Goal: Task Accomplishment & Management: Complete application form

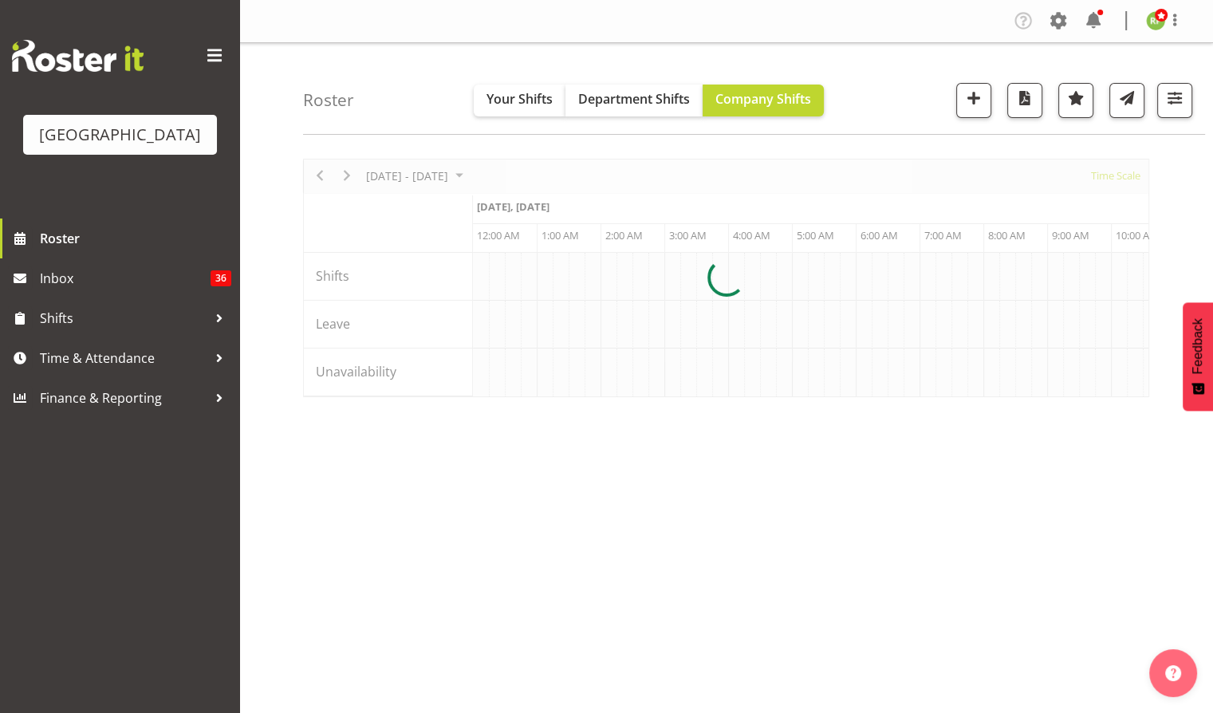
scroll to position [0, 1531]
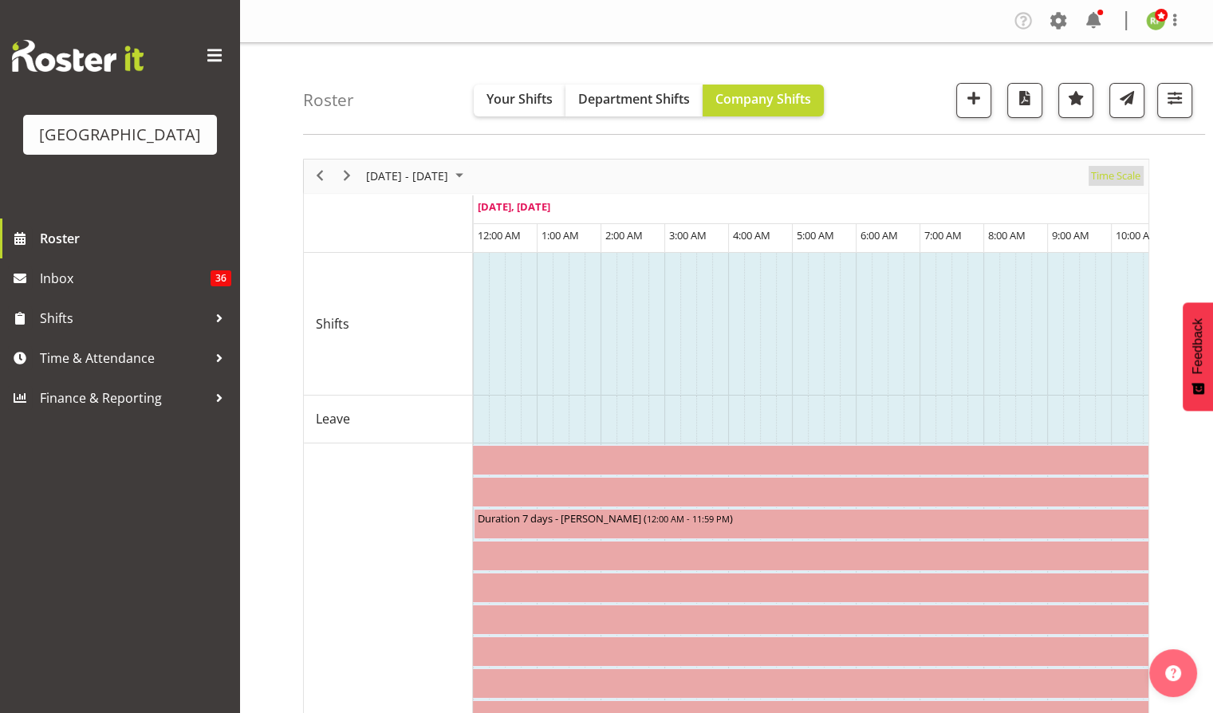
click at [1116, 172] on span "Time Scale" at bounding box center [1115, 176] width 53 height 20
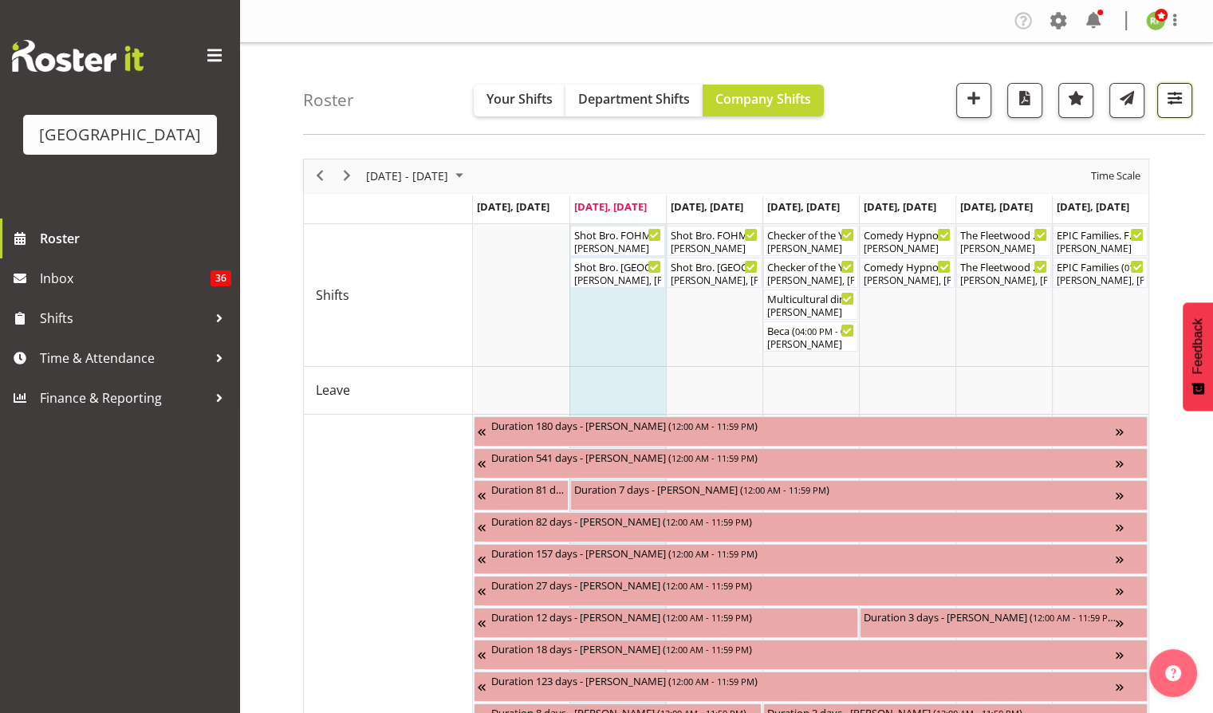
click at [1167, 98] on span "button" at bounding box center [1174, 98] width 21 height 21
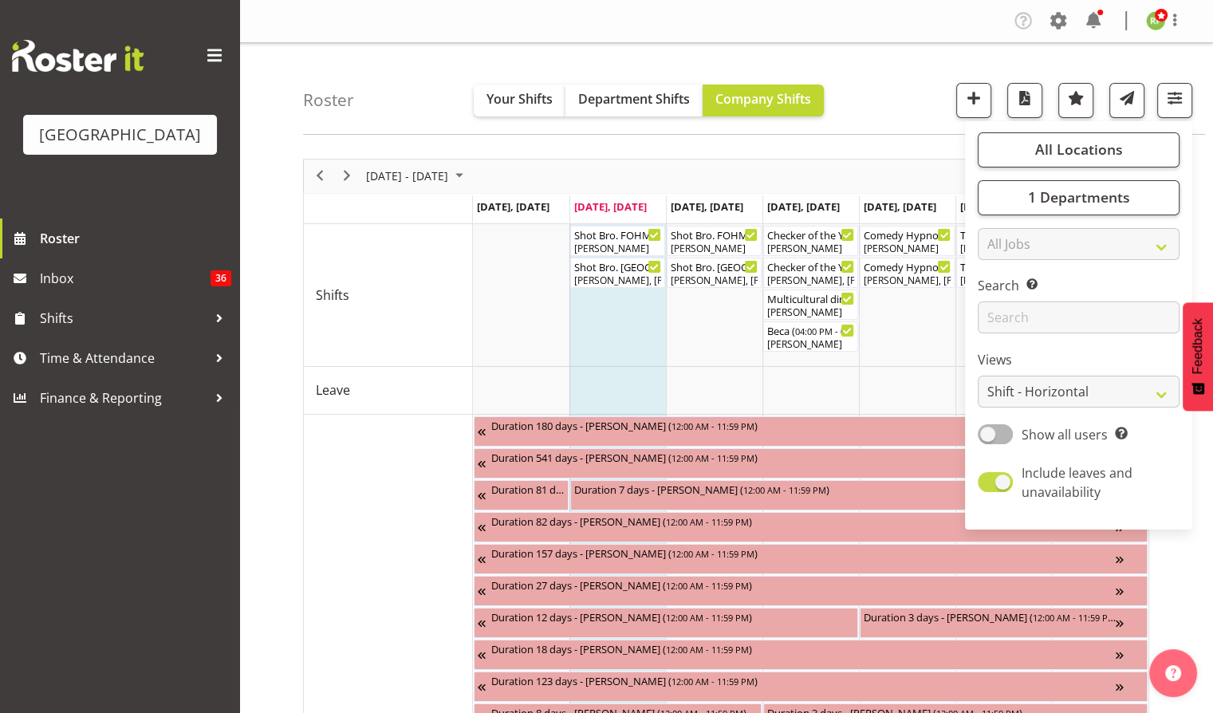
click at [995, 485] on span at bounding box center [994, 482] width 35 height 20
click at [988, 485] on input "Include leaves and unavailability" at bounding box center [982, 482] width 10 height 10
checkbox input "false"
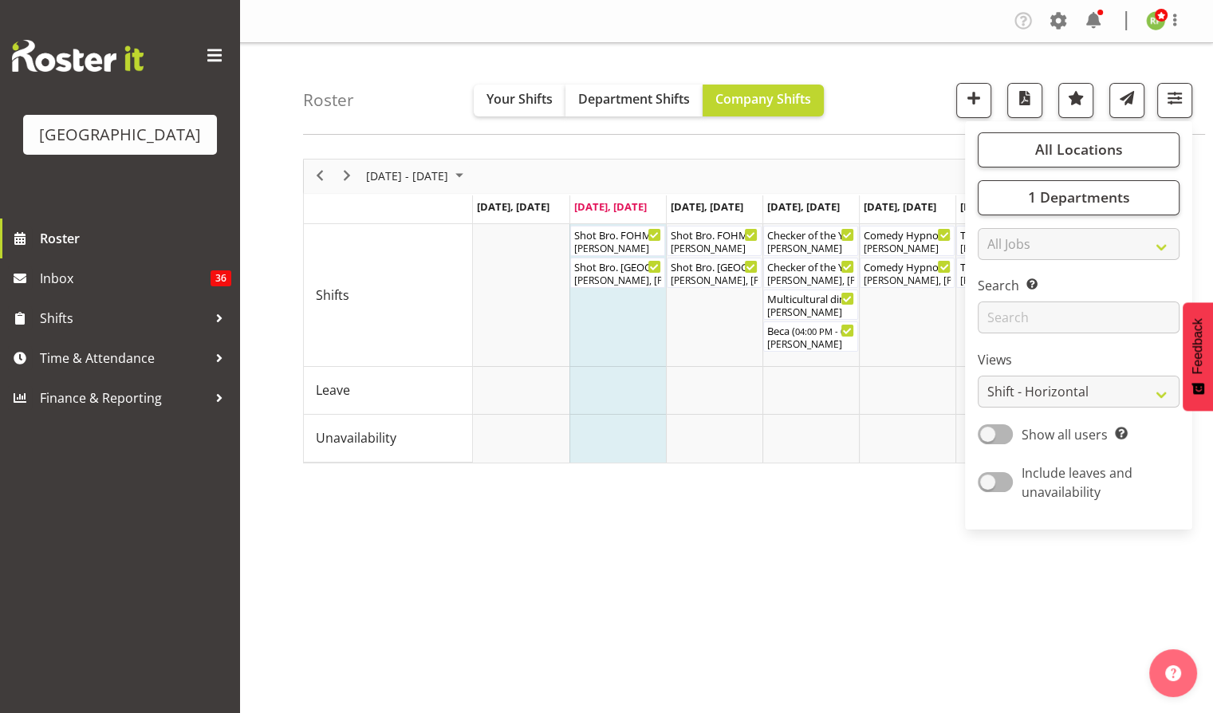
click at [877, 81] on div "Roster Your Shifts Department Shifts Company Shifts All Locations Clear Baycour…" at bounding box center [754, 89] width 902 height 92
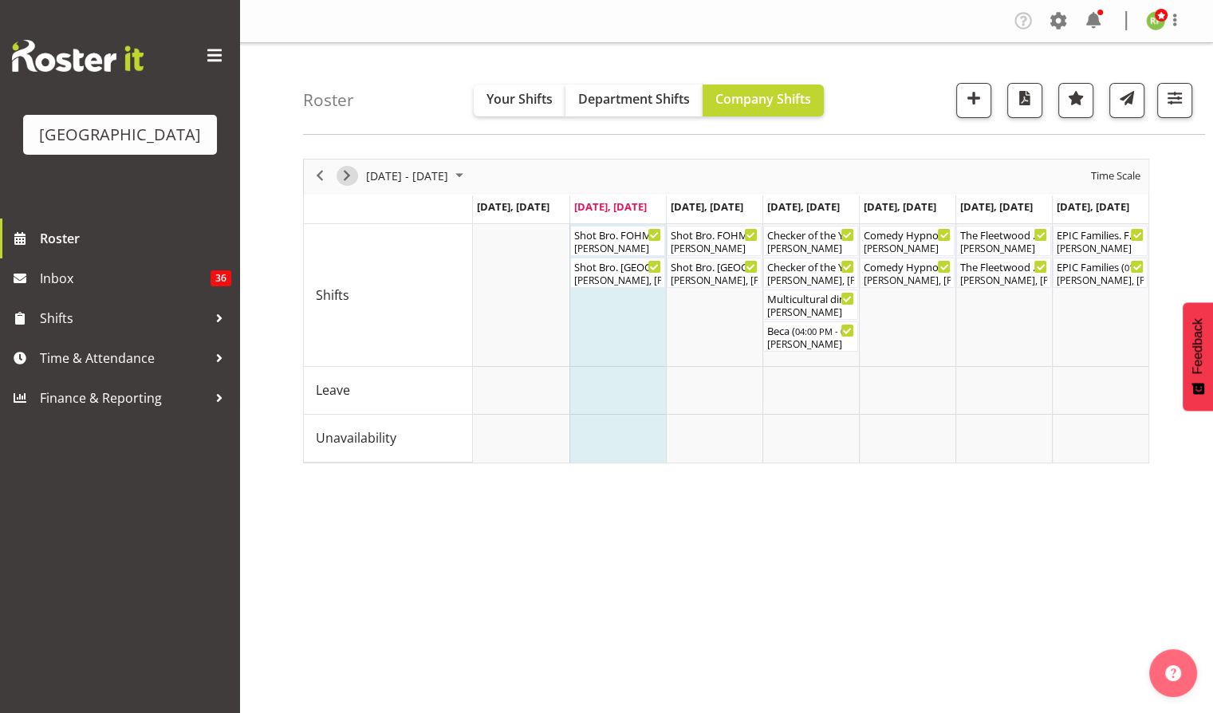
click at [348, 173] on span "Next" at bounding box center [346, 176] width 19 height 20
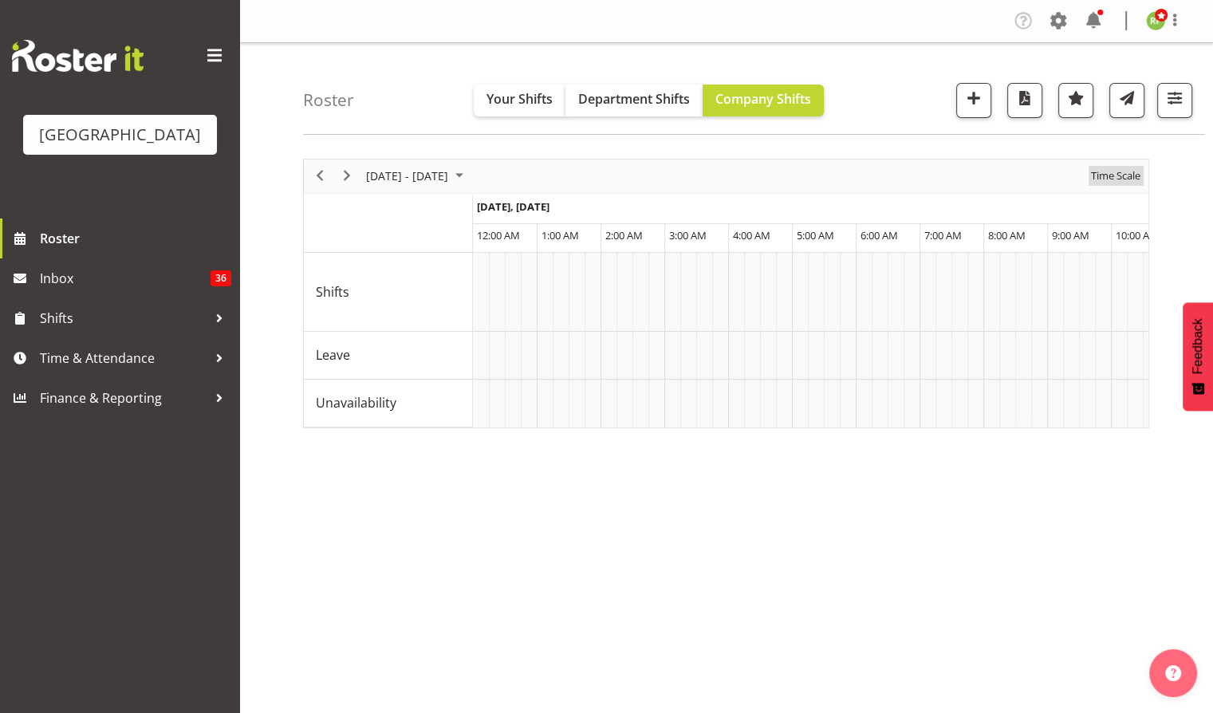
click at [1118, 183] on span "Time Scale" at bounding box center [1115, 176] width 53 height 20
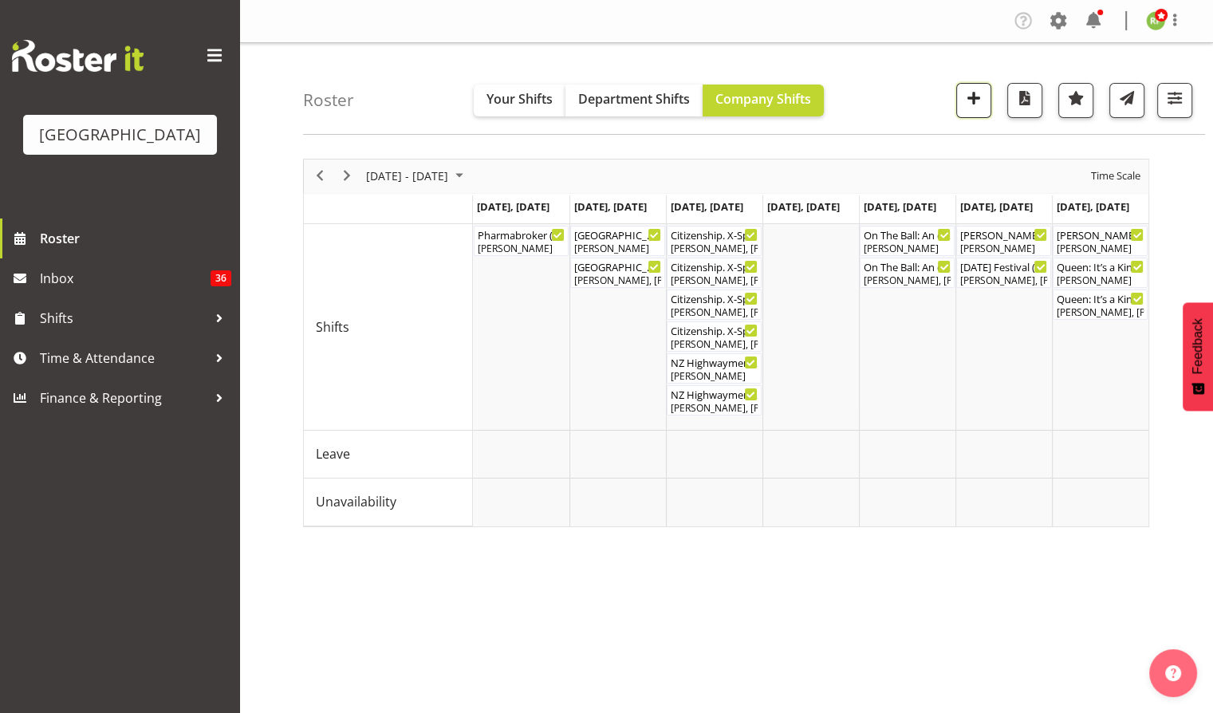
click at [976, 100] on span "button" at bounding box center [973, 98] width 21 height 21
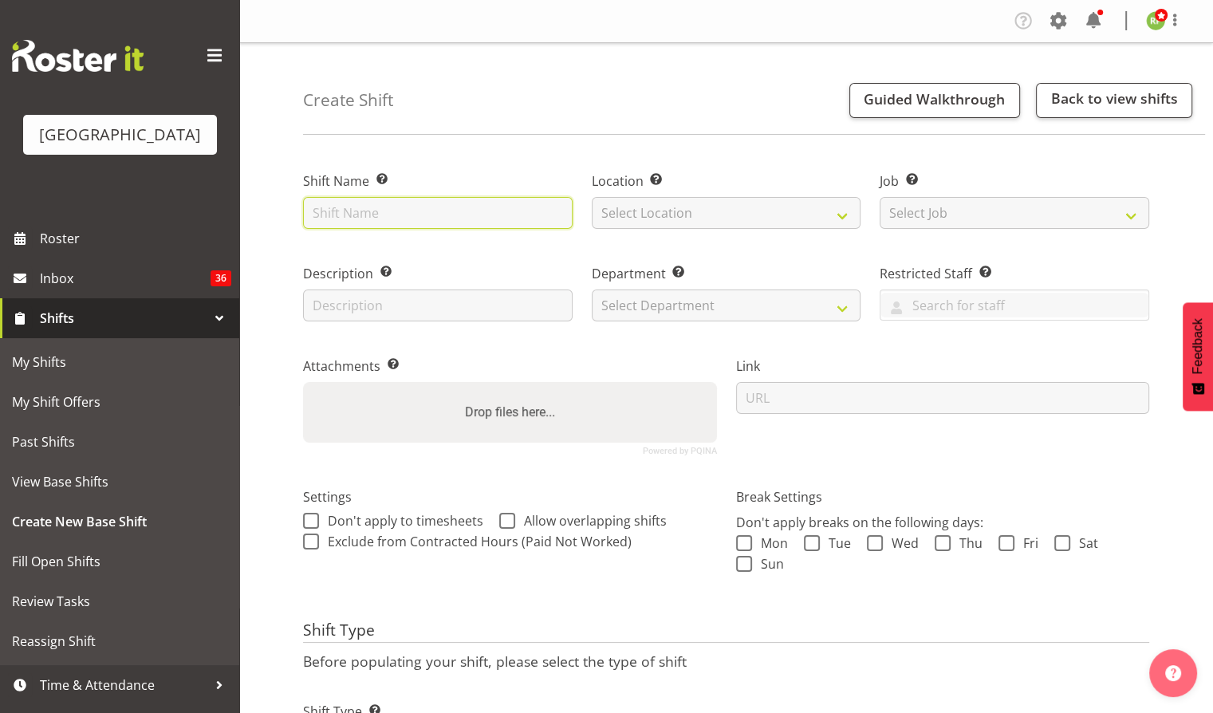
click at [383, 218] on input "text" at bounding box center [437, 213] width 269 height 32
paste input "Te Tohu Paetahi - Whānau Evening"
type input "Te Tohu Paetahi - Whānau Evening"
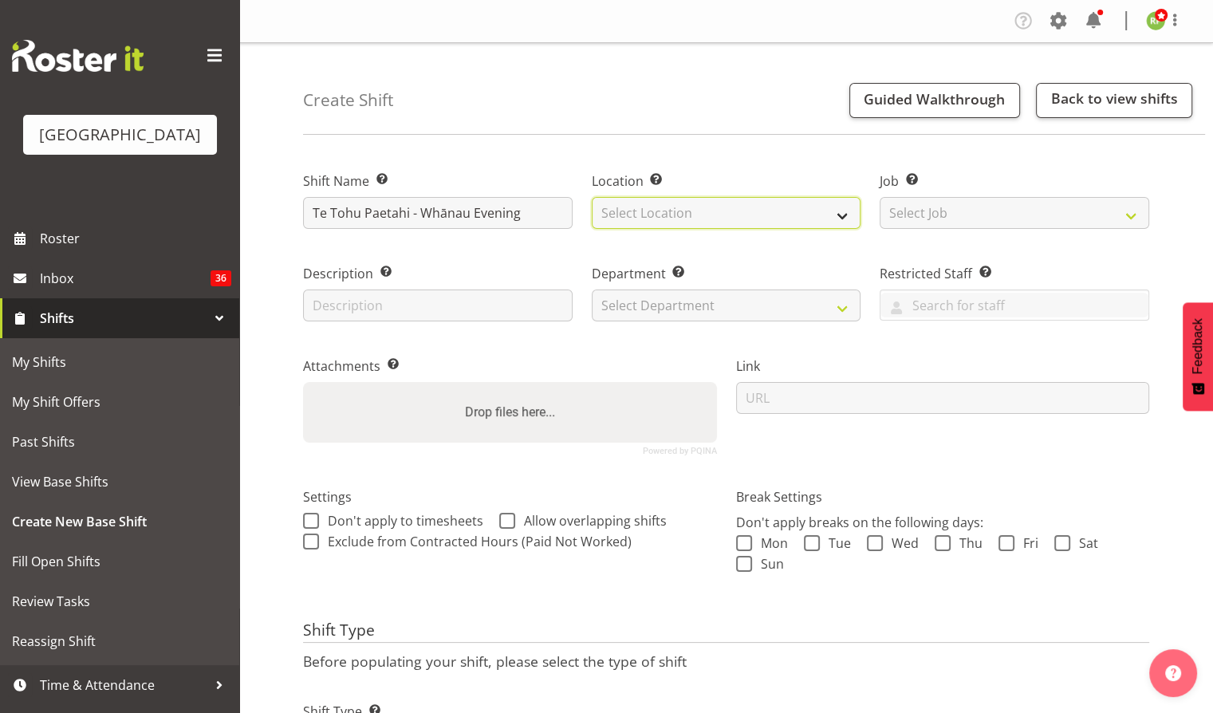
click at [837, 215] on select "Select Location Baycourt Community and Arts Centre Cargo Shed Historic Village" at bounding box center [726, 213] width 269 height 32
select select "1115"
click at [592, 197] on select "Select Location Baycourt Community and Arts Centre Cargo Shed Historic Village" at bounding box center [726, 213] width 269 height 32
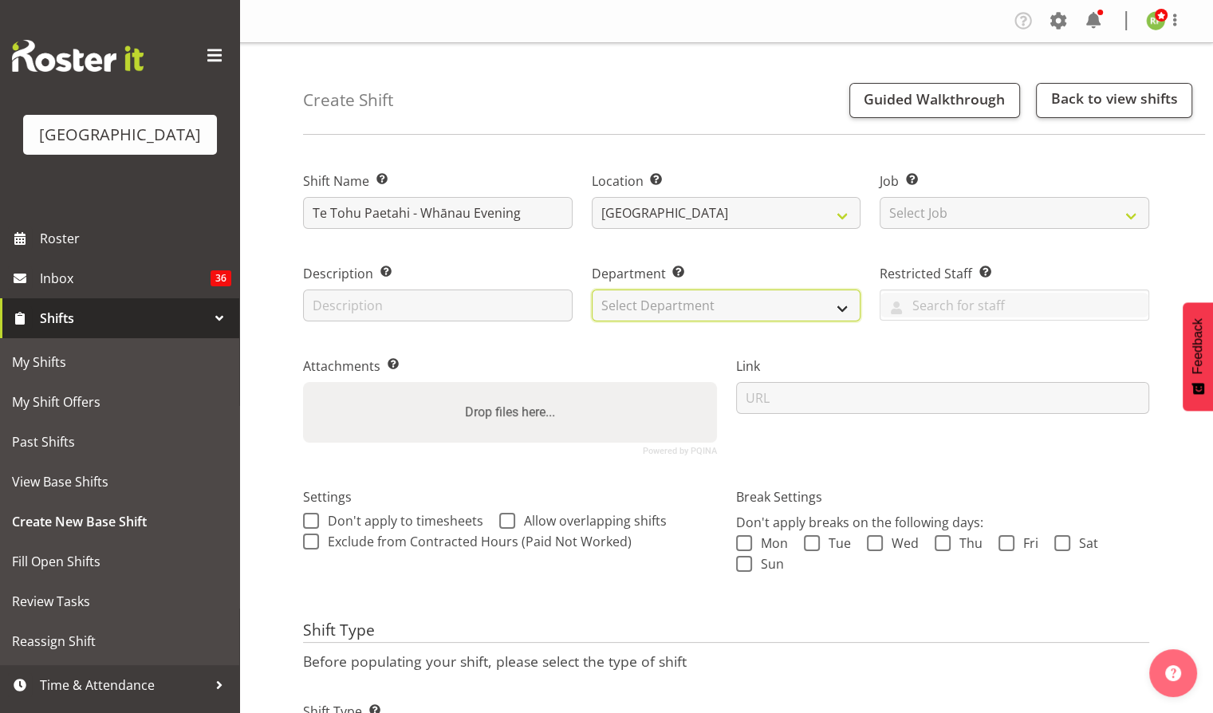
click at [698, 302] on select "Select Department Baycourt Box Office Baycourt Front of House Baycourt Technica…" at bounding box center [726, 305] width 269 height 32
select select "791"
click at [592, 289] on select "Select Department Baycourt Box Office Baycourt Front of House Baycourt Technica…" at bounding box center [726, 305] width 269 height 32
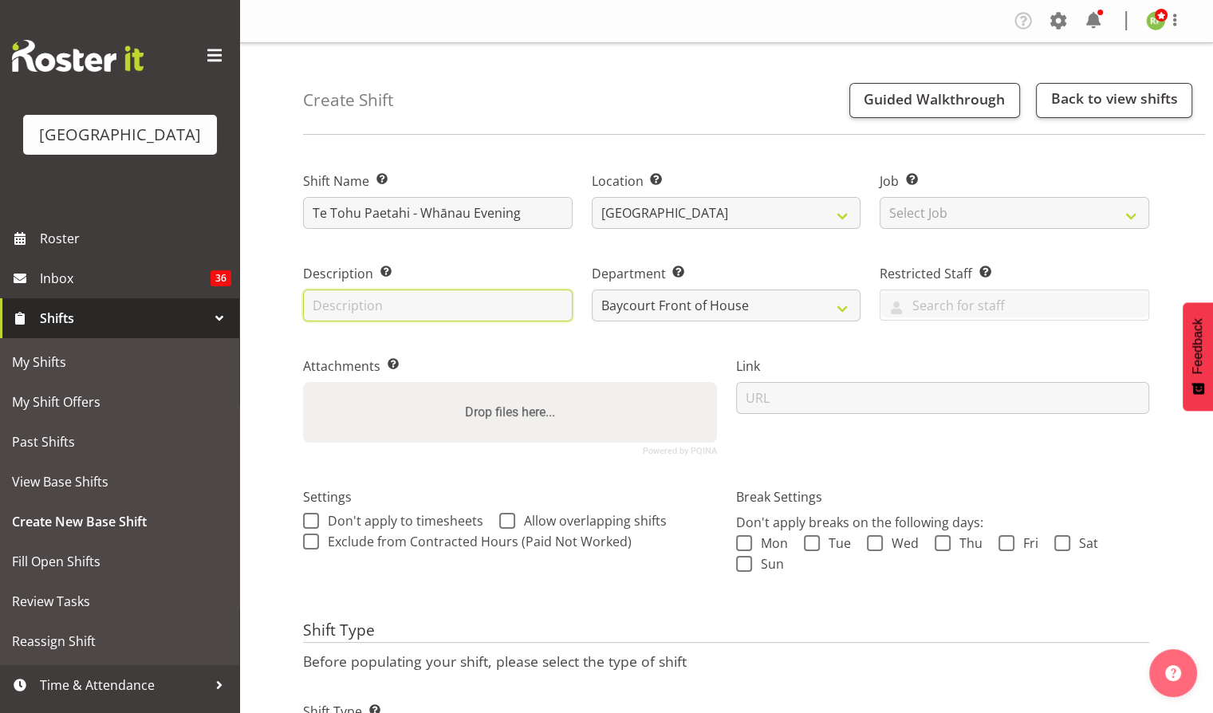
click at [430, 305] on input "text" at bounding box center [437, 305] width 269 height 32
drag, startPoint x: 525, startPoint y: 305, endPoint x: 410, endPoint y: 301, distance: 114.8
click at [410, 301] on input "[GEOGRAPHIC_DATA] - Reserved seating" at bounding box center [437, 305] width 269 height 32
click at [476, 298] on input "Addison theatre -" at bounding box center [437, 305] width 269 height 32
click at [494, 305] on input "Addison theatre -" at bounding box center [437, 305] width 269 height 32
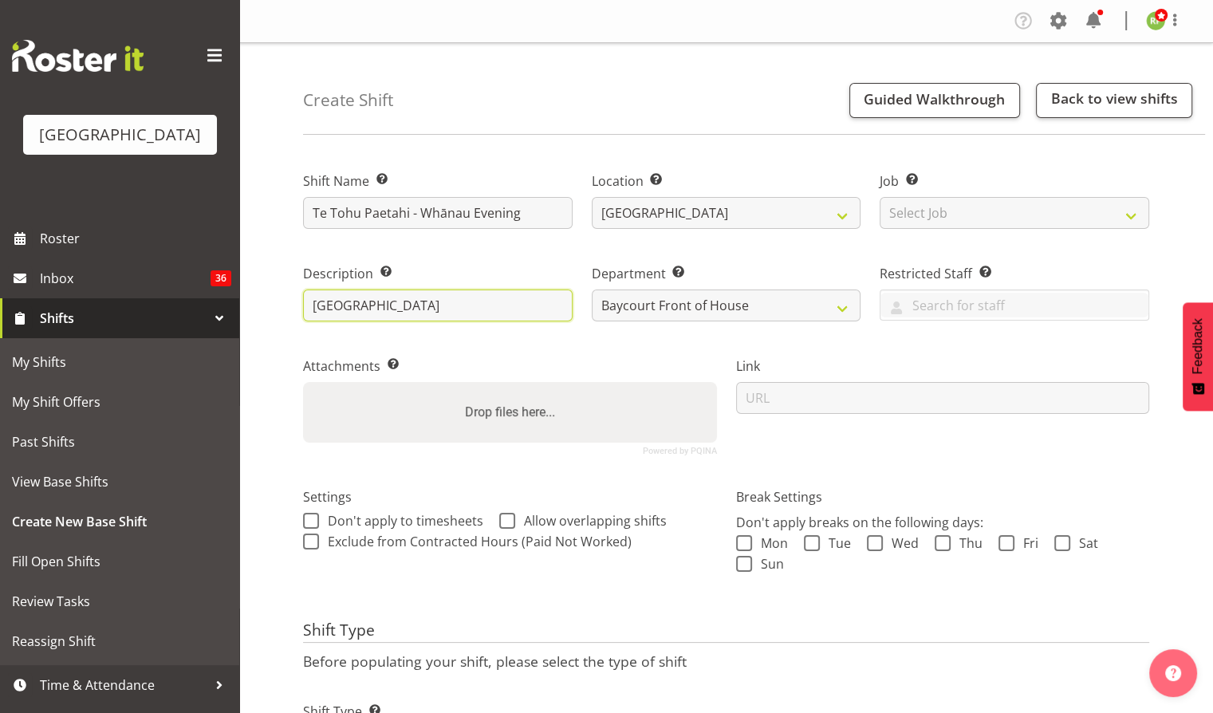
click at [369, 301] on input "Addison theatre" at bounding box center [437, 305] width 269 height 32
type input "Addison Theatre"
click at [676, 584] on div "Settings Don't apply to timesheets Allow overlapping shifts When checked, hours…" at bounding box center [509, 538] width 433 height 147
click at [747, 541] on span at bounding box center [744, 543] width 16 height 16
click at [746, 541] on input "Mon" at bounding box center [741, 542] width 10 height 10
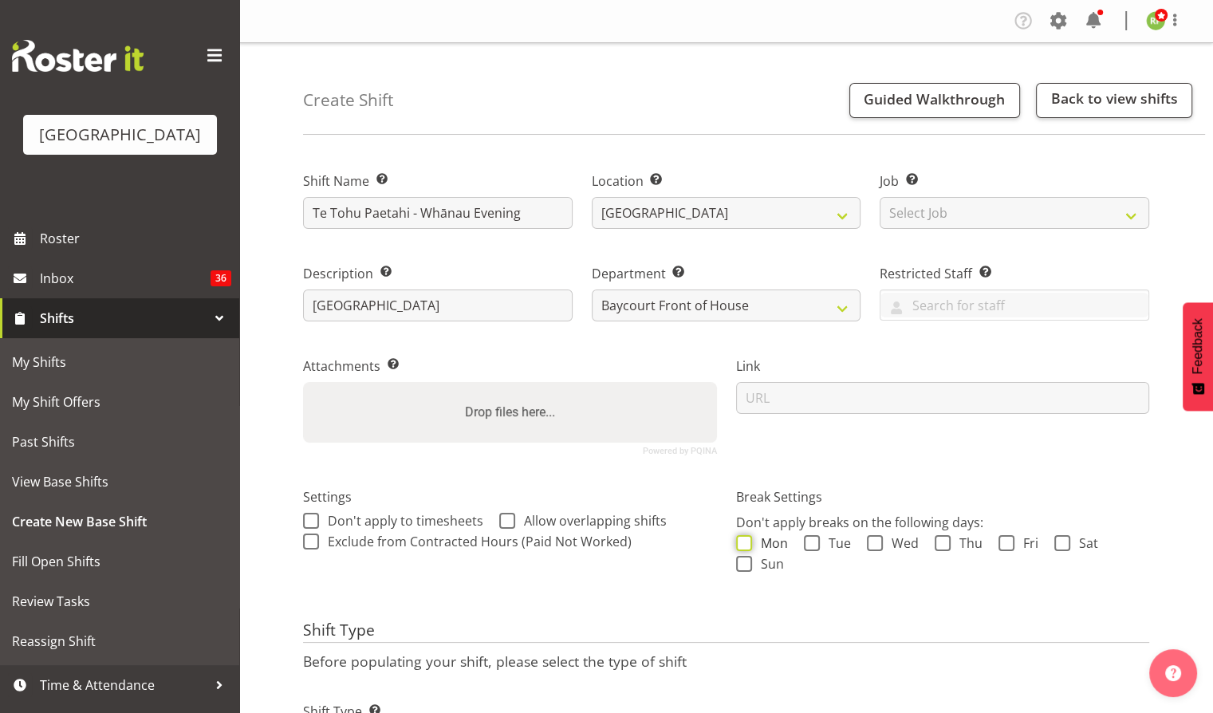
checkbox input "true"
click at [805, 539] on span at bounding box center [812, 543] width 16 height 16
click at [805, 539] on input "Tue" at bounding box center [809, 542] width 10 height 10
checkbox input "true"
click at [885, 537] on span "Wed" at bounding box center [900, 543] width 36 height 16
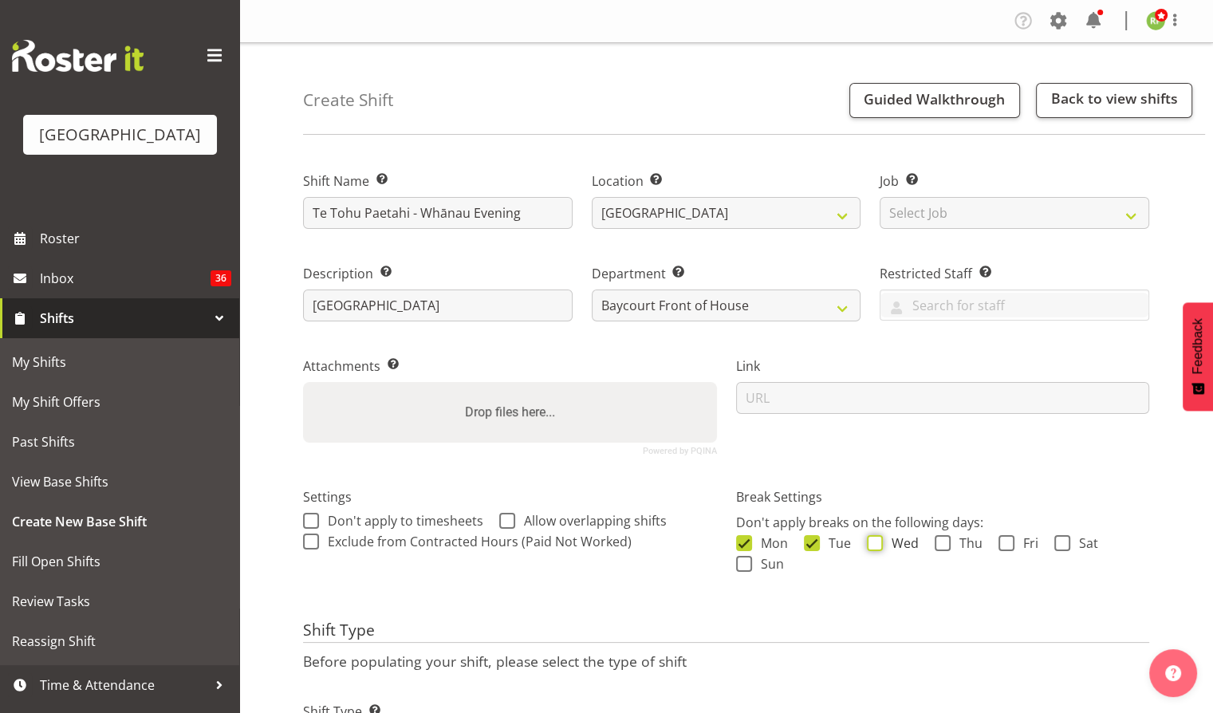
click at [877, 537] on input "Wed" at bounding box center [872, 542] width 10 height 10
checkbox input "true"
click at [947, 536] on span at bounding box center [942, 543] width 16 height 16
click at [945, 537] on input "Thu" at bounding box center [939, 542] width 10 height 10
checkbox input "true"
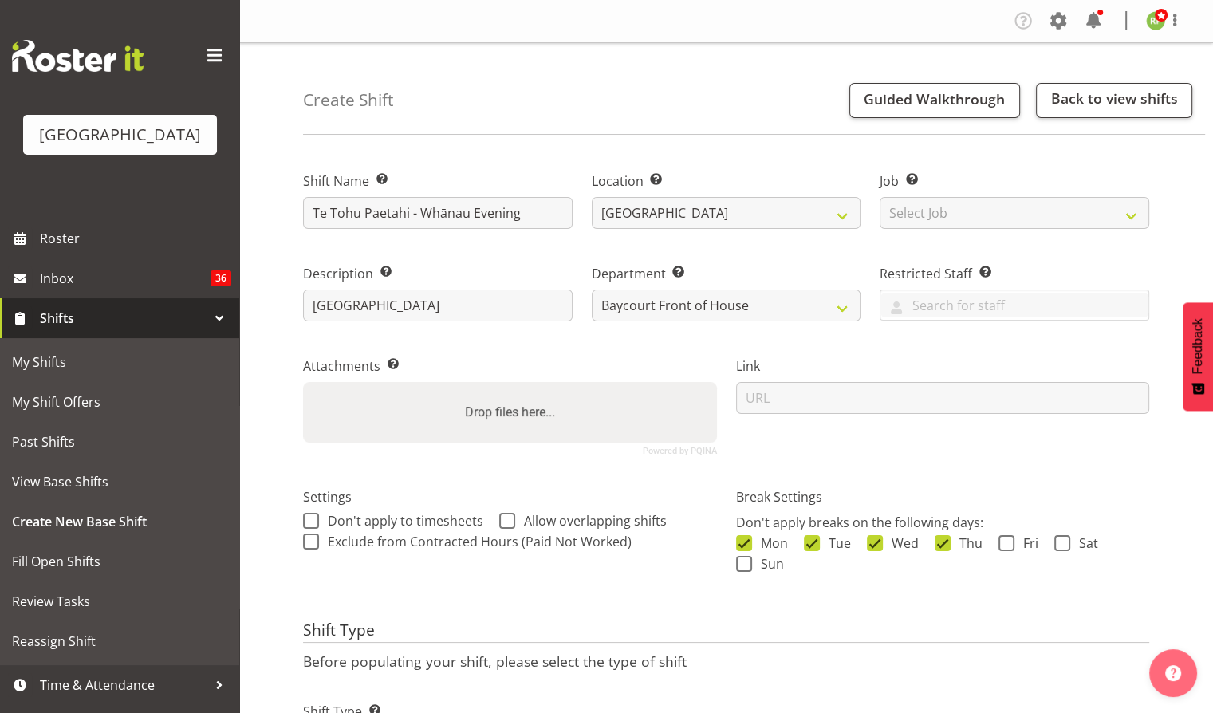
click at [993, 540] on div "Mon Tue Wed Thu Fri Sat Sun" at bounding box center [943, 555] width 414 height 41
click at [1004, 537] on span at bounding box center [1006, 543] width 16 height 16
click at [1004, 537] on input "Fri" at bounding box center [1003, 542] width 10 height 10
checkbox input "true"
click at [1065, 540] on span at bounding box center [1062, 543] width 16 height 16
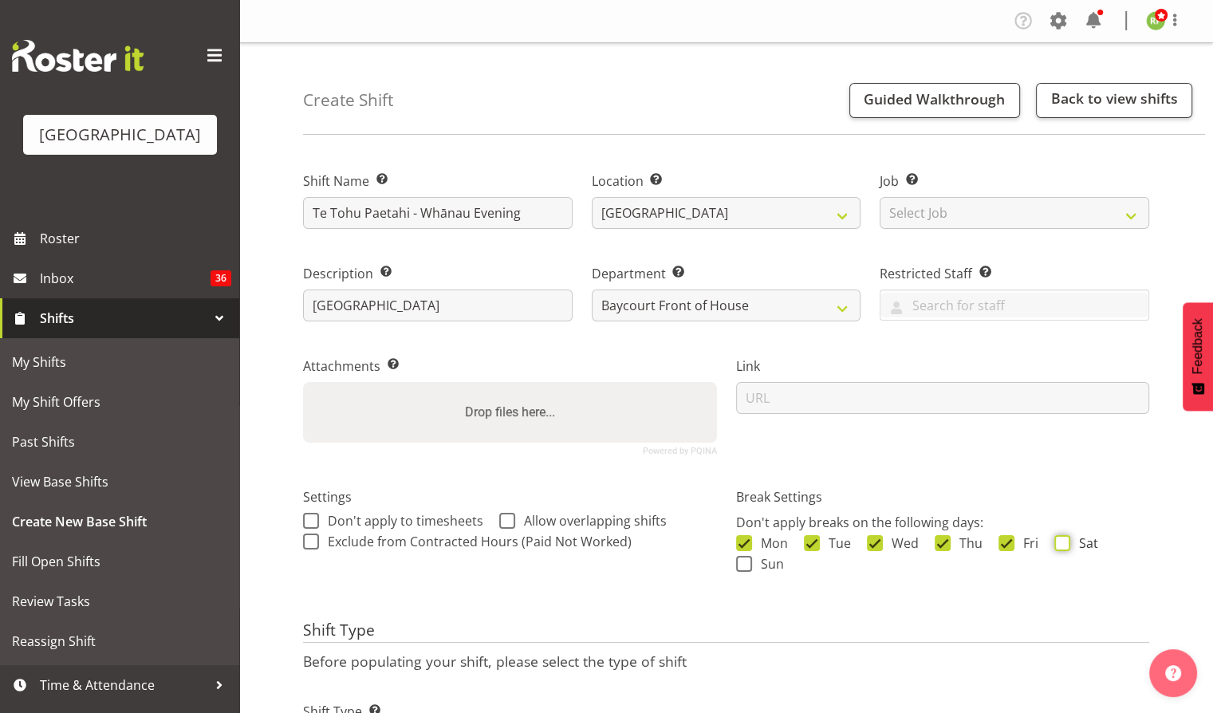
click at [1064, 540] on input "Sat" at bounding box center [1059, 542] width 10 height 10
checkbox input "true"
click at [744, 562] on span at bounding box center [744, 564] width 16 height 16
click at [744, 562] on input "Sun" at bounding box center [741, 563] width 10 height 10
checkbox input "true"
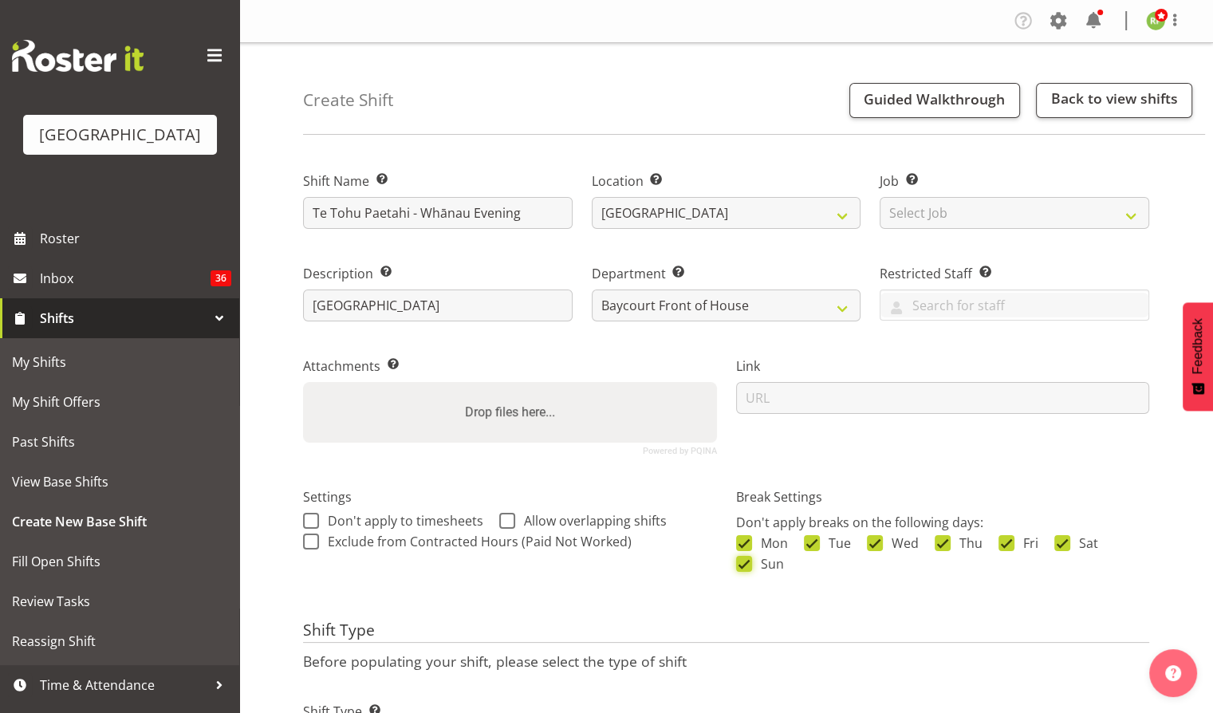
scroll to position [96, 0]
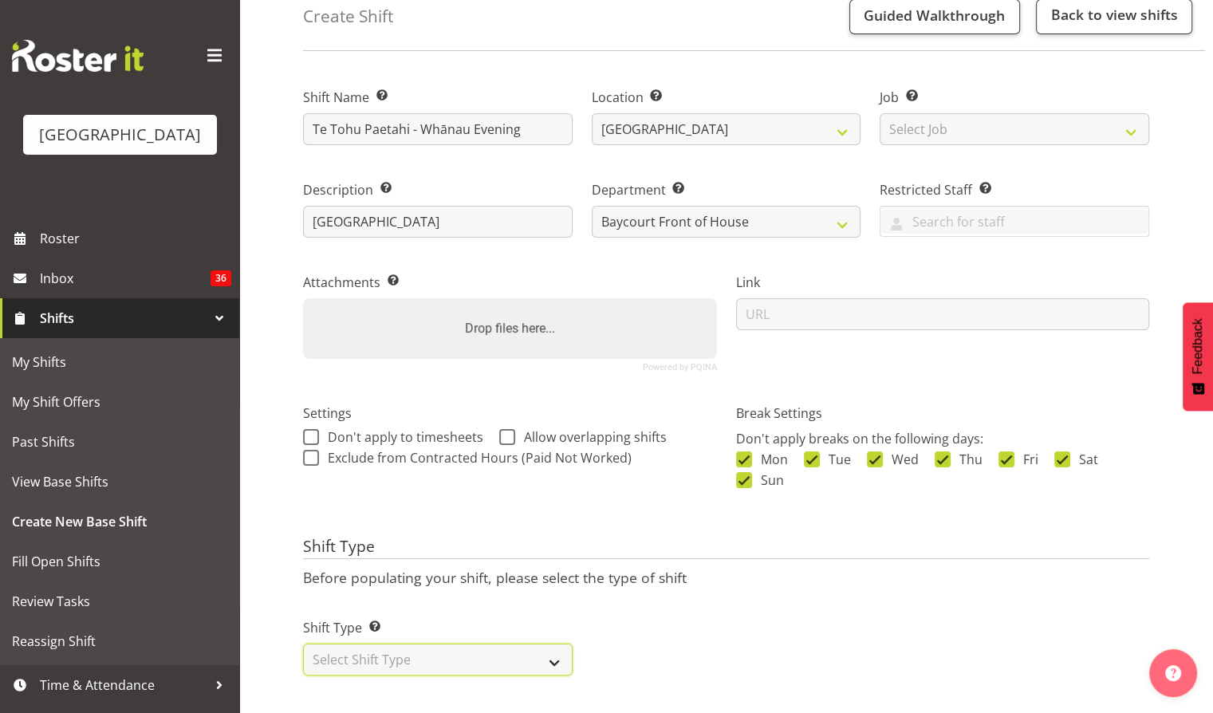
click at [446, 646] on select "Select Shift Type One Off Shift Recurring Shift Rotating Shift" at bounding box center [437, 659] width 269 height 32
select select "one_off"
click at [303, 643] on select "Select Shift Type One Off Shift Recurring Shift Rotating Shift" at bounding box center [437, 659] width 269 height 32
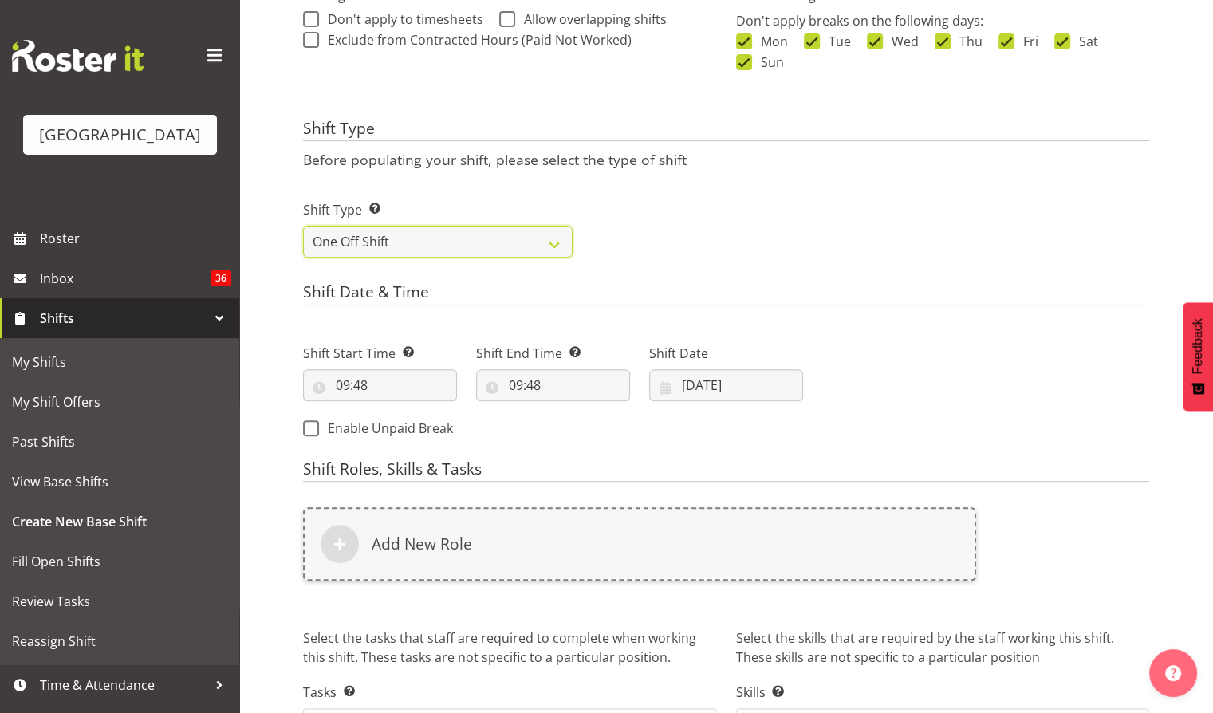
scroll to position [517, 0]
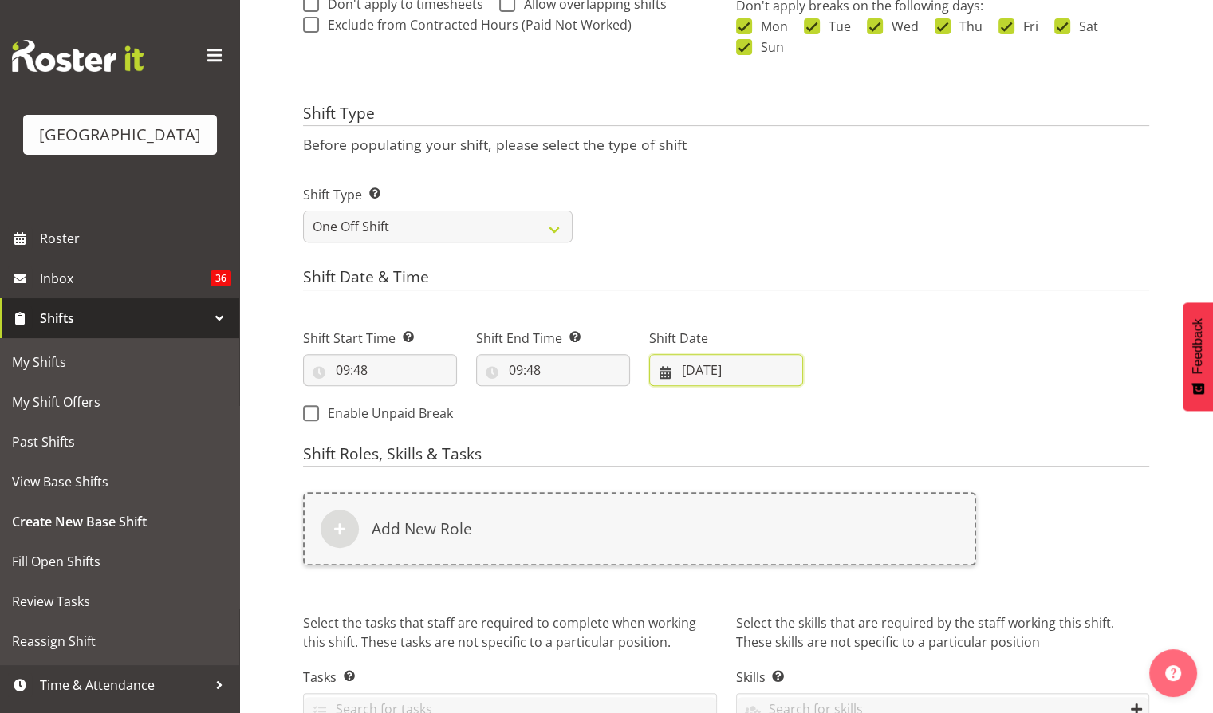
click at [749, 368] on input "07/10/2025" at bounding box center [726, 370] width 154 height 32
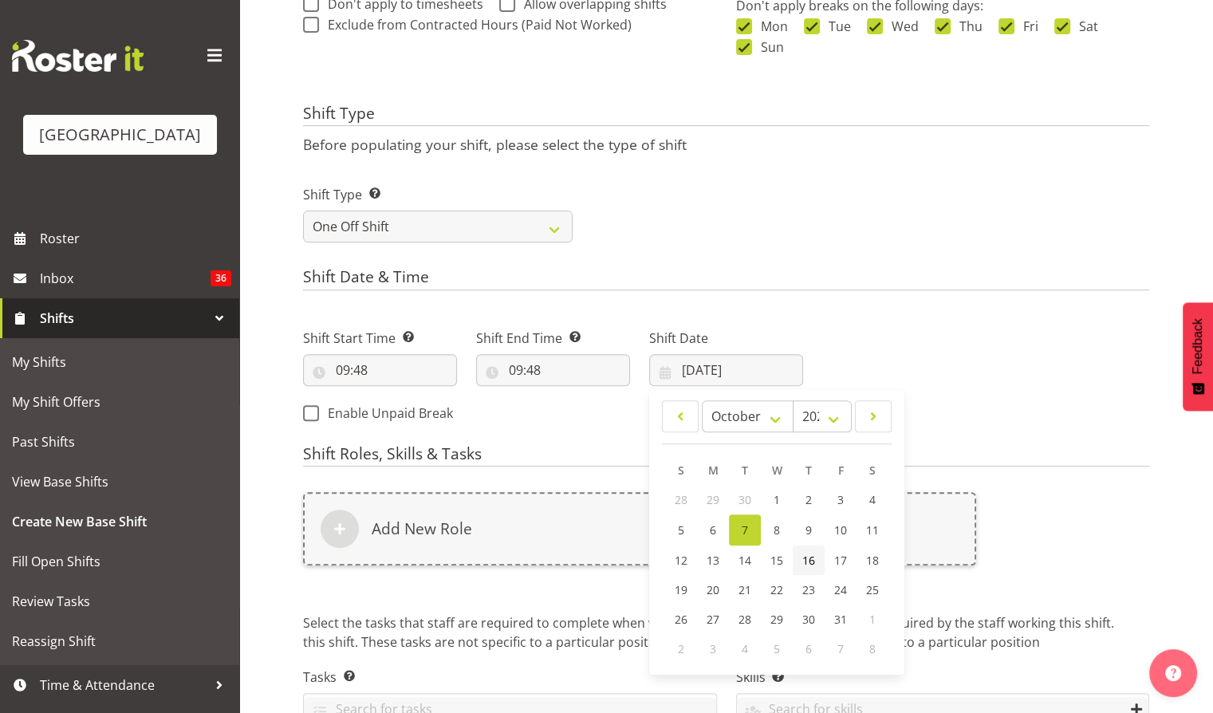
click at [806, 557] on span "16" at bounding box center [808, 559] width 13 height 15
type input "[DATE]"
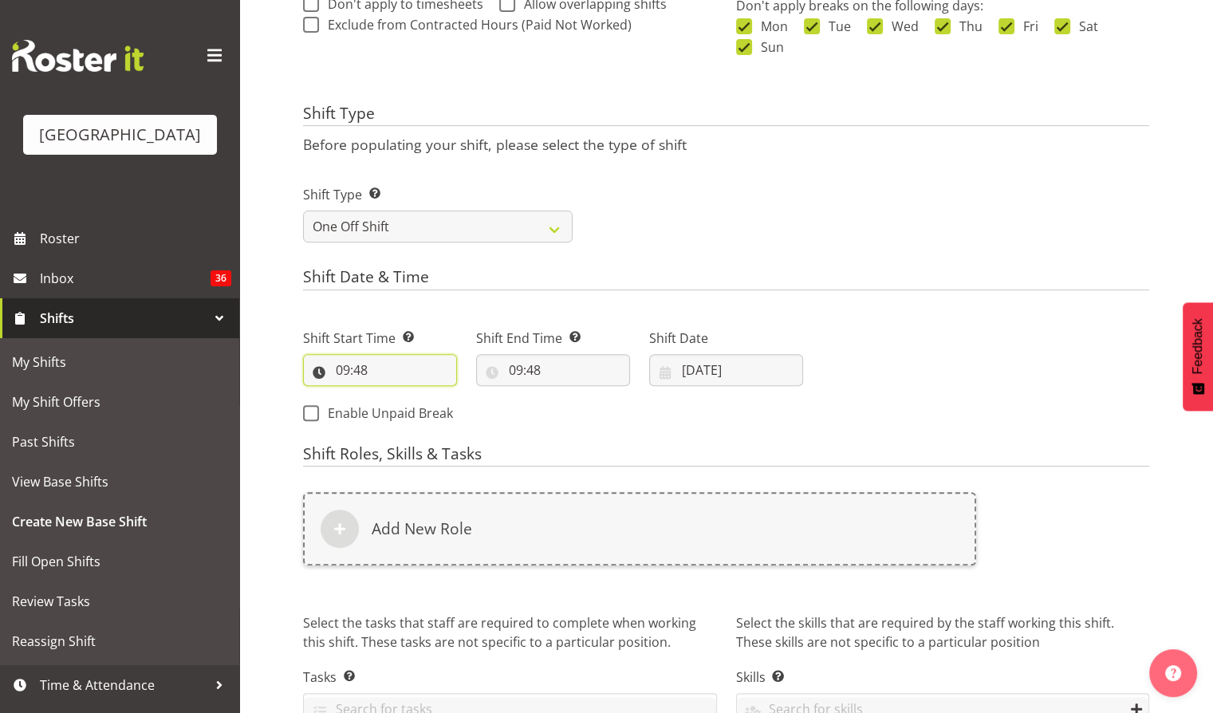
click at [369, 377] on input "09:48" at bounding box center [380, 370] width 154 height 32
click at [410, 415] on select "00 01 02 03 04 05 06 07 08 09 10 11 12 13 14 15 16 17 18 19 20 21 22 23" at bounding box center [412, 411] width 36 height 32
click at [721, 260] on form "Shift Name Enter a name for the shift (e.g. Day Shift). Te Tohu Paetahi - Whāna…" at bounding box center [726, 205] width 846 height 1147
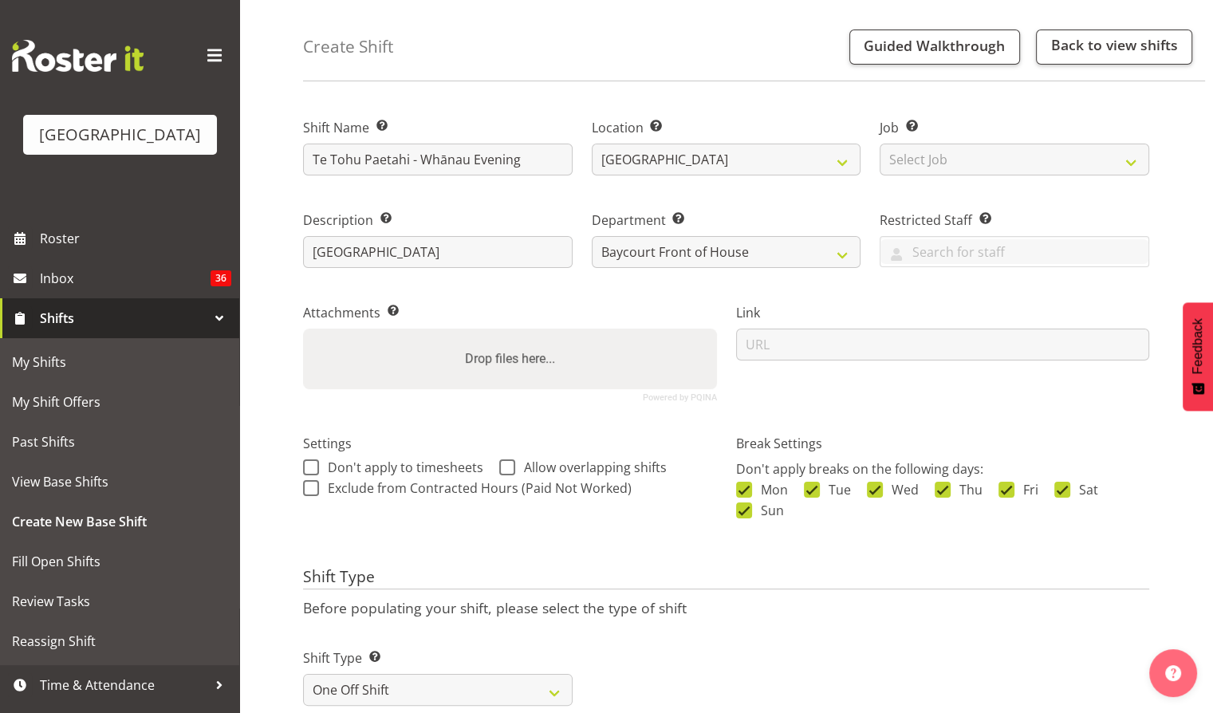
scroll to position [0, 0]
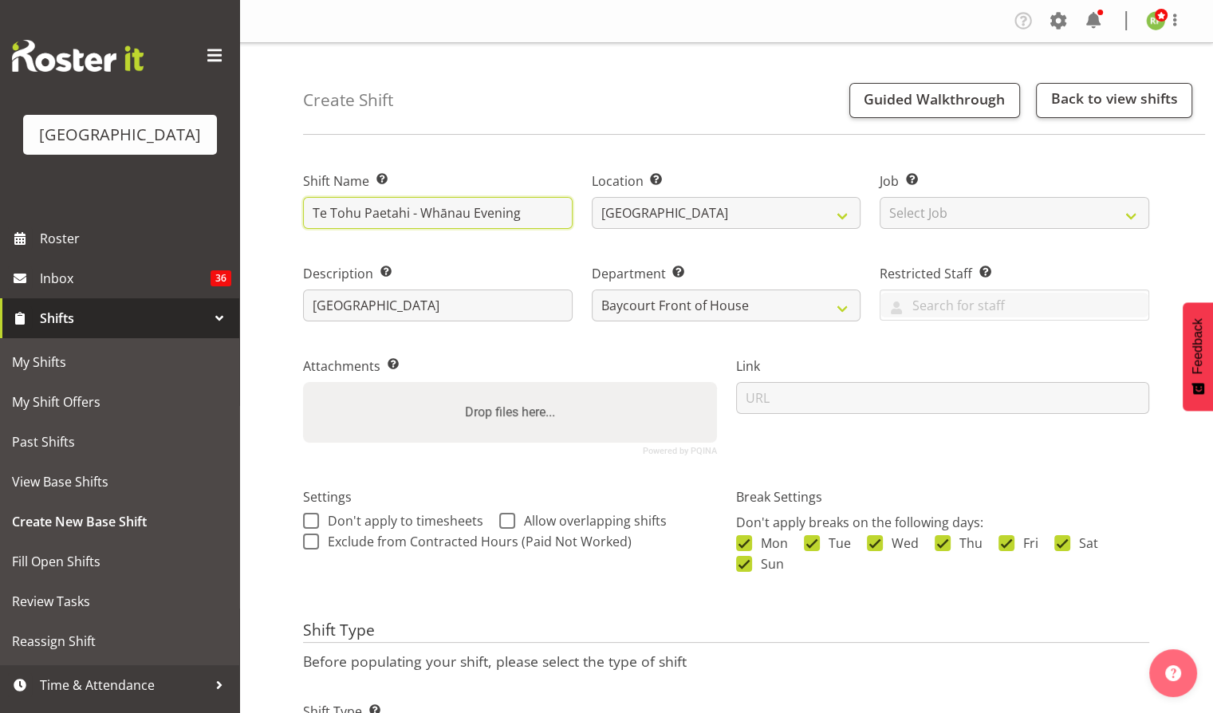
click at [533, 213] on input "Te Tohu Paetahi - Whānau Evening" at bounding box center [437, 213] width 269 height 32
click at [491, 218] on input "Te Tohu Paetahi - Whānau Evening FOHM Shift" at bounding box center [437, 213] width 269 height 32
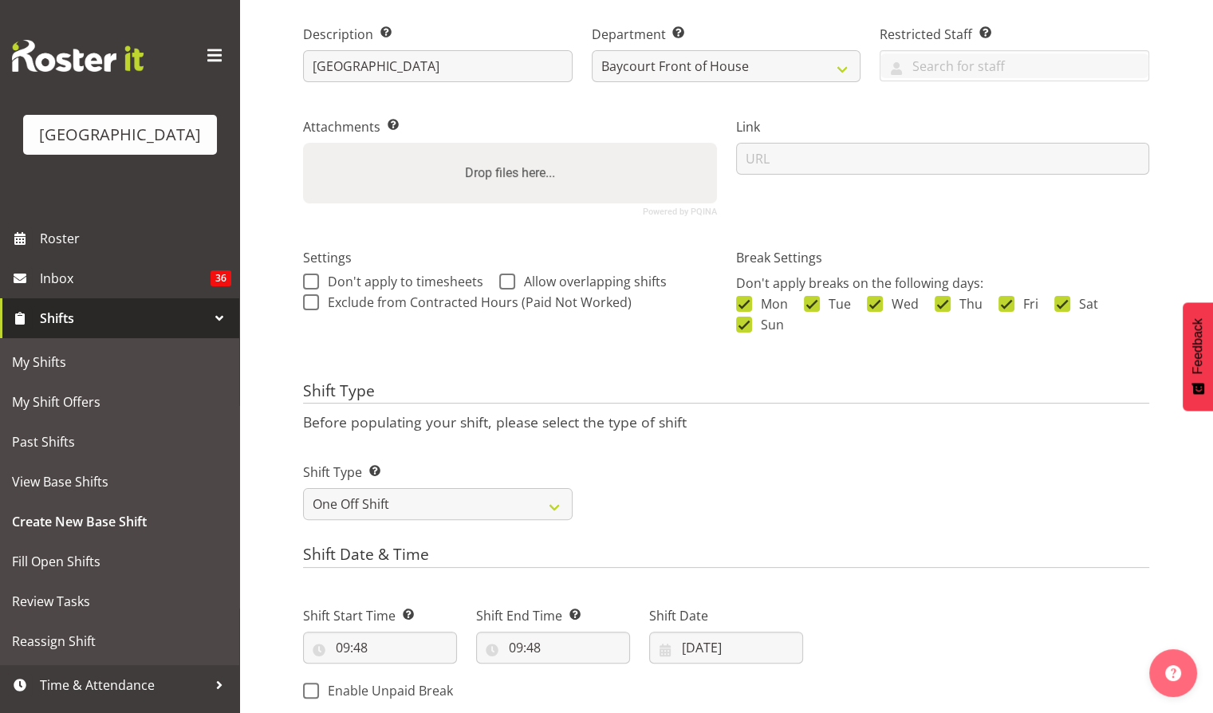
scroll to position [340, 0]
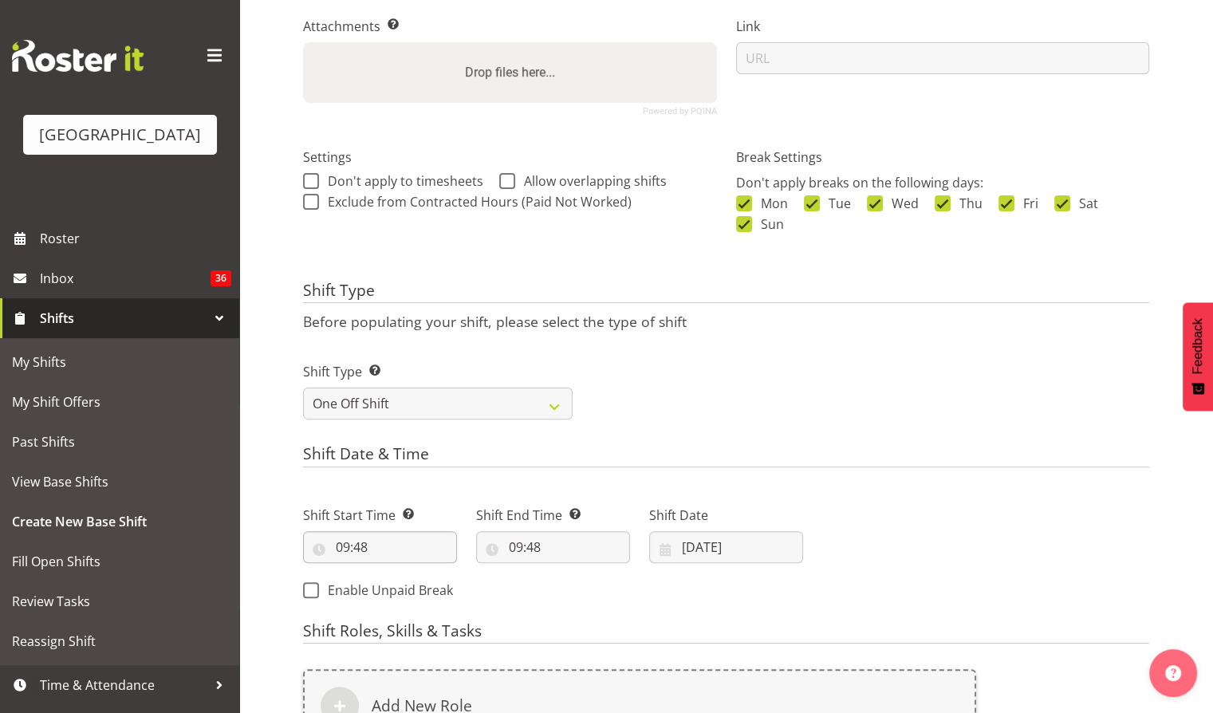
type input "Te Tohu Paetahi - Whānau Evening. FOHM Shift"
click at [397, 547] on input "09:48" at bounding box center [380, 547] width 154 height 32
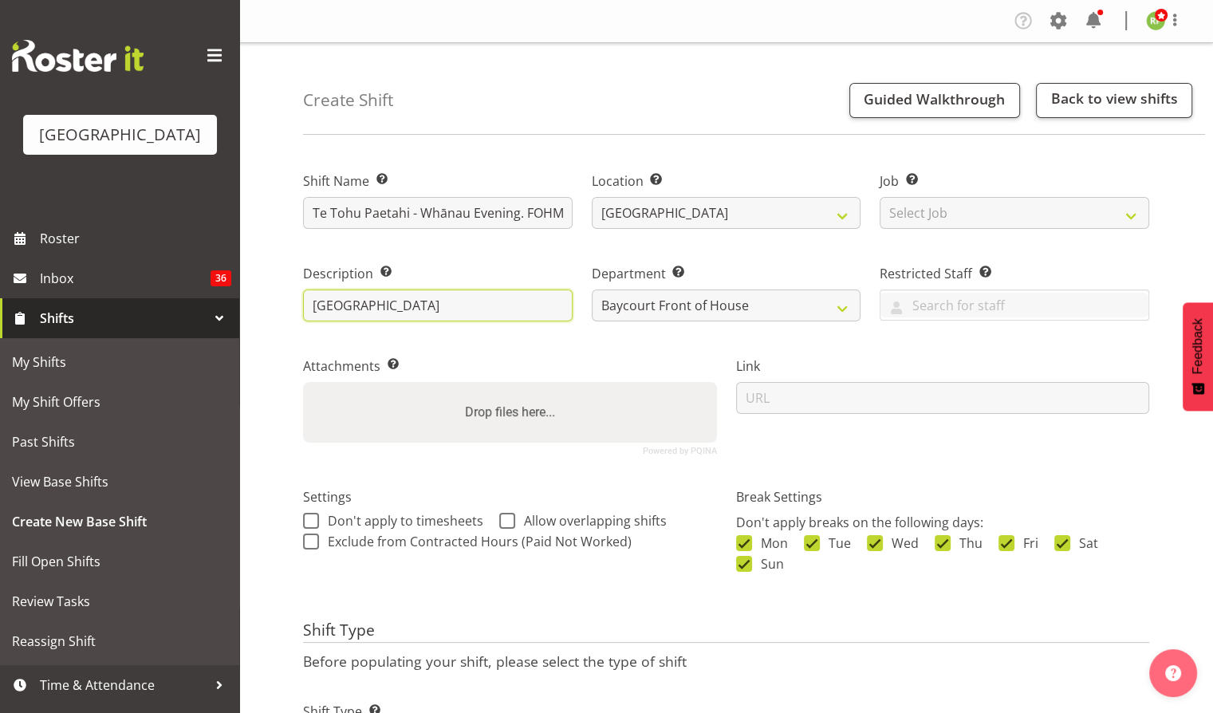
click at [438, 305] on input "Addison Theatre" at bounding box center [437, 305] width 269 height 32
type input "[GEOGRAPHIC_DATA] - Reserved seating"
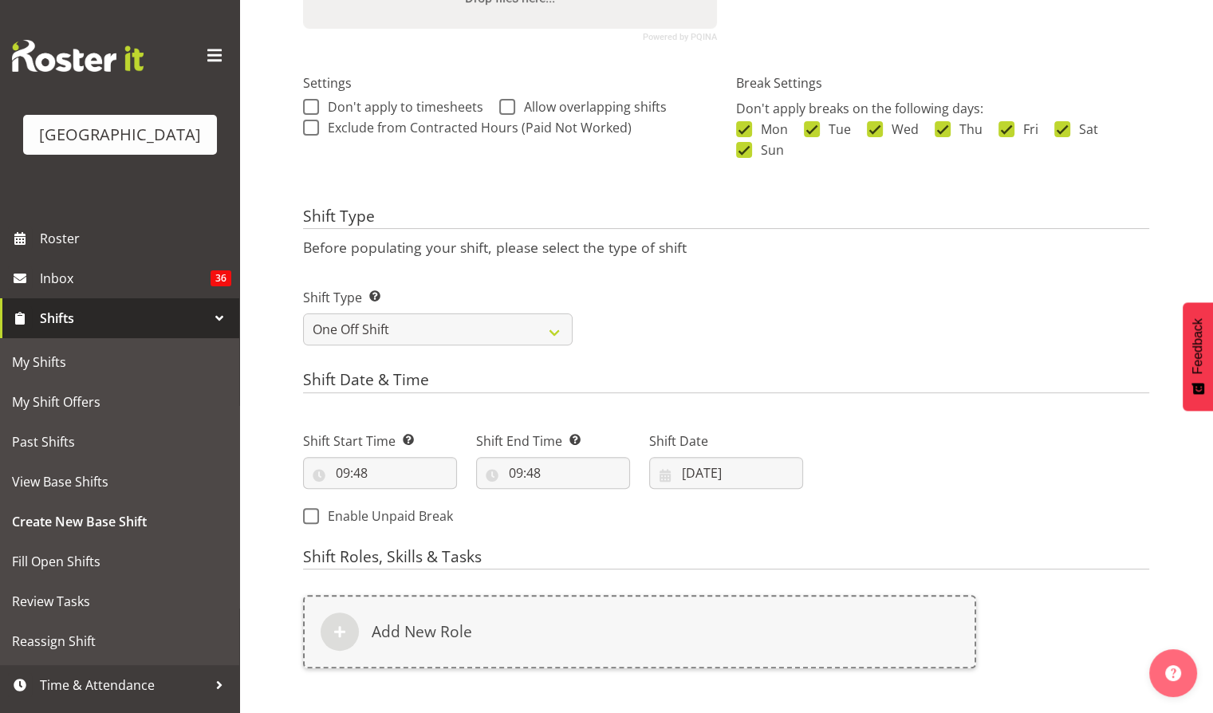
scroll to position [513, 0]
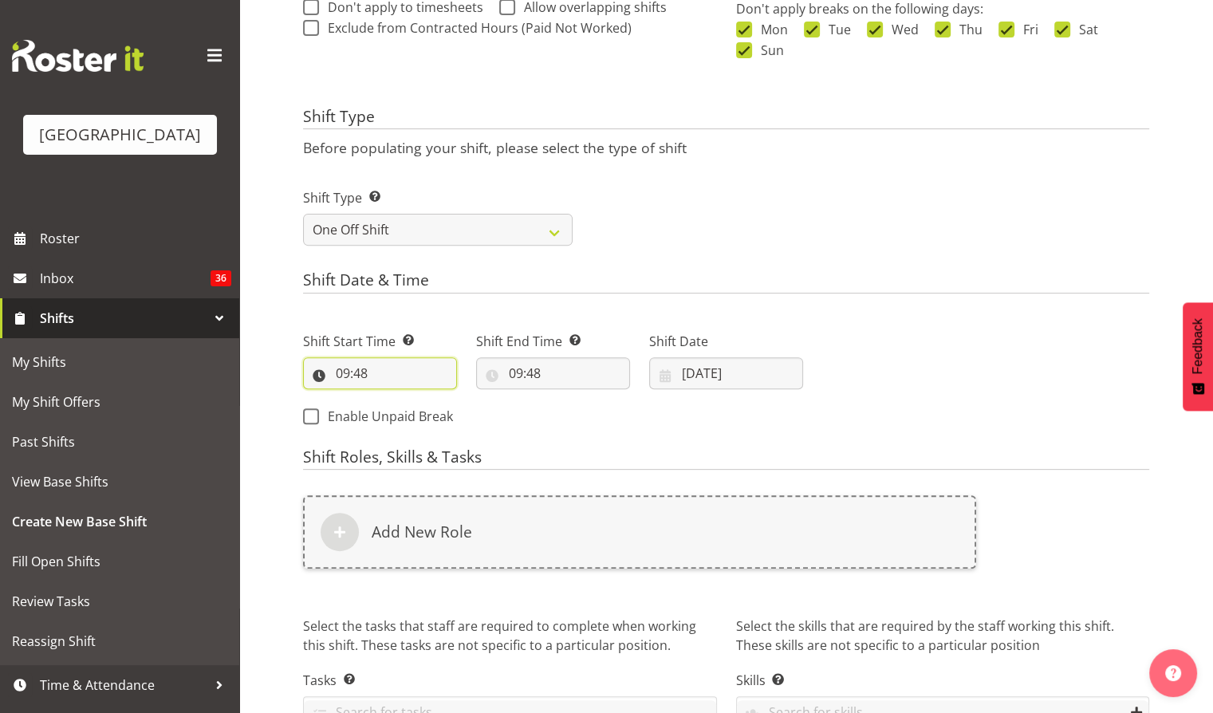
click at [377, 371] on input "09:48" at bounding box center [380, 373] width 154 height 32
click at [405, 426] on select "00 01 02 03 04 05 06 07 08 09 10 11 12 13 14 15 16 17 18 19 20 21 22 23" at bounding box center [412, 415] width 36 height 32
select select "13"
click at [394, 399] on select "00 01 02 03 04 05 06 07 08 09 10 11 12 13 14 15 16 17 18 19 20 21 22 23" at bounding box center [412, 415] width 36 height 32
type input "13:48"
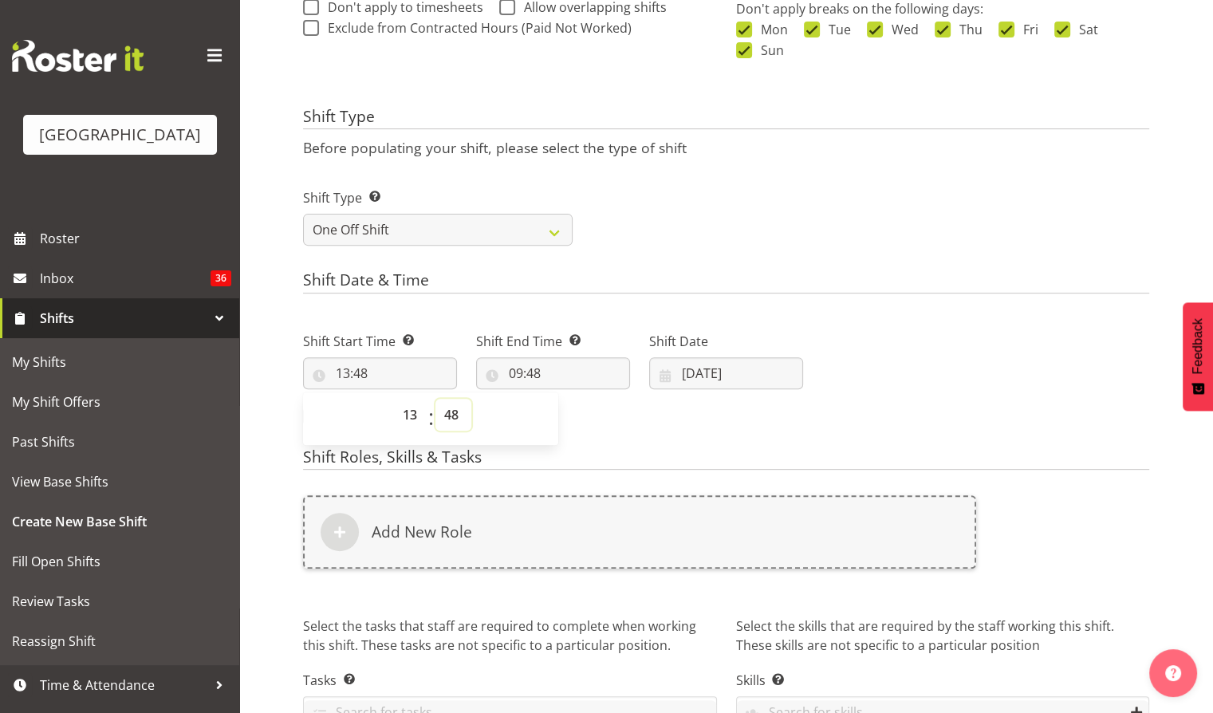
click at [455, 414] on select "00 01 02 03 04 05 06 07 08 09 10 11 12 13 14 15 16 17 18 19 20 21 22 23 24 25 2…" at bounding box center [453, 415] width 36 height 32
select select "45"
click at [435, 399] on select "00 01 02 03 04 05 06 07 08 09 10 11 12 13 14 15 16 17 18 19 20 21 22 23 24 25 2…" at bounding box center [453, 415] width 36 height 32
type input "13:45"
click at [544, 368] on input "09:48" at bounding box center [553, 373] width 154 height 32
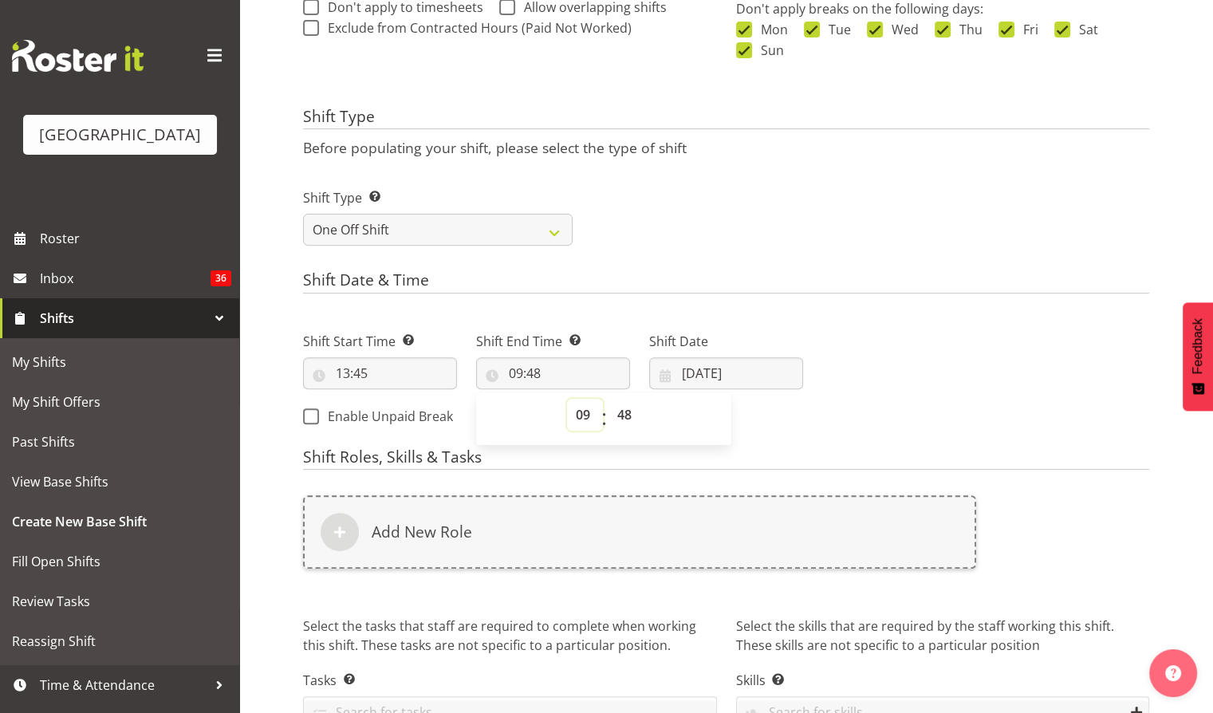
click at [587, 418] on select "00 01 02 03 04 05 06 07 08 09 10 11 12 13 14 15 16 17 18 19 20 21 22 23" at bounding box center [585, 415] width 36 height 32
select select "19"
click at [567, 399] on select "00 01 02 03 04 05 06 07 08 09 10 11 12 13 14 15 16 17 18 19 20 21 22 23" at bounding box center [585, 415] width 36 height 32
type input "19:48"
click at [624, 411] on select "00 01 02 03 04 05 06 07 08 09 10 11 12 13 14 15 16 17 18 19 20 21 22 23 24 25 2…" at bounding box center [626, 415] width 36 height 32
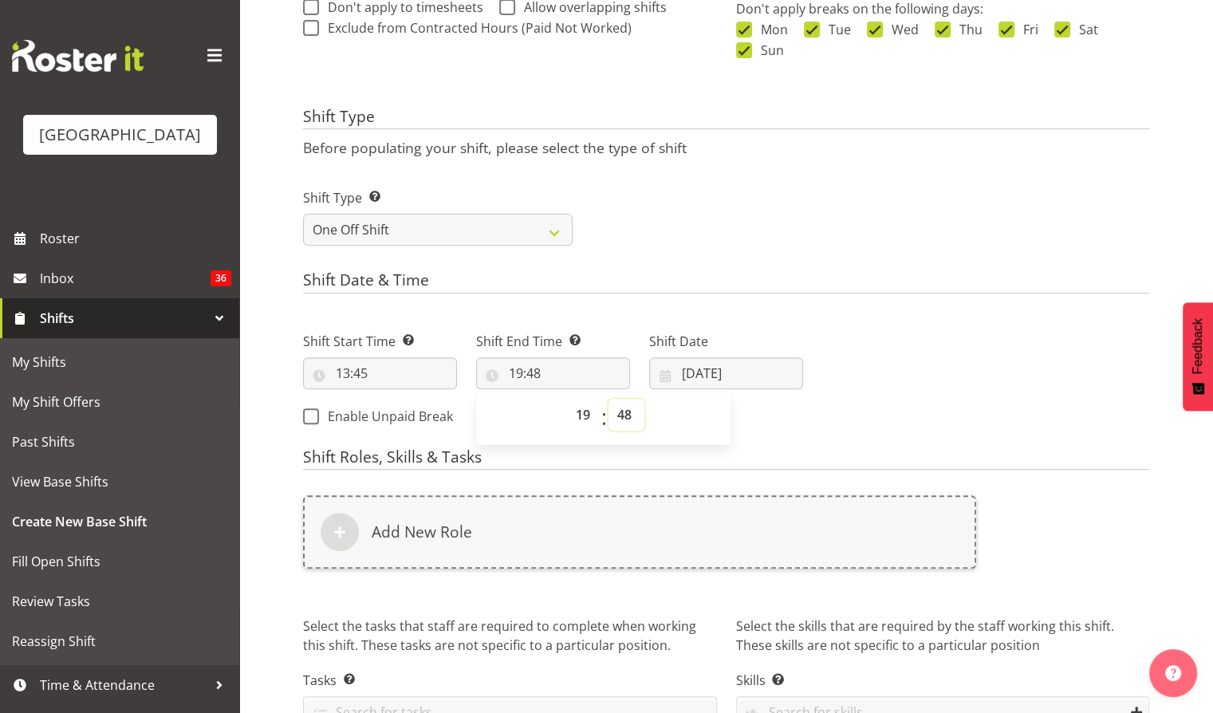
select select "45"
click at [608, 399] on select "00 01 02 03 04 05 06 07 08 09 10 11 12 13 14 15 16 17 18 19 20 21 22 23 24 25 2…" at bounding box center [626, 415] width 36 height 32
type input "19:45"
click at [861, 419] on div "Next Shifts" at bounding box center [985, 373] width 346 height 129
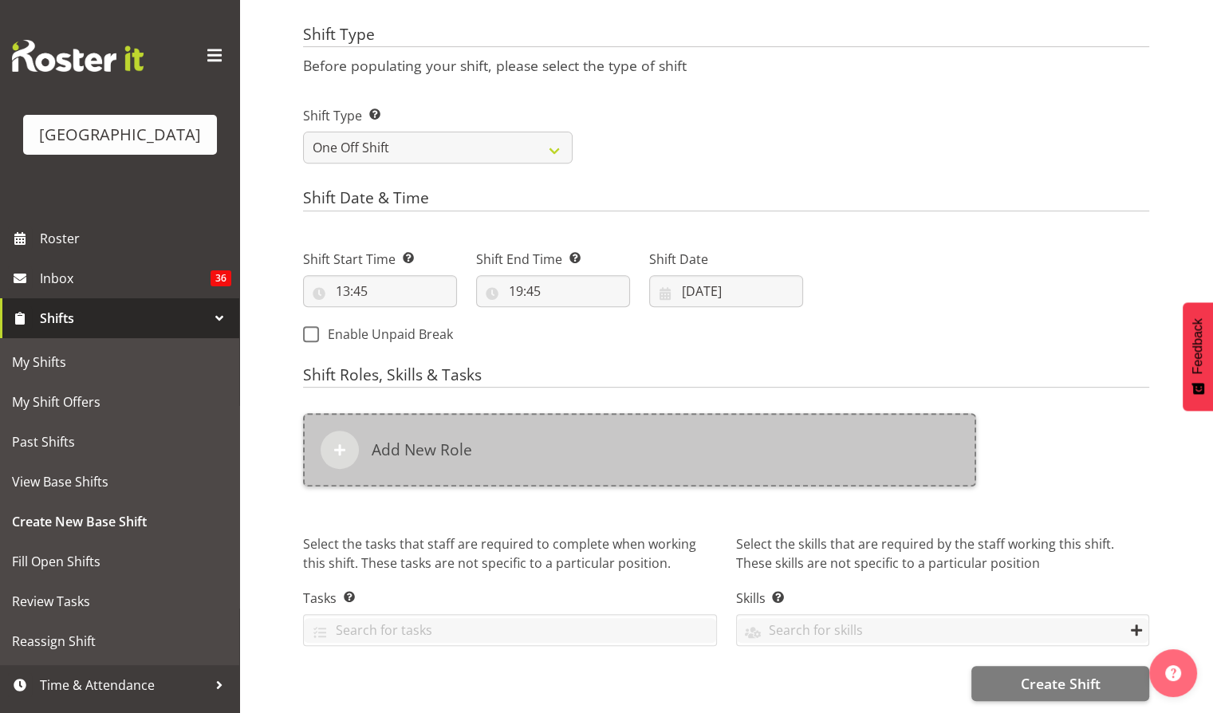
click at [524, 413] on div "Add New Role" at bounding box center [639, 449] width 673 height 73
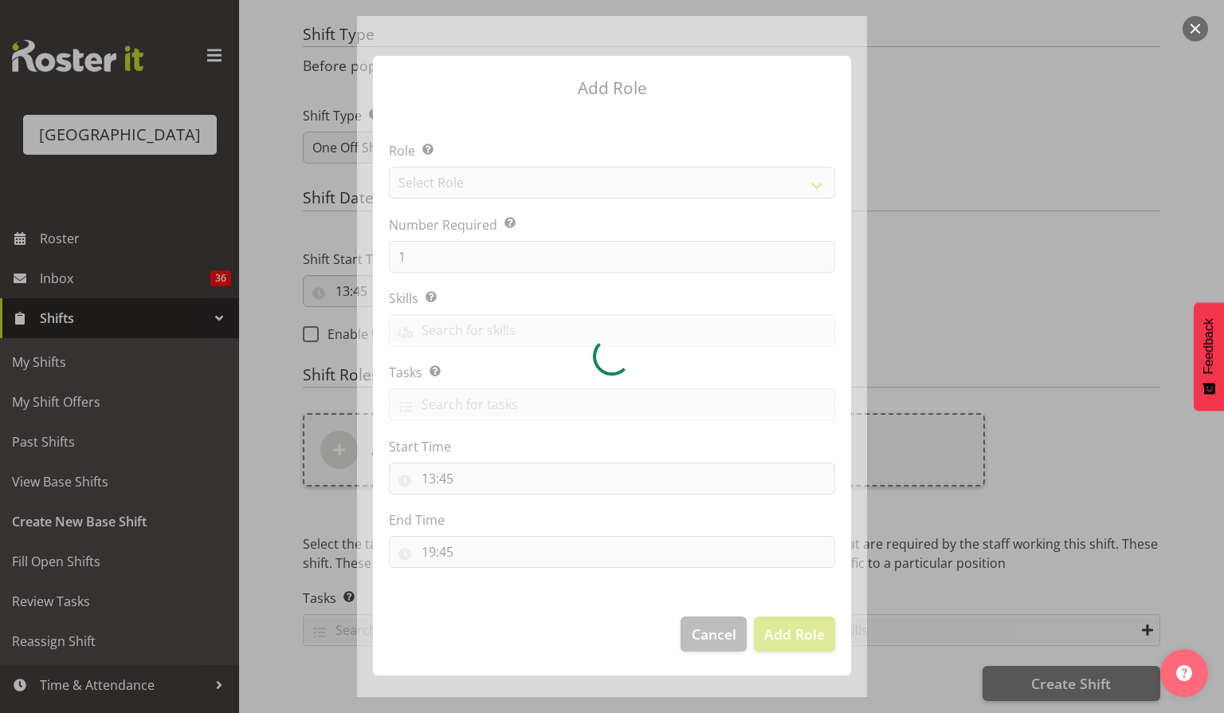
drag, startPoint x: 524, startPoint y: 411, endPoint x: 815, endPoint y: 186, distance: 367.7
click at [815, 186] on div at bounding box center [612, 356] width 510 height 681
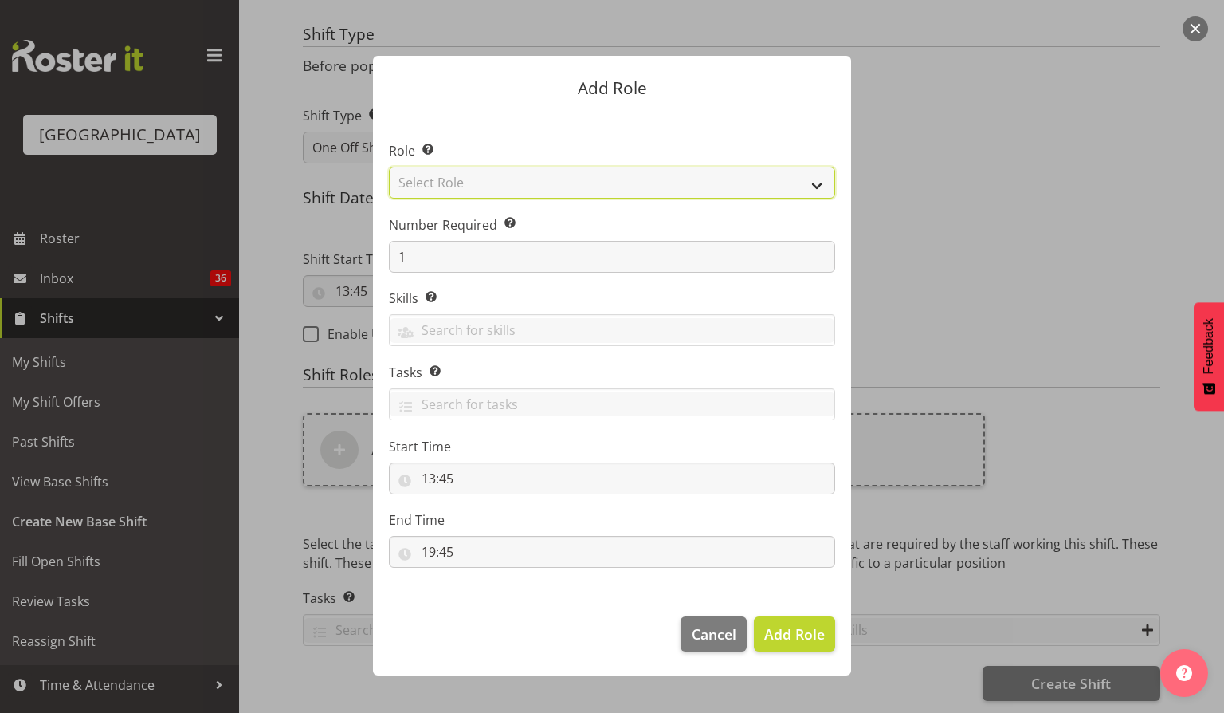
click at [815, 186] on select "Select Role Audio Bar Bar Runner Bar Training Box Office Cargo Shed Venue Rep C…" at bounding box center [612, 183] width 446 height 32
select select "1288"
click at [389, 167] on select "Select Role Audio Bar Bar Runner Bar Training Box Office Cargo Shed Venue Rep C…" at bounding box center [612, 183] width 446 height 32
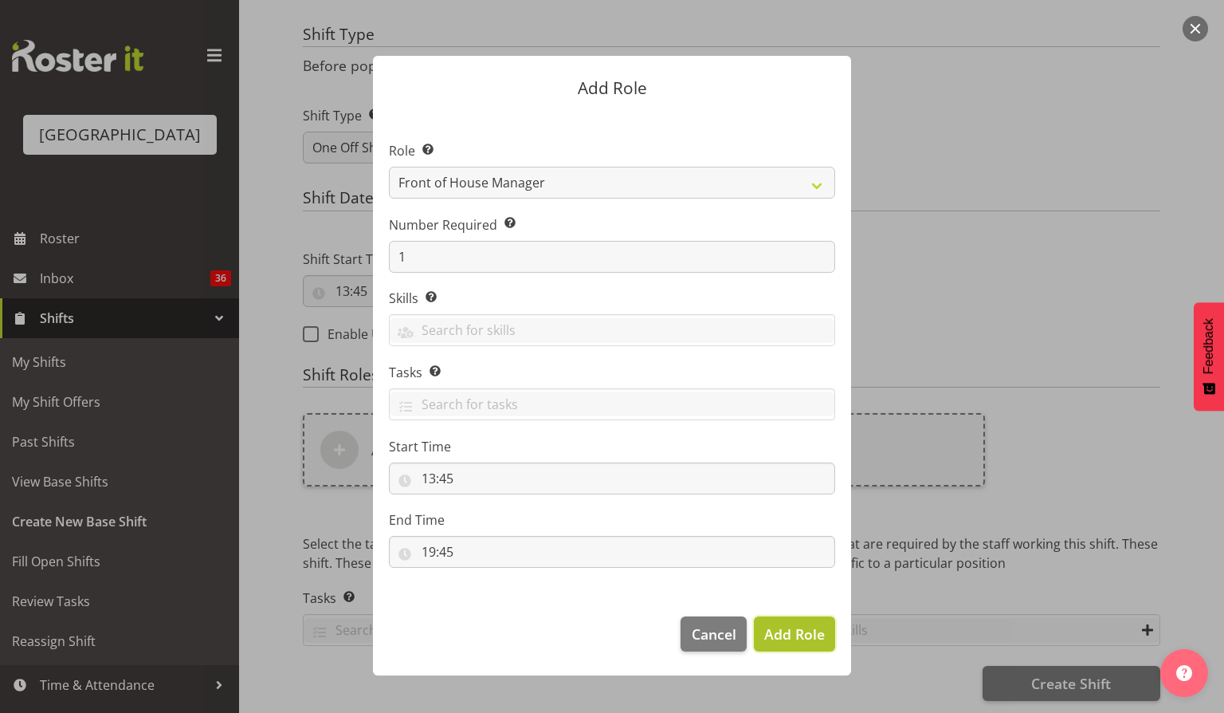
click at [788, 638] on span "Add Role" at bounding box center [795, 633] width 61 height 19
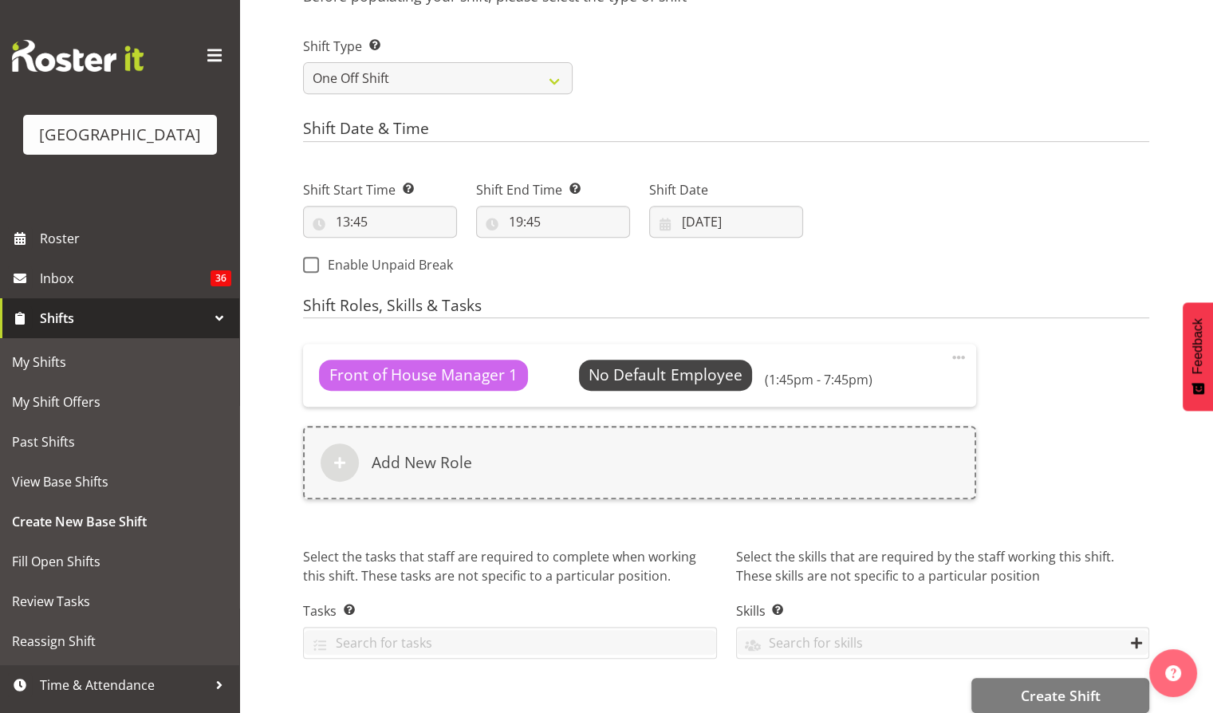
scroll to position [689, 0]
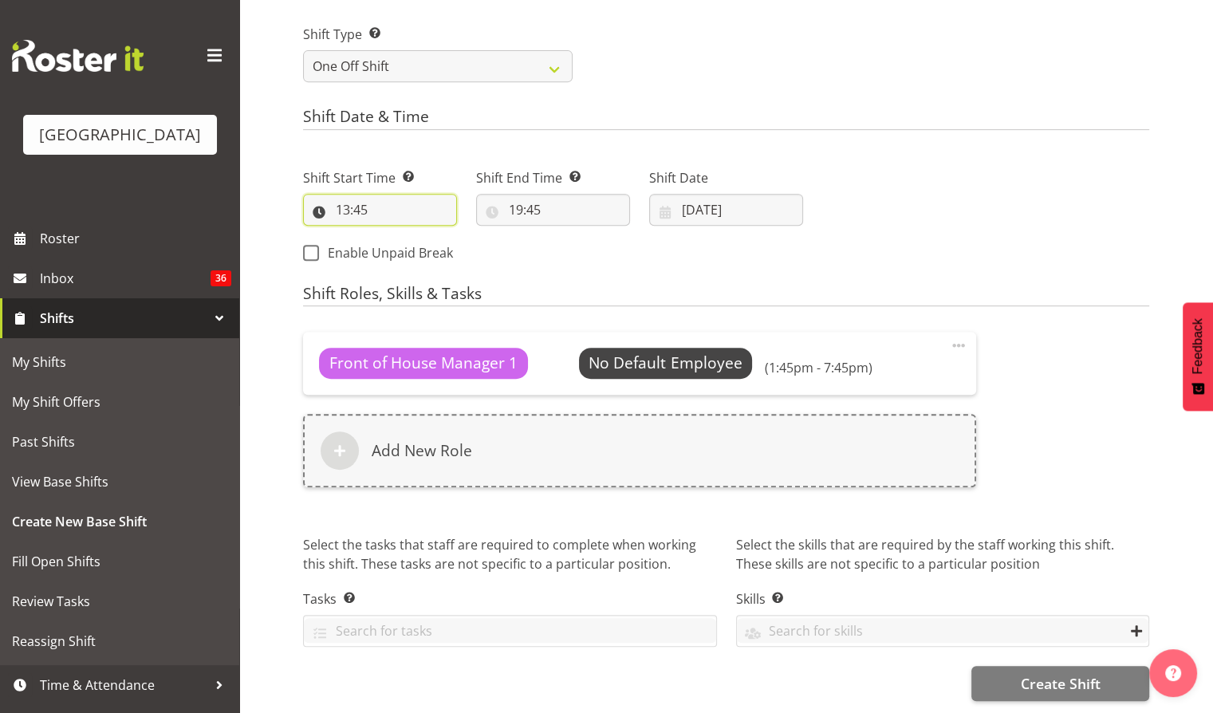
click at [358, 200] on input "13:45" at bounding box center [380, 210] width 154 height 32
click at [454, 242] on select "00 01 02 03 04 05 06 07 08 09 10 11 12 13 14 15 16 17 18 19 20 21 22 23 24 25 2…" at bounding box center [453, 251] width 36 height 32
select select "30"
click at [435, 235] on select "00 01 02 03 04 05 06 07 08 09 10 11 12 13 14 15 16 17 18 19 20 21 22 23 24 25 2…" at bounding box center [453, 251] width 36 height 32
type input "13:30"
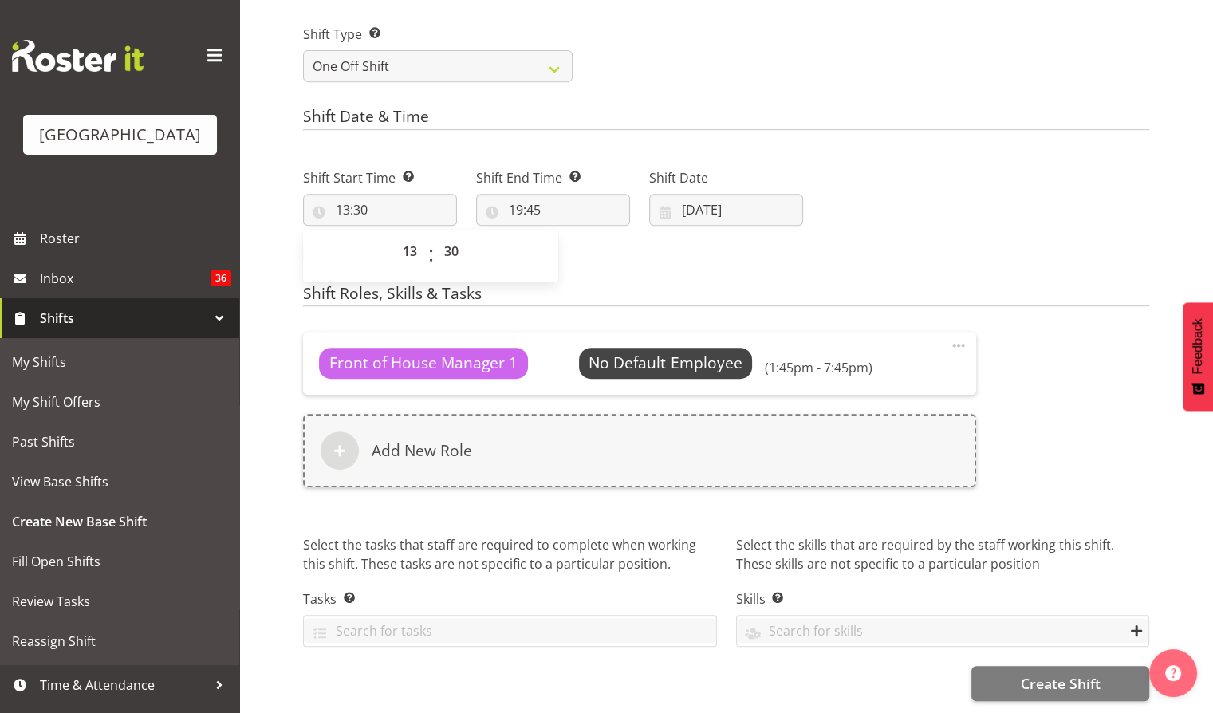
click at [933, 285] on h4 "Shift Roles, Skills & Tasks" at bounding box center [726, 296] width 846 height 22
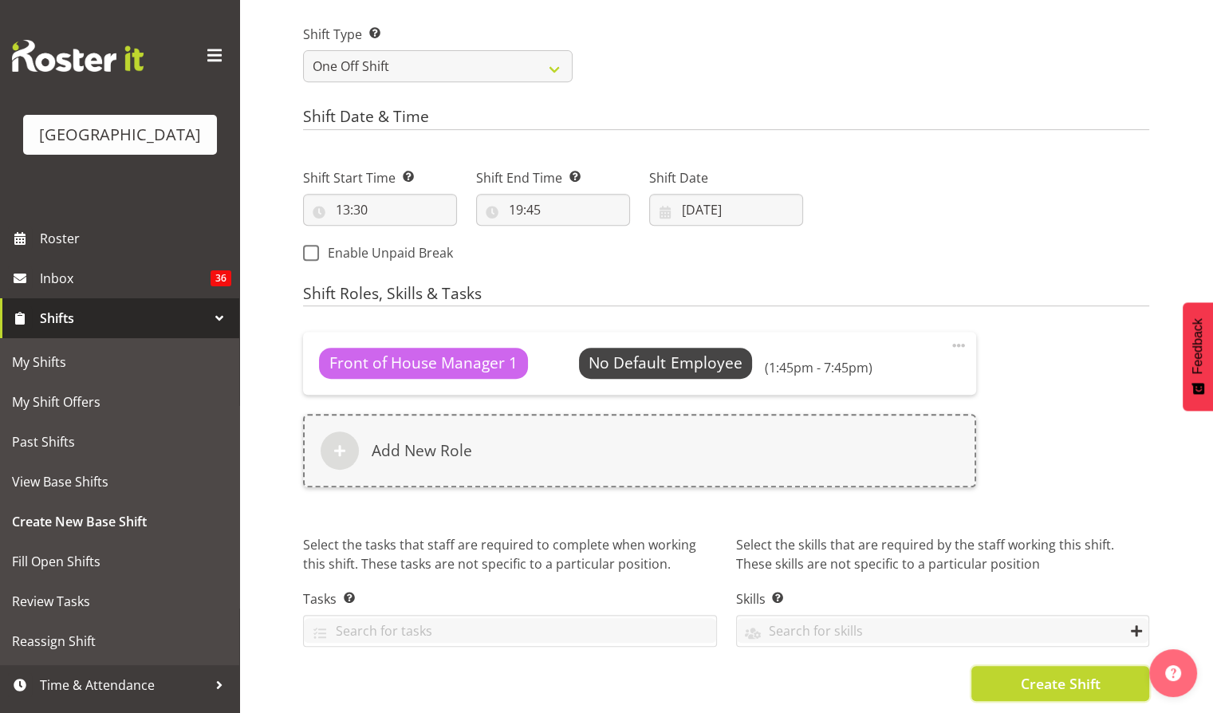
click at [1067, 679] on span "Create Shift" at bounding box center [1060, 683] width 80 height 21
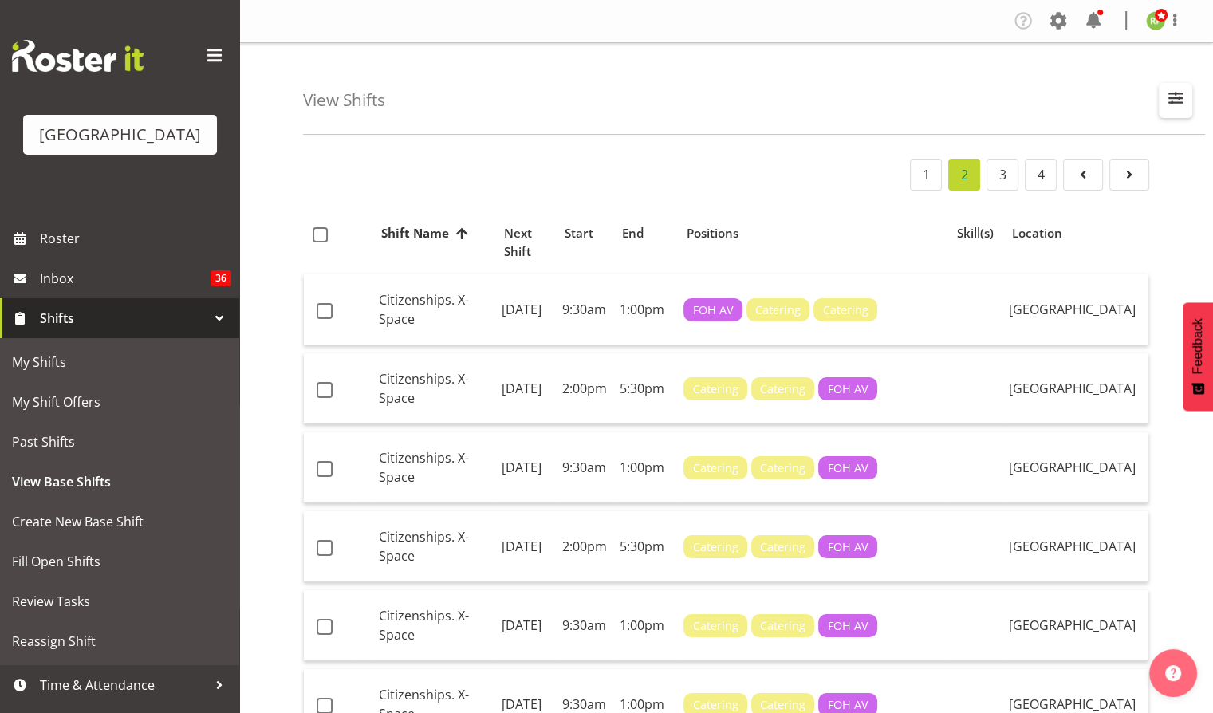
click at [1181, 100] on span "button" at bounding box center [1175, 98] width 21 height 21
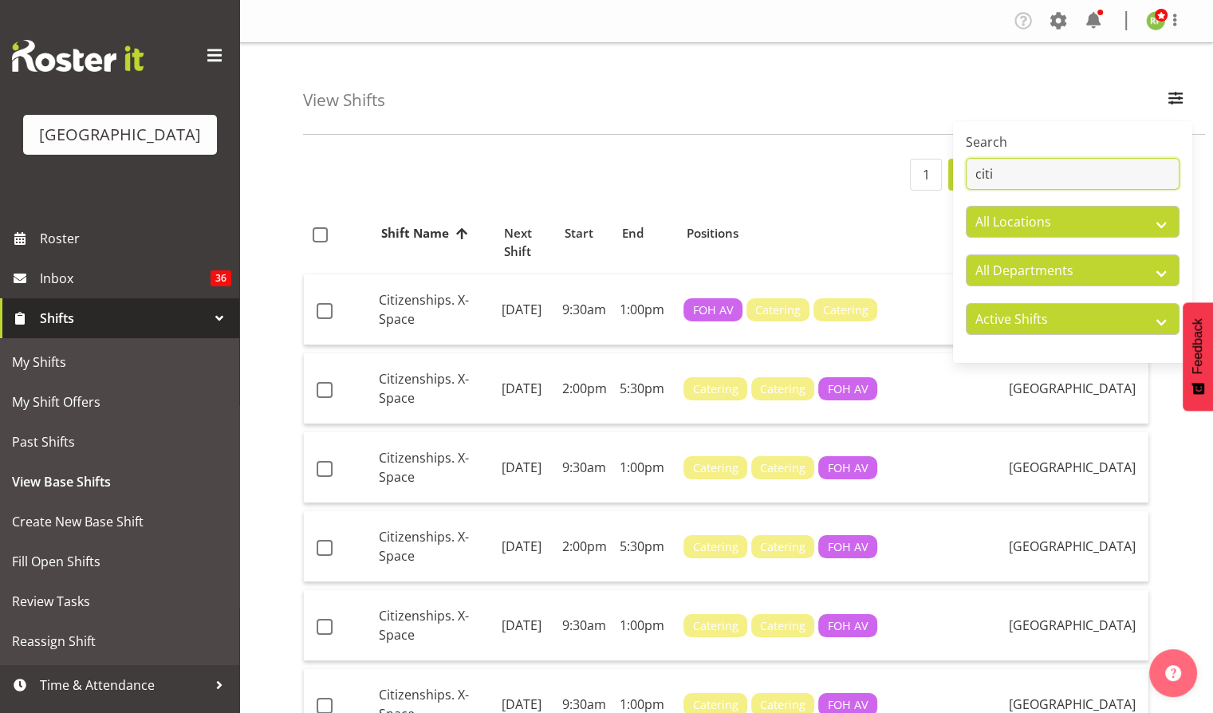
drag, startPoint x: 1004, startPoint y: 185, endPoint x: 959, endPoint y: 172, distance: 46.4
click at [959, 172] on div "Search citi All Locations Baycourt Community and Arts Centre Baycourt Technical…" at bounding box center [1072, 242] width 239 height 229
paste input "Te Tohu Paetahi - Whānau Evening"
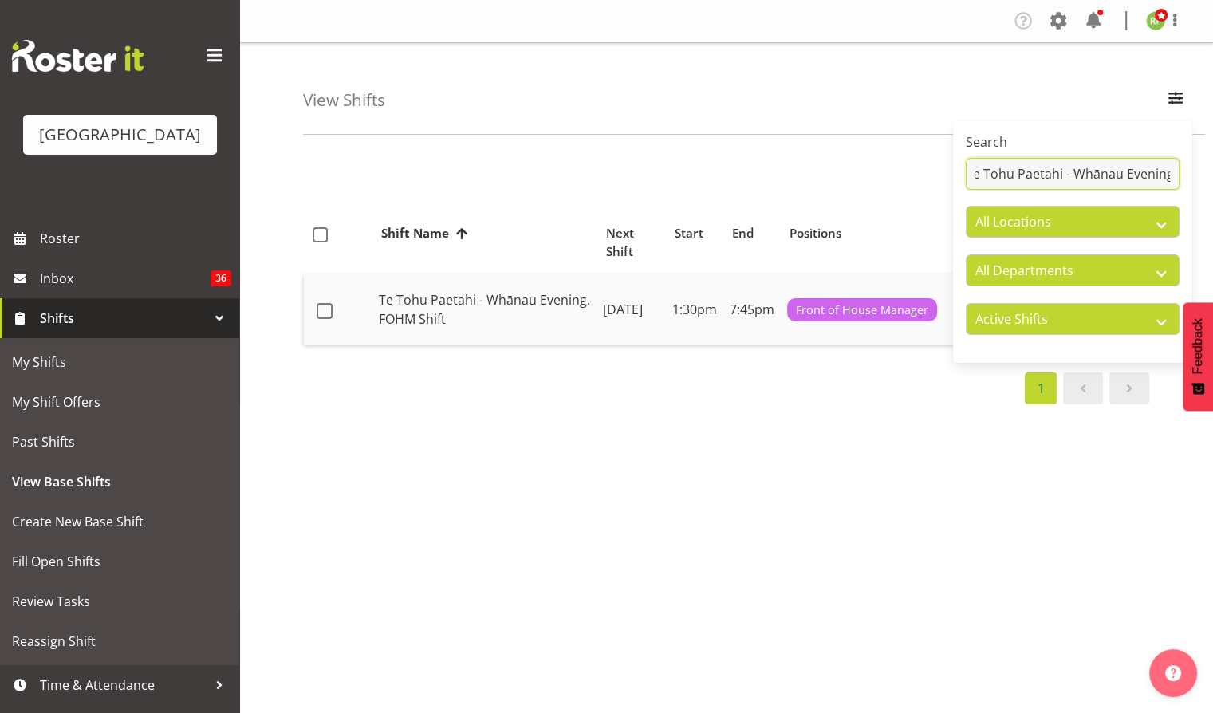
type input "Te Tohu Paetahi - Whānau Evening"
click at [493, 306] on td "Te Tohu Paetahi - Whānau Evening. FOHM Shift" at bounding box center [484, 309] width 224 height 70
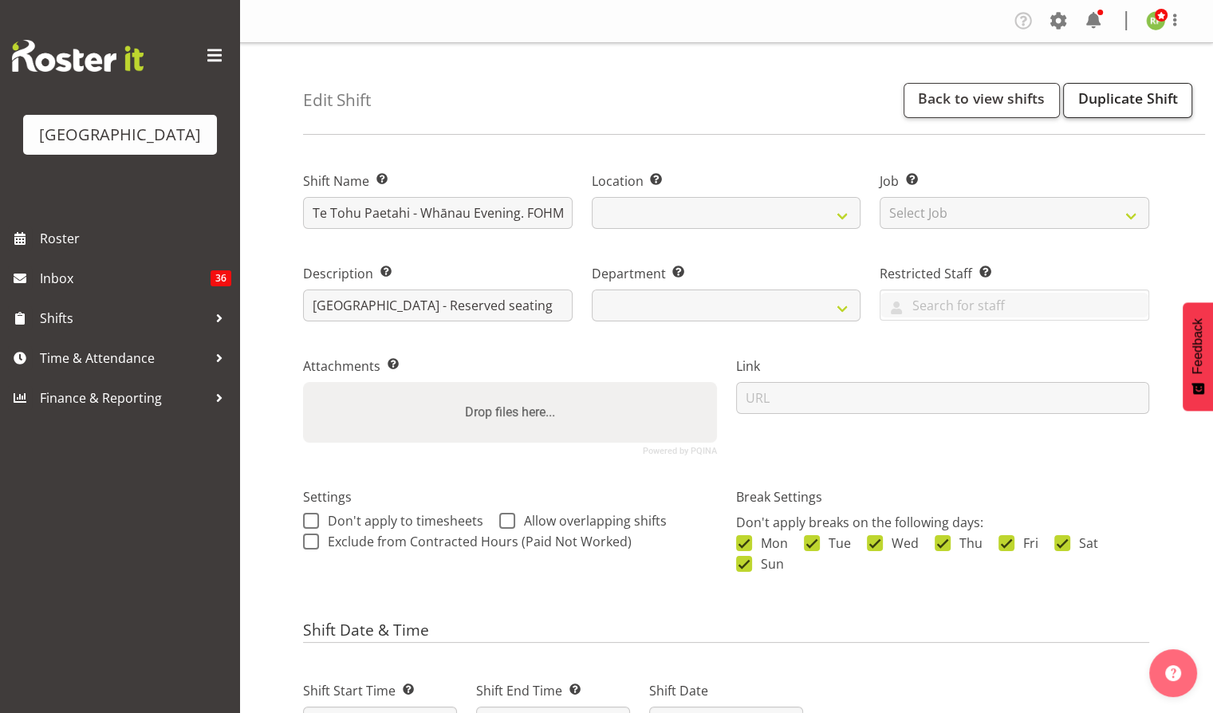
select select
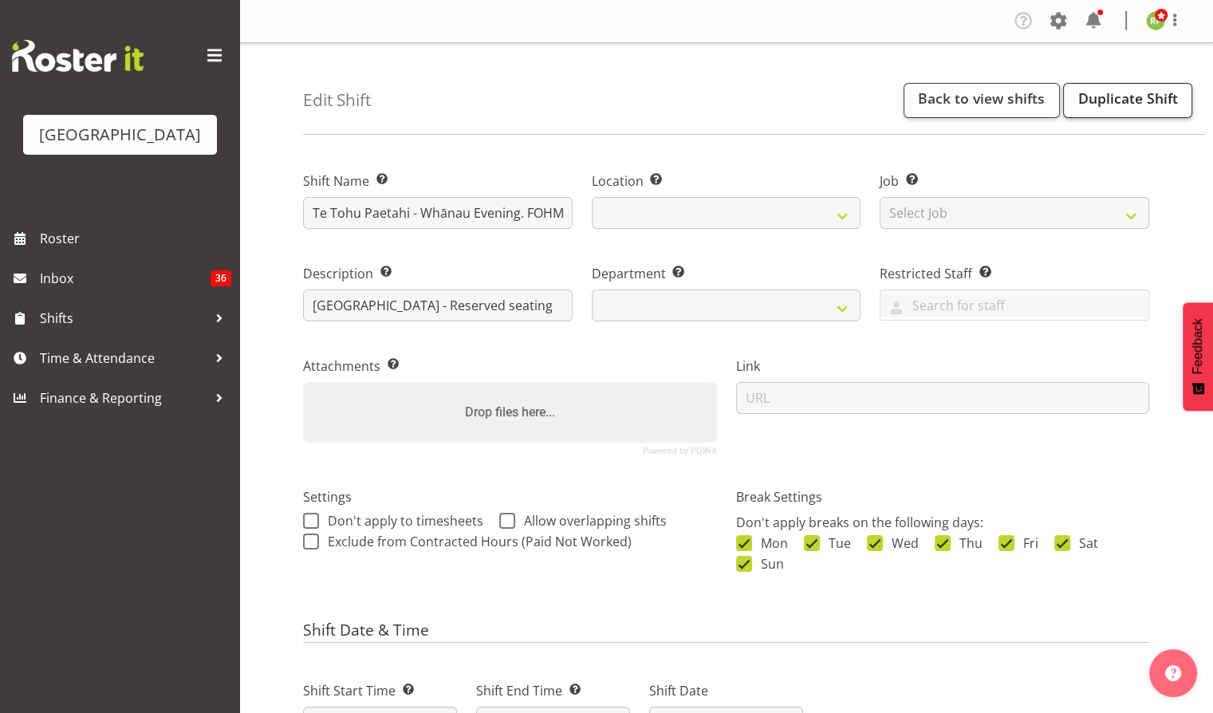
select select "791"
click at [1110, 105] on link "Duplicate Shift" at bounding box center [1127, 100] width 129 height 35
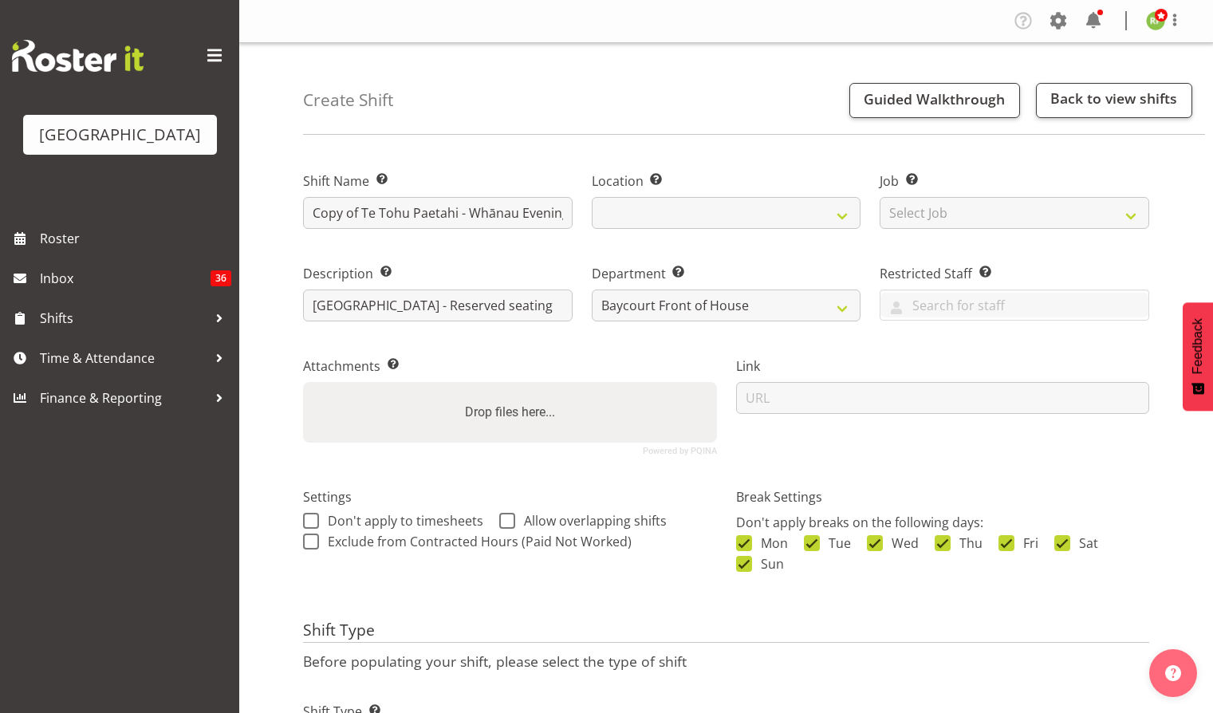
select select "791"
select select
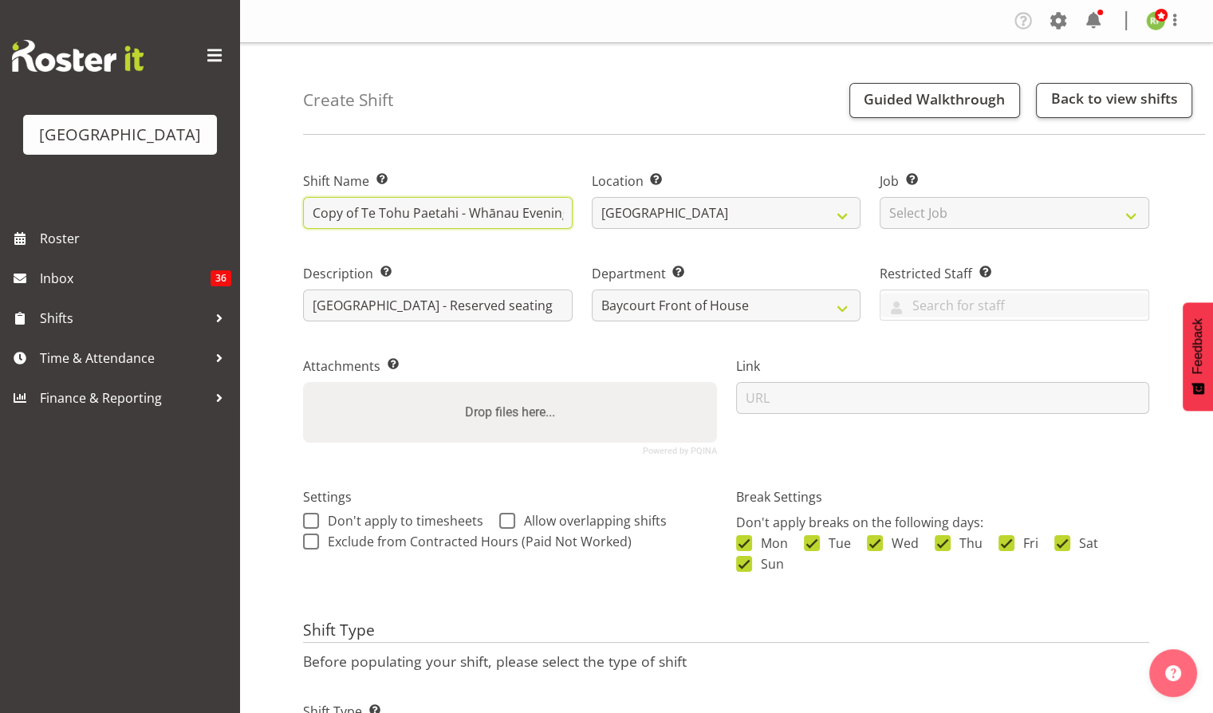
drag, startPoint x: 361, startPoint y: 215, endPoint x: 269, endPoint y: 235, distance: 93.8
click at [269, 235] on div "Create Shift Guided Walkthrough Back to view shifts Shift Name Enter a name for…" at bounding box center [725, 420] width 973 height 754
drag, startPoint x: 519, startPoint y: 218, endPoint x: 627, endPoint y: 232, distance: 108.5
click at [627, 232] on div "Shift Name Enter a name for the shift (e.g. Day Shift). Te Tohu Paetahi - Whāna…" at bounding box center [725, 307] width 865 height 316
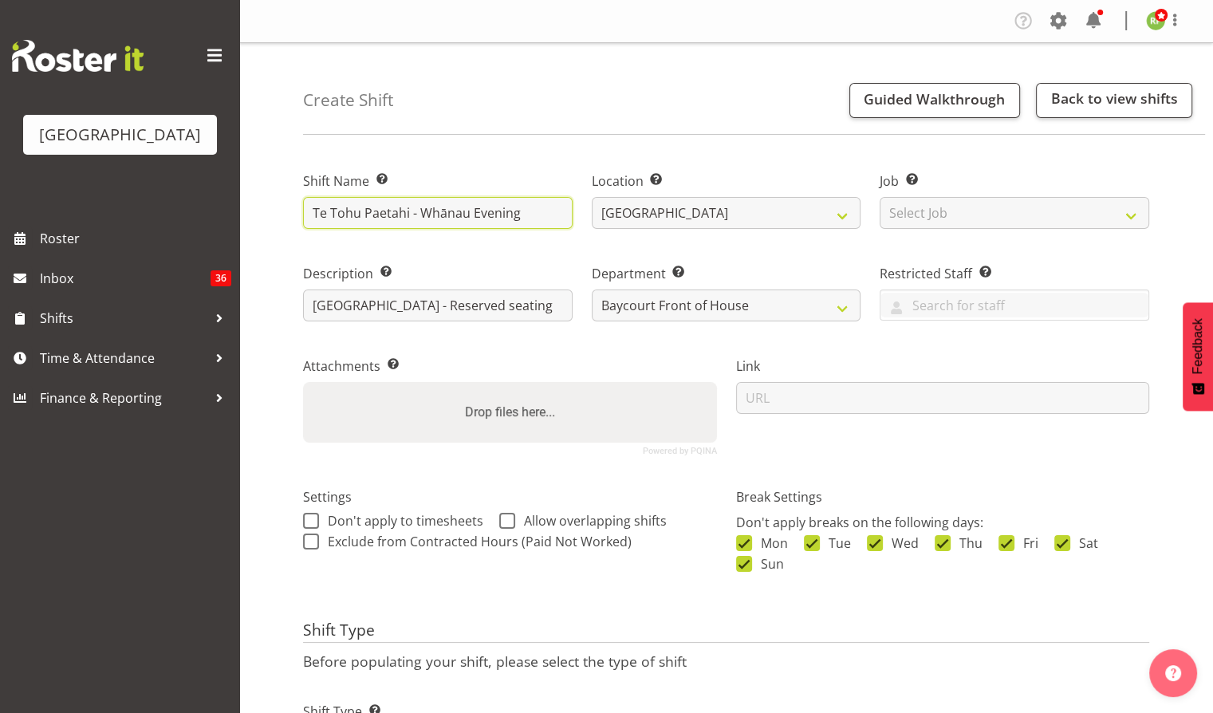
scroll to position [0, 0]
type input "Te Tohu Paetahi - Whānau Evening"
click at [586, 242] on div "Department Set the department that the shift relates to. [GEOGRAPHIC_DATA] Fron…" at bounding box center [726, 288] width 289 height 92
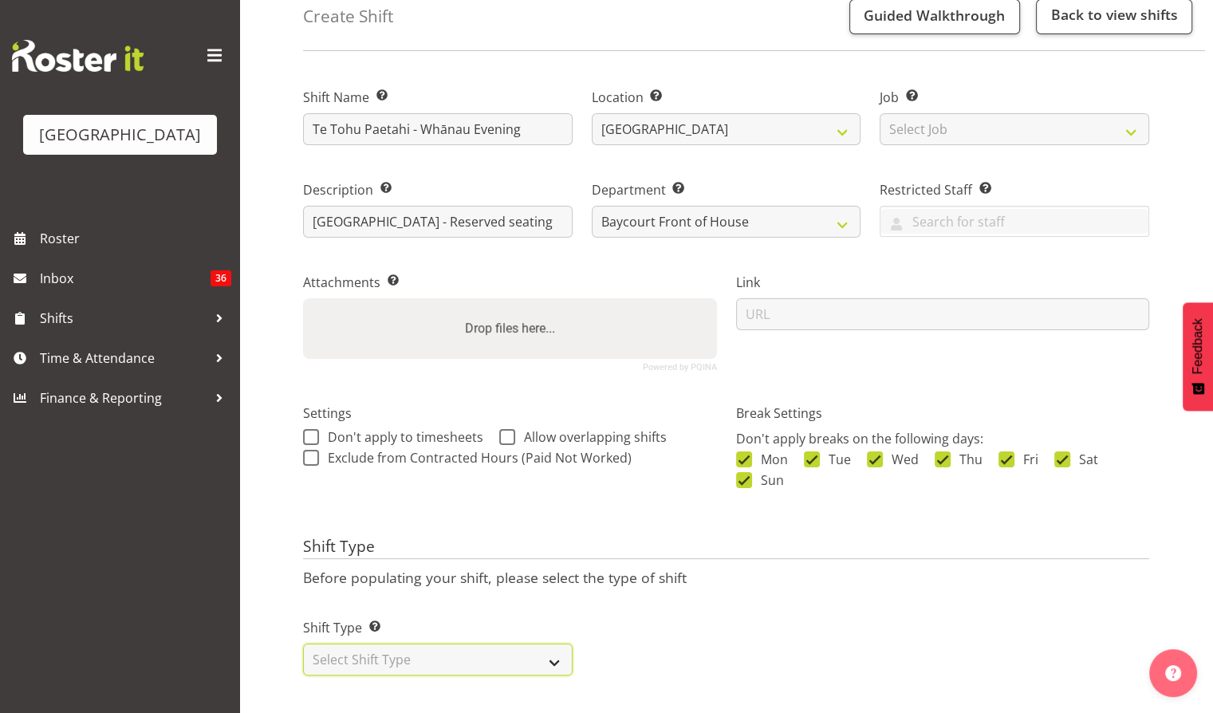
click at [439, 651] on select "Select Shift Type One Off Shift Recurring Shift Rotating Shift" at bounding box center [437, 659] width 269 height 32
select select "one_off"
click at [303, 643] on select "Select Shift Type One Off Shift Recurring Shift Rotating Shift" at bounding box center [437, 659] width 269 height 32
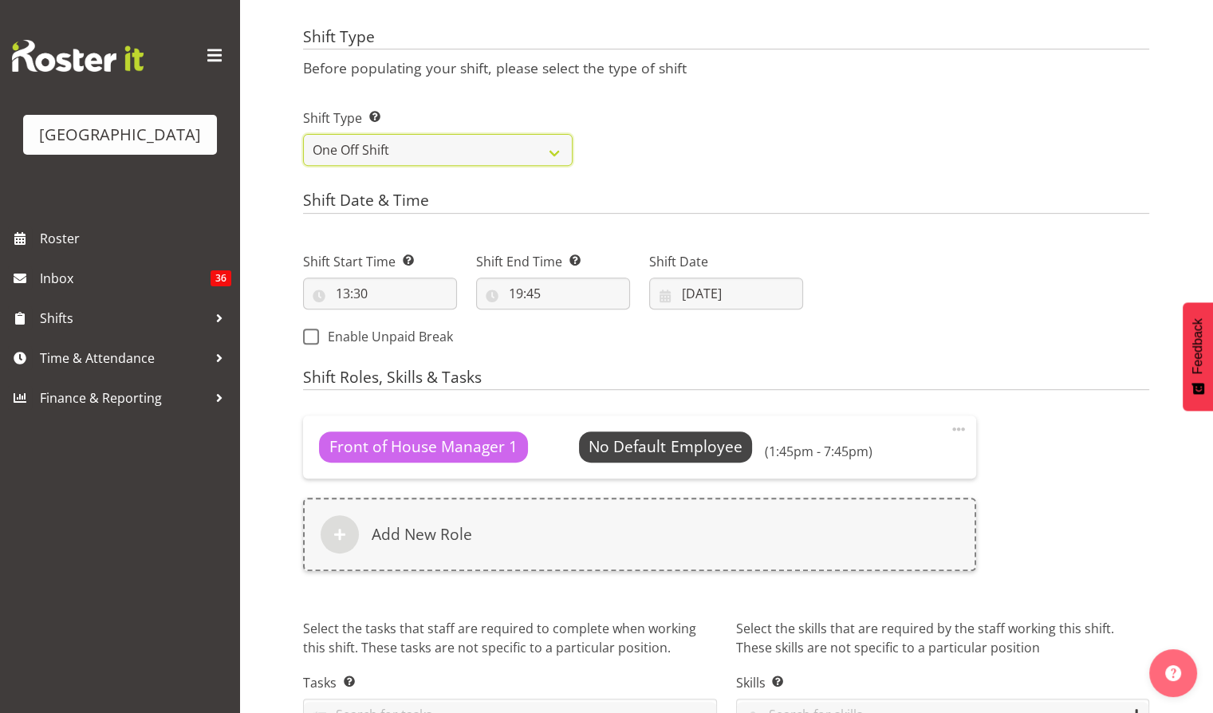
scroll to position [593, 0]
click at [956, 422] on span at bounding box center [958, 428] width 19 height 19
click at [874, 487] on link "Delete" at bounding box center [891, 492] width 153 height 29
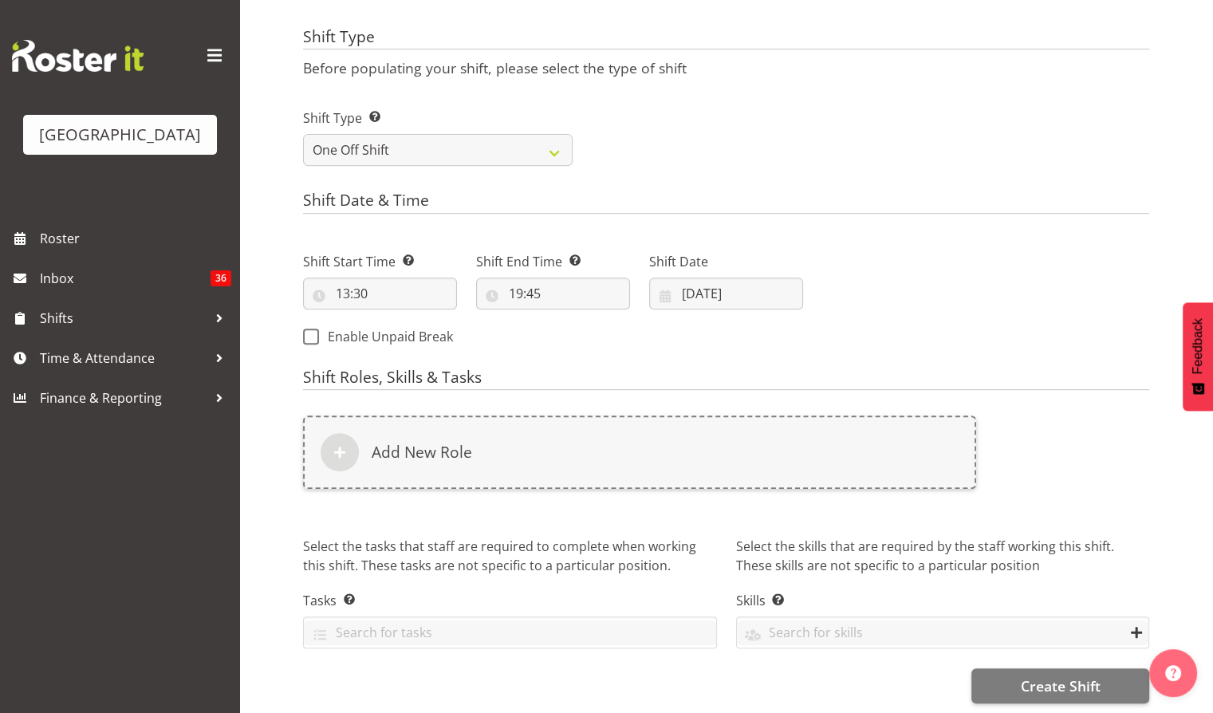
click at [874, 487] on div "Add New Role" at bounding box center [639, 451] width 673 height 73
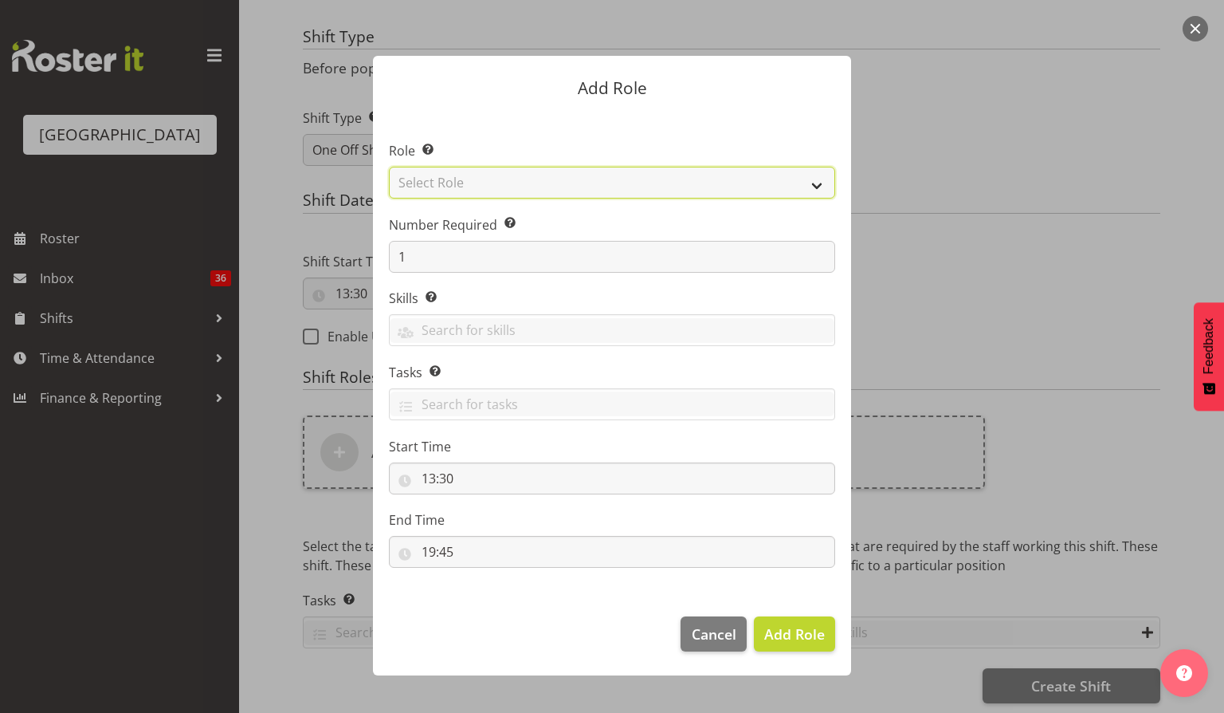
click at [533, 175] on select "Select Role Audio Bar Bar Runner Bar Training Box Office Cargo Shed Venue Rep C…" at bounding box center [612, 183] width 446 height 32
click at [698, 174] on select "Select Role Audio Bar Bar Runner Bar Training Box Office Cargo Shed Venue Rep C…" at bounding box center [612, 183] width 446 height 32
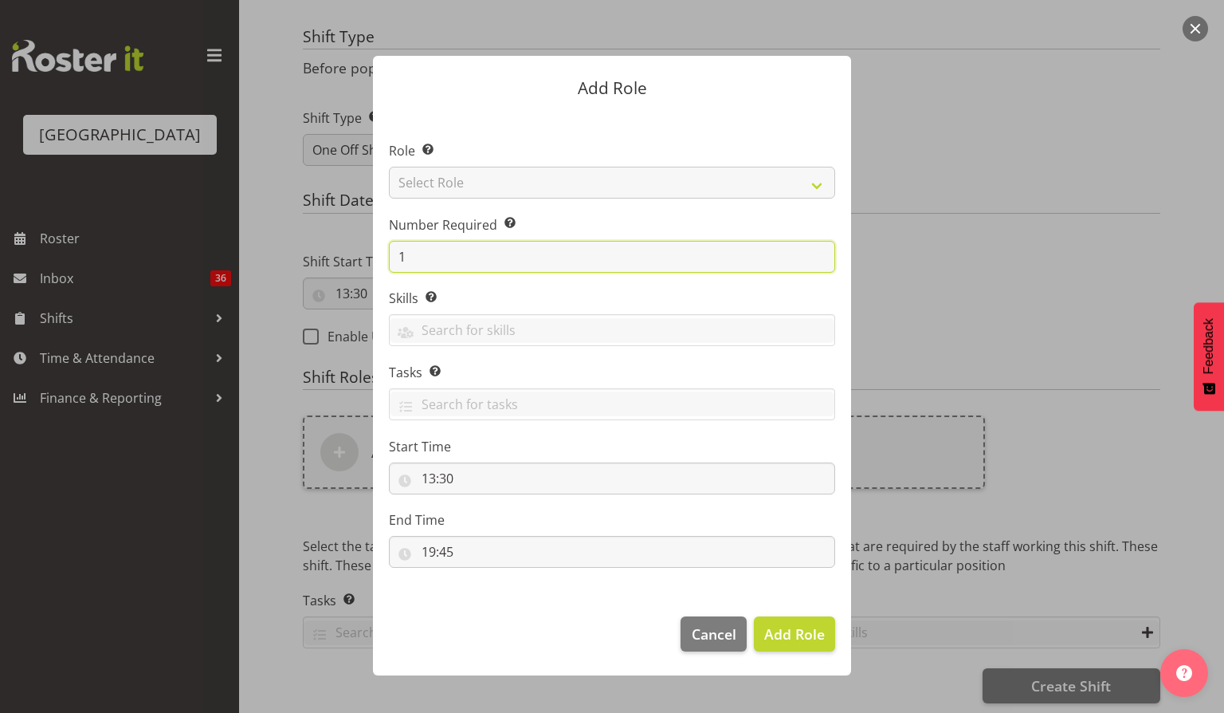
click at [455, 256] on input "1" at bounding box center [612, 257] width 446 height 32
type input "2"
click at [611, 227] on label "Number Required Select the number of employees needed for this position." at bounding box center [612, 224] width 446 height 19
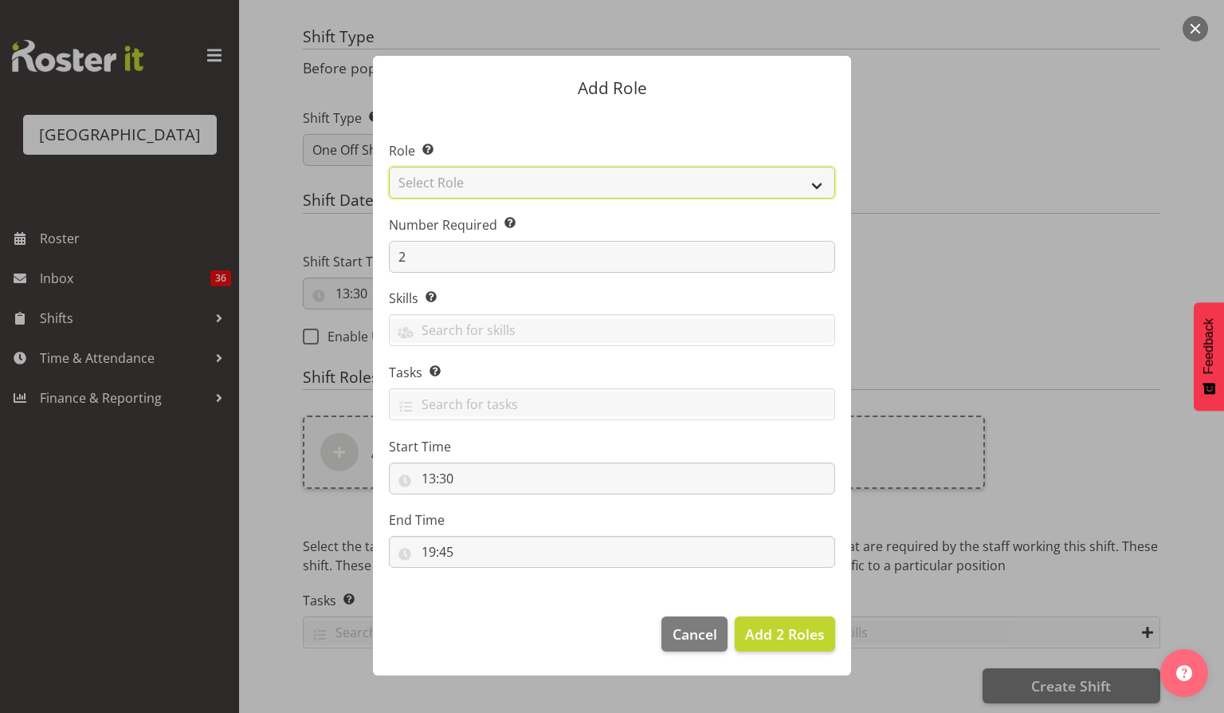
click at [805, 183] on select "Select Role Audio Bar Bar Runner Bar Training Box Office Cargo Shed Venue Rep C…" at bounding box center [612, 183] width 446 height 32
select select "1293"
click at [389, 167] on select "Select Role Audio Bar Bar Runner Bar Training Box Office Cargo Shed Venue Rep C…" at bounding box center [612, 183] width 446 height 32
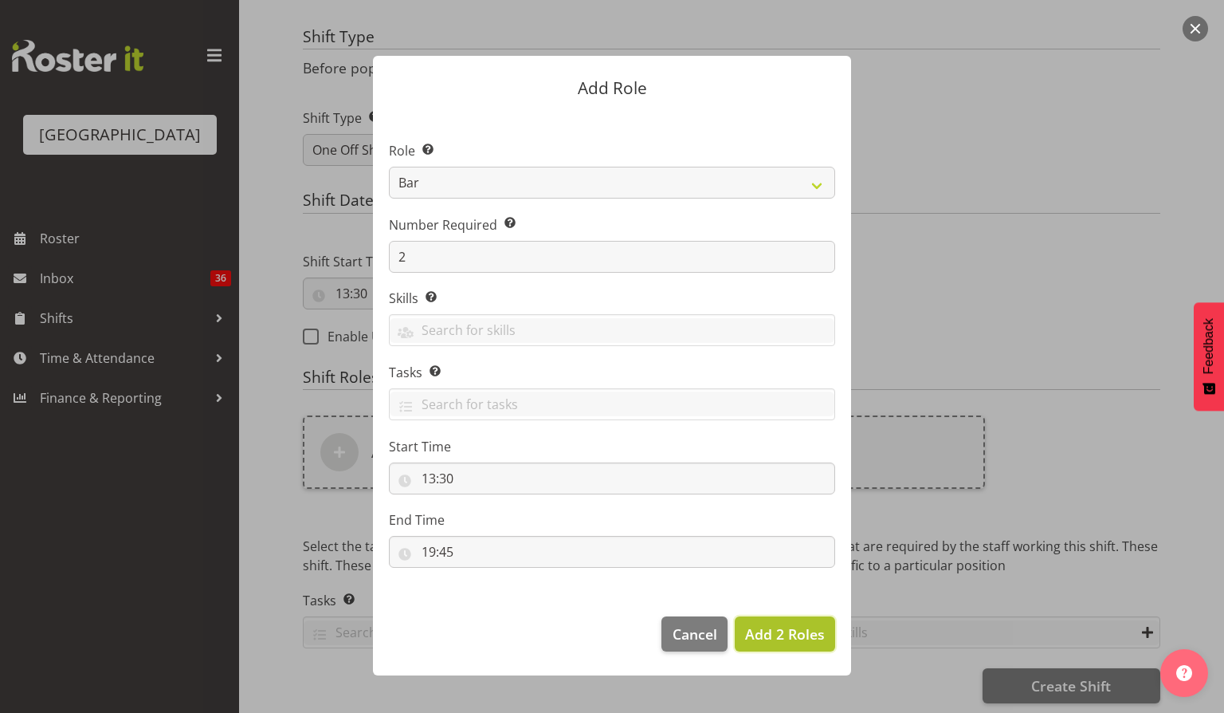
click at [784, 646] on button "Add 2 Roles" at bounding box center [785, 633] width 100 height 35
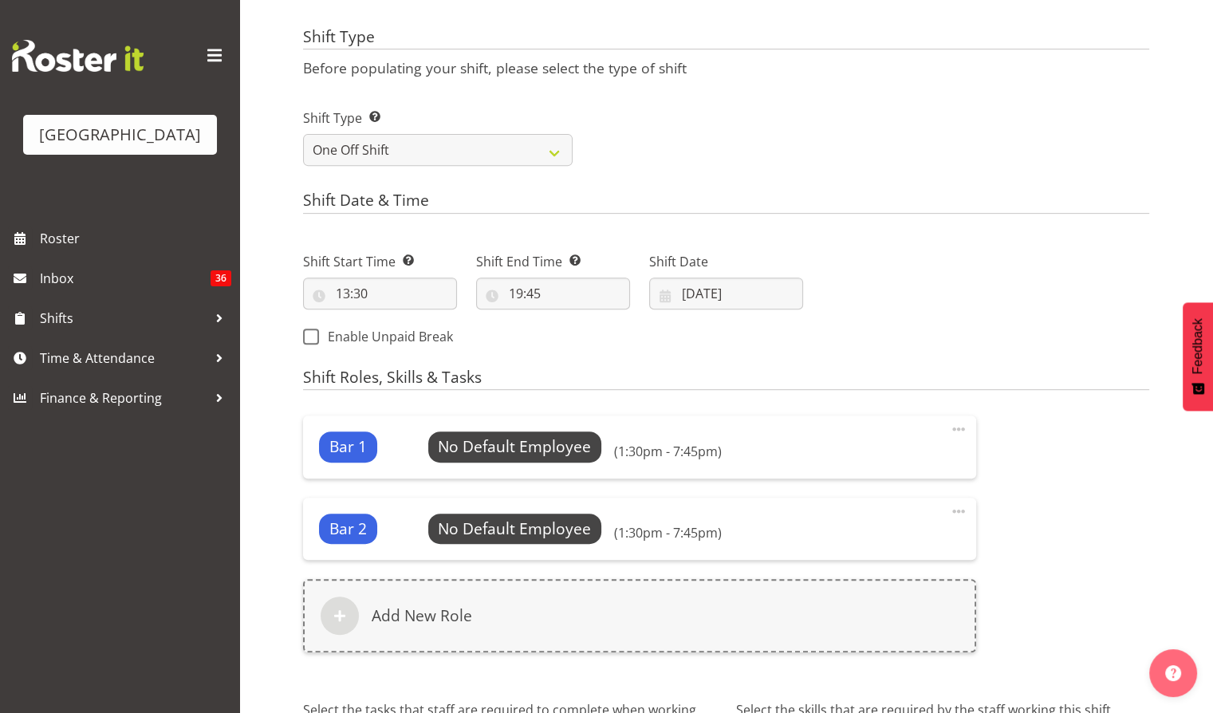
scroll to position [770, 0]
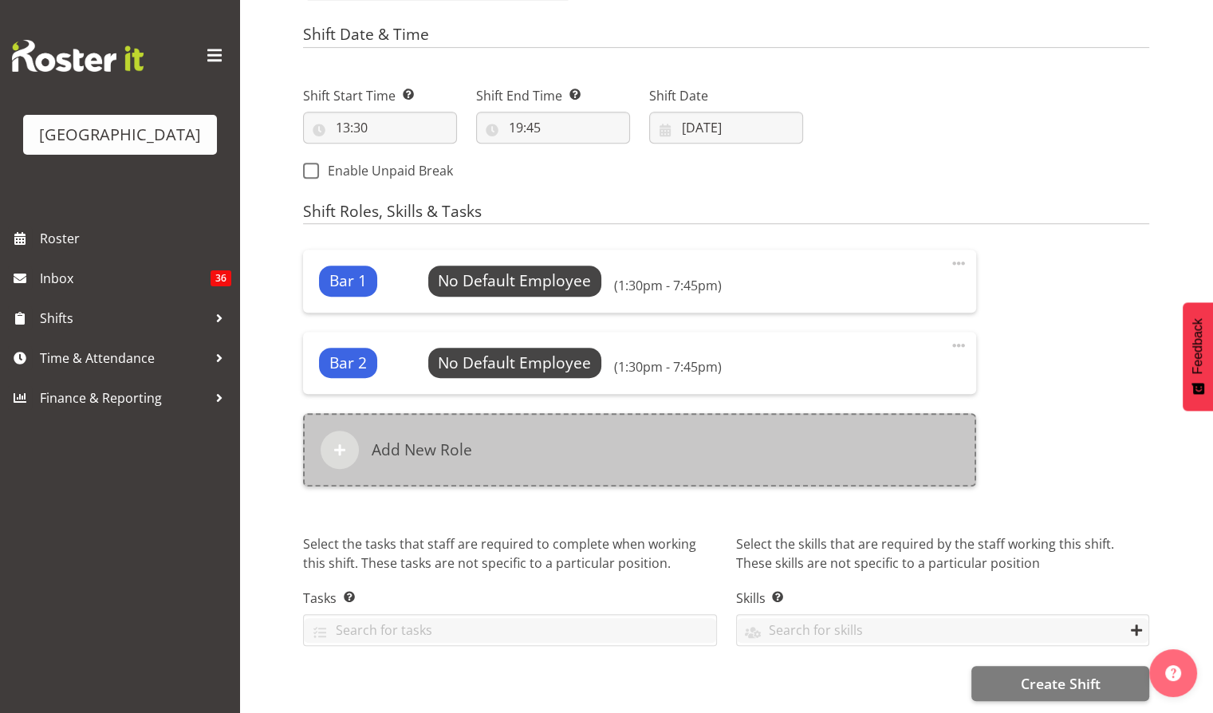
click at [403, 465] on div "Add New Role" at bounding box center [639, 449] width 673 height 73
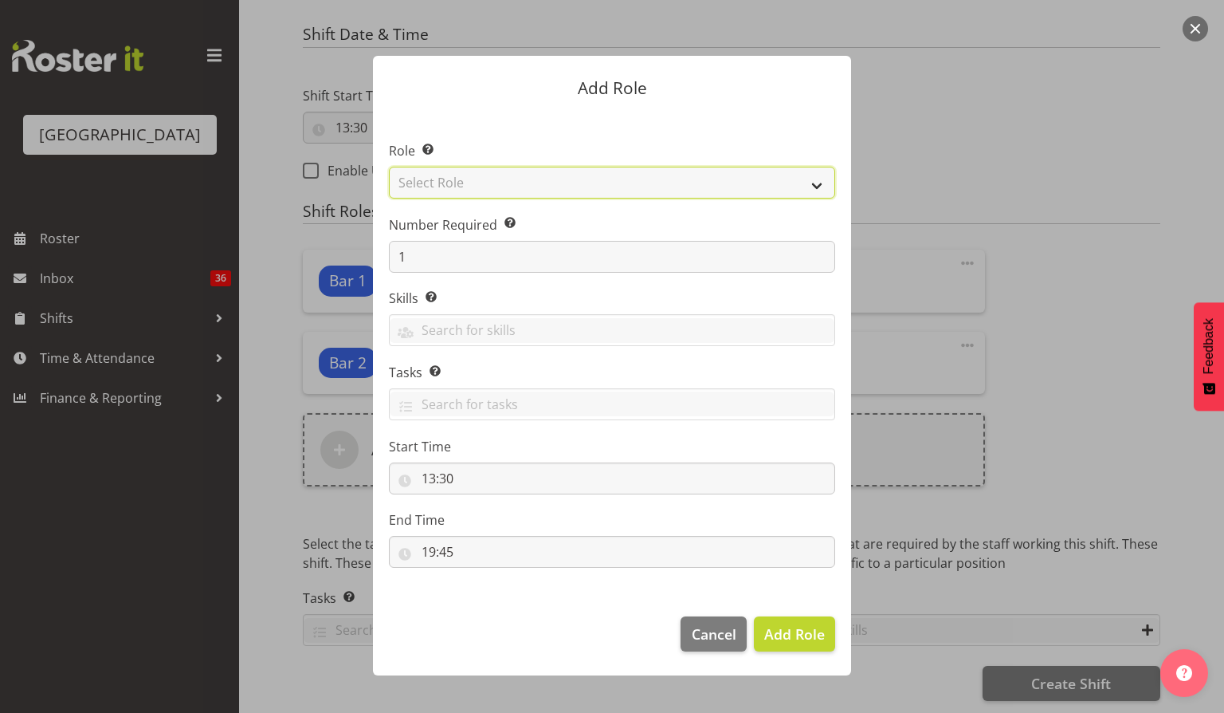
click at [816, 183] on select "Select Role Audio Bar Bar Runner Bar Training Box Office Cargo Shed Venue Rep C…" at bounding box center [612, 183] width 446 height 32
select select "1291"
click at [389, 167] on select "Select Role Audio Bar Bar Runner Bar Training Box Office Cargo Shed Venue Rep C…" at bounding box center [612, 183] width 446 height 32
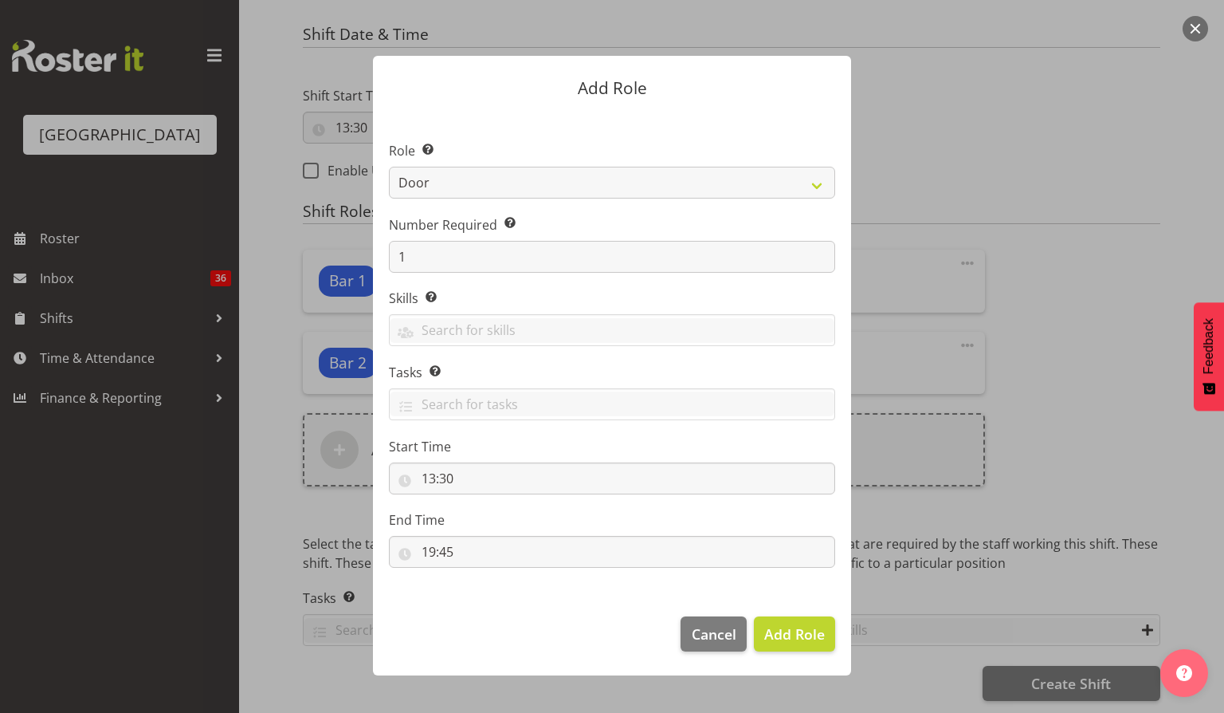
click at [427, 273] on section "Role Select the role you wish to add to the shift. Audio Bar Bar Runner Bar Tra…" at bounding box center [612, 356] width 478 height 488
drag, startPoint x: 423, startPoint y: 262, endPoint x: 395, endPoint y: 250, distance: 30.0
click at [395, 250] on input "1" at bounding box center [612, 257] width 446 height 32
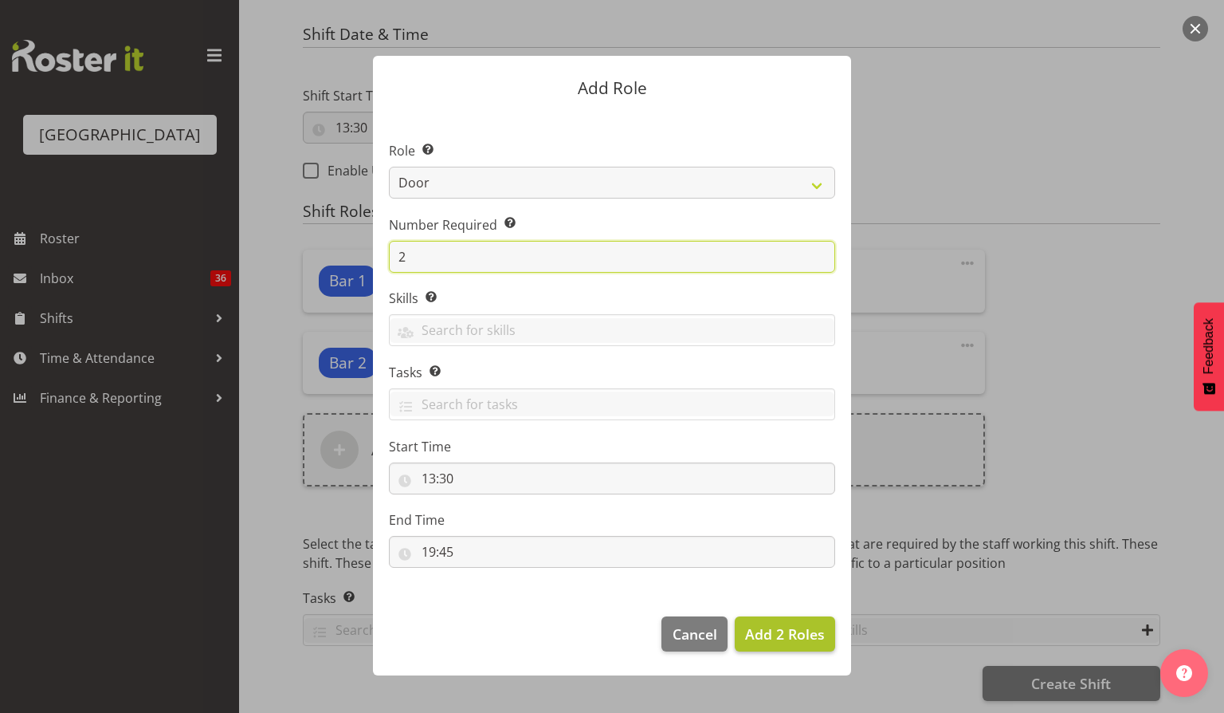
type input "2"
click at [791, 632] on span "Add 2 Roles" at bounding box center [785, 633] width 80 height 19
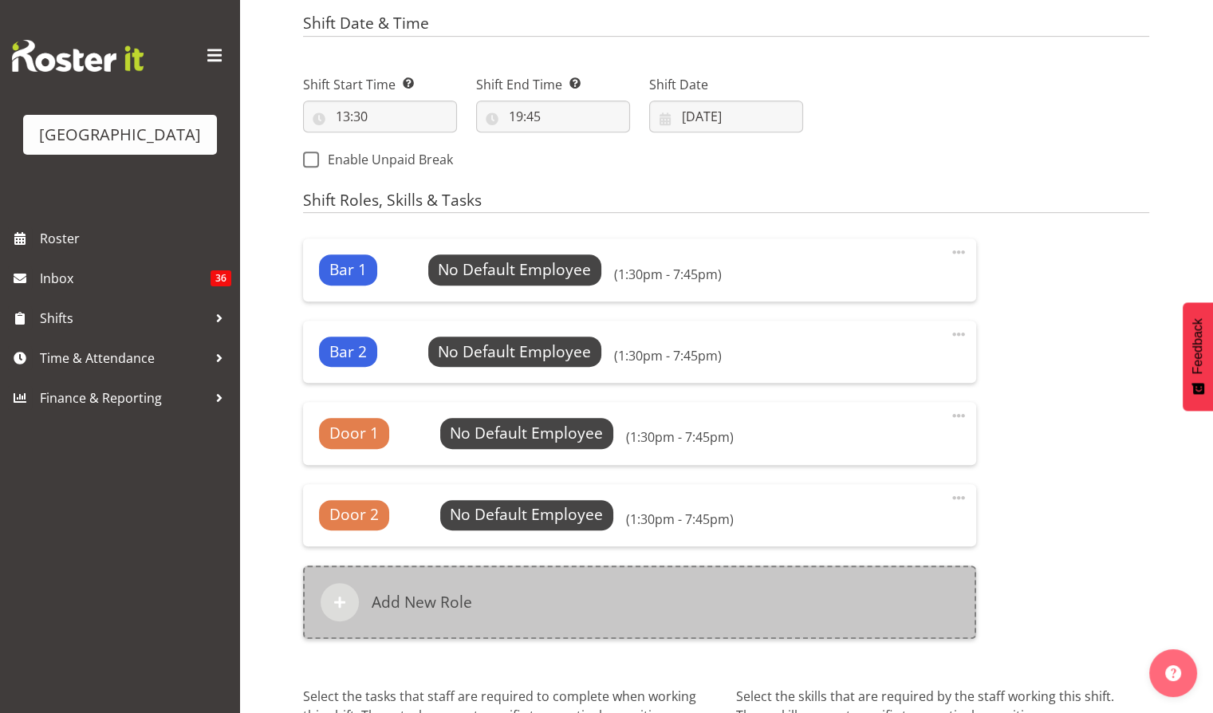
click at [547, 606] on div "Add New Role" at bounding box center [639, 601] width 673 height 73
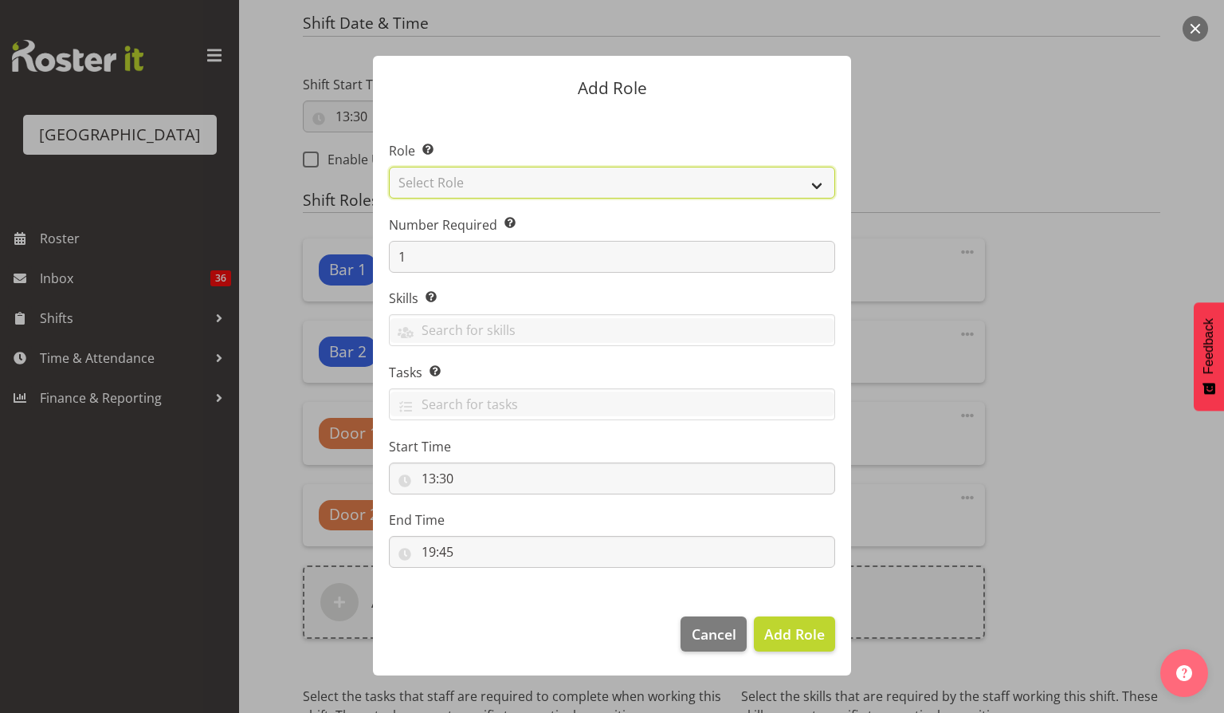
click at [807, 184] on select "Select Role Audio Bar Bar Runner Bar Training Box Office Cargo Shed Venue Rep C…" at bounding box center [612, 183] width 446 height 32
select select "1292"
click at [389, 167] on select "Select Role Audio Bar Bar Runner Bar Training Box Office Cargo Shed Venue Rep C…" at bounding box center [612, 183] width 446 height 32
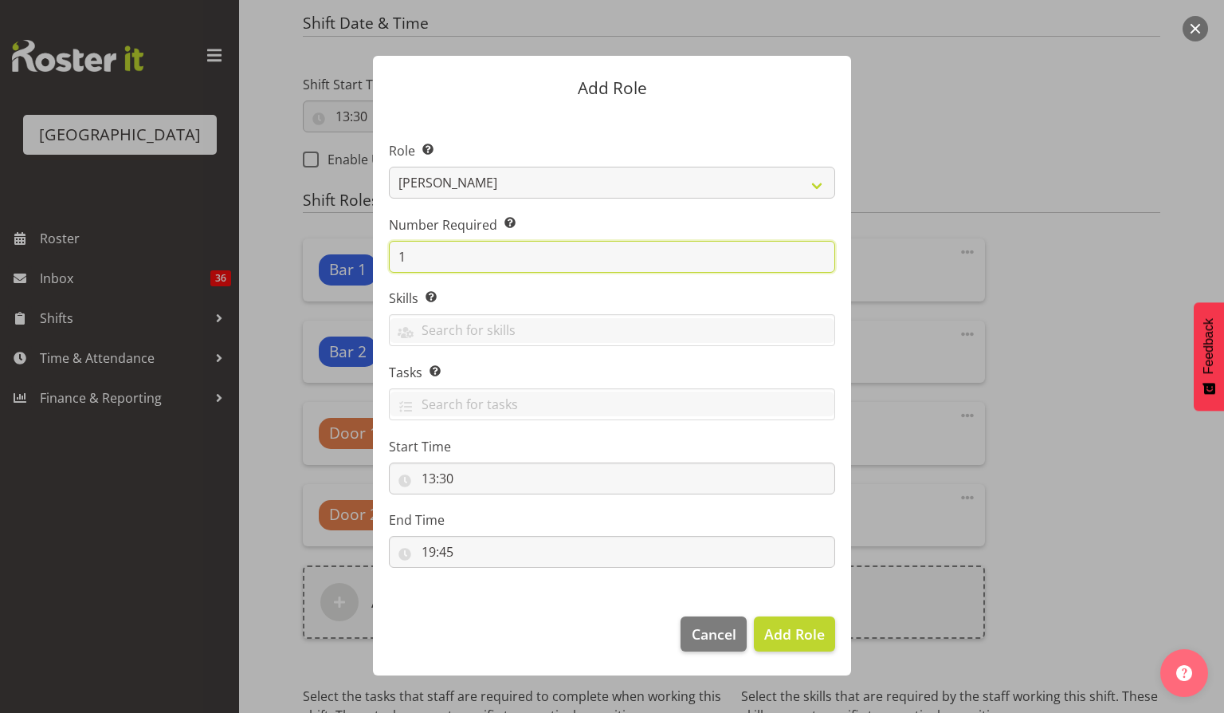
drag, startPoint x: 437, startPoint y: 253, endPoint x: 387, endPoint y: 262, distance: 50.3
click at [387, 262] on section "Role Select the role you wish to add to the shift. Audio Bar Bar Runner Bar Tra…" at bounding box center [612, 356] width 478 height 488
type input "2"
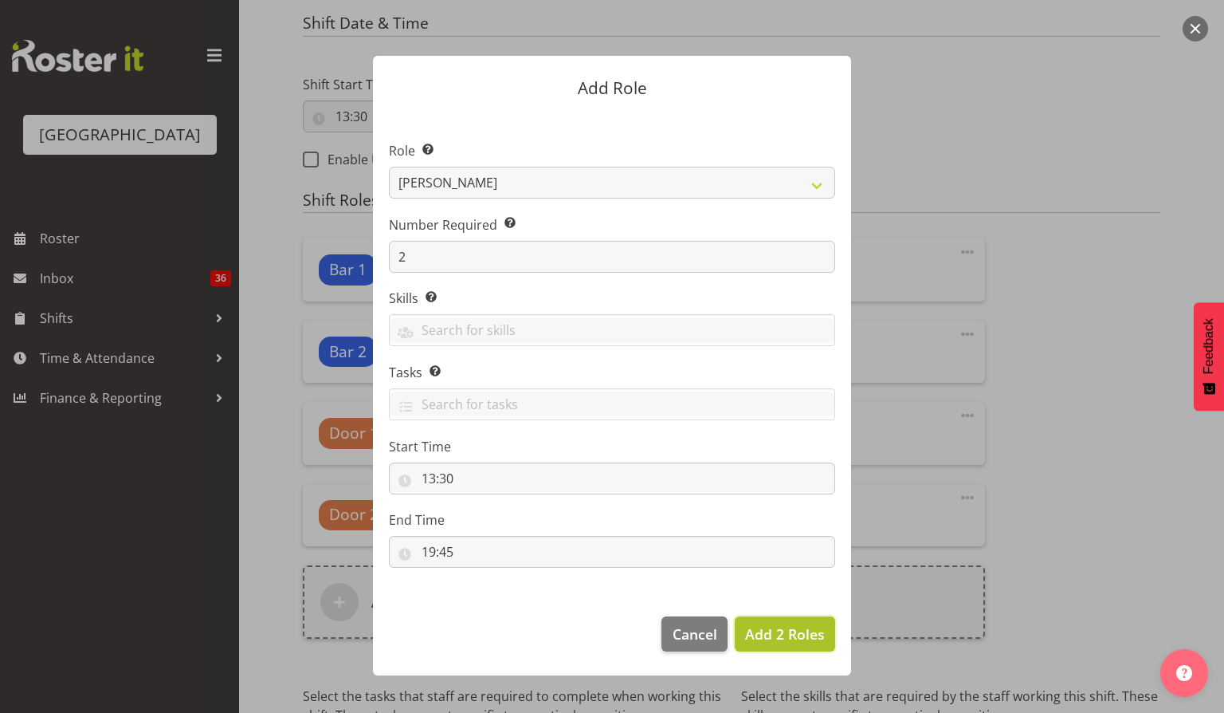
click at [776, 624] on span "Add 2 Roles" at bounding box center [785, 633] width 80 height 19
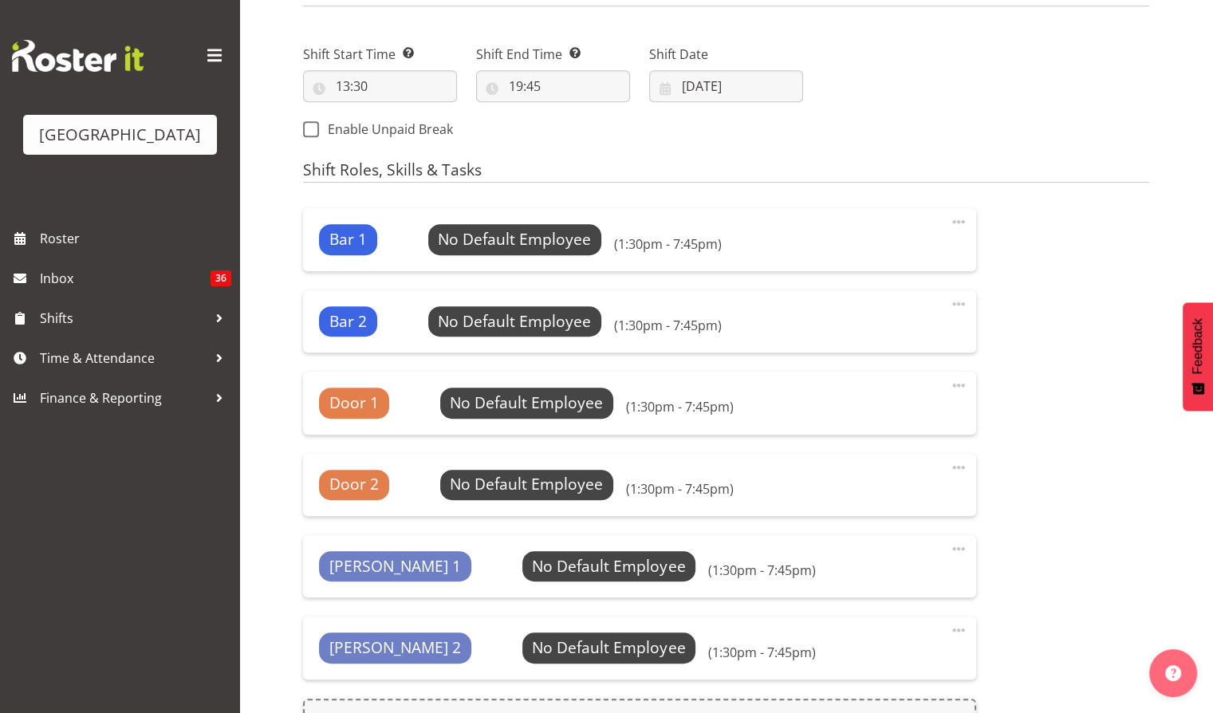
scroll to position [752, 0]
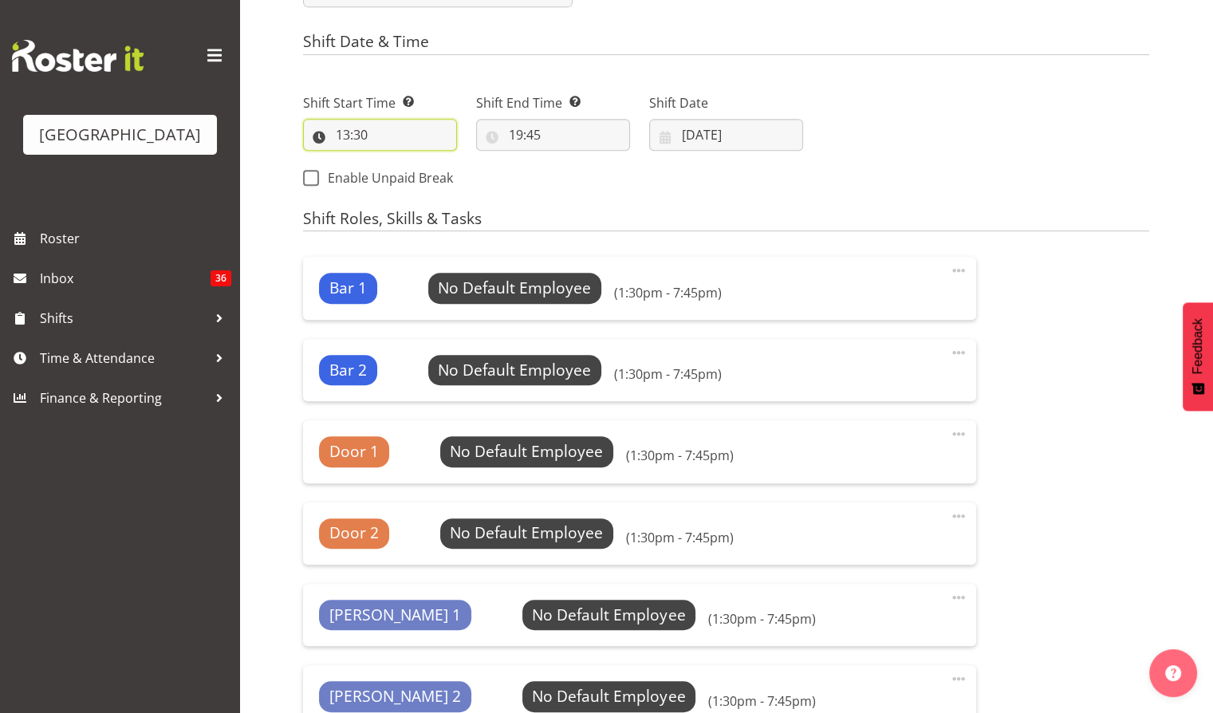
click at [389, 132] on input "13:30" at bounding box center [380, 135] width 154 height 32
click at [403, 178] on select "00 01 02 03 04 05 06 07 08 09 10 11 12 13 14 15 16 17 18 19 20 21 22 23" at bounding box center [412, 176] width 36 height 32
select select "14"
click at [394, 160] on select "00 01 02 03 04 05 06 07 08 09 10 11 12 13 14 15 16 17 18 19 20 21 22 23" at bounding box center [412, 176] width 36 height 32
type input "14:30"
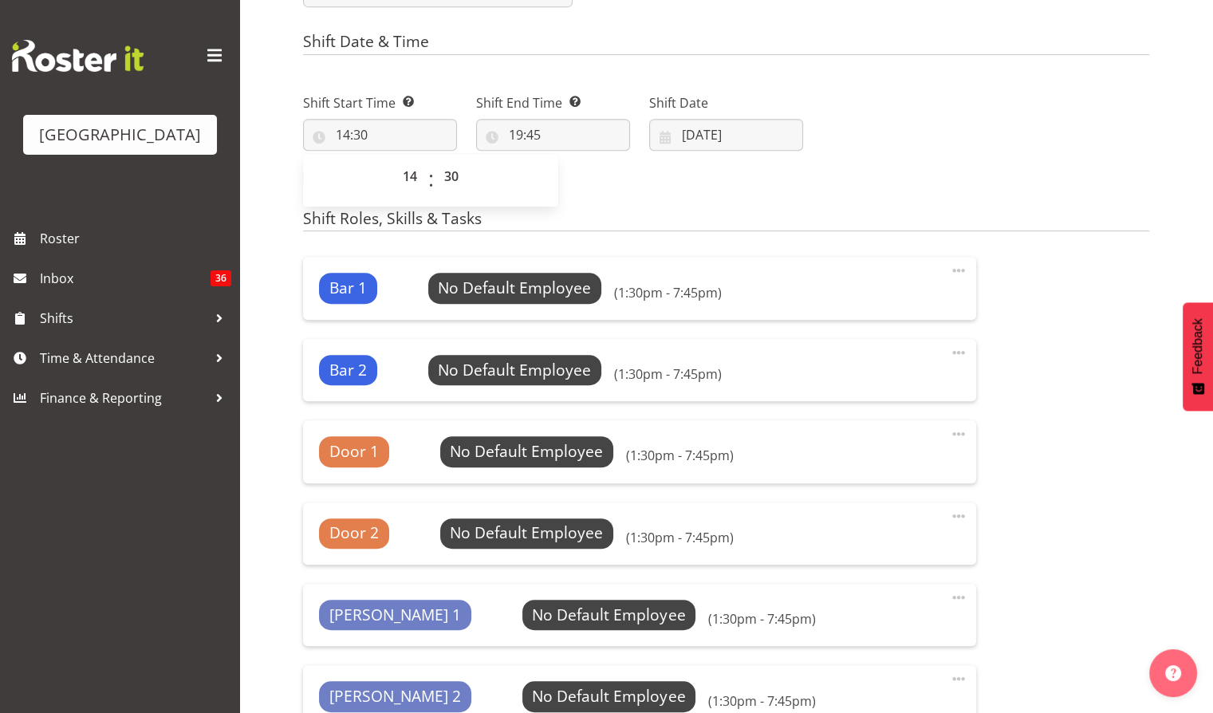
click at [812, 147] on div "Next Shifts" at bounding box center [985, 135] width 346 height 129
click at [538, 136] on input "19:45" at bounding box center [553, 135] width 154 height 32
click at [966, 266] on span at bounding box center [958, 270] width 19 height 19
click at [864, 336] on link "Delete" at bounding box center [891, 334] width 153 height 29
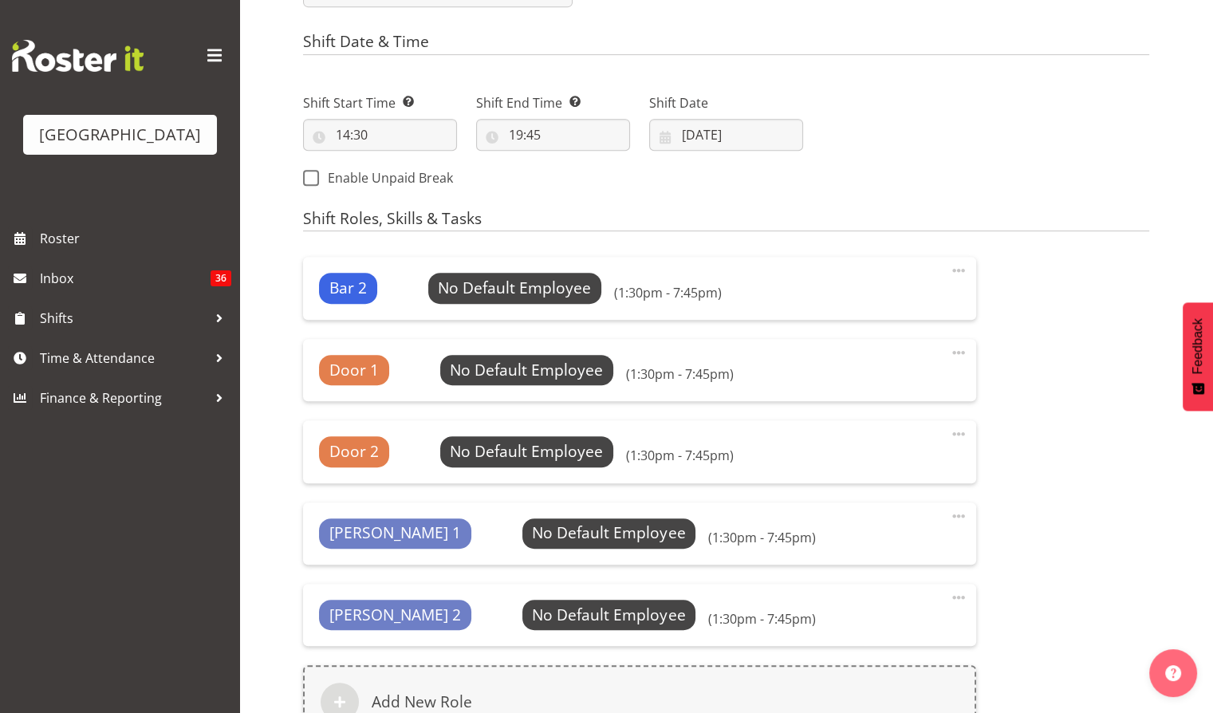
click at [962, 273] on span at bounding box center [958, 270] width 19 height 19
click at [901, 340] on link "Delete" at bounding box center [891, 334] width 153 height 29
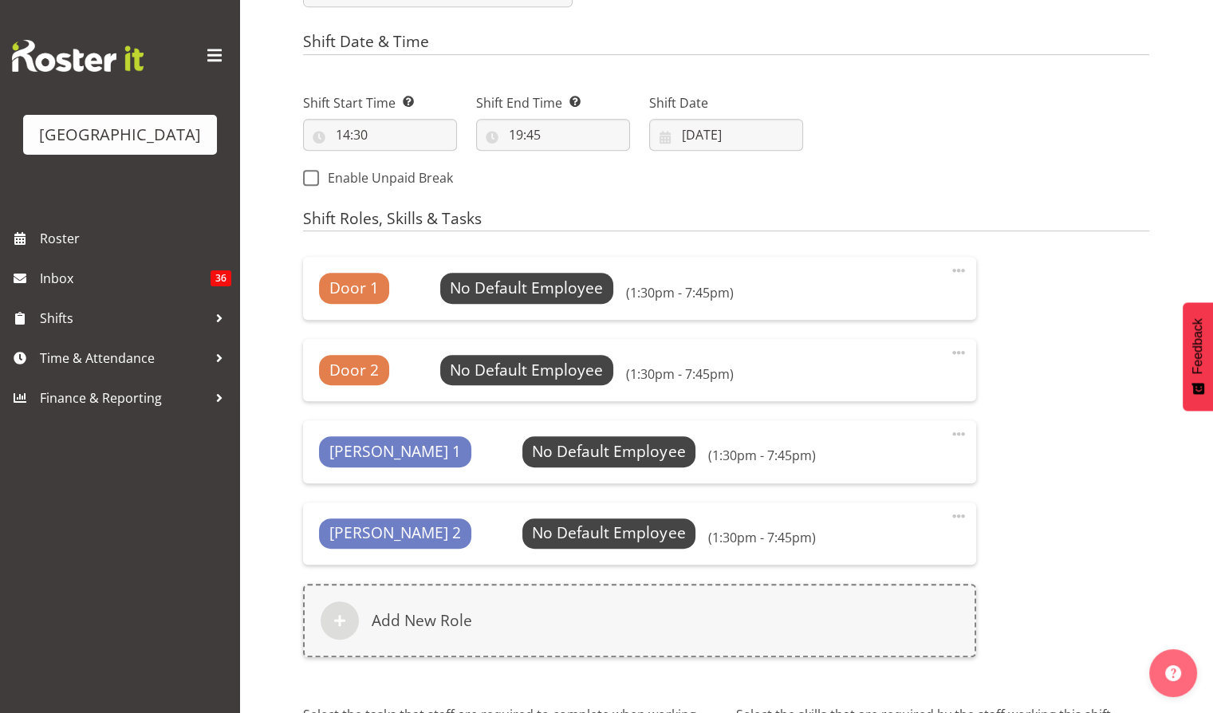
click at [957, 273] on span at bounding box center [958, 270] width 19 height 19
click at [922, 345] on link "Delete" at bounding box center [891, 334] width 153 height 29
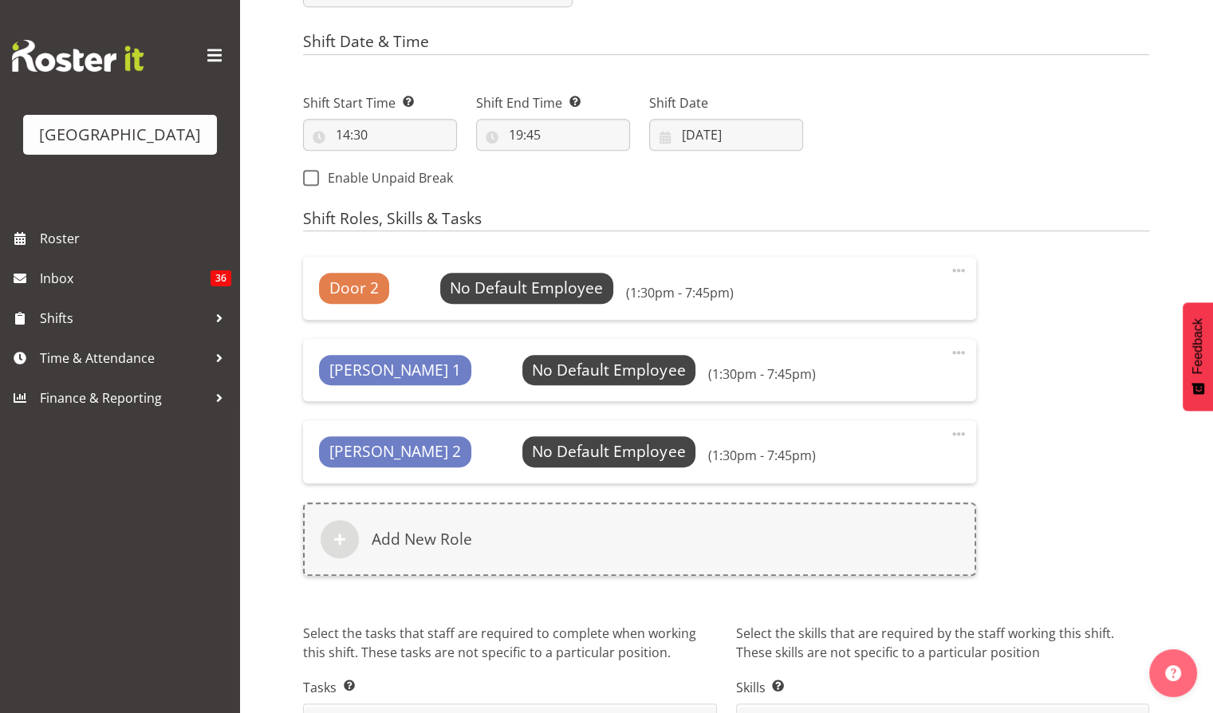
click at [950, 278] on span at bounding box center [958, 270] width 19 height 19
click at [912, 336] on link "Delete" at bounding box center [891, 334] width 153 height 29
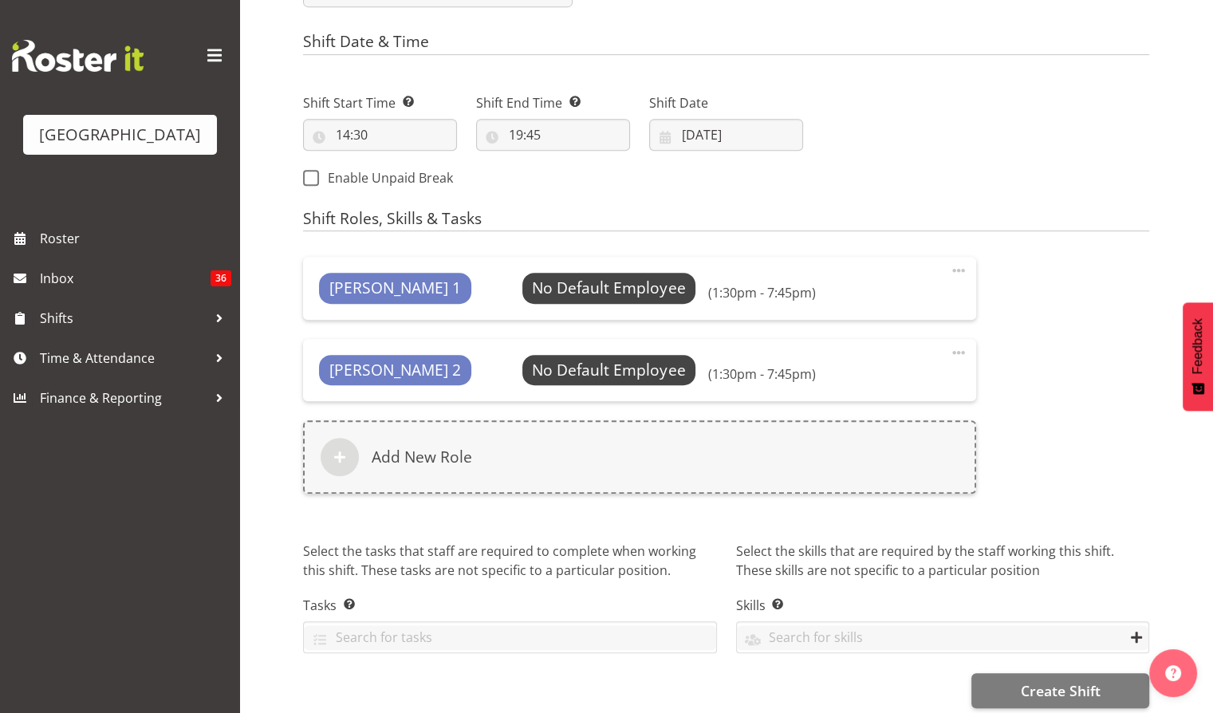
click at [953, 273] on span at bounding box center [958, 270] width 19 height 19
click at [886, 340] on link "Delete" at bounding box center [891, 334] width 153 height 29
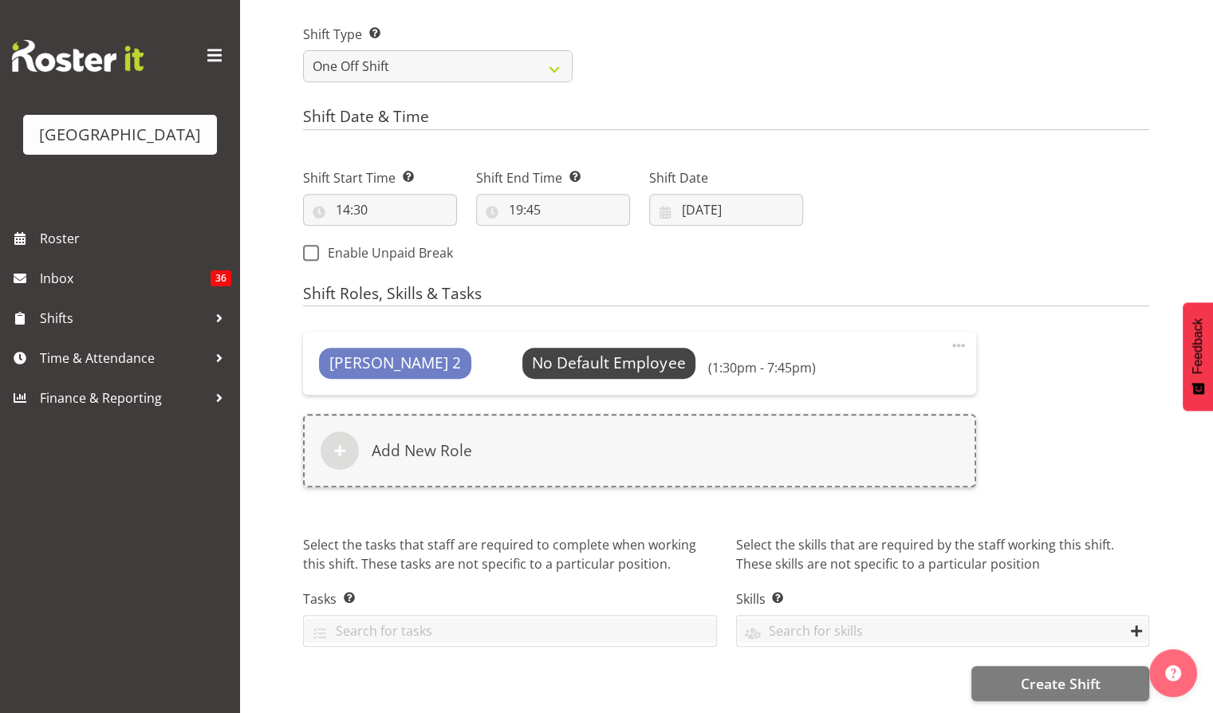
click at [957, 339] on span at bounding box center [958, 345] width 19 height 19
click at [853, 397] on link "Delete" at bounding box center [891, 409] width 153 height 29
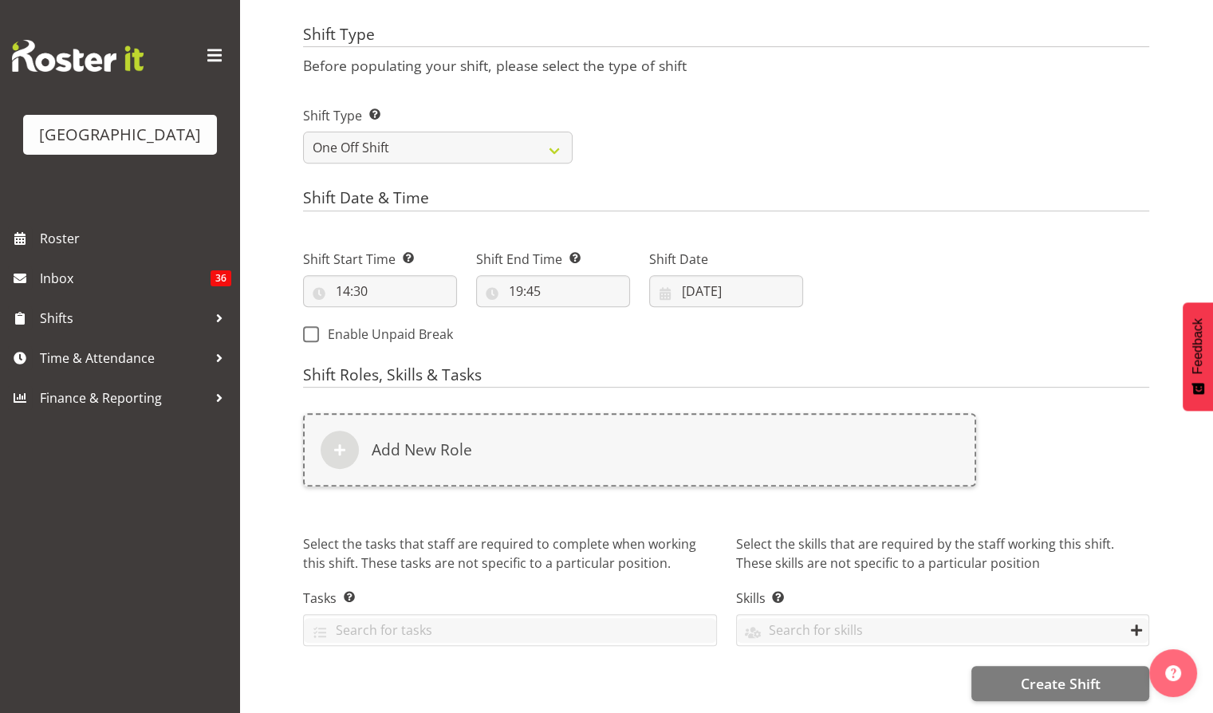
scroll to position [607, 0]
click at [539, 278] on input "19:45" at bounding box center [553, 291] width 154 height 32
click at [623, 324] on select "00 01 02 03 04 05 06 07 08 09 10 11 12 13 14 15 16 17 18 19 20 21 22 23 24 25 2…" at bounding box center [626, 332] width 36 height 32
select select "30"
click at [608, 316] on select "00 01 02 03 04 05 06 07 08 09 10 11 12 13 14 15 16 17 18 19 20 21 22 23 24 25 2…" at bounding box center [626, 332] width 36 height 32
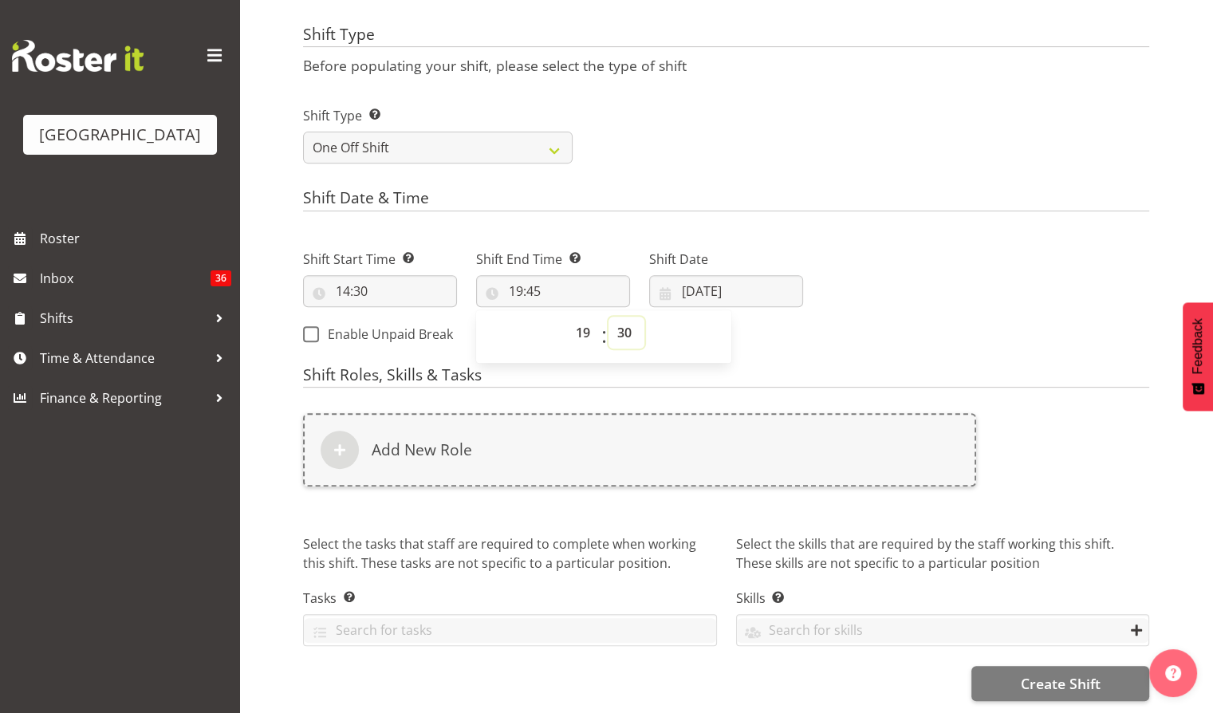
type input "19:30"
click at [800, 353] on form "Shift Name Enter a name for the shift (e.g. Day Shift). Te Tohu Paetahi - Whāna…" at bounding box center [726, 127] width 846 height 1147
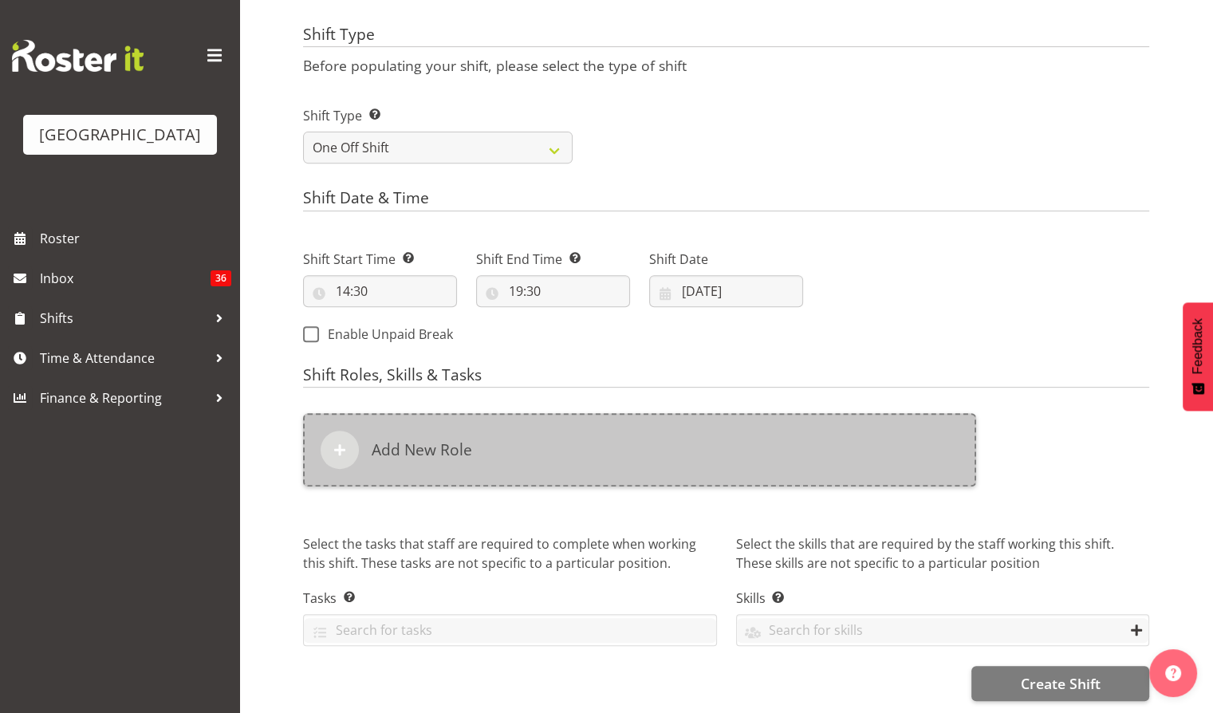
click at [456, 425] on div "Add New Role" at bounding box center [639, 449] width 673 height 73
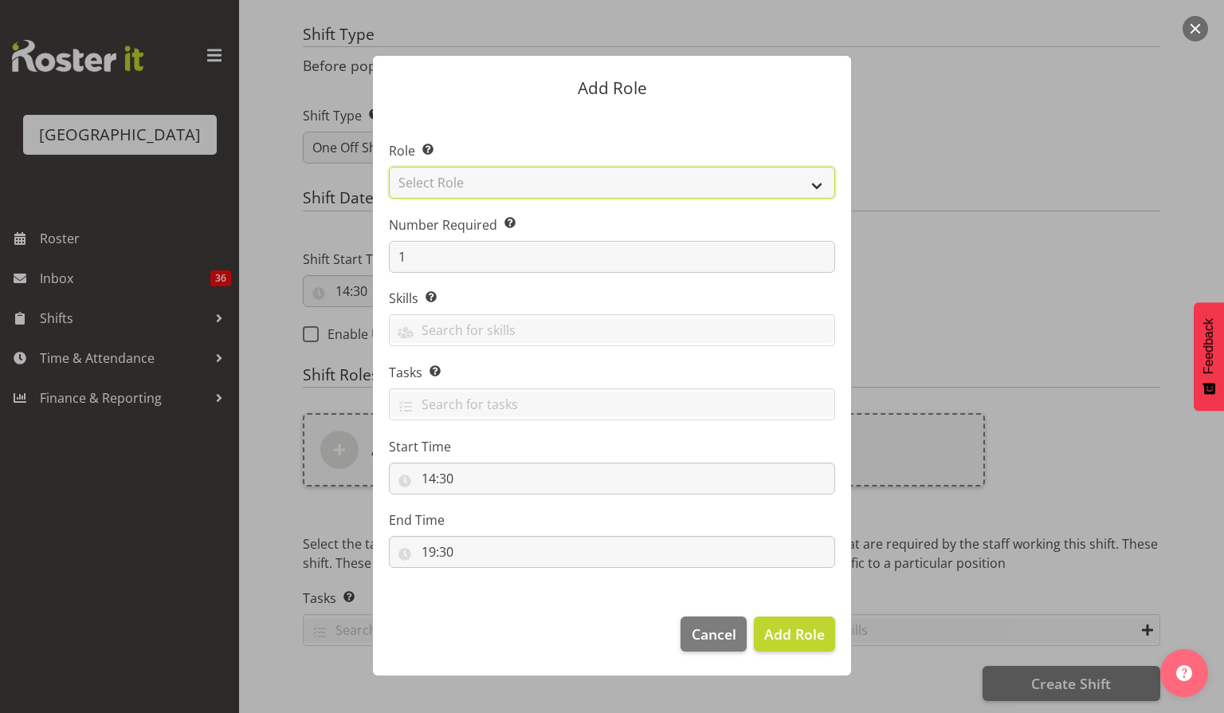
click at [814, 181] on select "Select Role Audio Bar Bar Runner Bar Training Box Office Cargo Shed Venue Rep C…" at bounding box center [612, 183] width 446 height 32
select select "1293"
click at [389, 167] on select "Select Role Audio Bar Bar Runner Bar Training Box Office Cargo Shed Venue Rep C…" at bounding box center [612, 183] width 446 height 32
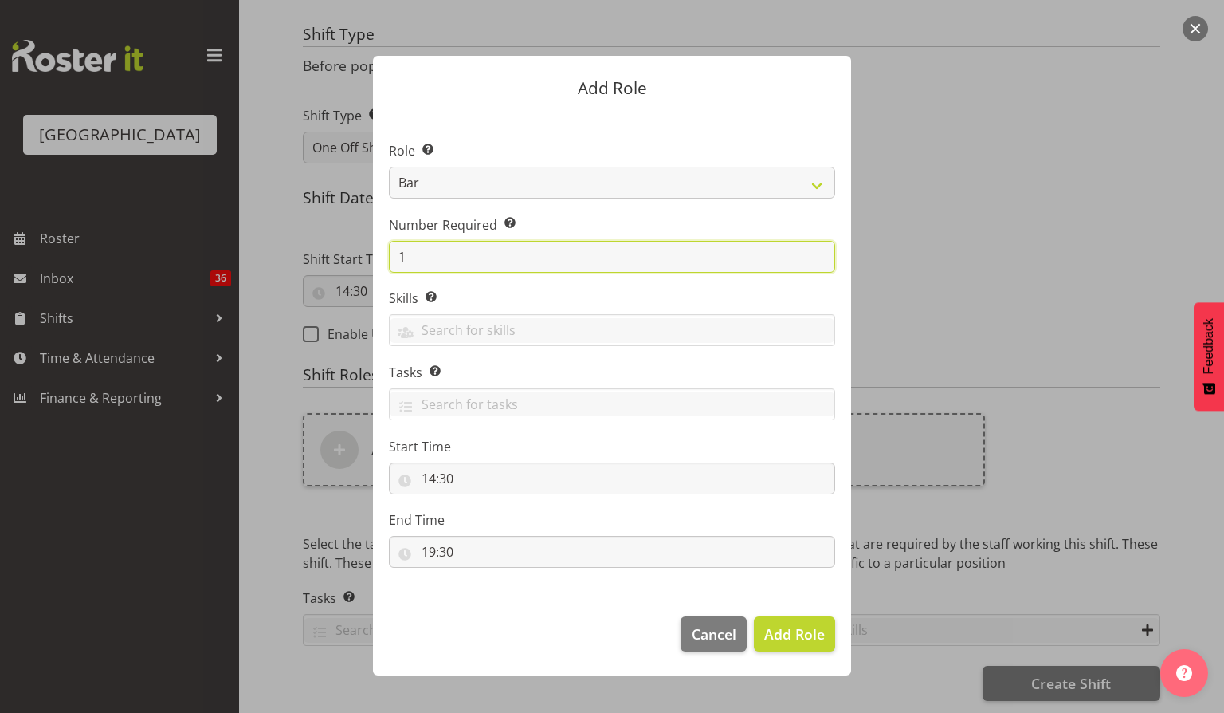
click at [395, 257] on input "1" at bounding box center [612, 257] width 446 height 32
type input "2"
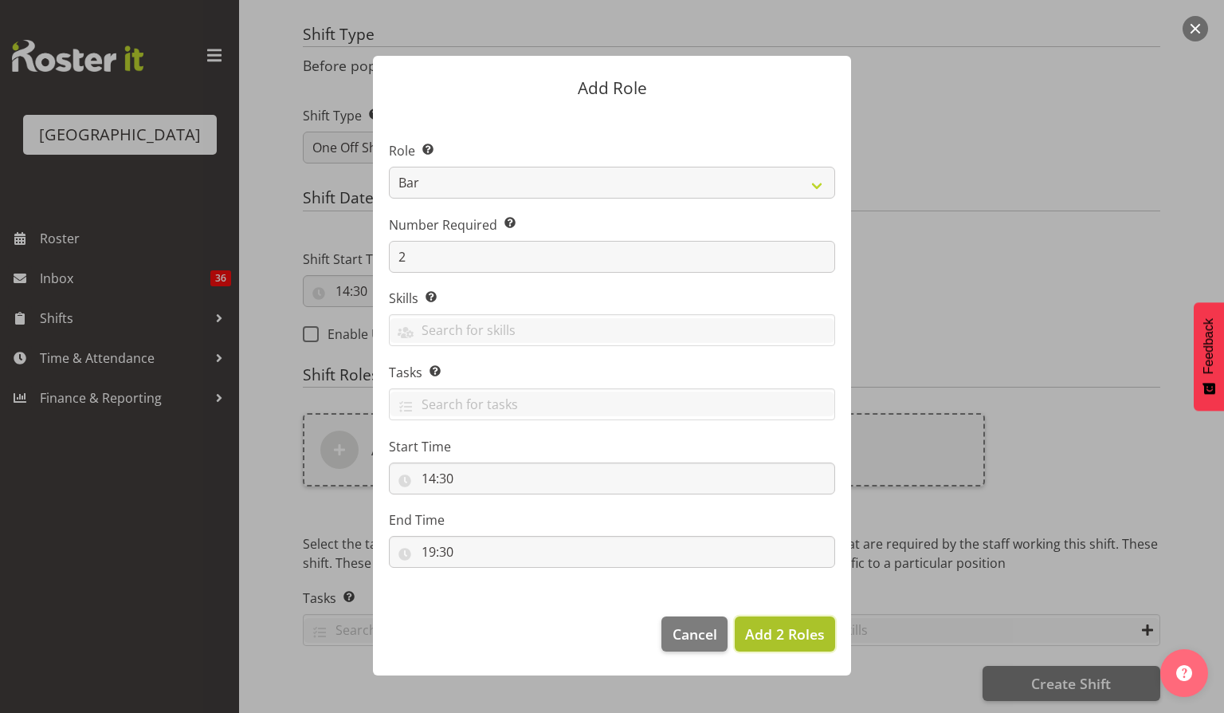
click at [805, 627] on span "Add 2 Roles" at bounding box center [785, 633] width 80 height 19
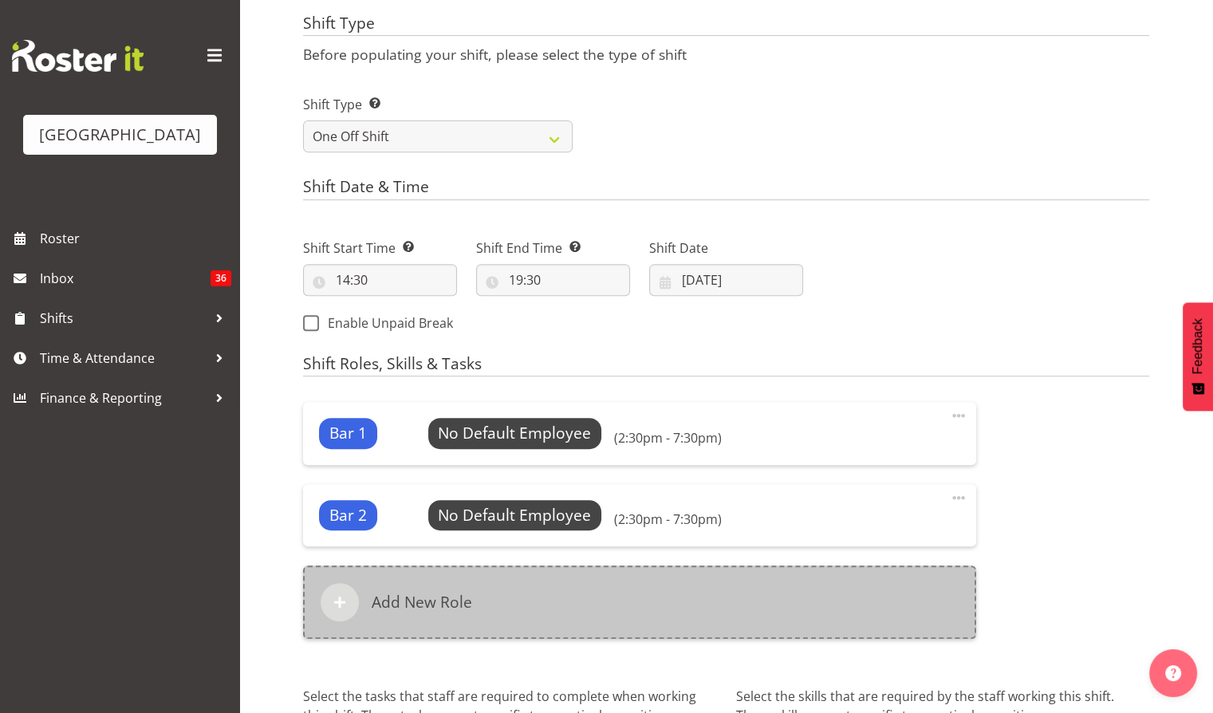
click at [511, 588] on div "Add New Role" at bounding box center [639, 601] width 673 height 73
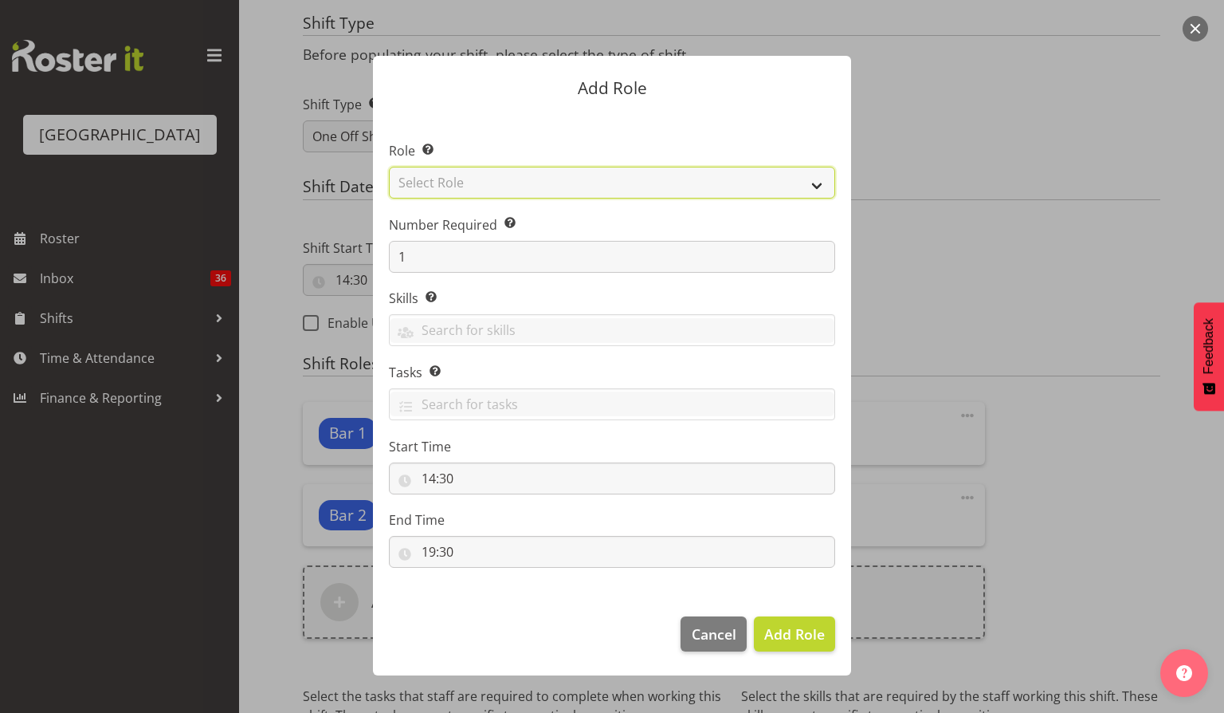
click at [810, 184] on select "Select Role Audio Bar Bar Runner Bar Training Box Office Cargo Shed Venue Rep C…" at bounding box center [612, 183] width 446 height 32
select select "1291"
click at [389, 167] on select "Select Role Audio Bar Bar Runner Bar Training Box Office Cargo Shed Venue Rep C…" at bounding box center [612, 183] width 446 height 32
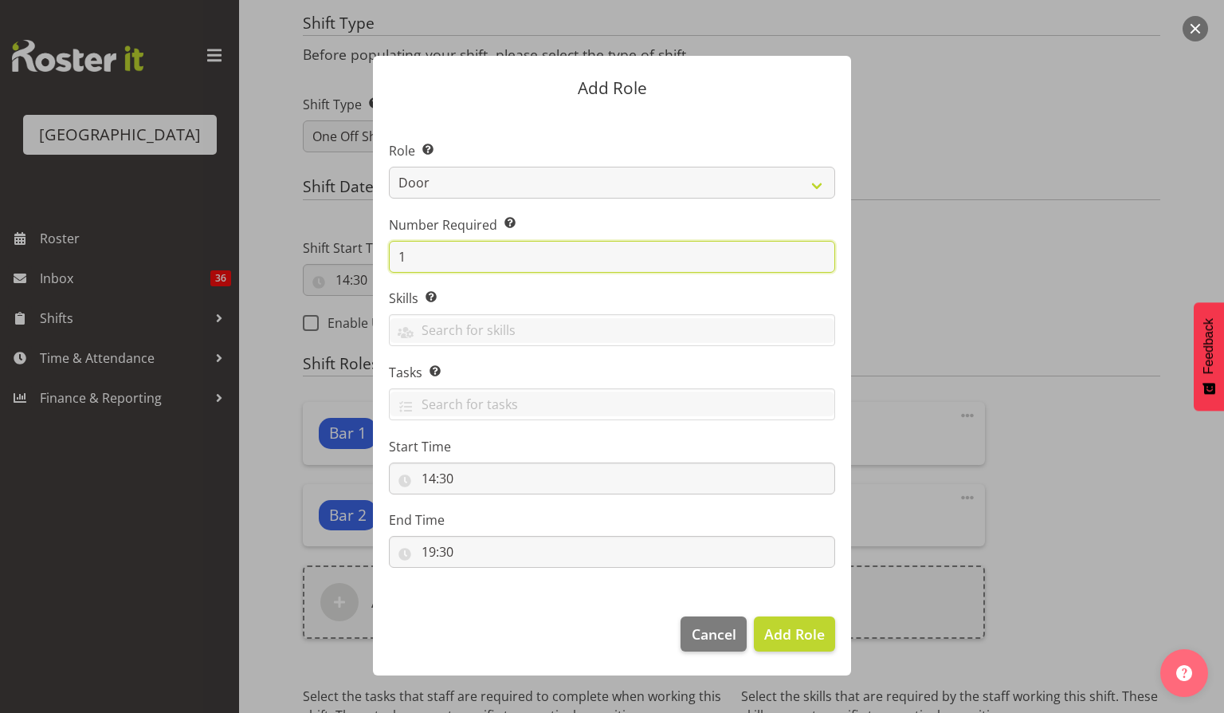
drag, startPoint x: 427, startPoint y: 247, endPoint x: 388, endPoint y: 241, distance: 39.6
click at [388, 241] on section "Role Select the role you wish to add to the shift. Audio Bar Bar Runner Bar Tra…" at bounding box center [612, 356] width 478 height 488
type input "2"
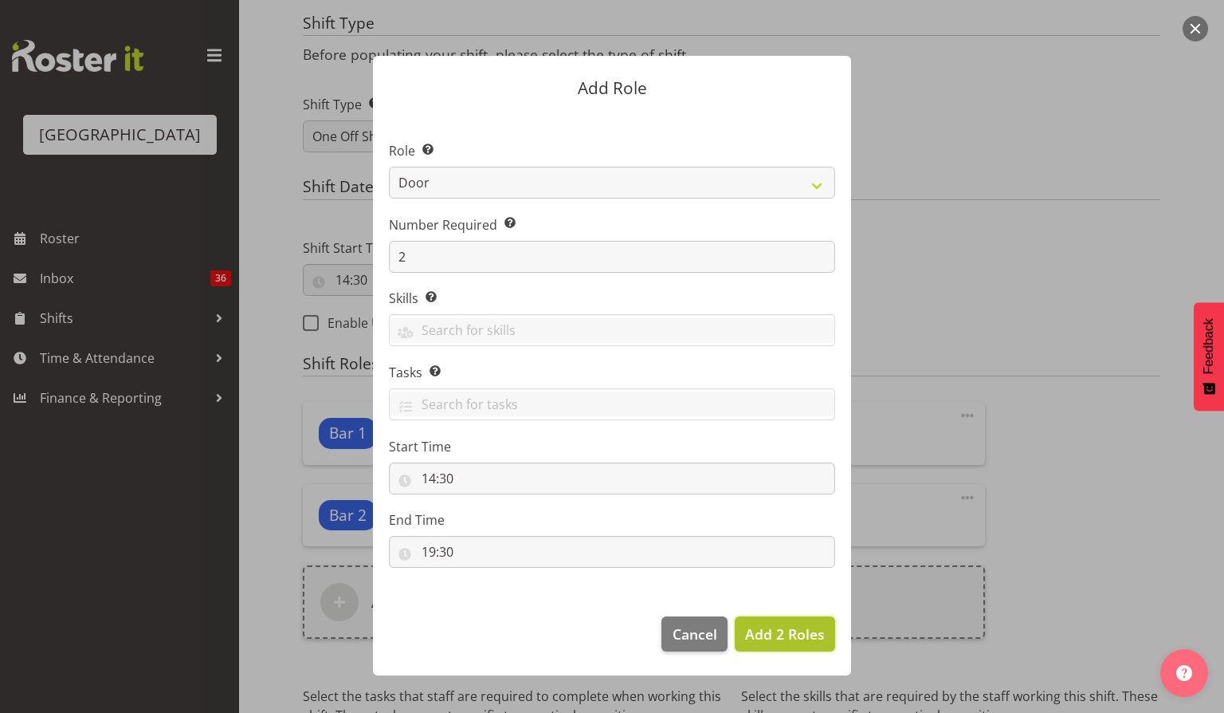
click at [765, 624] on span "Add 2 Roles" at bounding box center [785, 633] width 80 height 19
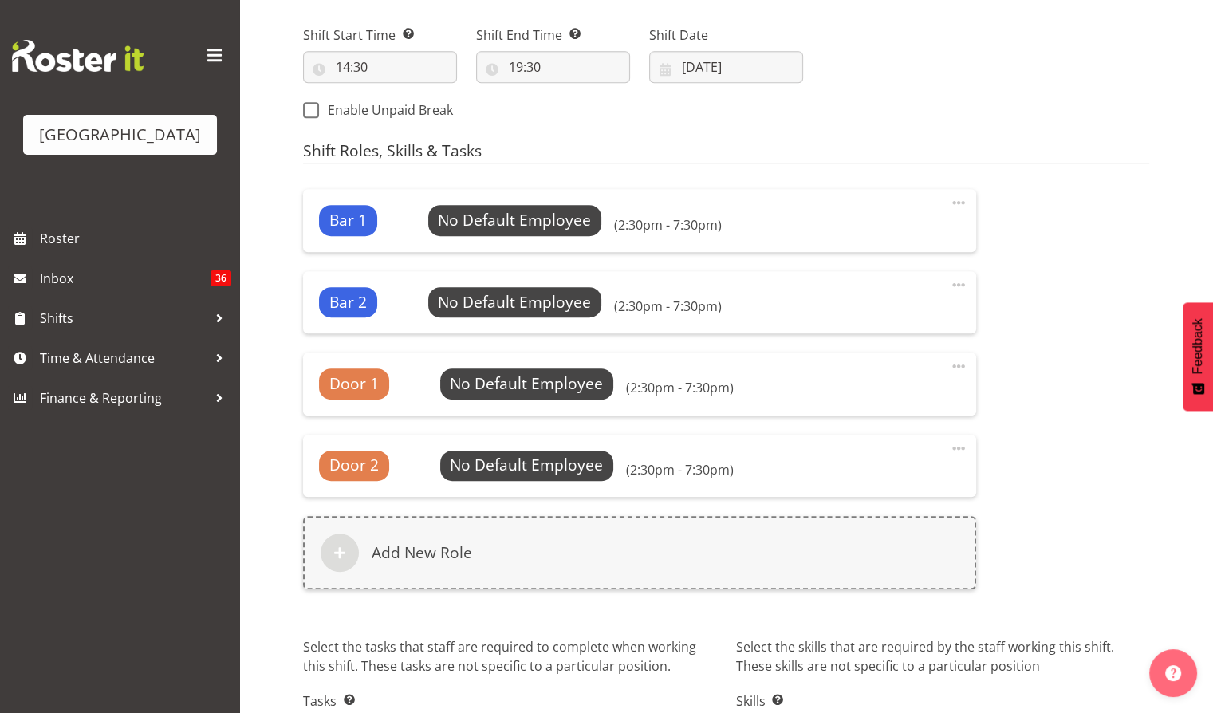
scroll to position [873, 0]
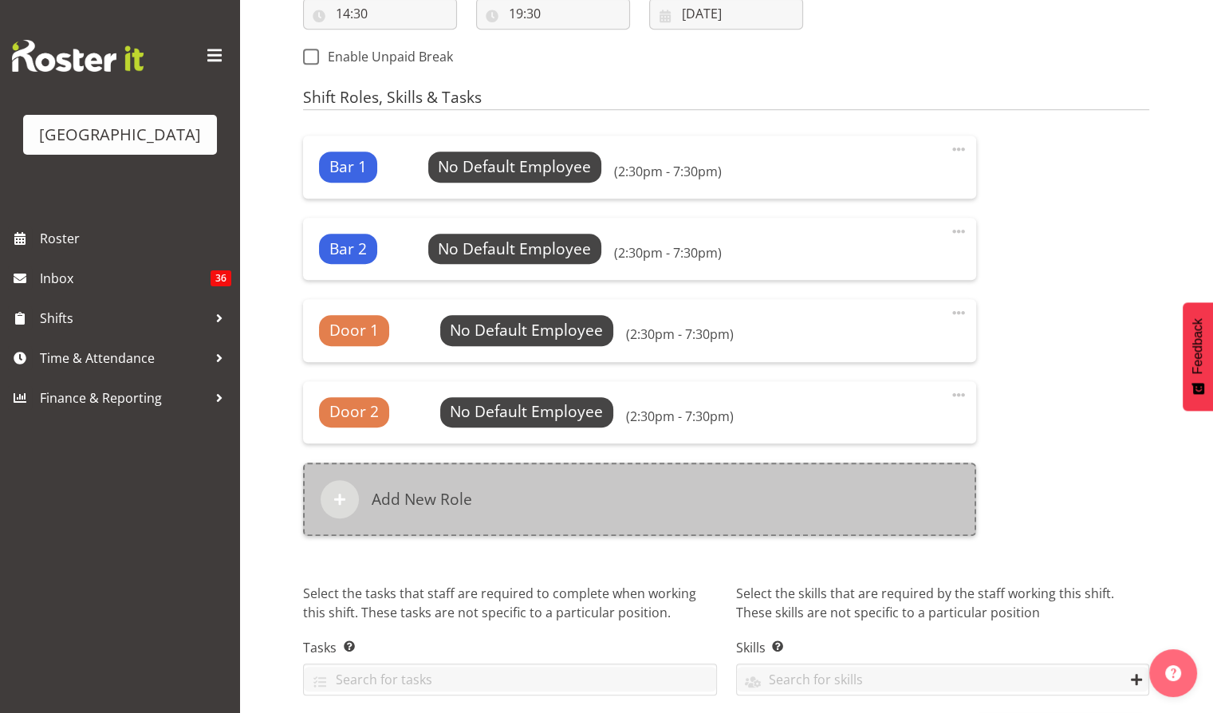
click at [437, 500] on h6 "Add New Role" at bounding box center [421, 498] width 100 height 19
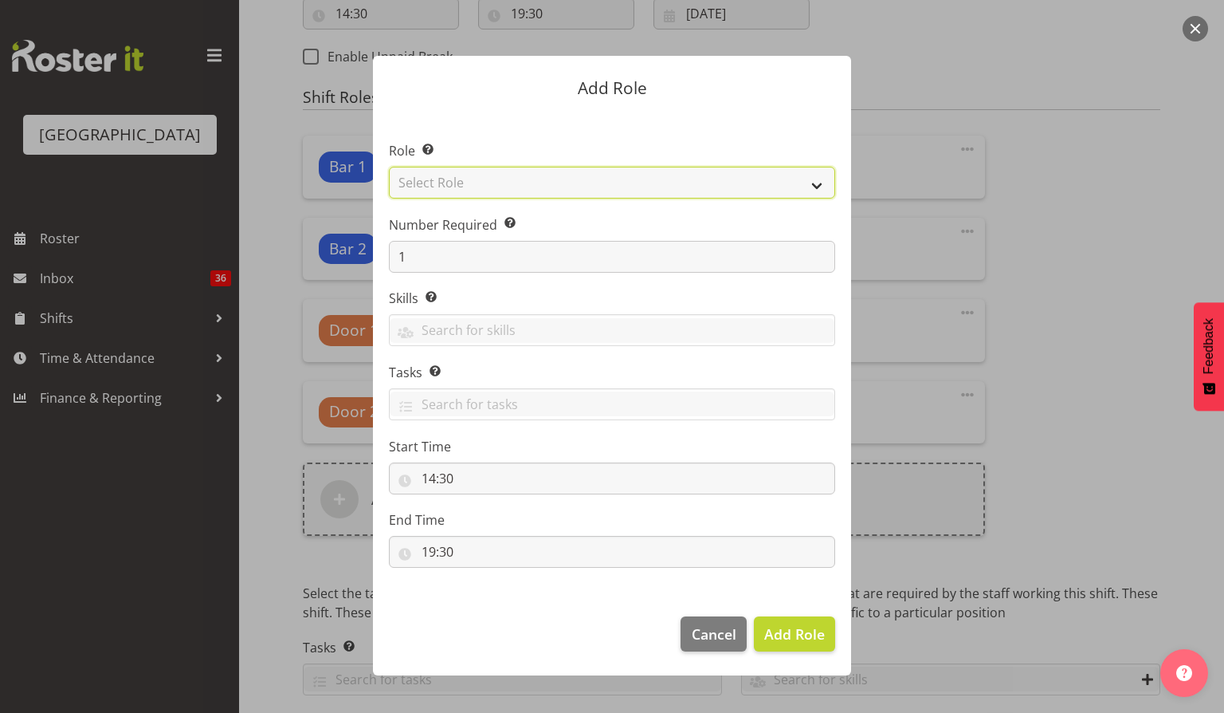
click at [780, 184] on select "Select Role Audio Bar Bar Runner Bar Training Box Office Cargo Shed Venue Rep C…" at bounding box center [612, 183] width 446 height 32
select select "1292"
click at [389, 167] on select "Select Role Audio Bar Bar Runner Bar Training Box Office Cargo Shed Venue Rep C…" at bounding box center [612, 183] width 446 height 32
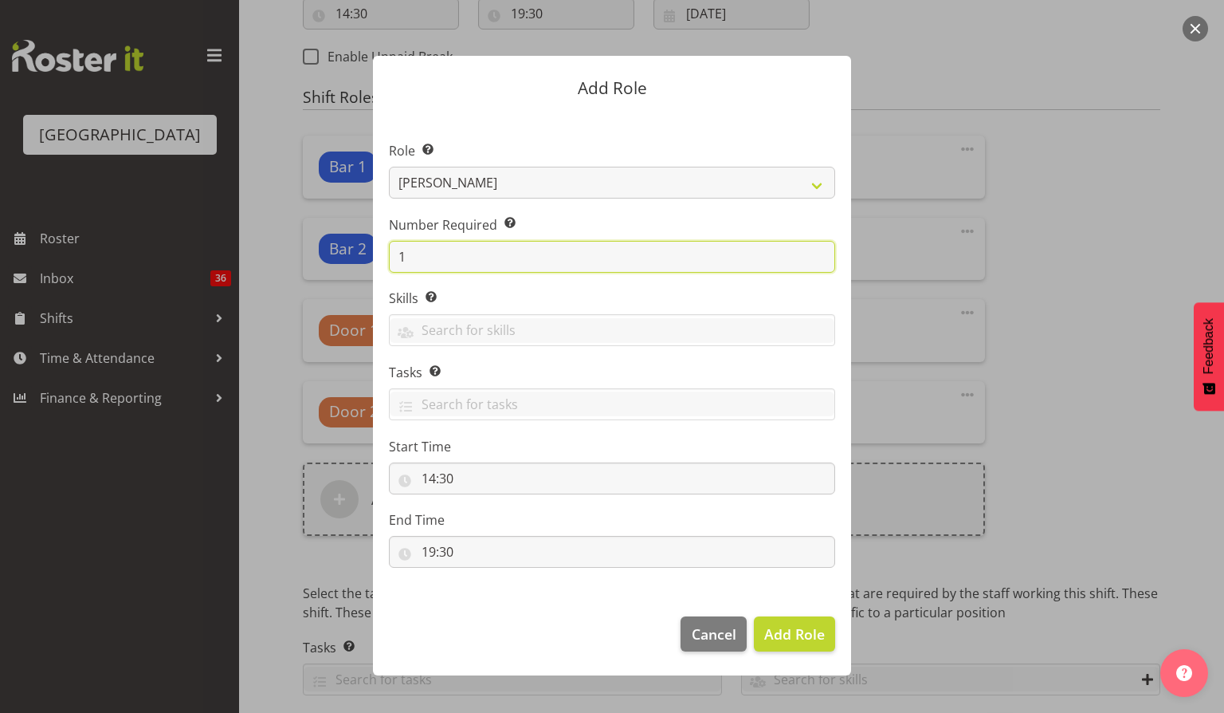
drag, startPoint x: 412, startPoint y: 261, endPoint x: 385, endPoint y: 251, distance: 28.7
click at [385, 251] on section "Role Select the role you wish to add to the shift. Audio Bar Bar Runner Bar Tra…" at bounding box center [612, 356] width 478 height 488
type input "2"
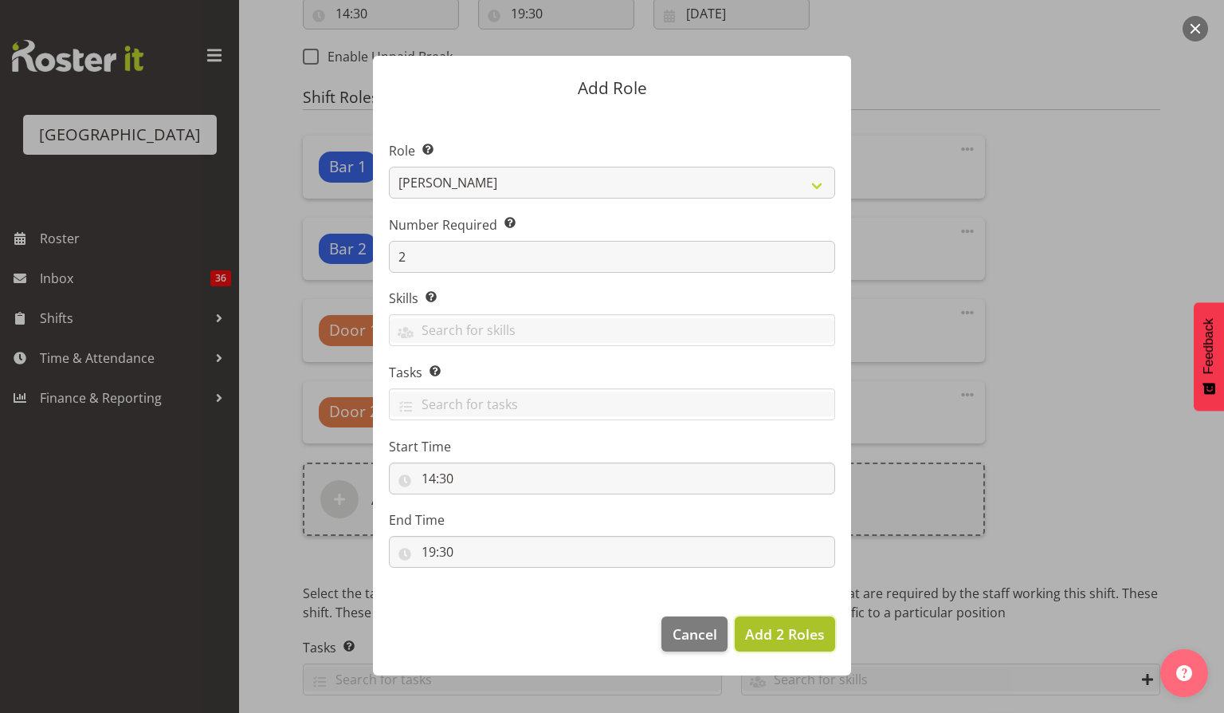
click at [796, 623] on span "Add 2 Roles" at bounding box center [785, 633] width 80 height 21
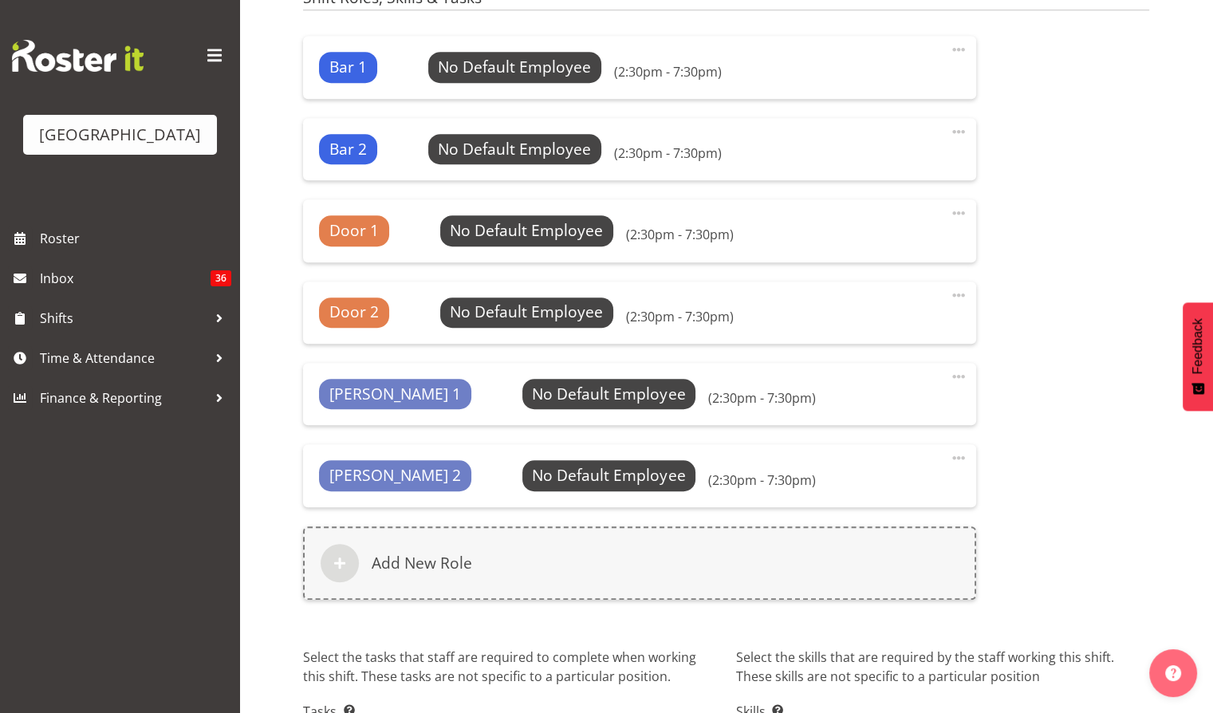
scroll to position [987, 0]
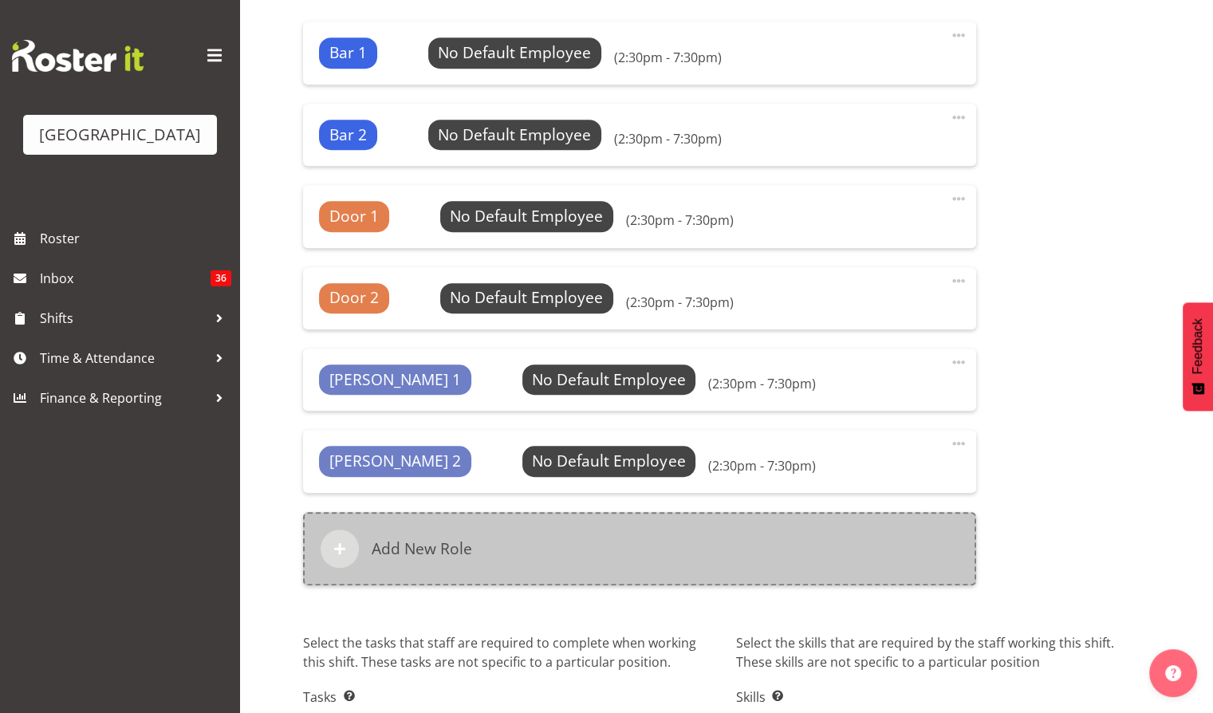
click at [470, 534] on div "Add New Role" at bounding box center [639, 548] width 673 height 73
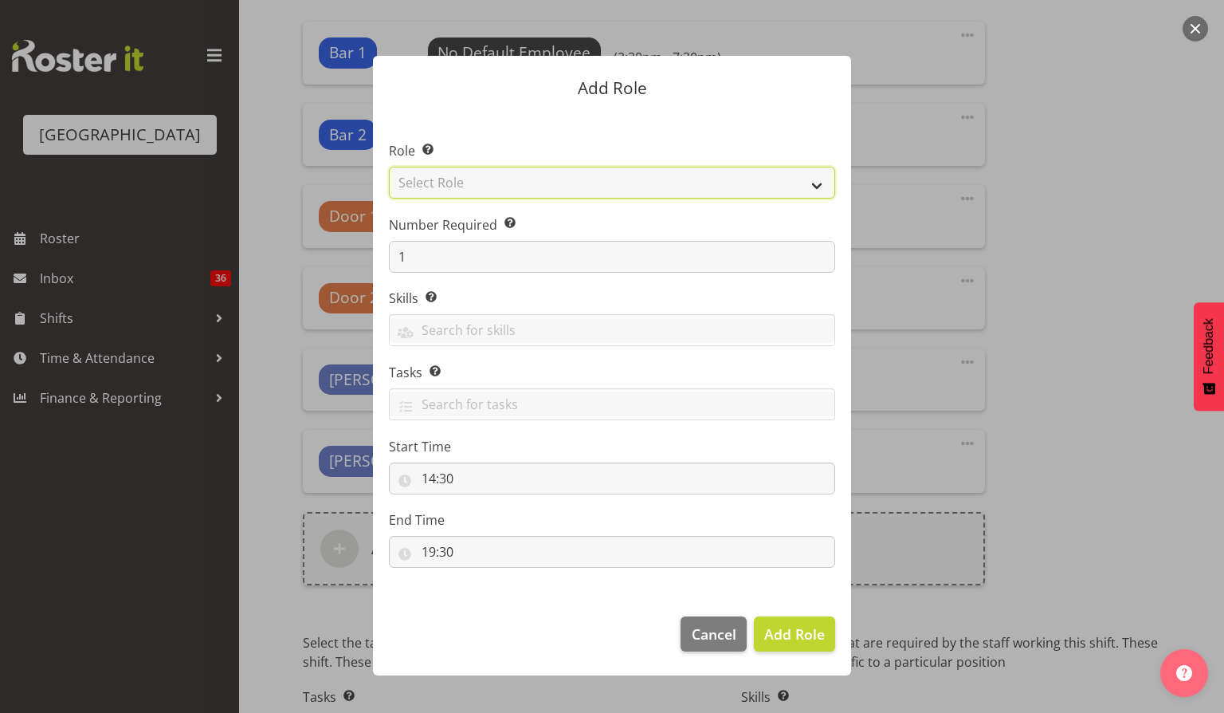
click at [812, 180] on select "Select Role Audio Bar Bar Runner Bar Training Box Office Cargo Shed Venue Rep C…" at bounding box center [612, 183] width 446 height 32
select select "1293"
click at [389, 167] on select "Select Role Audio Bar Bar Runner Bar Training Box Office Cargo Shed Venue Rep C…" at bounding box center [612, 183] width 446 height 32
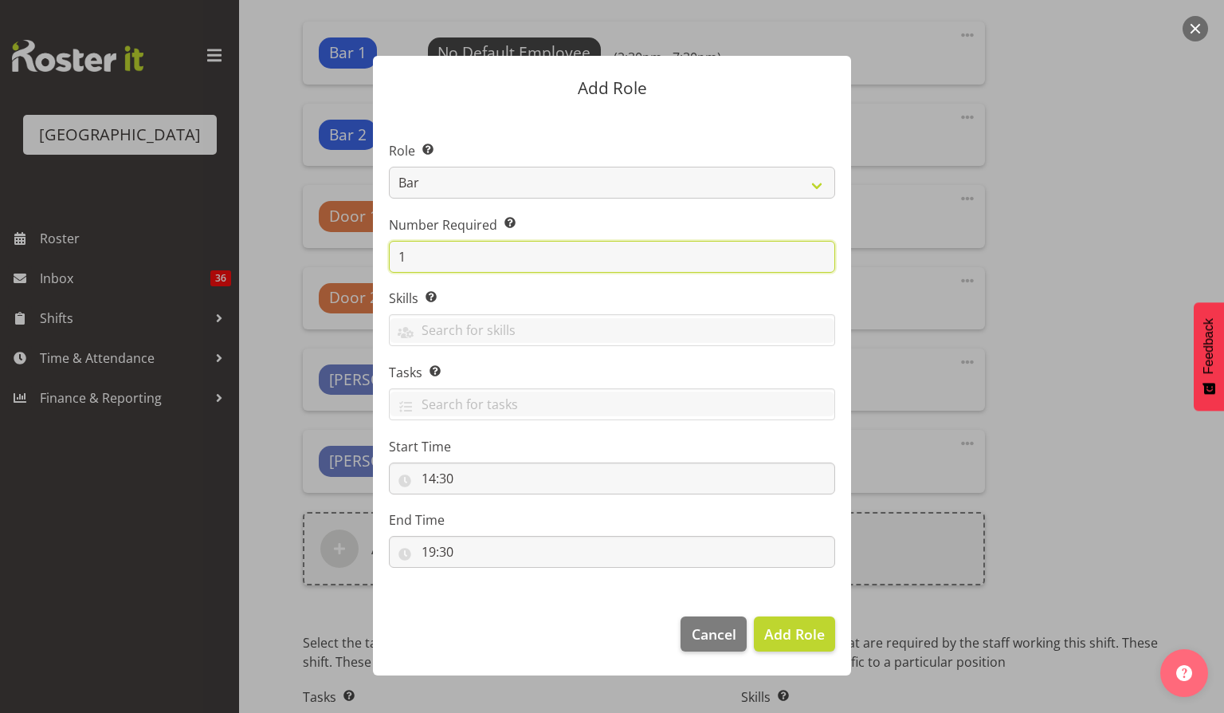
drag, startPoint x: 421, startPoint y: 254, endPoint x: 400, endPoint y: 254, distance: 20.7
click at [400, 254] on input "1" at bounding box center [612, 257] width 446 height 32
type input "3"
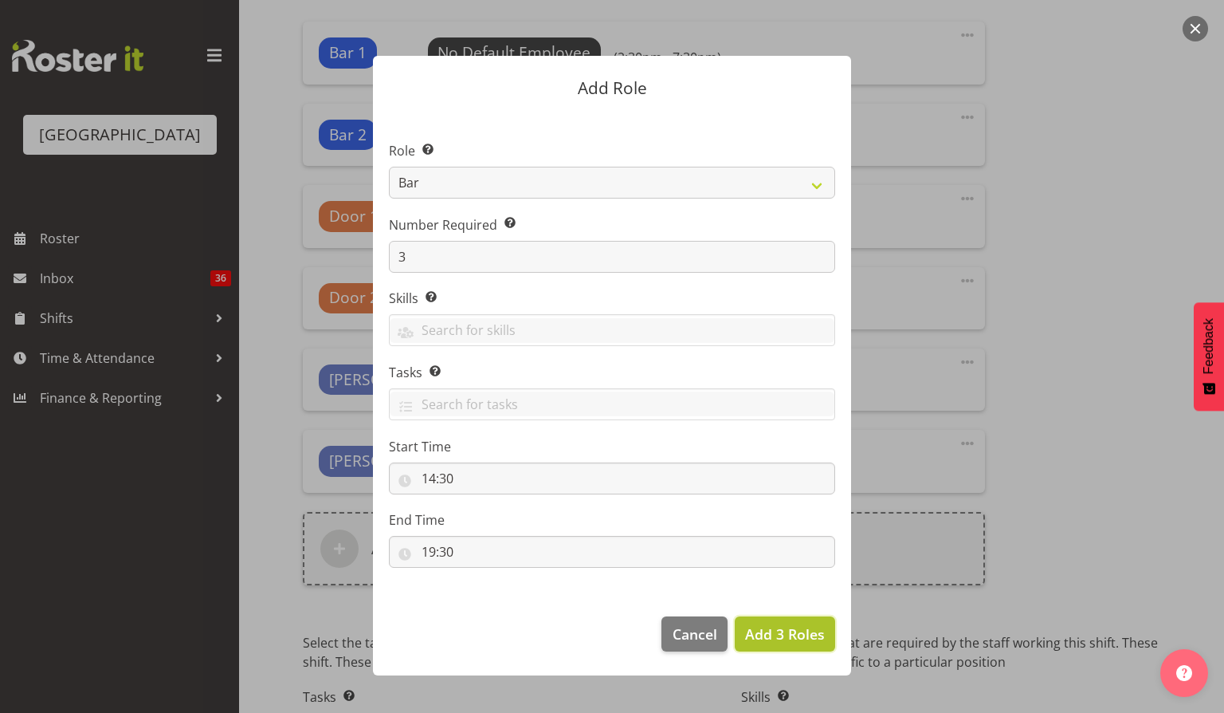
click at [775, 637] on span "Add 3 Roles" at bounding box center [785, 633] width 80 height 19
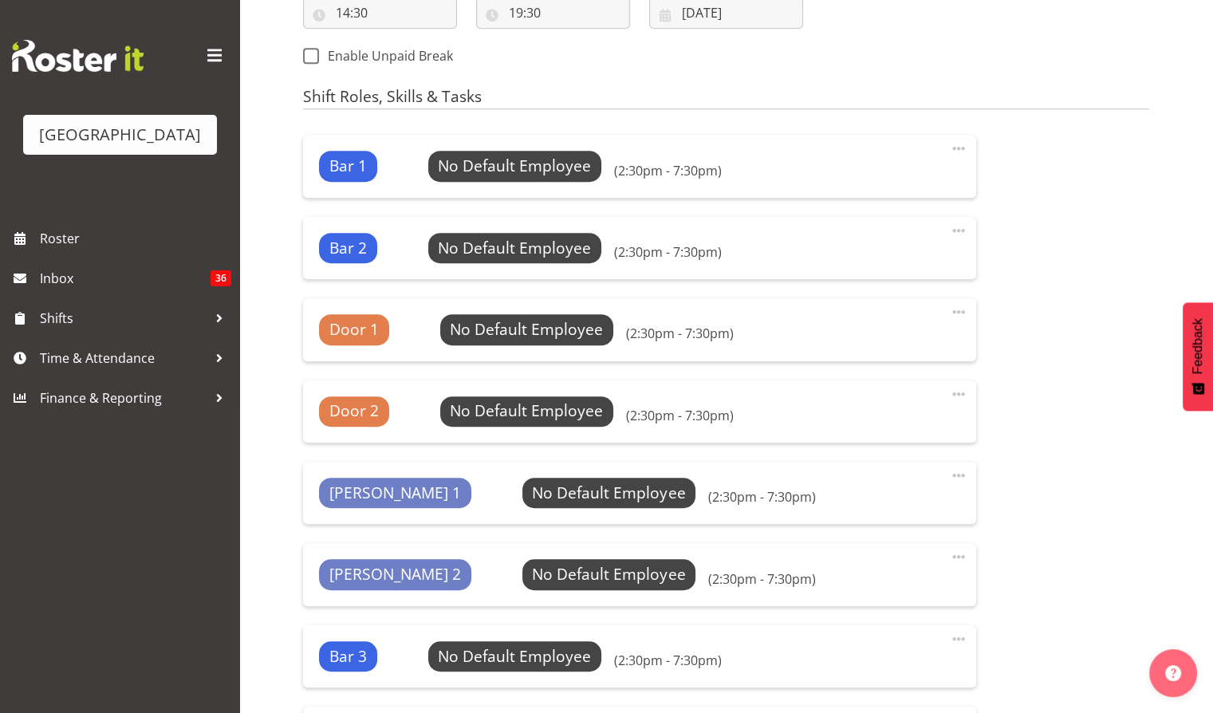
scroll to position [873, 0]
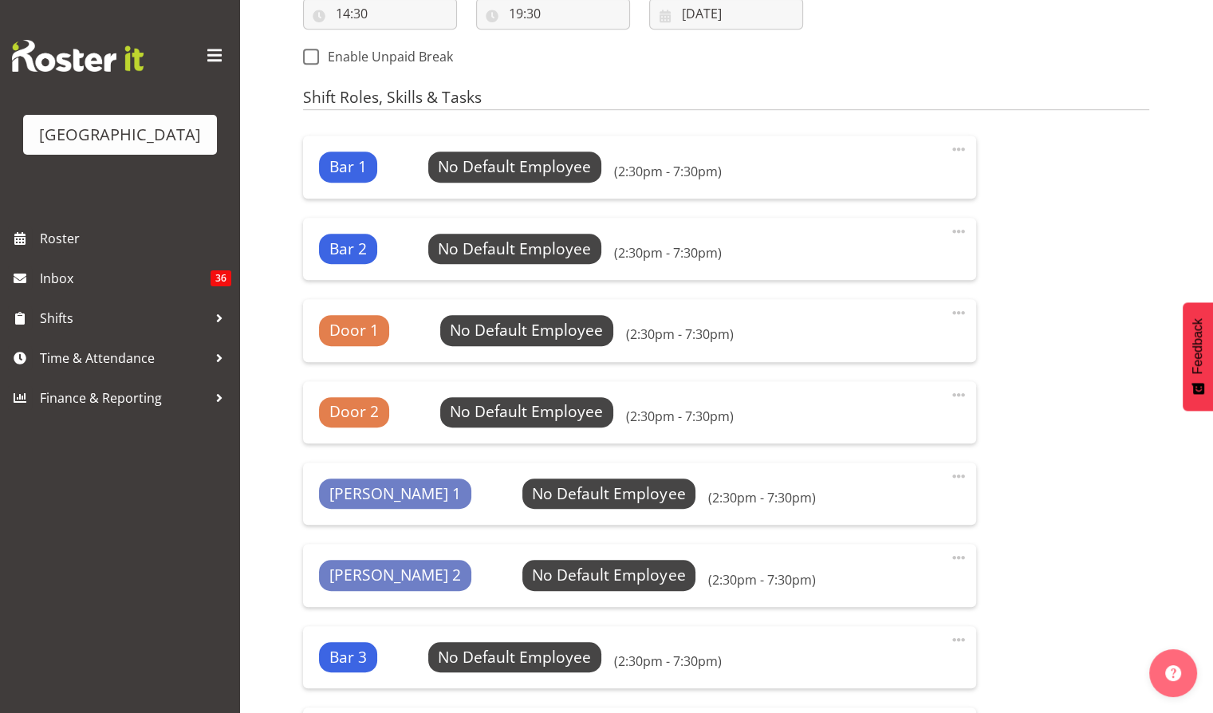
click at [959, 163] on div "Bar 1 No Default Employee Select Employee (2:30pm - 7:30pm)" at bounding box center [639, 166] width 641 height 30
click at [960, 145] on span at bounding box center [958, 149] width 19 height 19
click at [845, 218] on link "Delete" at bounding box center [891, 213] width 153 height 29
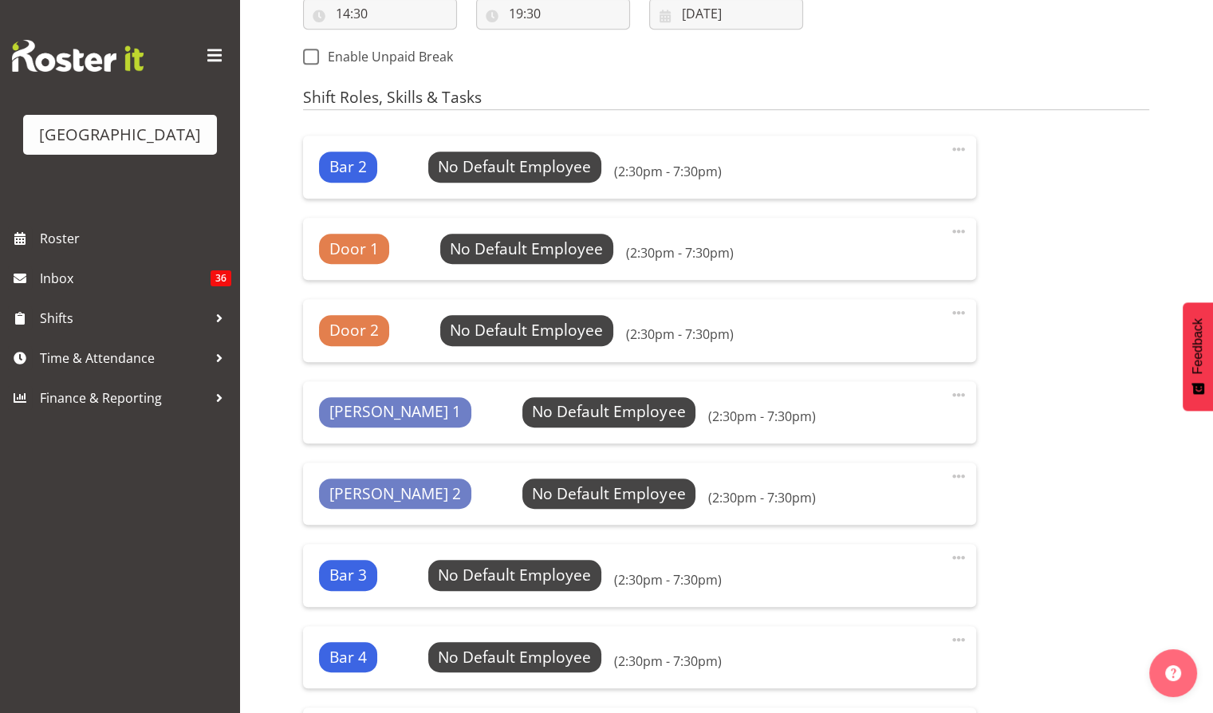
click at [957, 150] on span at bounding box center [958, 149] width 19 height 19
click at [867, 210] on link "Delete" at bounding box center [891, 213] width 153 height 29
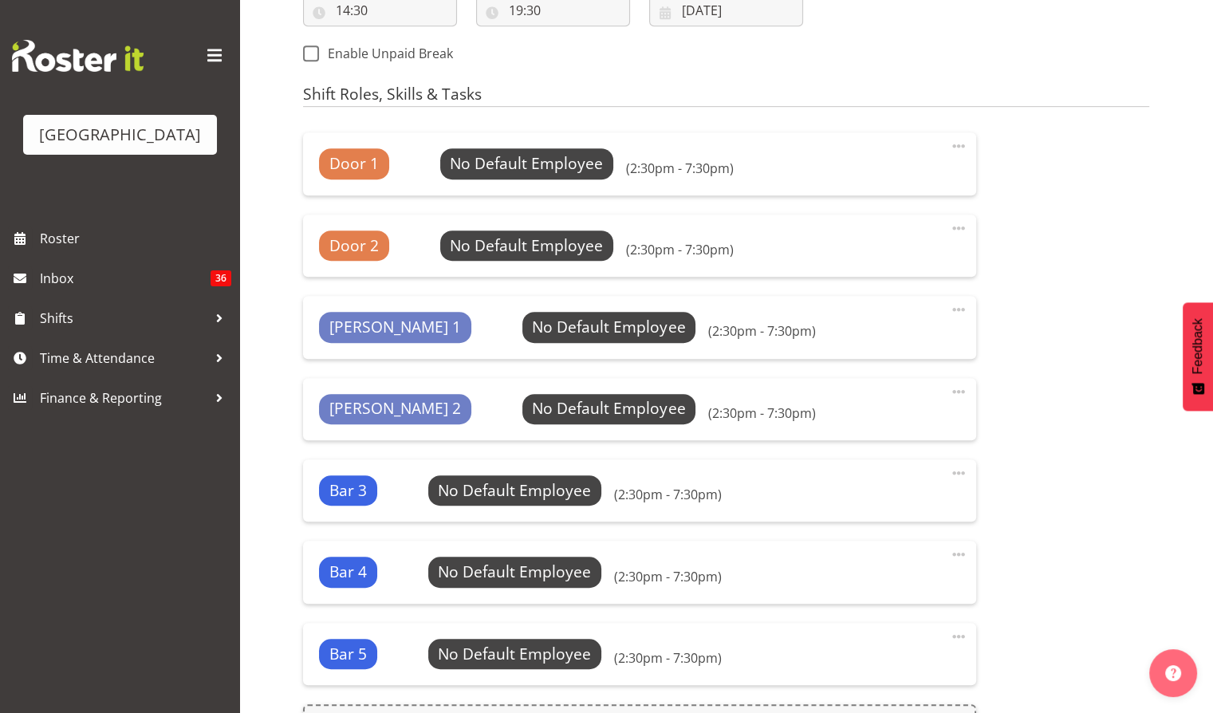
scroll to position [1178, 0]
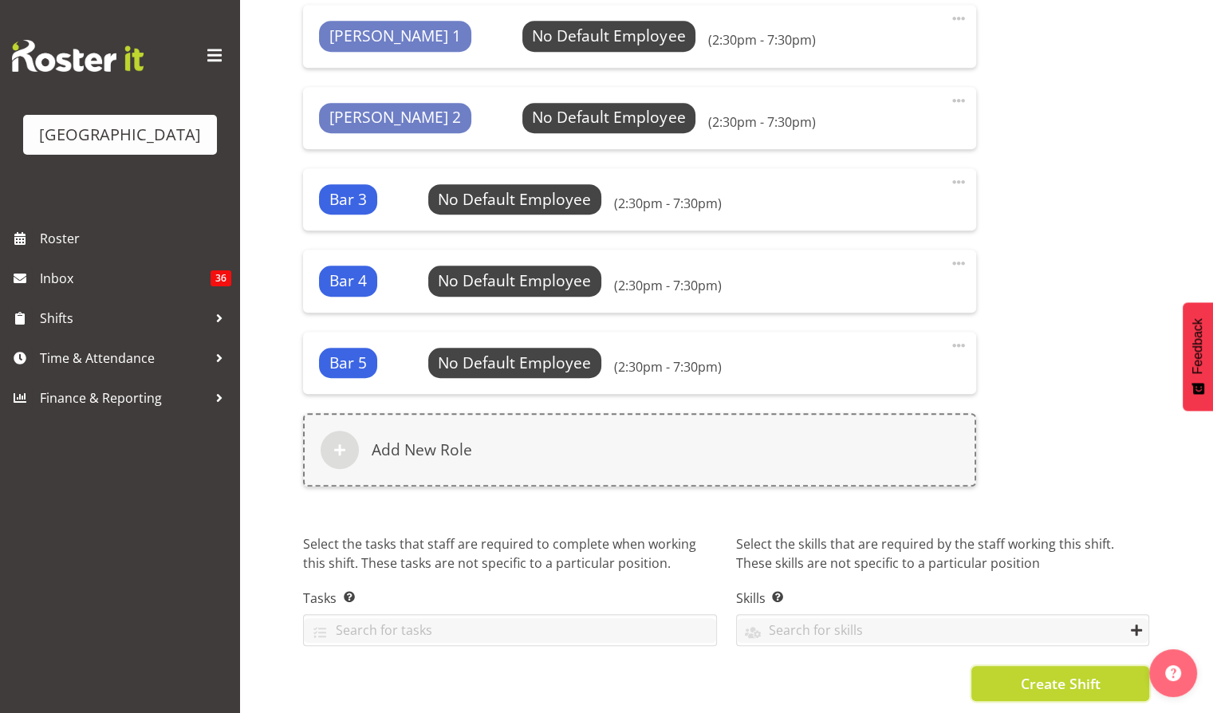
click at [1043, 673] on span "Create Shift" at bounding box center [1060, 683] width 80 height 21
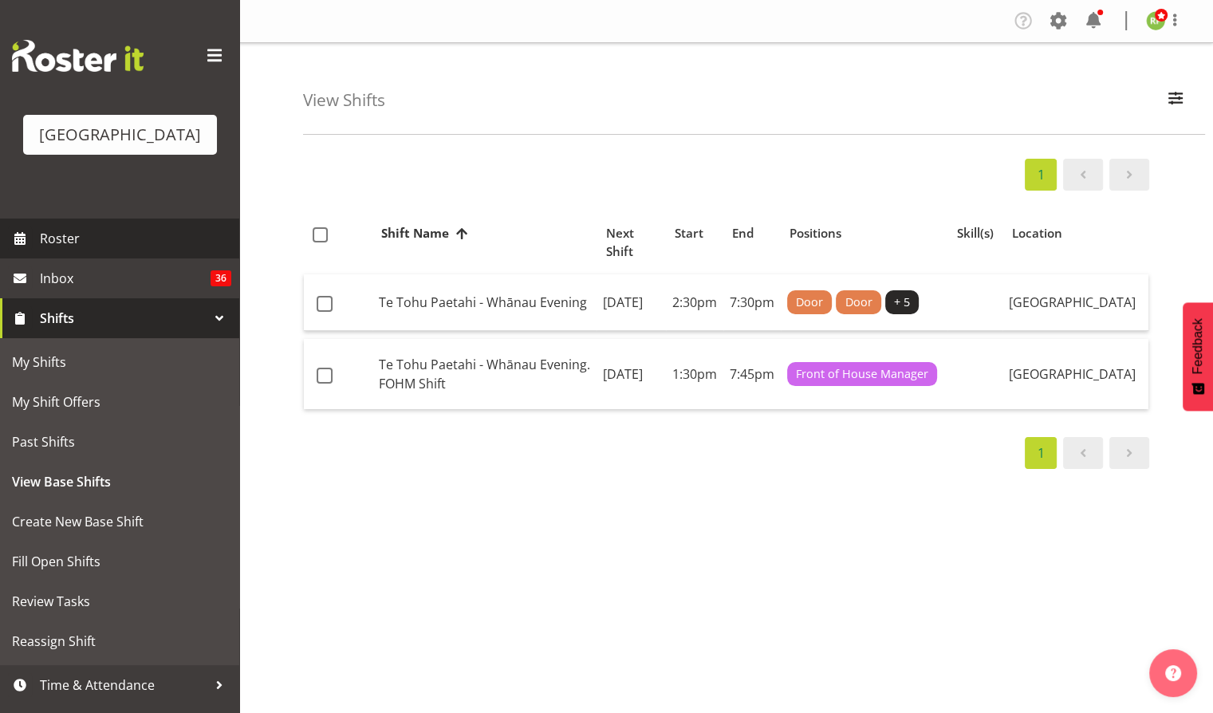
click at [67, 250] on span "Roster" at bounding box center [135, 238] width 191 height 24
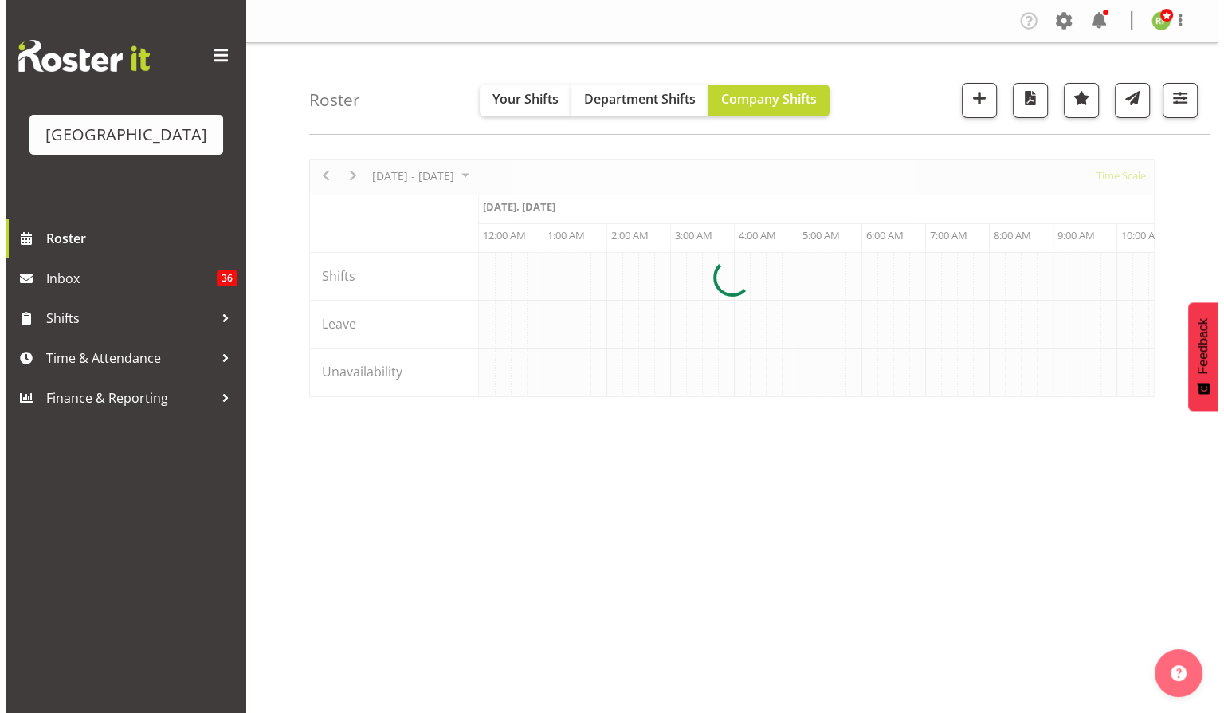
scroll to position [0, 1531]
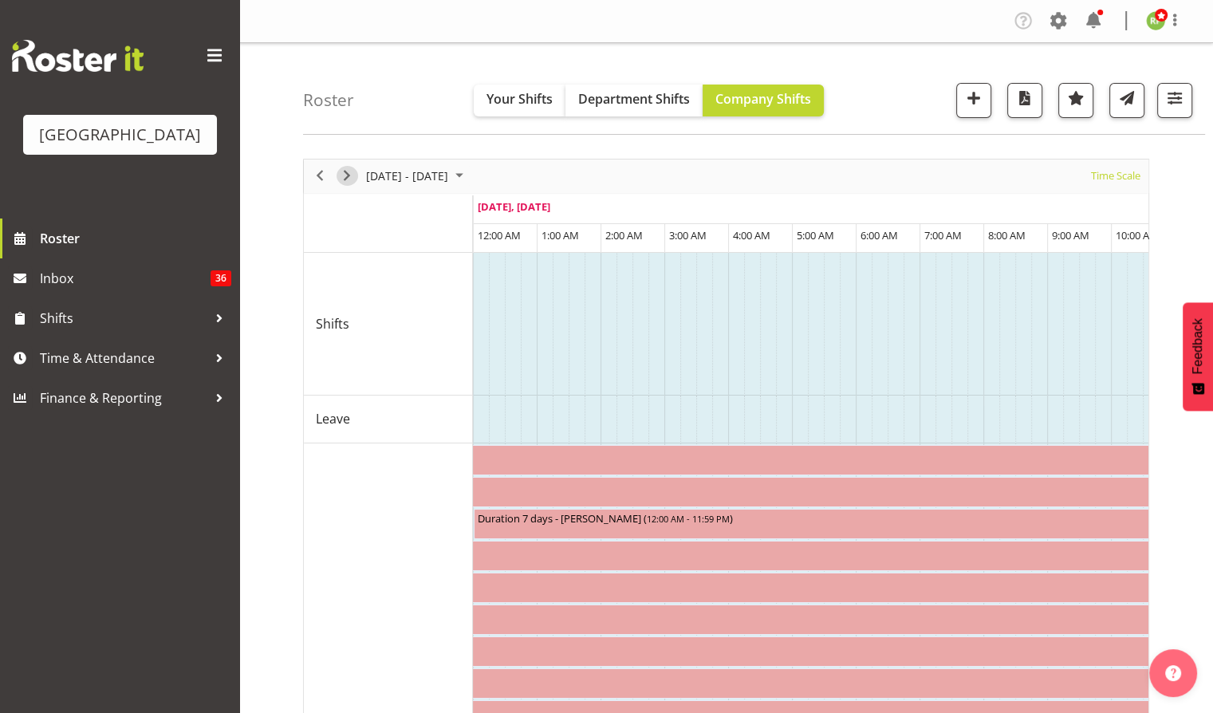
click at [344, 177] on span "Next" at bounding box center [346, 176] width 19 height 20
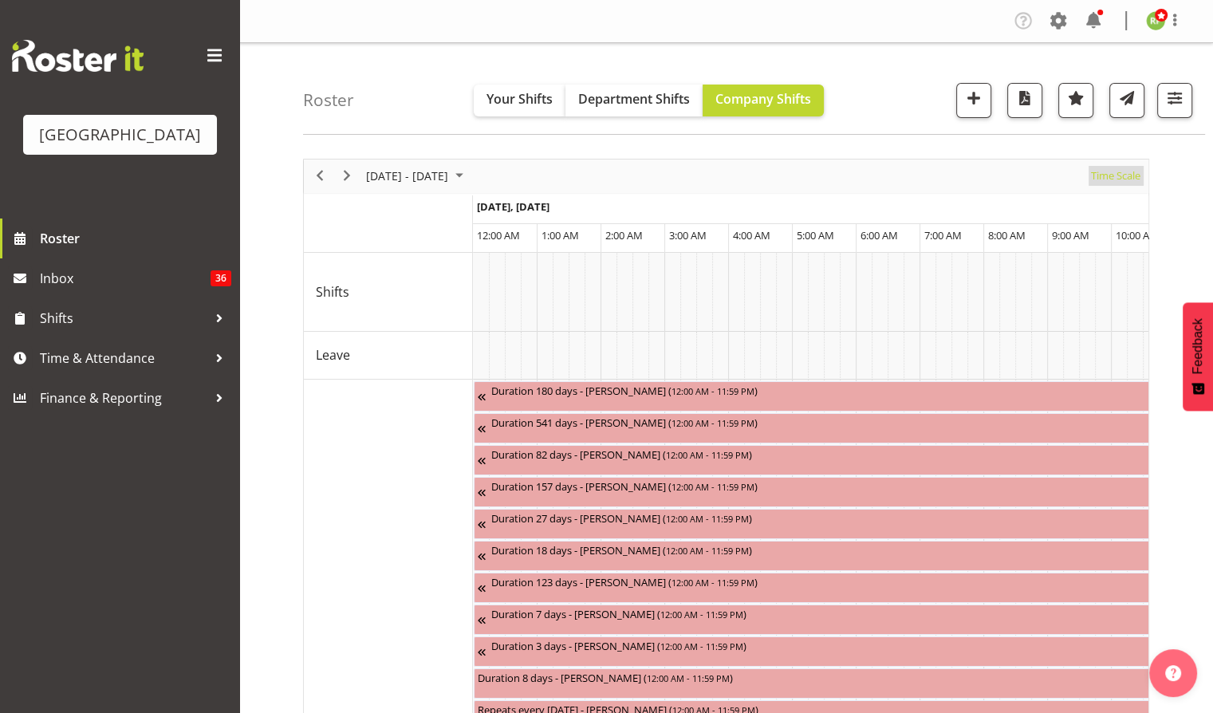
click at [1111, 171] on span "Time Scale" at bounding box center [1115, 176] width 53 height 20
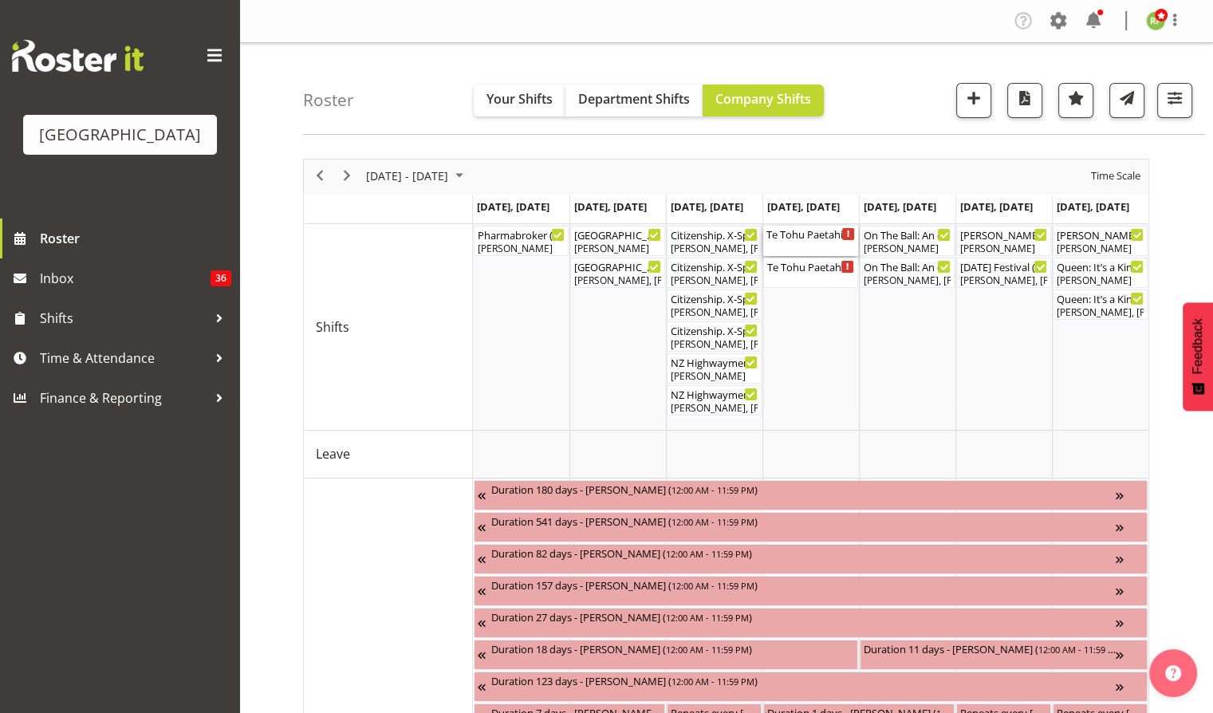
click at [800, 234] on div "Te Tohu Paetahi - Whānau Evening. FOHM Shift ( 01:30 PM - 07:45 PM )" at bounding box center [810, 234] width 88 height 16
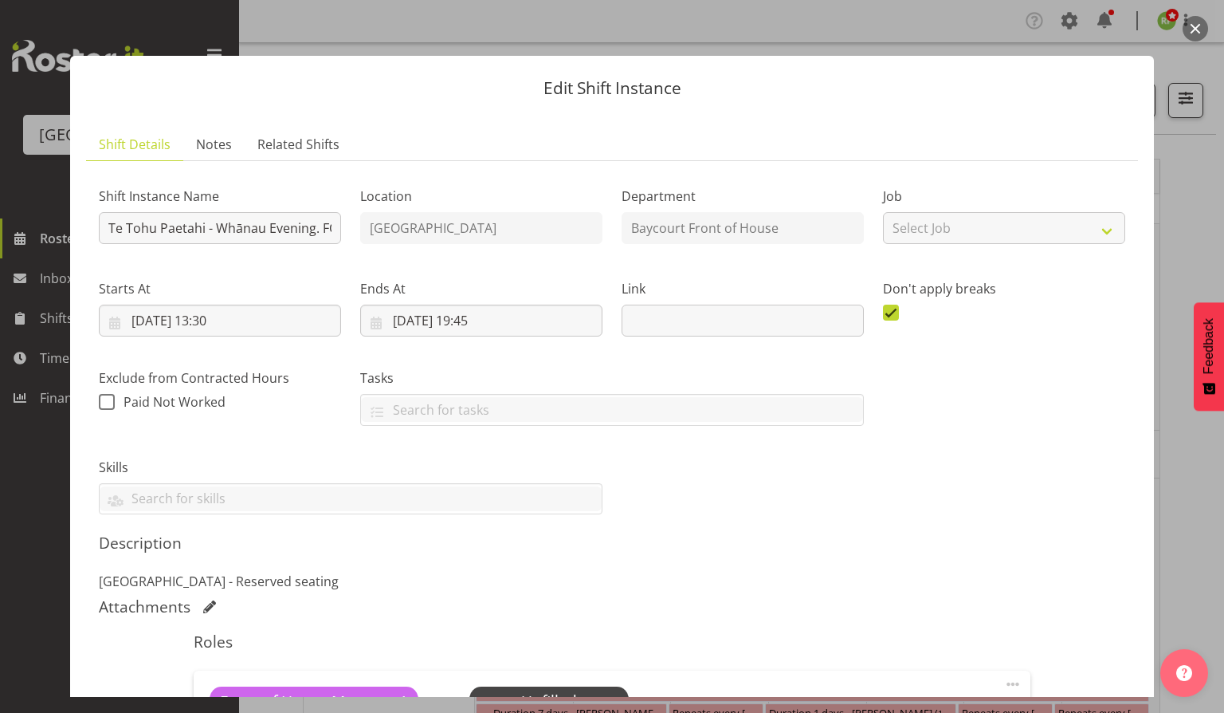
click at [1188, 30] on button "button" at bounding box center [1196, 29] width 26 height 26
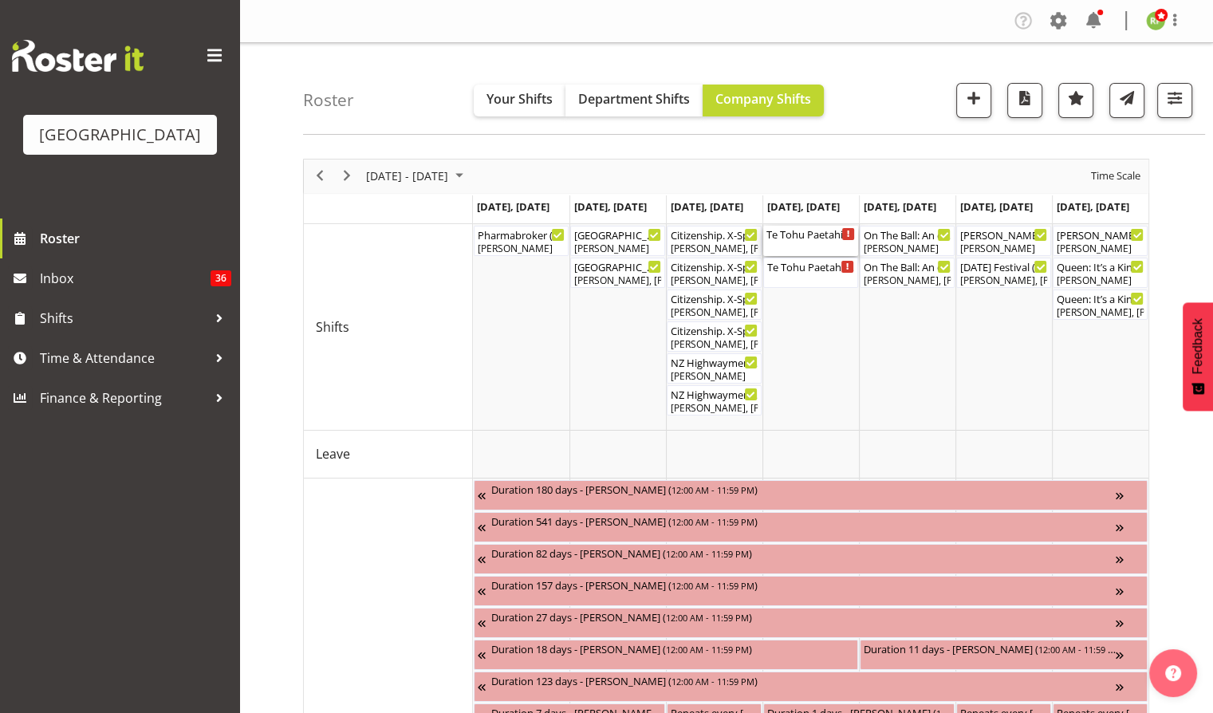
click at [804, 238] on div "Te Tohu Paetahi - Whānau Evening. FOHM Shift ( 01:30 PM - 07:45 PM )" at bounding box center [810, 234] width 88 height 16
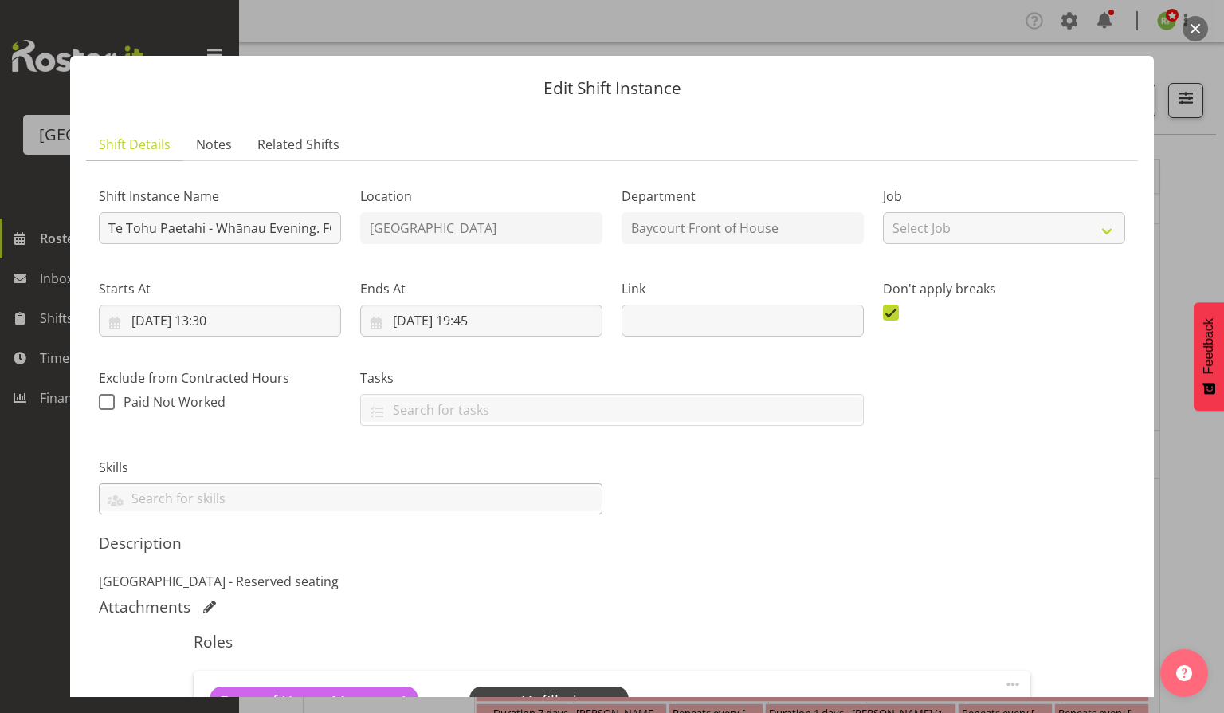
scroll to position [250, 0]
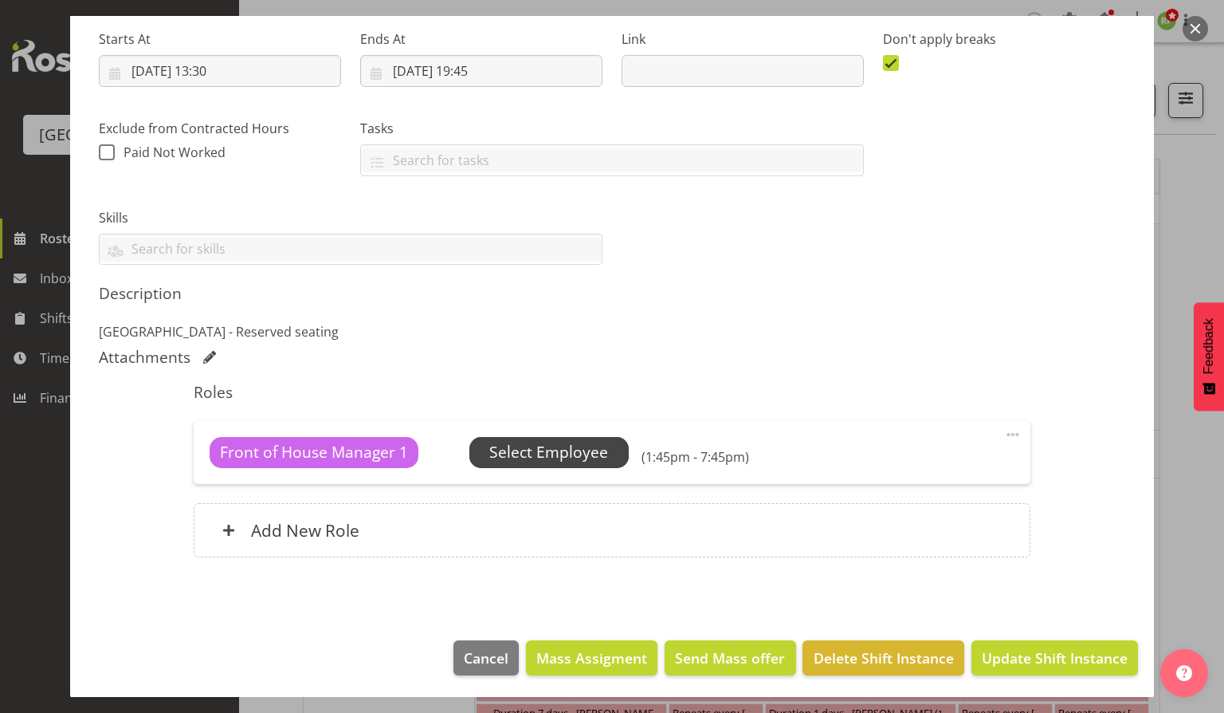
click at [560, 450] on span "Select Employee" at bounding box center [548, 452] width 119 height 23
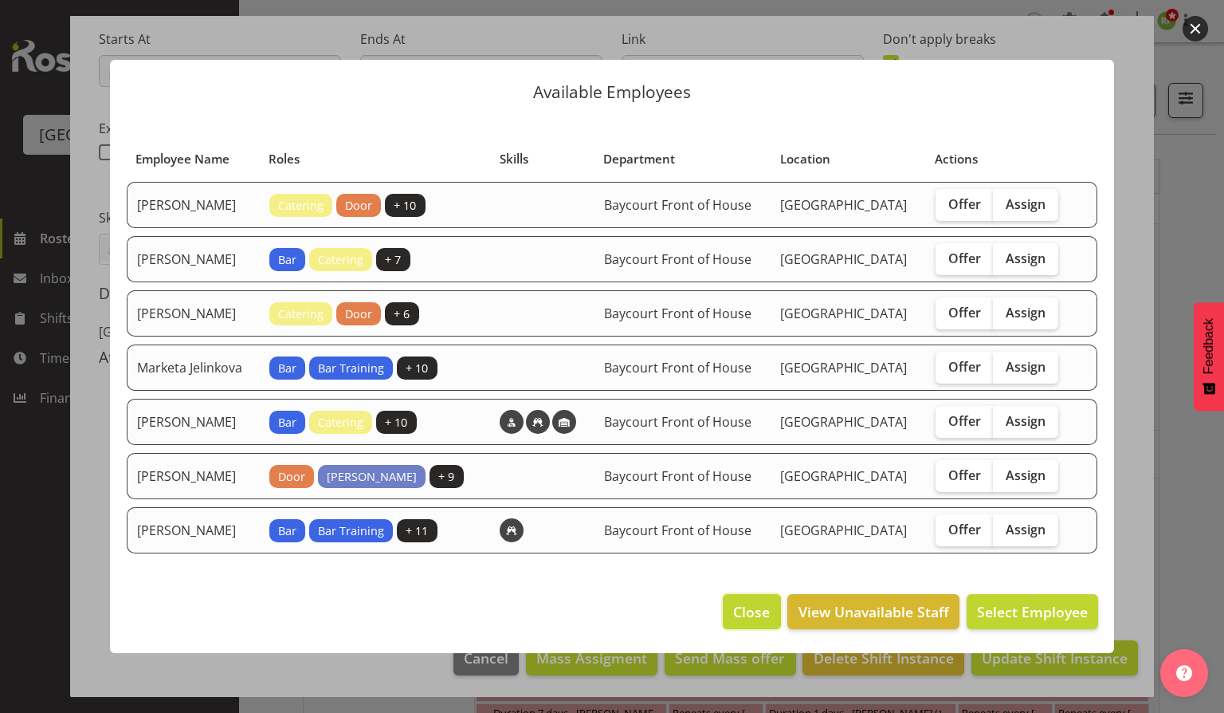
click at [745, 622] on span "Close" at bounding box center [751, 611] width 37 height 21
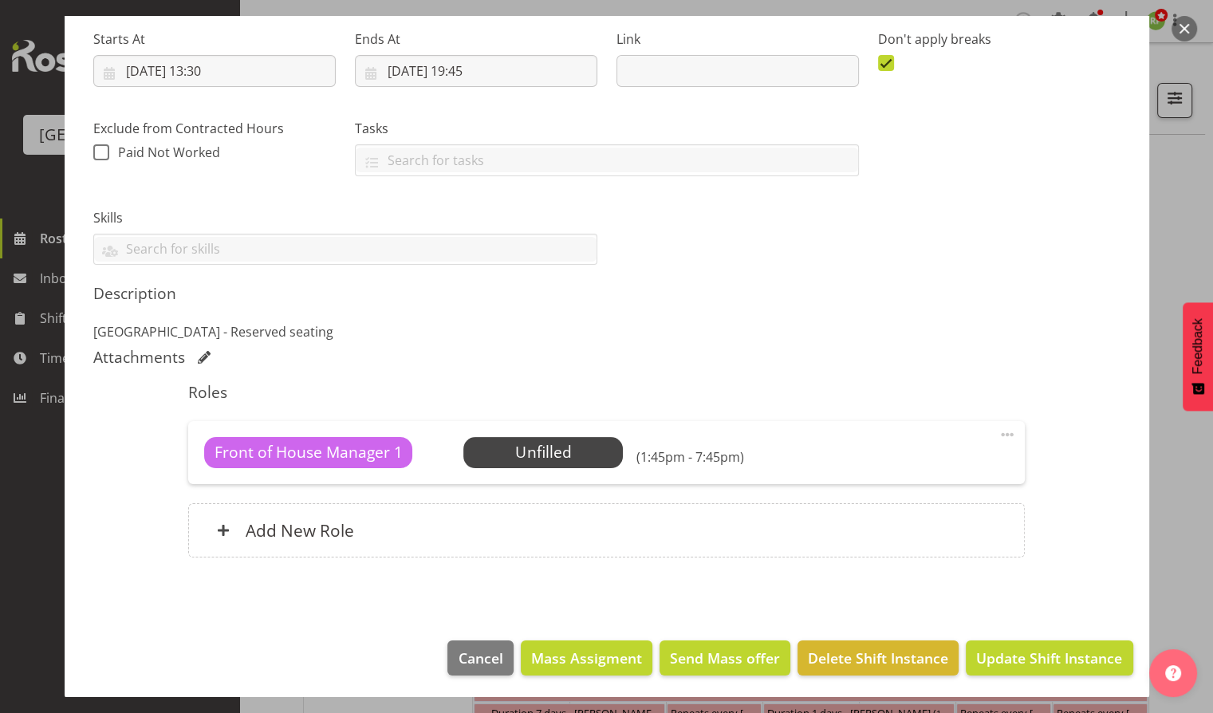
click at [1185, 37] on button "button" at bounding box center [1184, 29] width 26 height 26
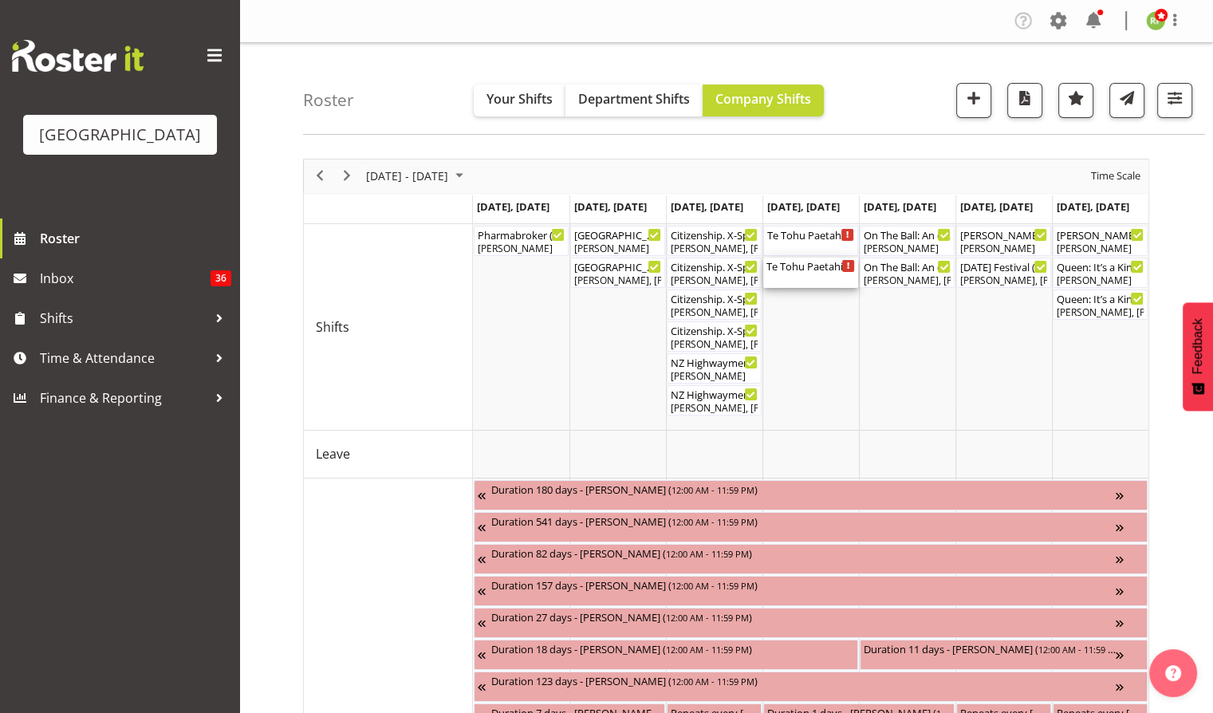
click at [825, 273] on div "Te Tohu Paetahi - Whānau Evening ( 02:30 PM - 07:30 PM )" at bounding box center [810, 265] width 88 height 16
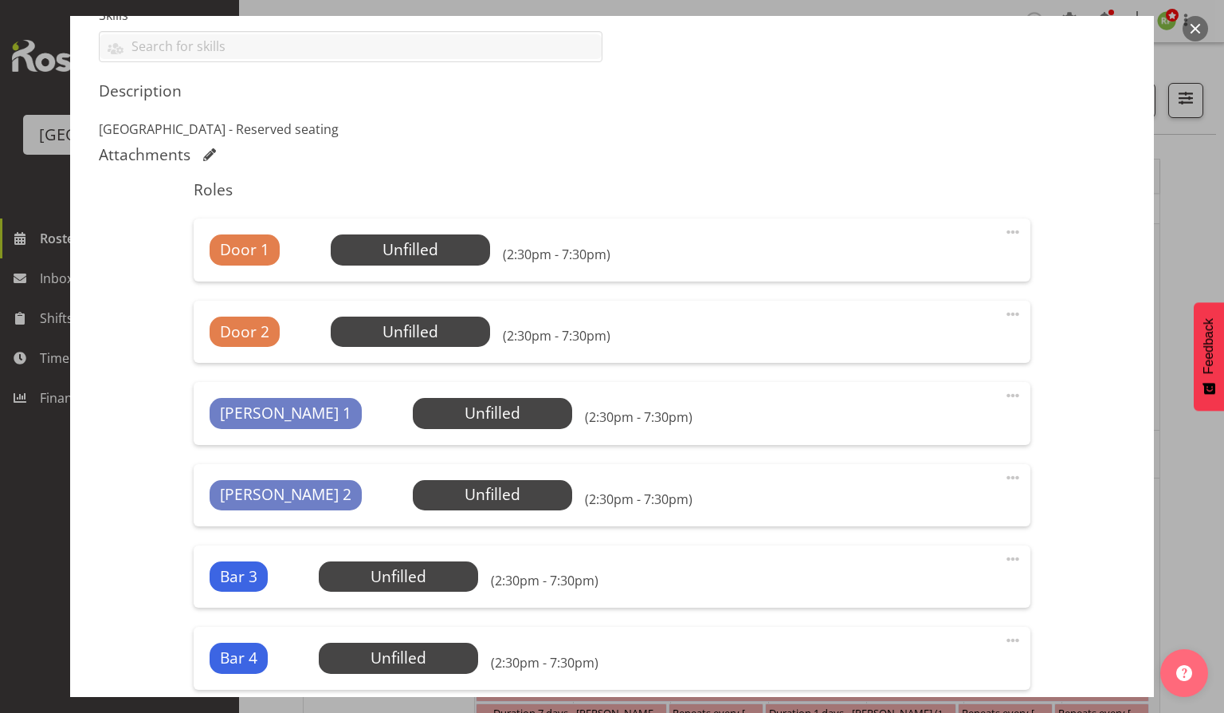
scroll to position [526, 0]
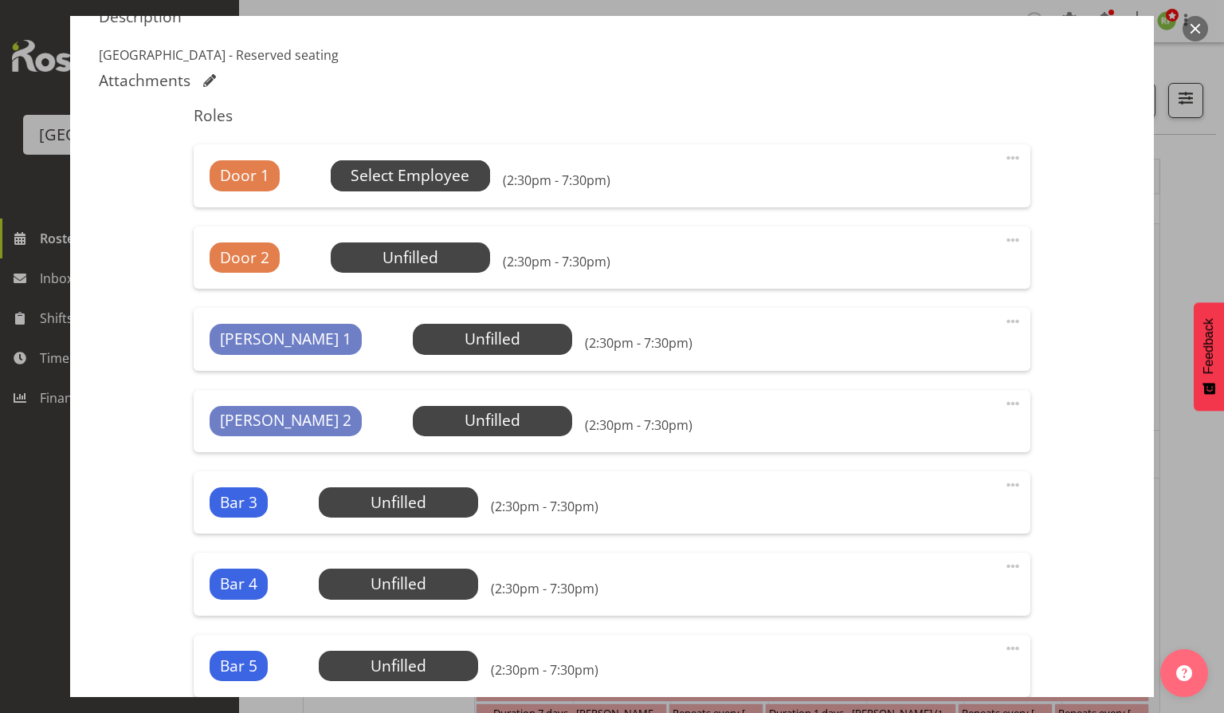
click at [437, 167] on span "Select Employee" at bounding box center [410, 175] width 119 height 23
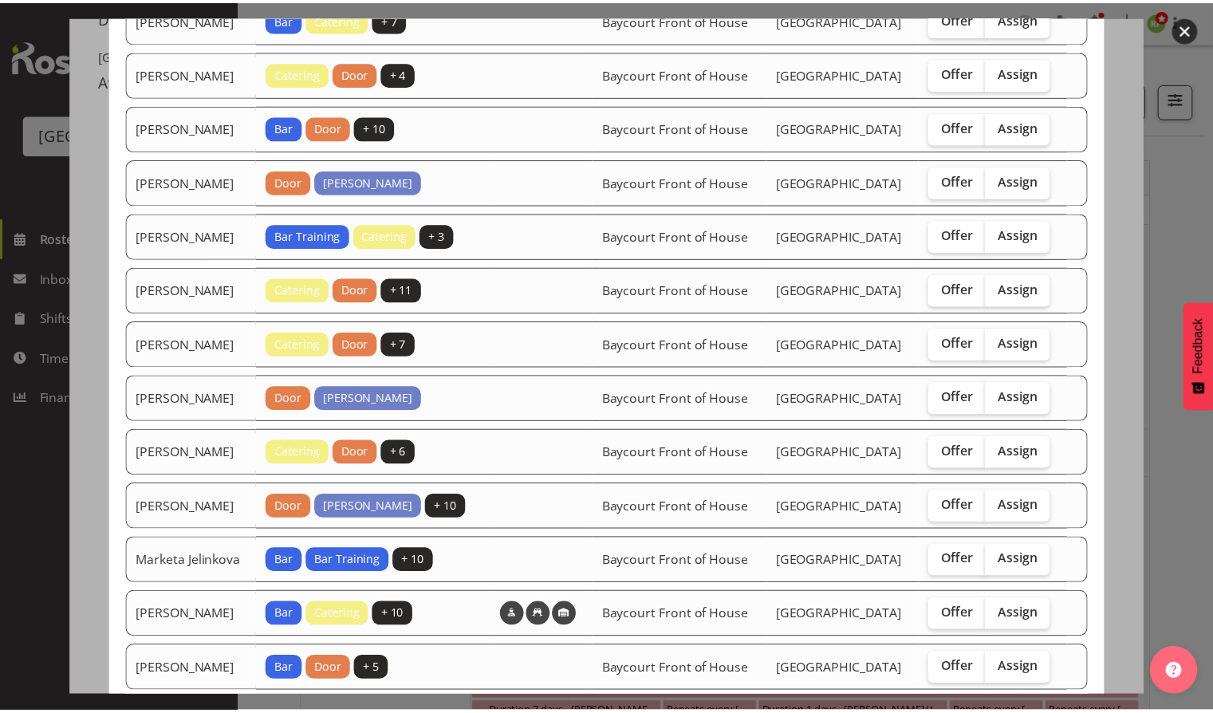
scroll to position [0, 0]
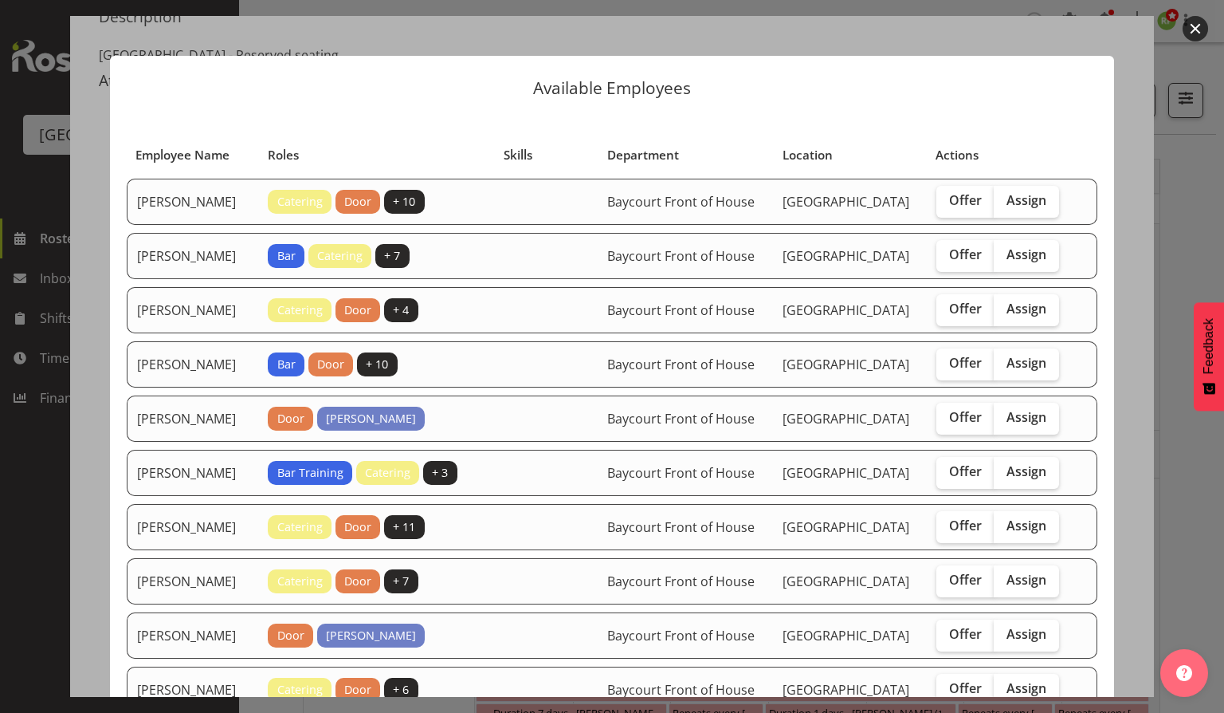
click at [1196, 21] on button "button" at bounding box center [1196, 29] width 26 height 26
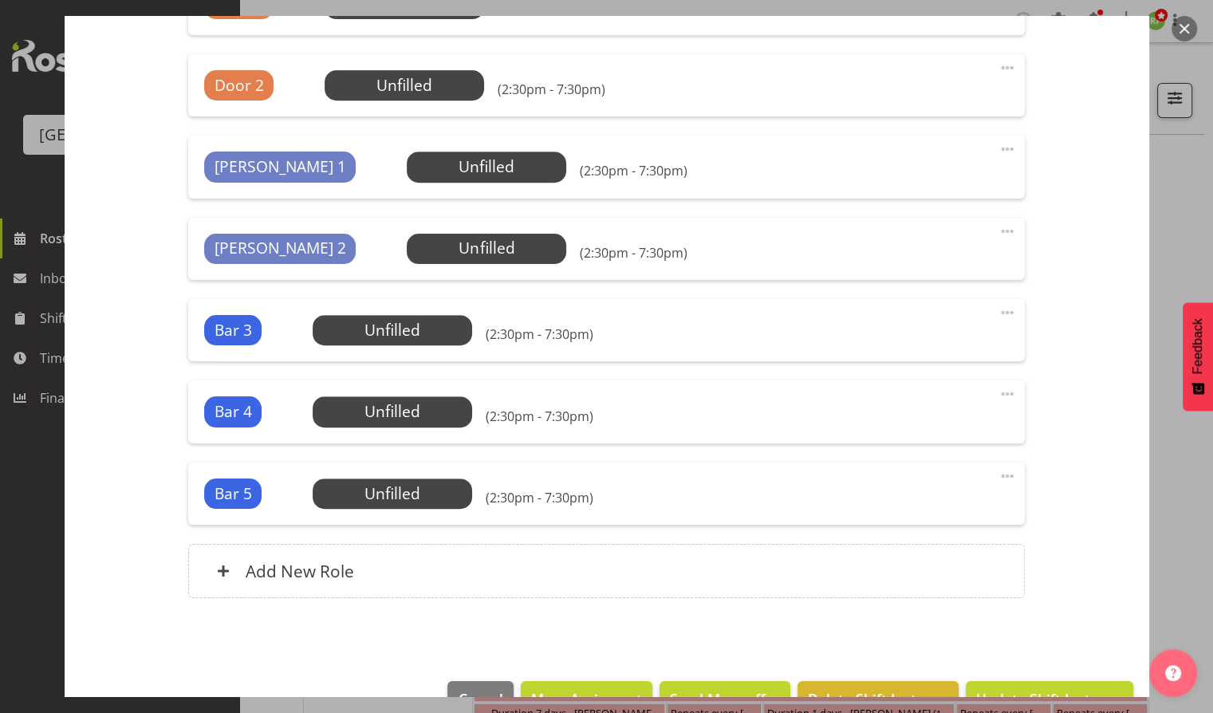
scroll to position [702, 0]
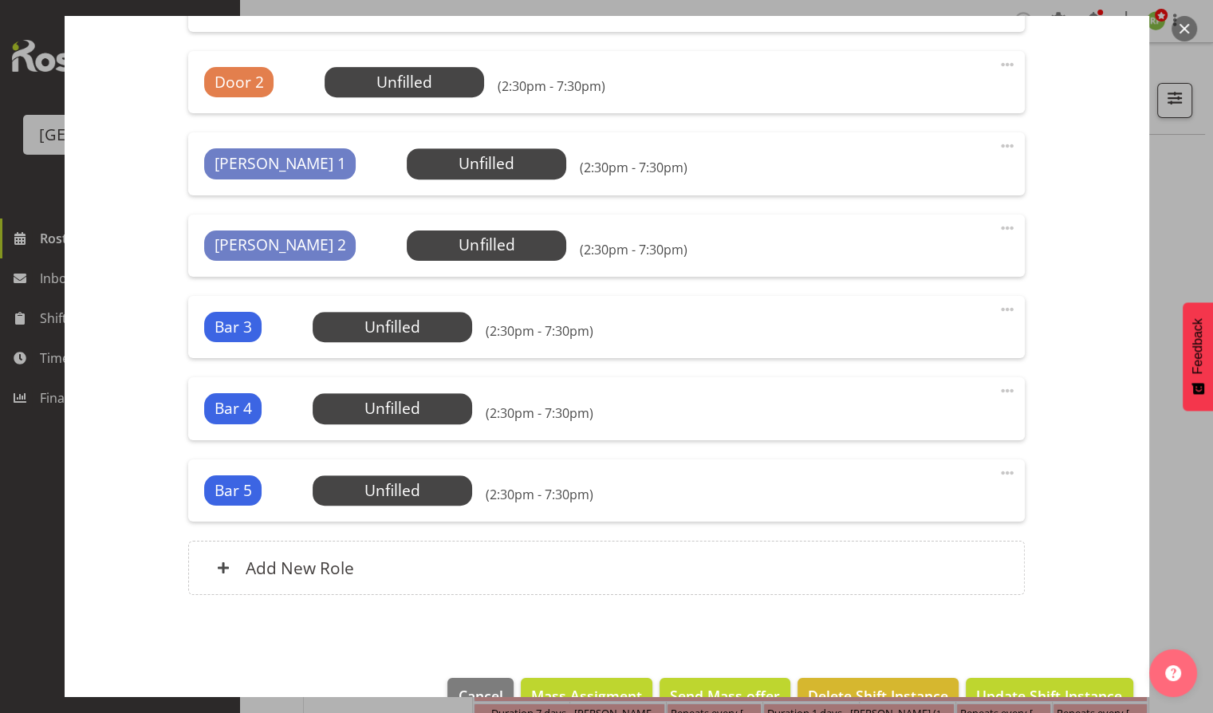
click at [997, 305] on span at bounding box center [1006, 309] width 19 height 19
click at [890, 346] on link "Edit" at bounding box center [939, 344] width 153 height 29
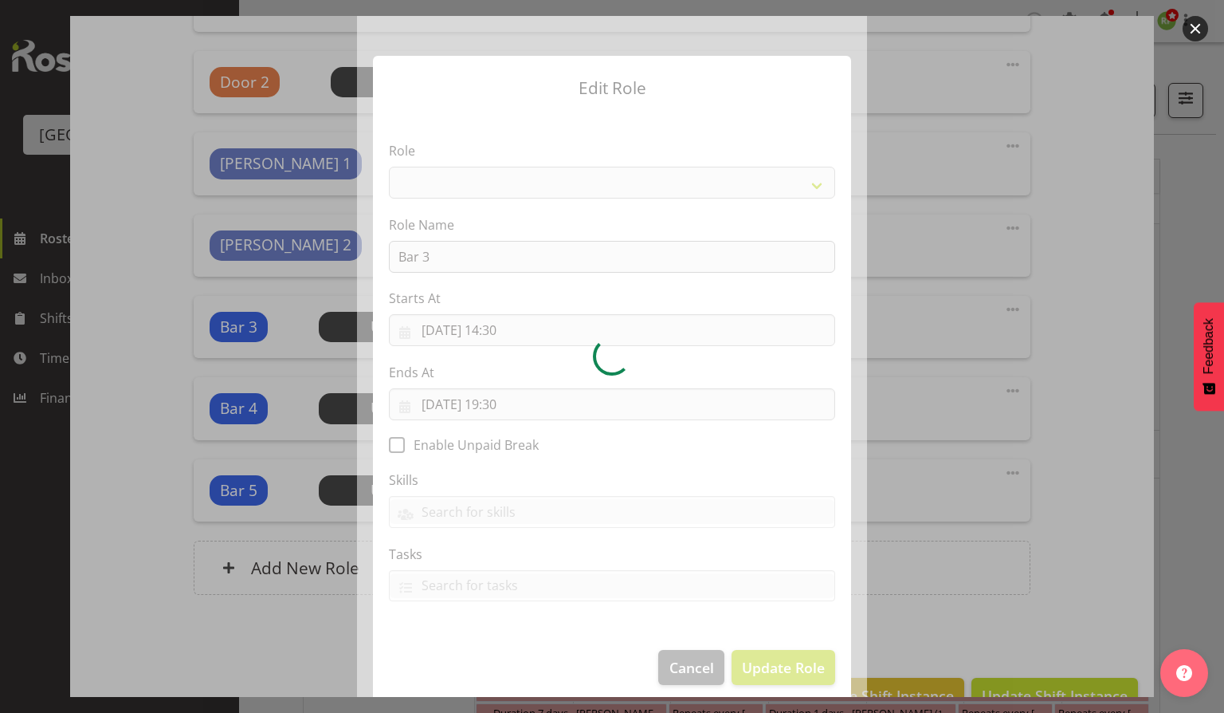
select select "1293"
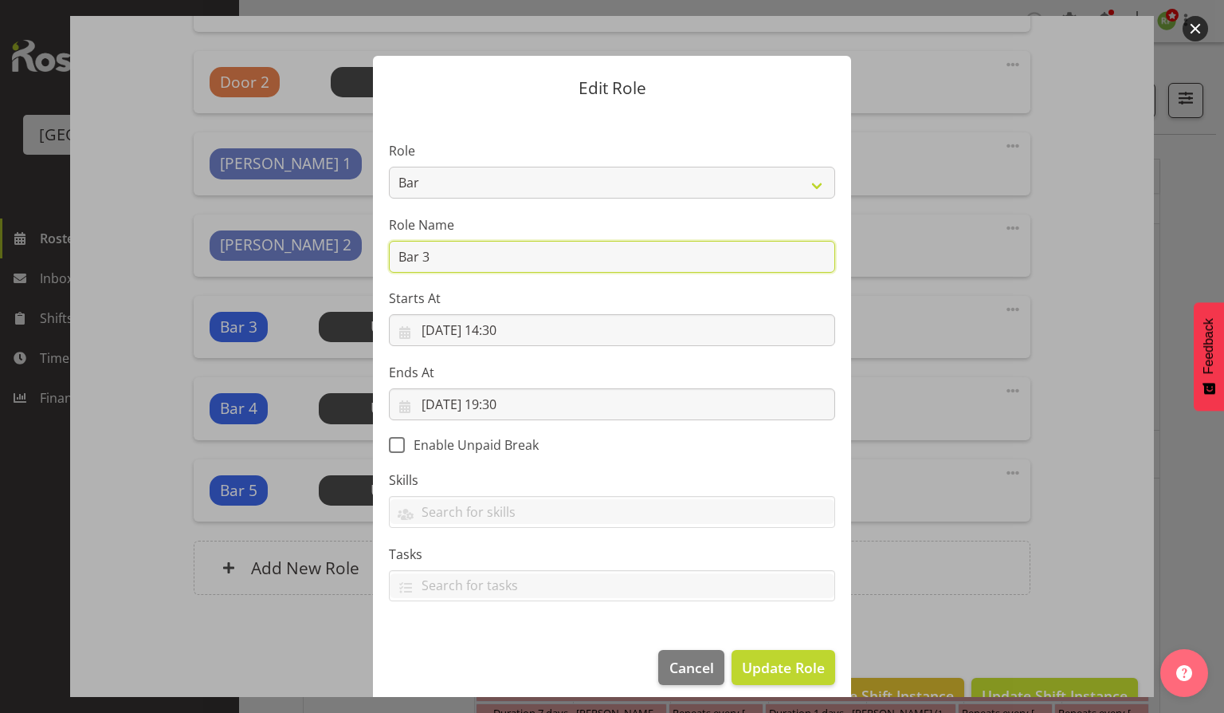
click at [427, 257] on input "Bar 3" at bounding box center [612, 257] width 446 height 32
type input "Bar 1"
click at [775, 677] on span "Update Role" at bounding box center [783, 667] width 83 height 21
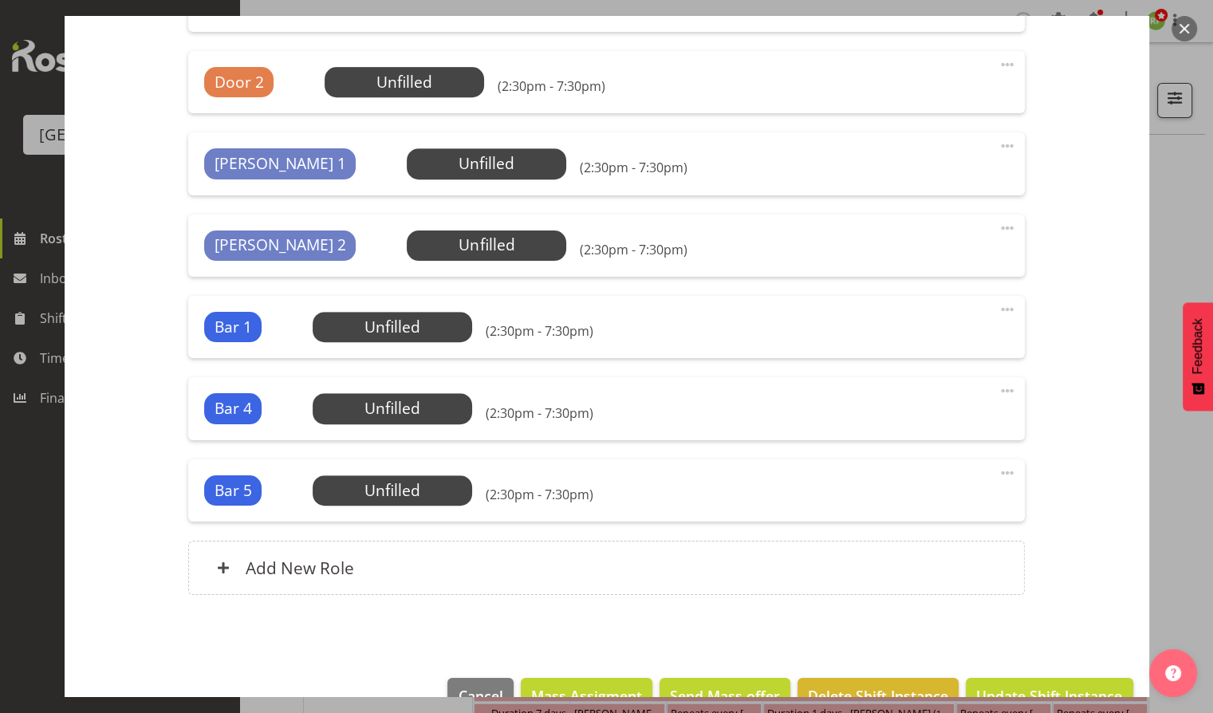
click at [997, 390] on span at bounding box center [1006, 390] width 19 height 19
click at [884, 426] on link "Edit" at bounding box center [939, 425] width 153 height 29
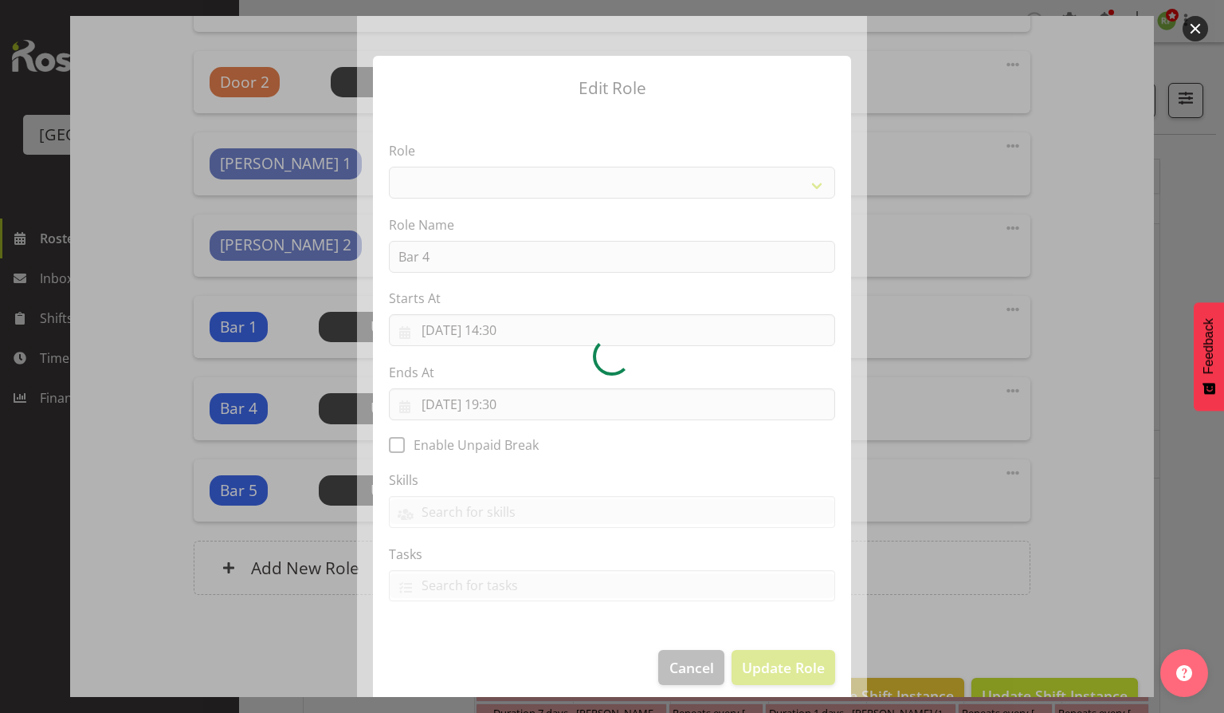
select select "1293"
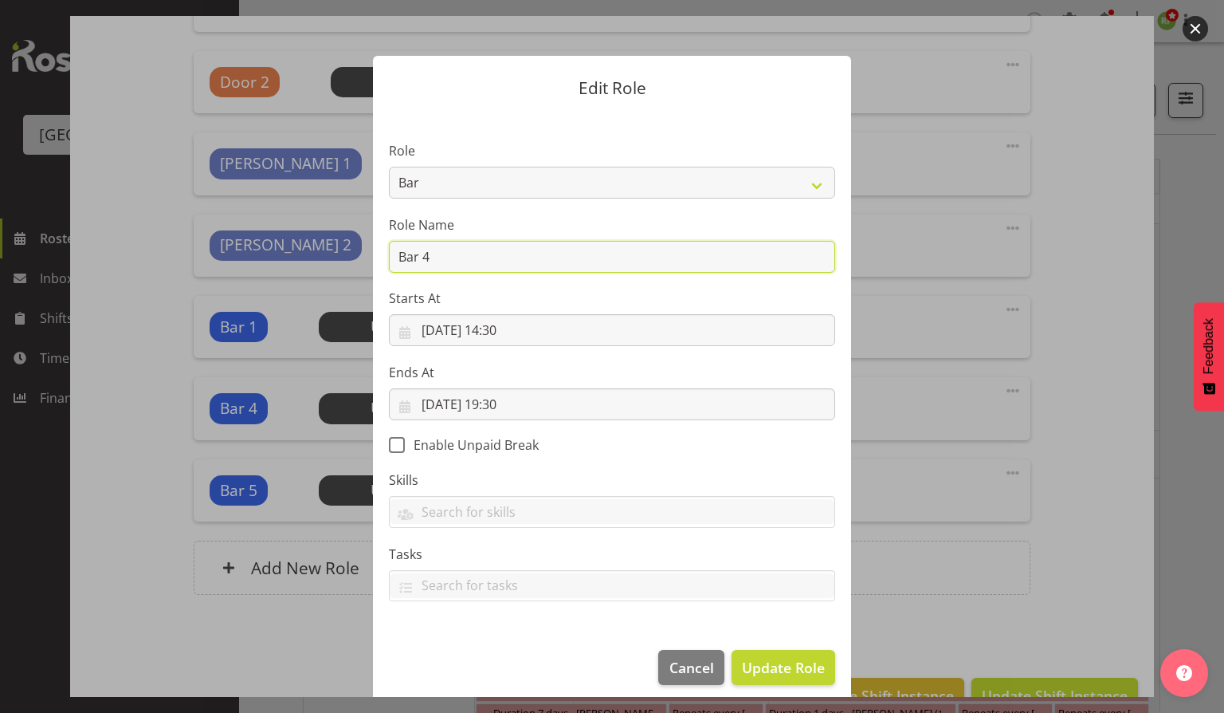
click at [430, 263] on input "Bar 4" at bounding box center [612, 257] width 446 height 32
type input "Bar 2"
click at [777, 647] on footer "Cancel Update Role" at bounding box center [612, 671] width 478 height 75
click at [776, 664] on span "Update Role" at bounding box center [783, 667] width 83 height 21
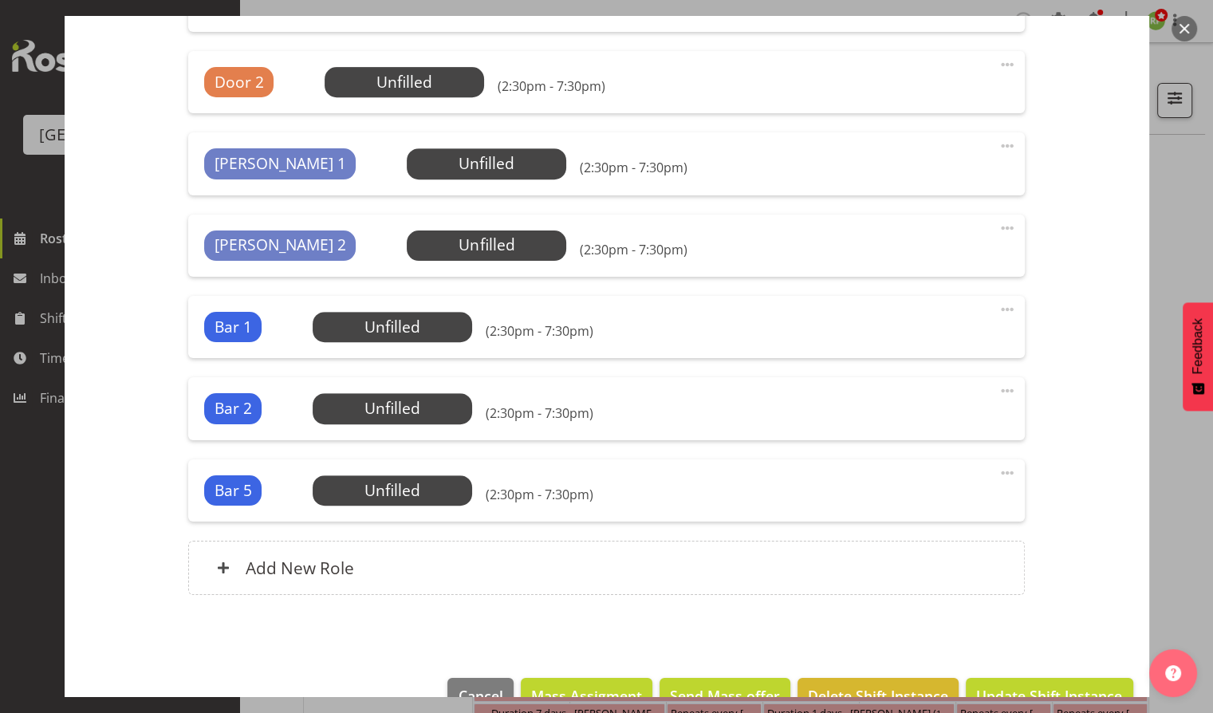
click at [997, 466] on span at bounding box center [1006, 472] width 19 height 19
click at [878, 509] on link "Edit" at bounding box center [939, 507] width 153 height 29
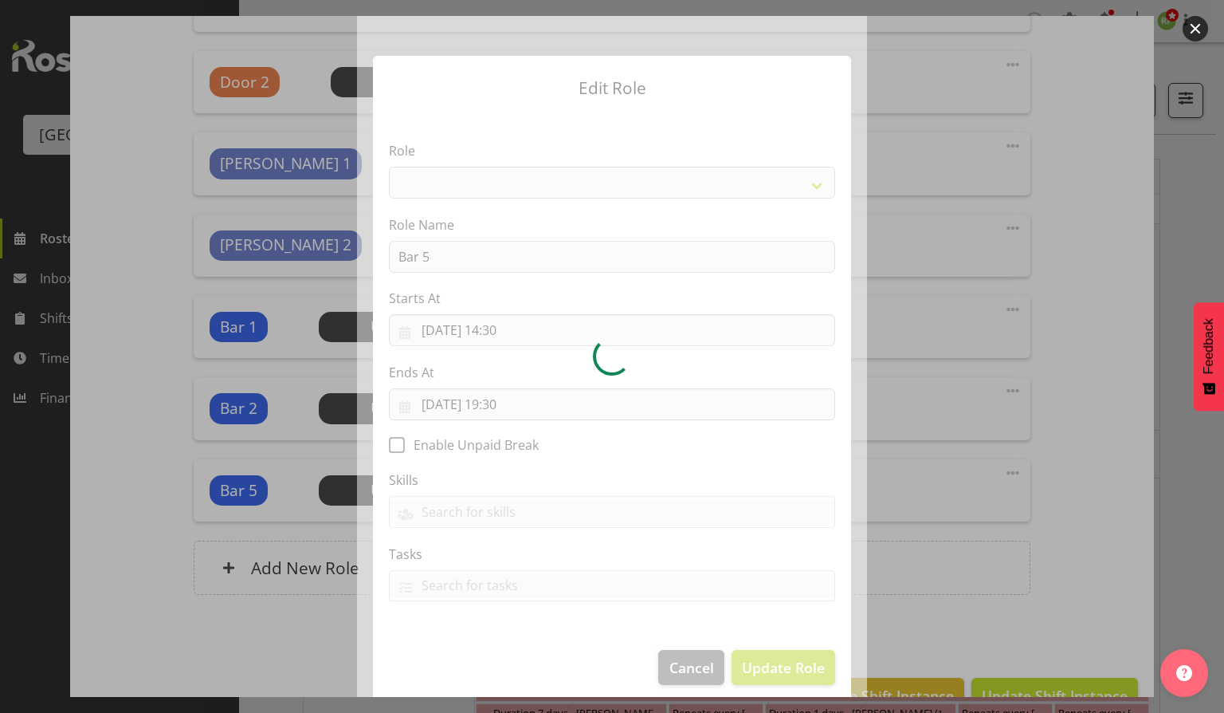
select select "1293"
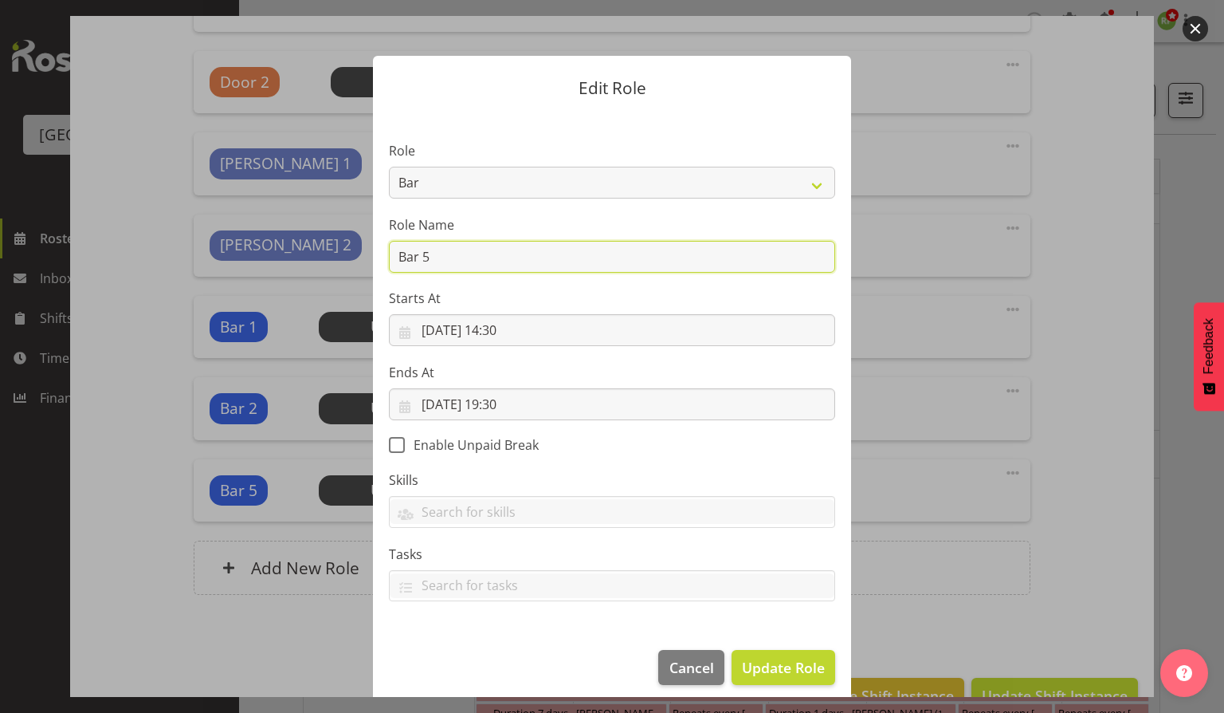
click at [422, 259] on input "Bar 5" at bounding box center [612, 257] width 446 height 32
type input "Bar 3"
click at [759, 670] on span "Update Role" at bounding box center [783, 667] width 83 height 21
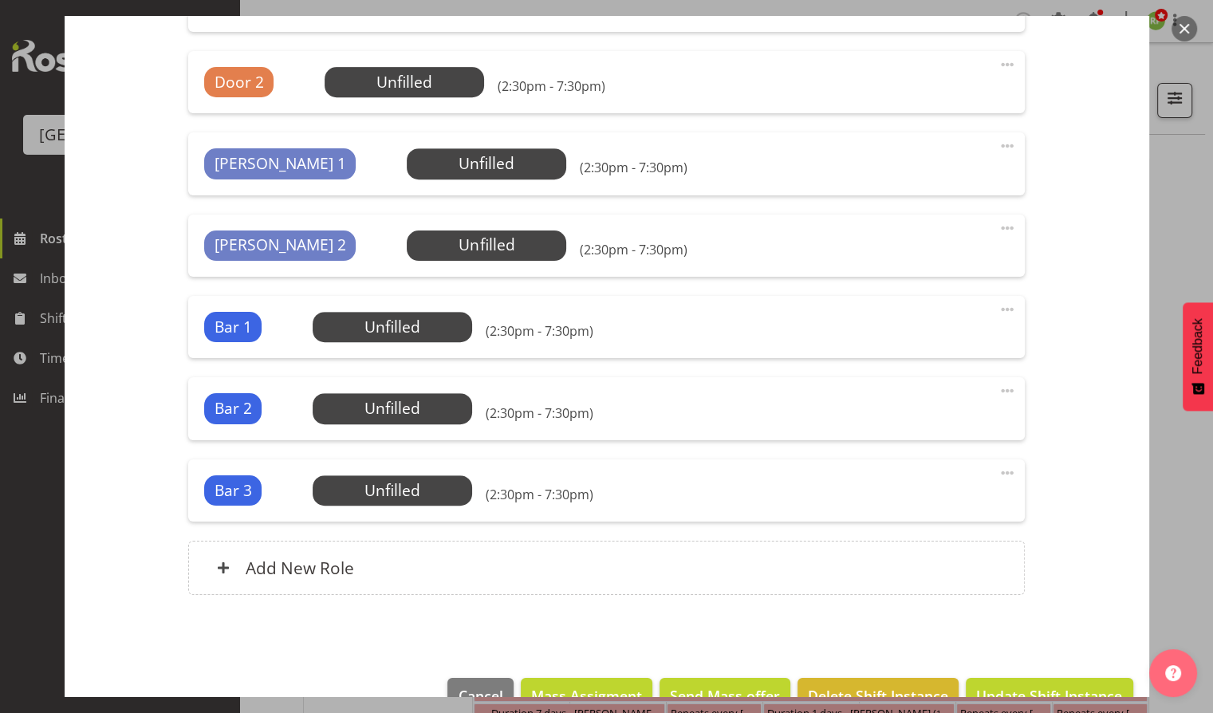
scroll to position [740, 0]
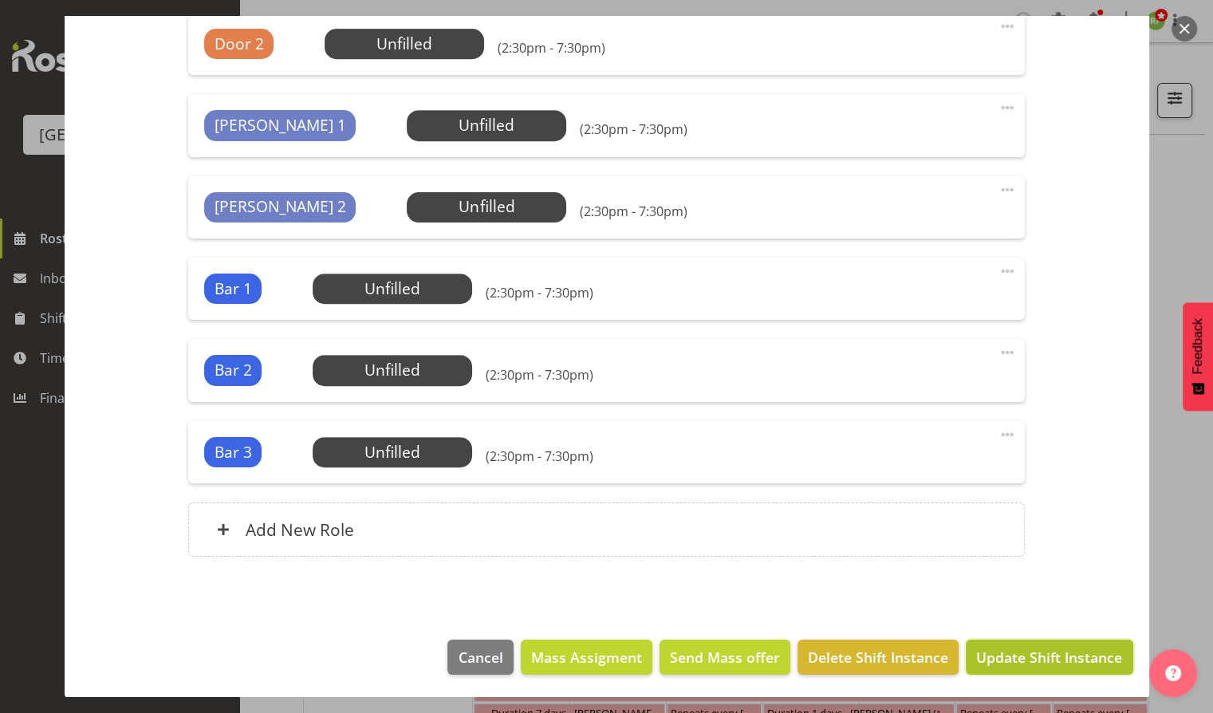
click at [1031, 660] on span "Update Shift Instance" at bounding box center [1049, 657] width 146 height 21
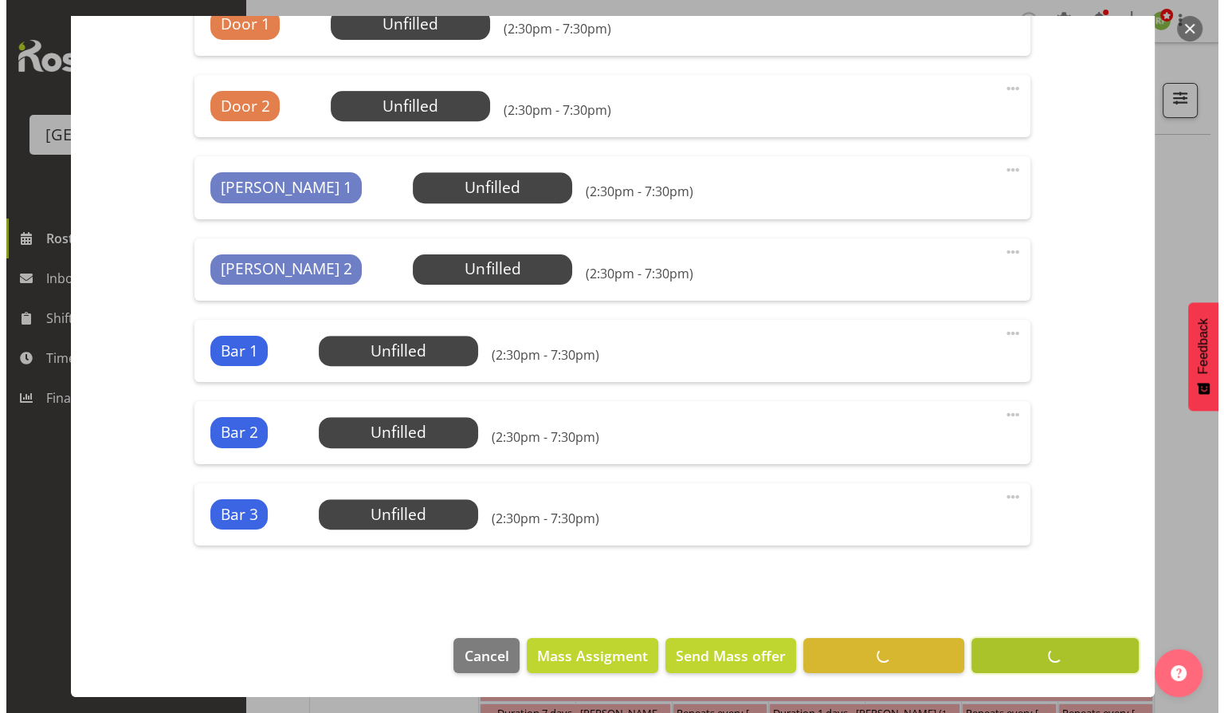
scroll to position [676, 0]
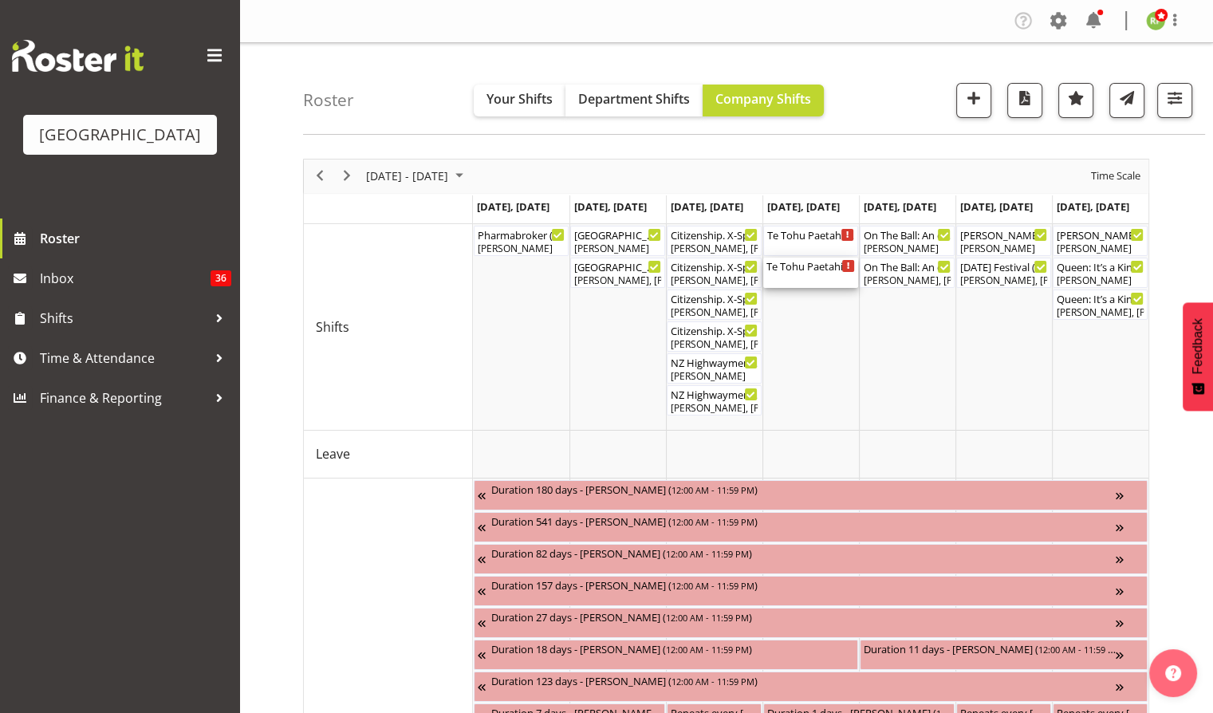
click at [792, 272] on div "Te Tohu Paetahi - Whānau Evening ( 02:30 PM - 07:30 PM )" at bounding box center [810, 265] width 88 height 16
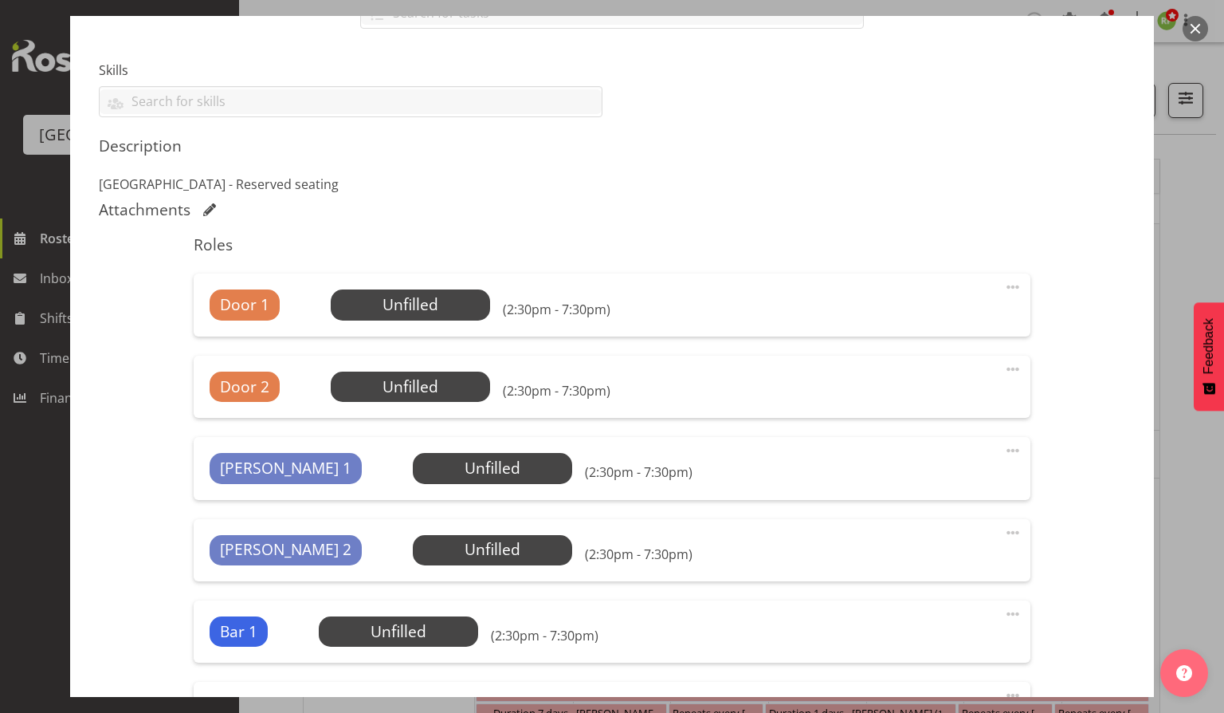
scroll to position [0, 0]
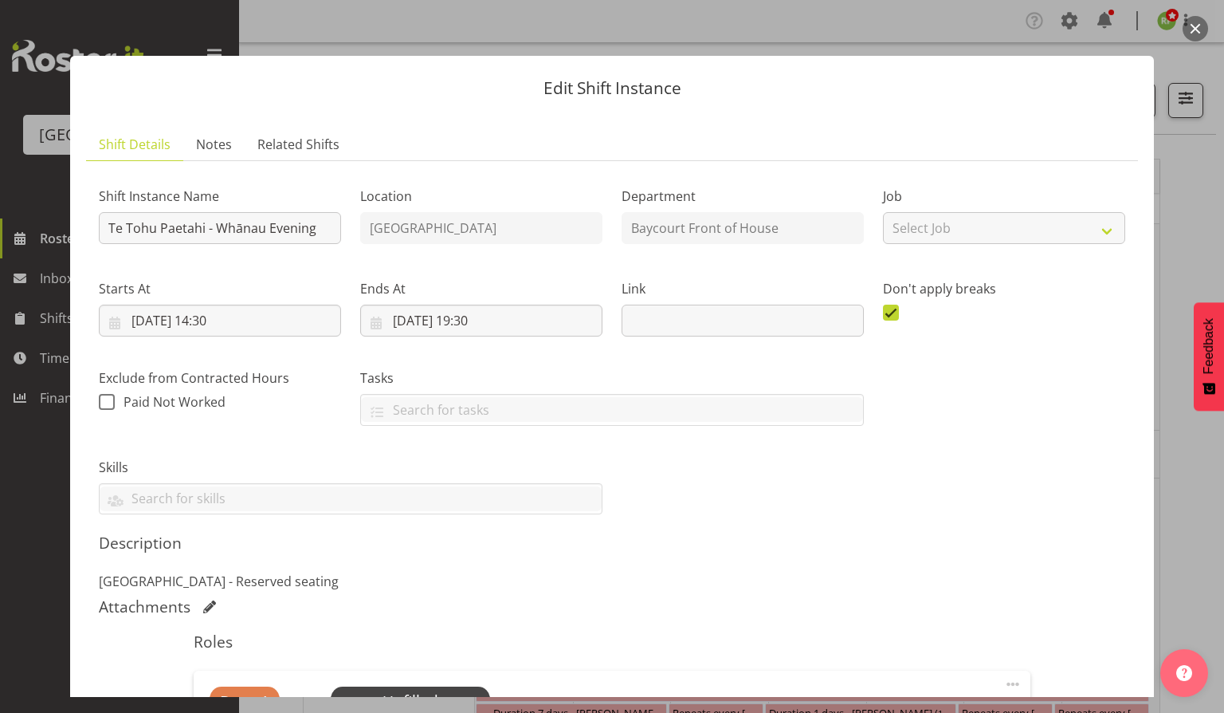
click at [1198, 31] on button "button" at bounding box center [1196, 29] width 26 height 26
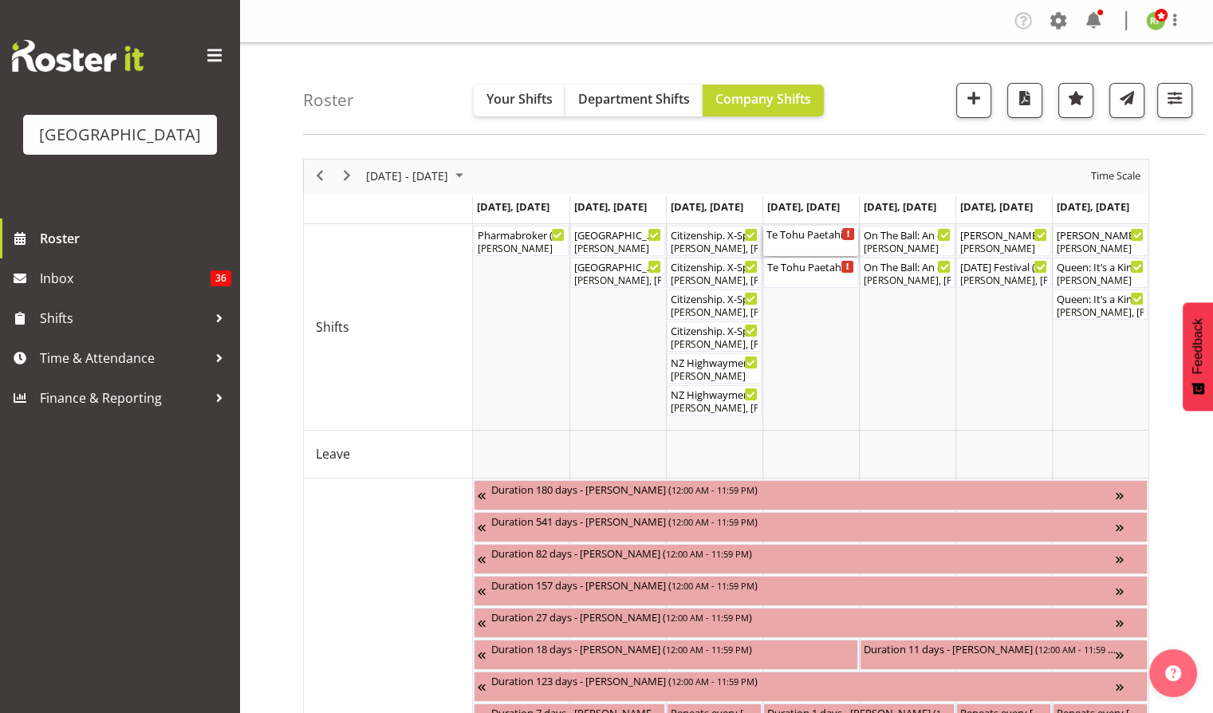
click at [820, 248] on div "Te Tohu Paetahi - Whānau Evening. FOHM Shift ( 01:30 PM - 07:45 PM )" at bounding box center [810, 241] width 88 height 30
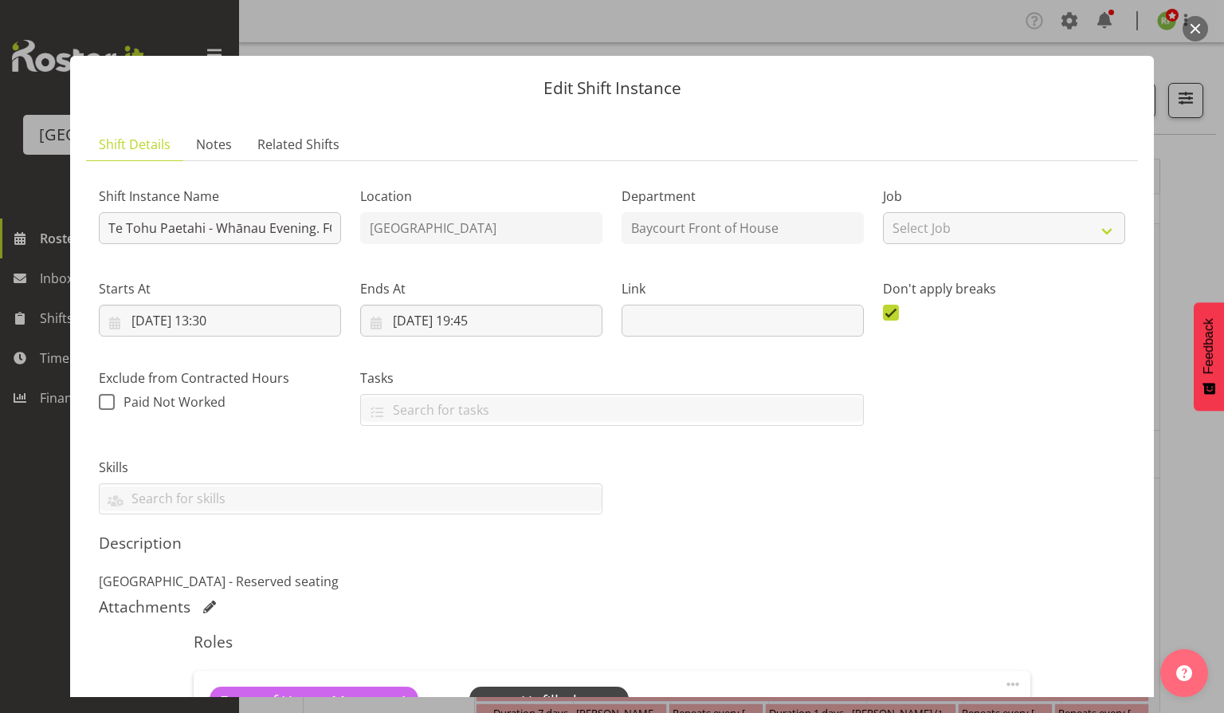
scroll to position [250, 0]
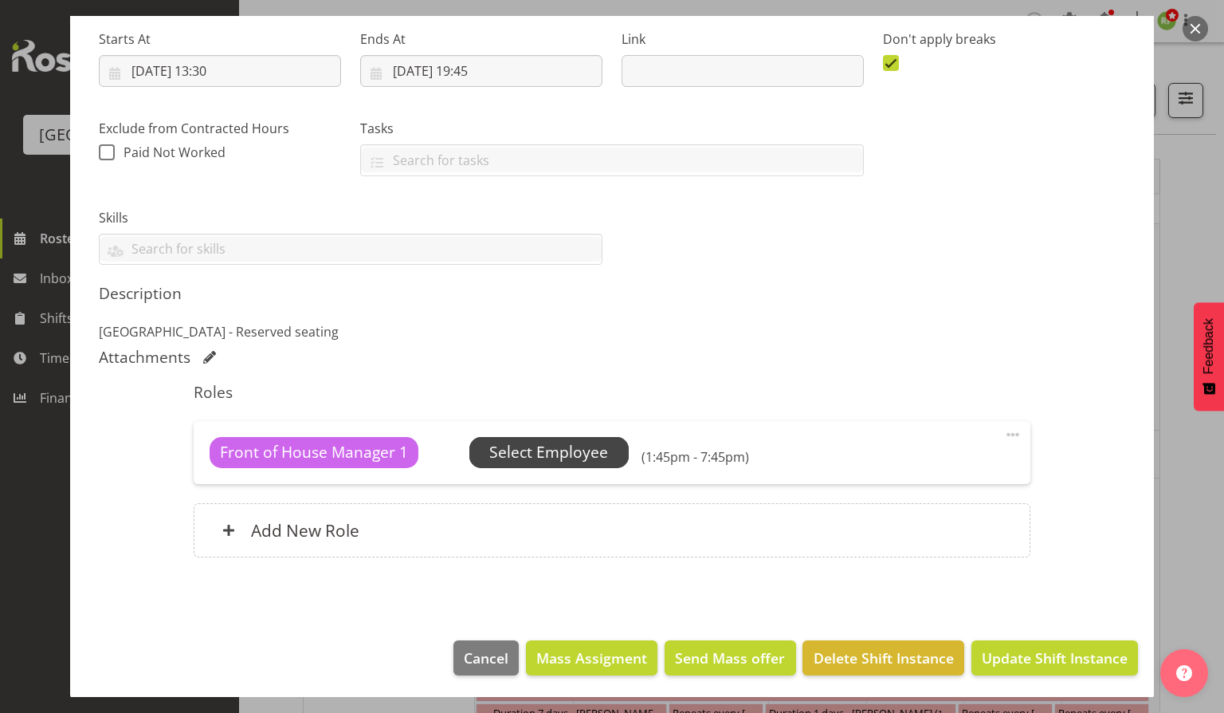
click at [556, 450] on span "Select Employee" at bounding box center [548, 452] width 119 height 23
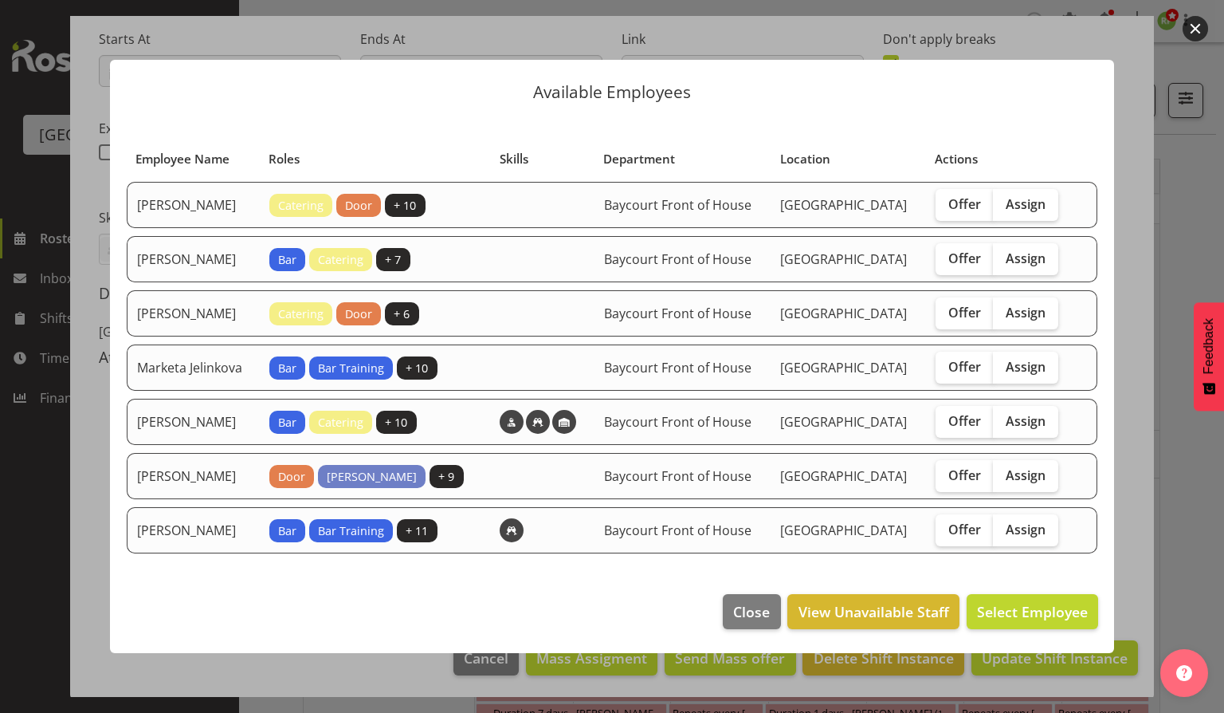
click at [604, 430] on span "Baycourt Front of House" at bounding box center [677, 422] width 147 height 18
click at [971, 483] on span "Offer" at bounding box center [965, 475] width 33 height 16
click at [946, 480] on input "Offer" at bounding box center [941, 475] width 10 height 10
checkbox input "true"
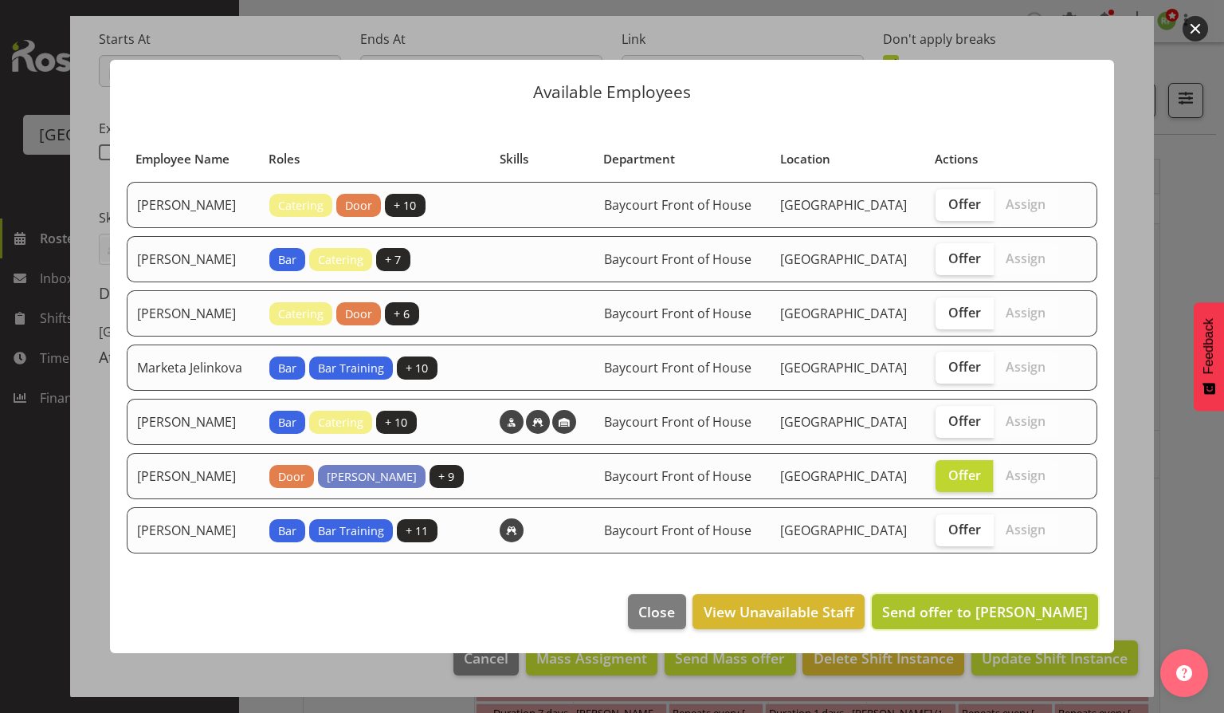
click at [996, 622] on span "Send offer to [PERSON_NAME]" at bounding box center [985, 611] width 206 height 21
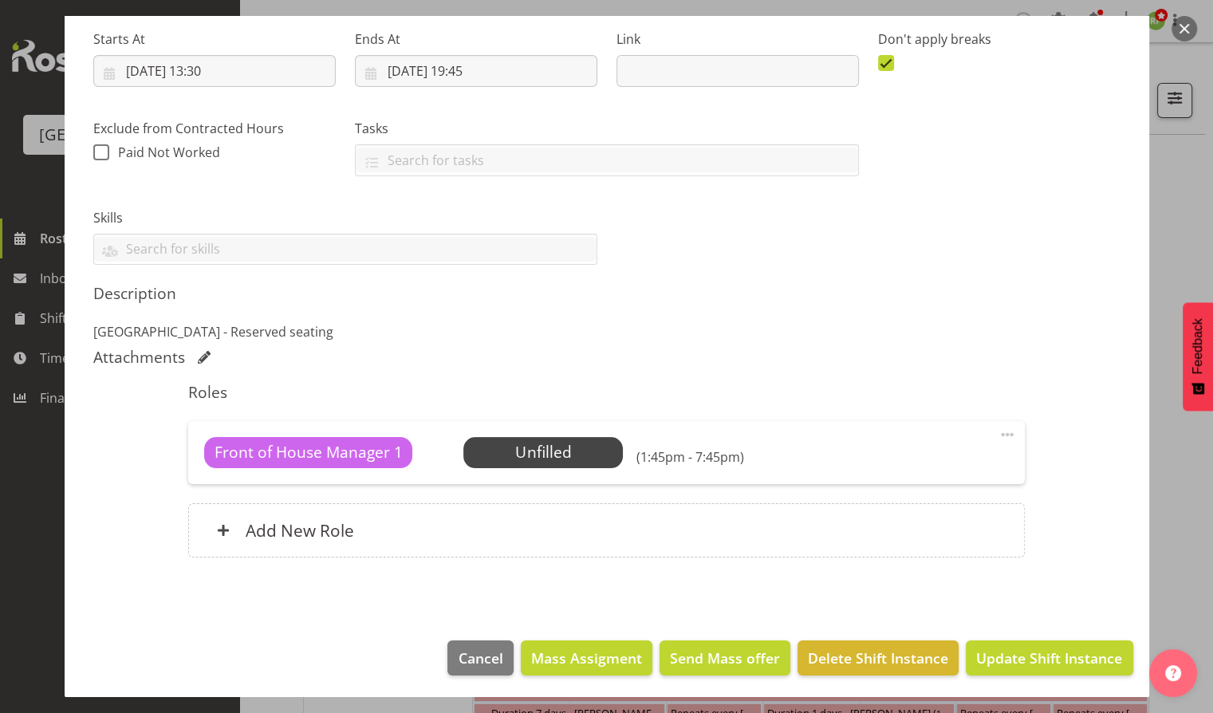
click at [1186, 31] on button "button" at bounding box center [1184, 29] width 26 height 26
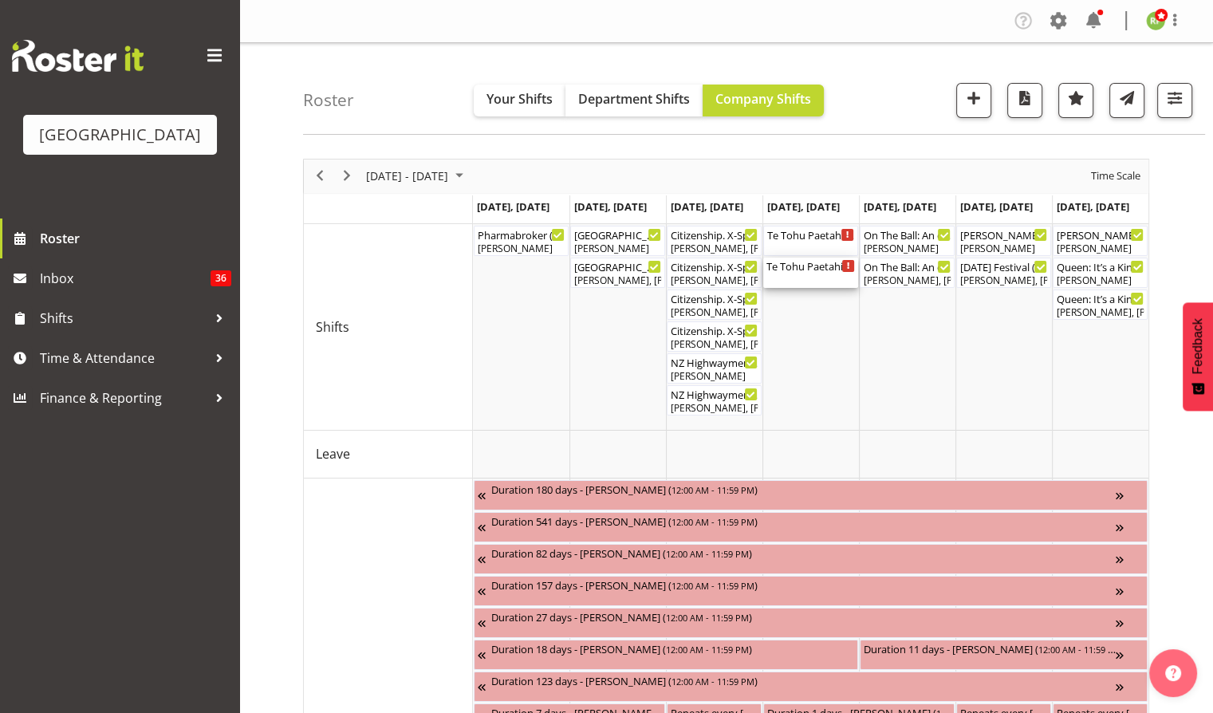
click at [811, 263] on div "Te Tohu Paetahi - Whānau Evening ( 02:30 PM - 07:30 PM )" at bounding box center [810, 265] width 88 height 16
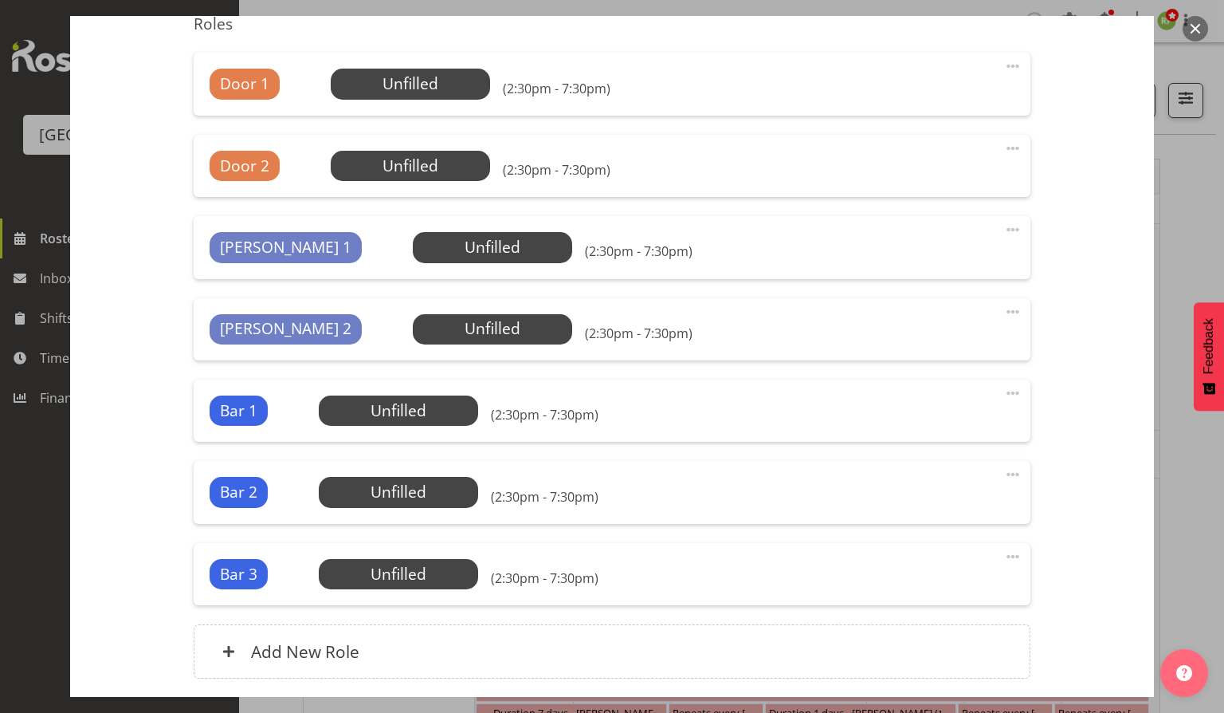
scroll to position [637, 0]
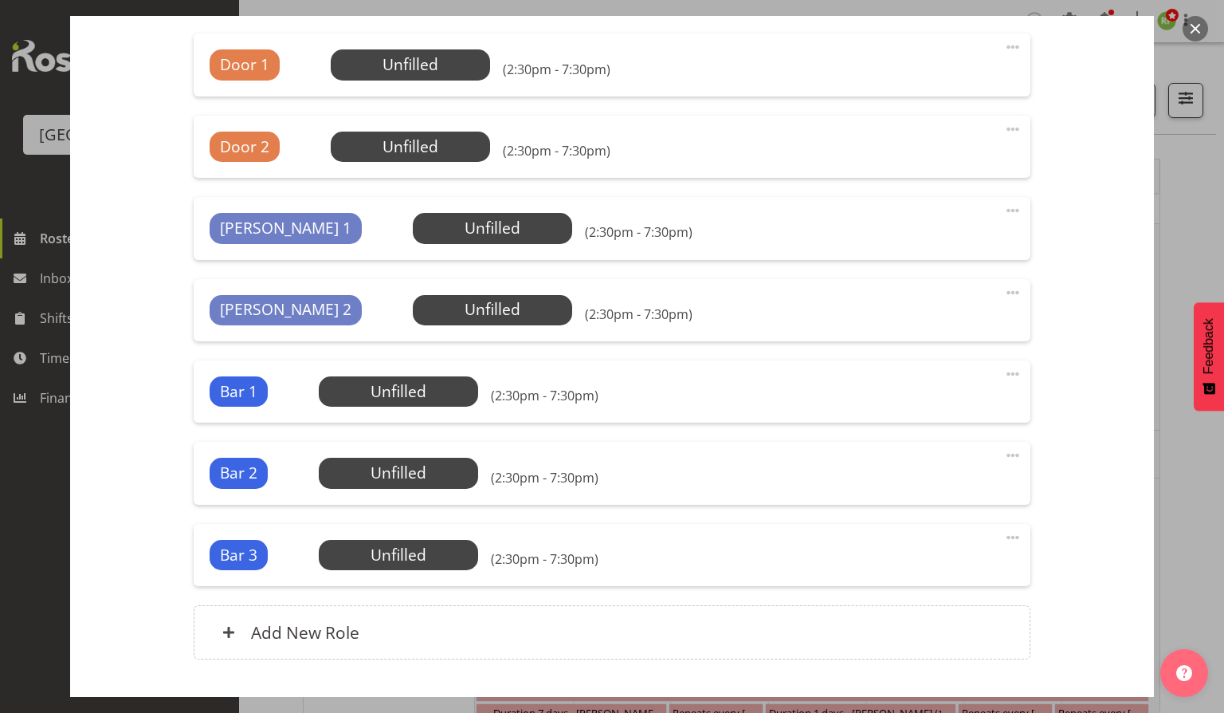
click at [1195, 24] on button "button" at bounding box center [1196, 29] width 26 height 26
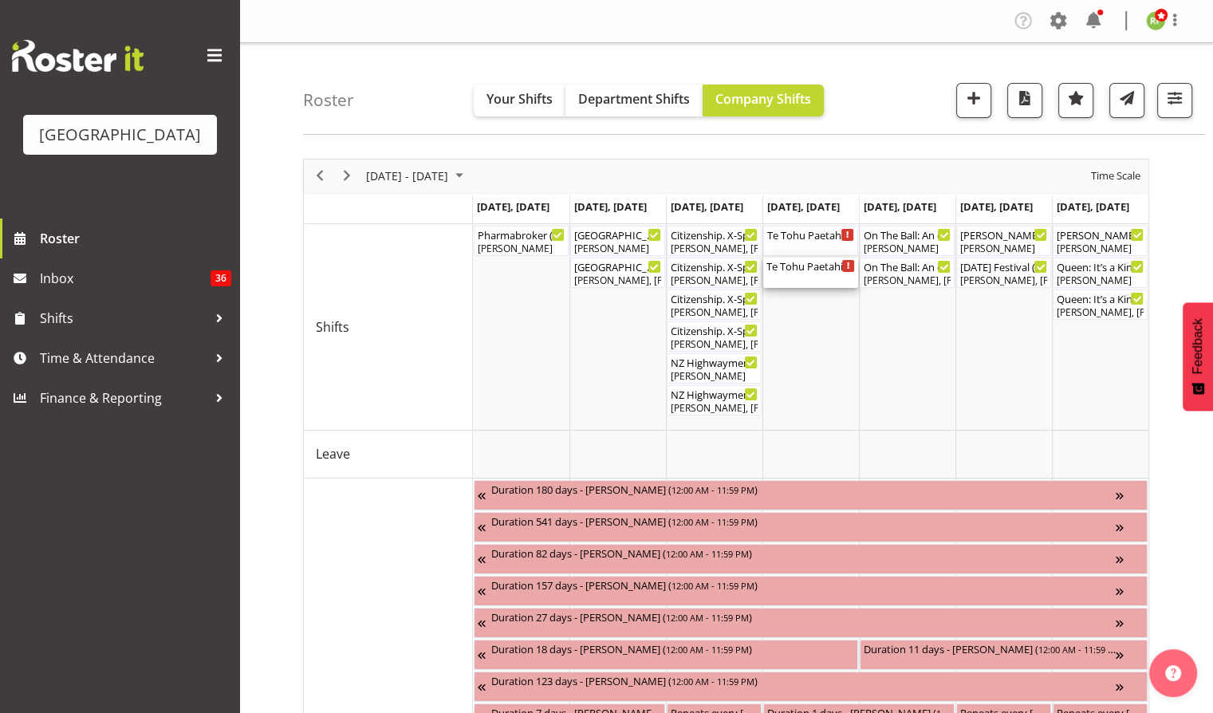
click at [793, 280] on div "Te Tohu Paetahi - Whānau Evening ( 02:30 PM - 07:30 PM )" at bounding box center [810, 272] width 88 height 30
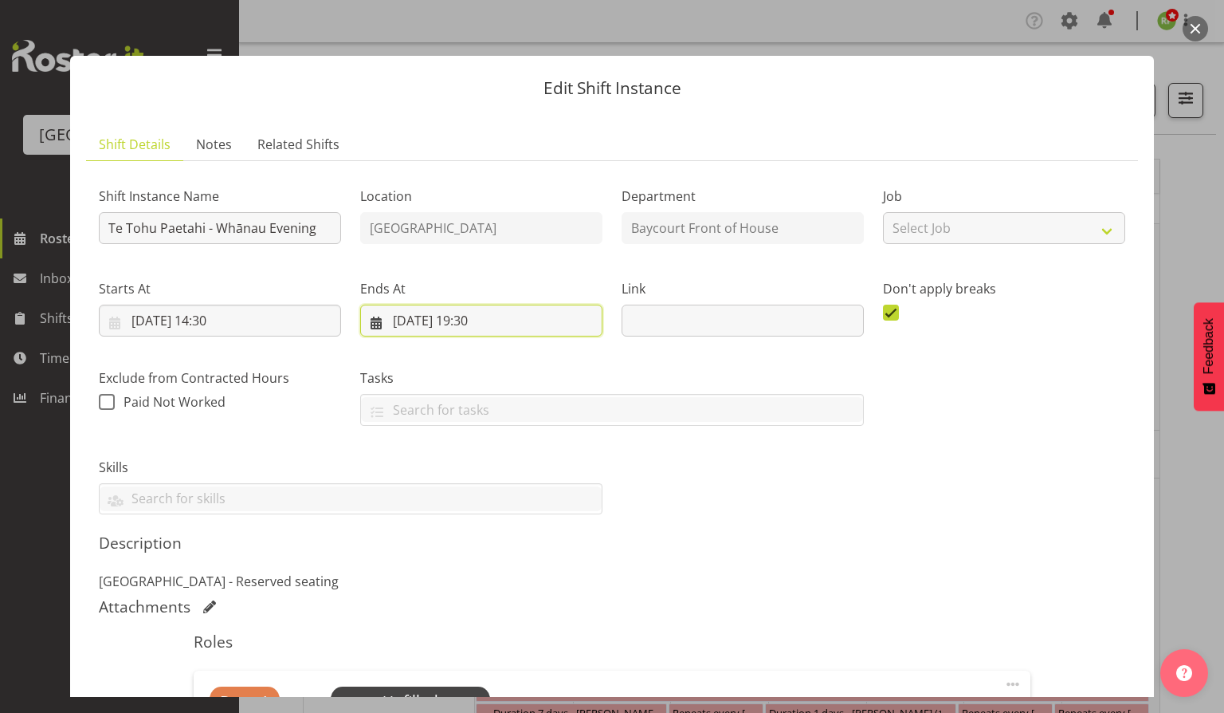
click at [491, 324] on input "[DATE] 19:30" at bounding box center [481, 321] width 242 height 32
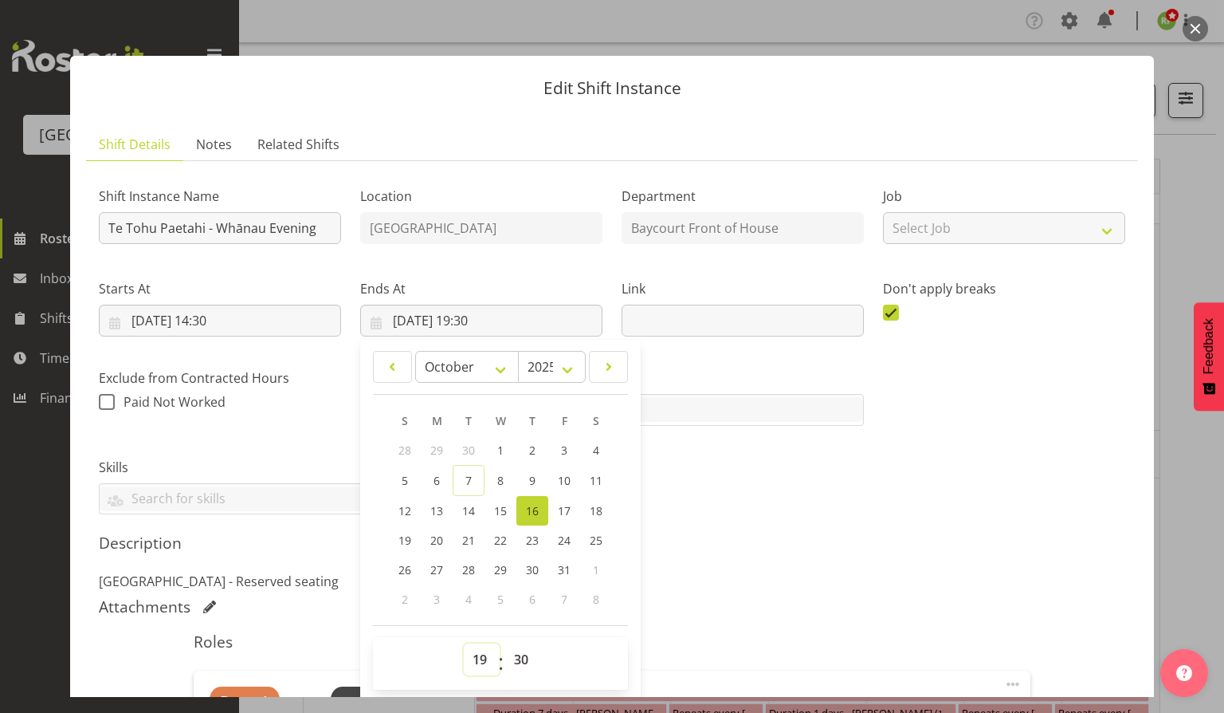
click at [478, 648] on select "00 01 02 03 04 05 06 07 08 09 10 11 12 13 14 15 16 17 18 19 20 21 22 23" at bounding box center [482, 659] width 36 height 32
select select "20"
click at [464, 643] on select "00 01 02 03 04 05 06 07 08 09 10 11 12 13 14 15 16 17 18 19 20 21 22 23" at bounding box center [482, 659] width 36 height 32
type input "[DATE] 20:30"
click at [520, 662] on select "00 01 02 03 04 05 06 07 08 09 10 11 12 13 14 15 16 17 18 19 20 21 22 23 24 25 2…" at bounding box center [523, 659] width 36 height 32
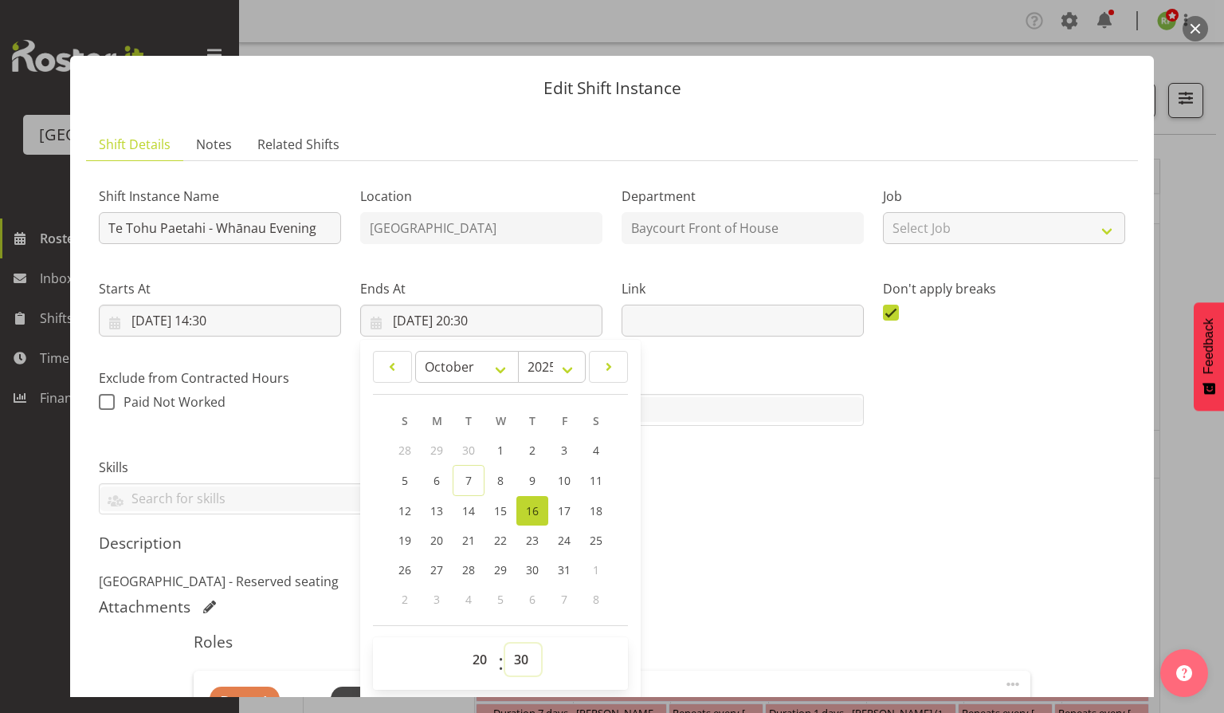
select select "45"
click at [505, 643] on select "00 01 02 03 04 05 06 07 08 09 10 11 12 13 14 15 16 17 18 19 20 21 22 23 24 25 2…" at bounding box center [523, 659] width 36 height 32
type input "[DATE] 20:45"
click at [751, 574] on p "[GEOGRAPHIC_DATA] - Reserved seating" at bounding box center [612, 581] width 1027 height 19
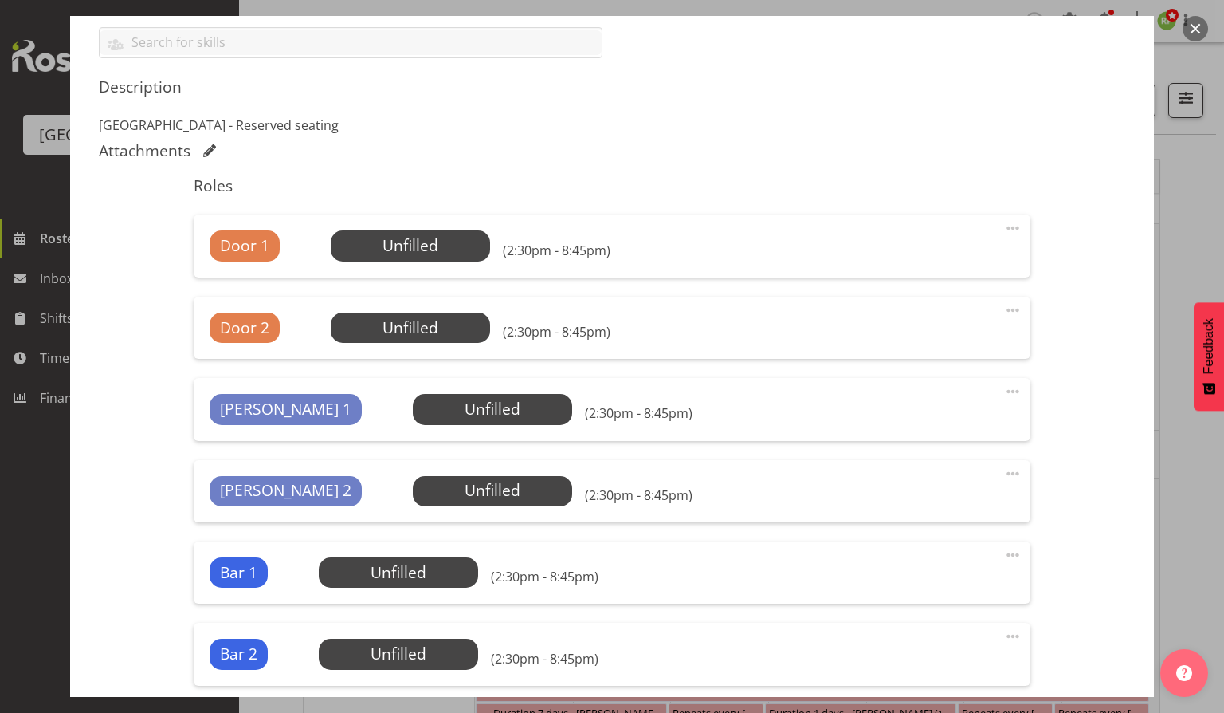
scroll to position [740, 0]
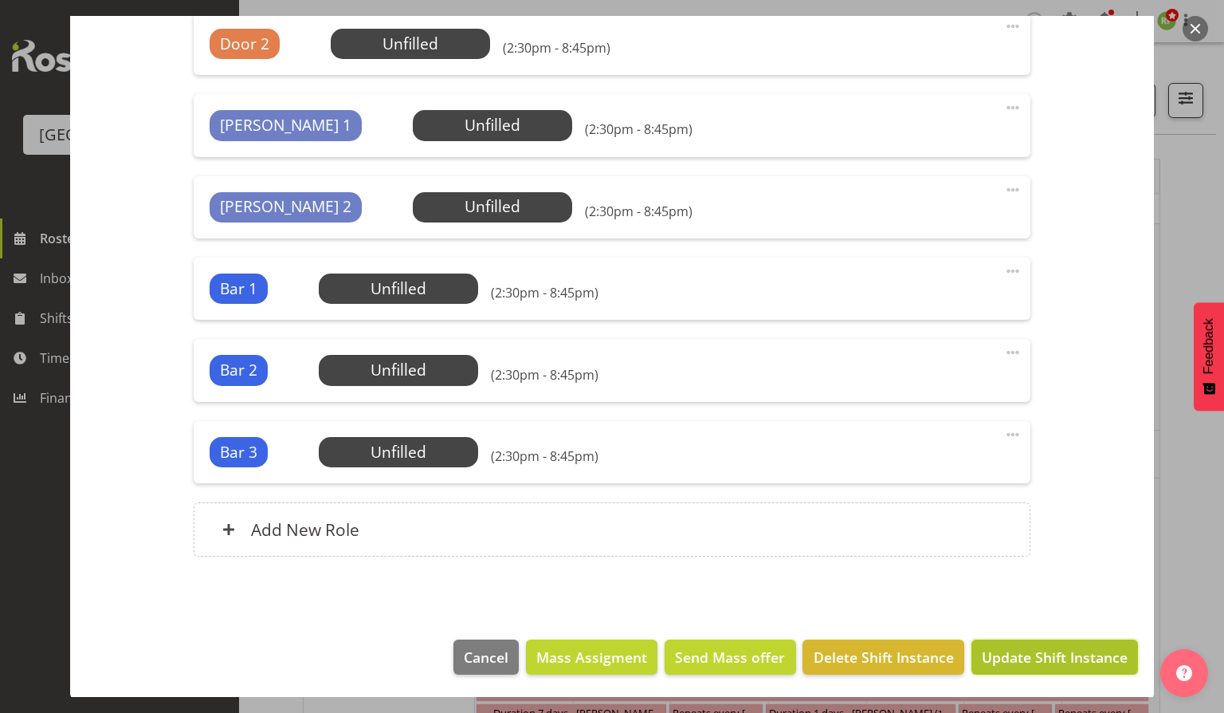
click at [1025, 639] on button "Update Shift Instance" at bounding box center [1055, 656] width 167 height 35
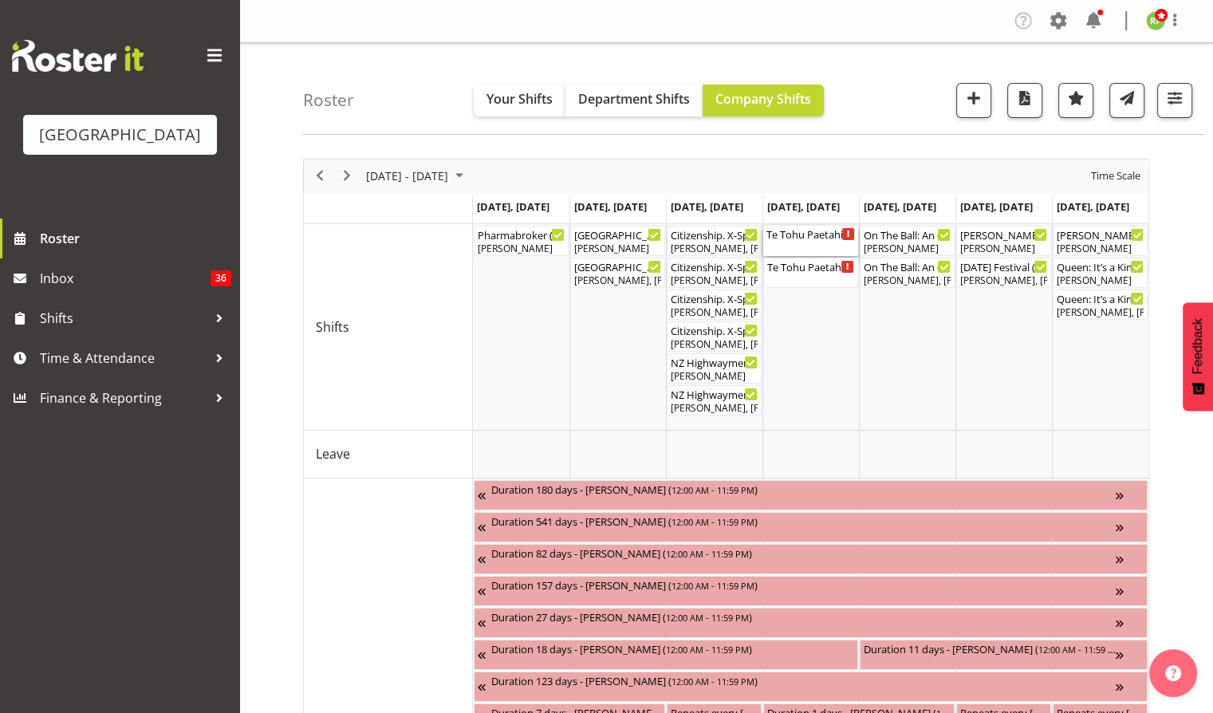
click at [816, 241] on div "Te Tohu Paetahi - Whānau Evening. FOHM Shift ( 01:30 PM - 07:45 PM )" at bounding box center [810, 234] width 88 height 16
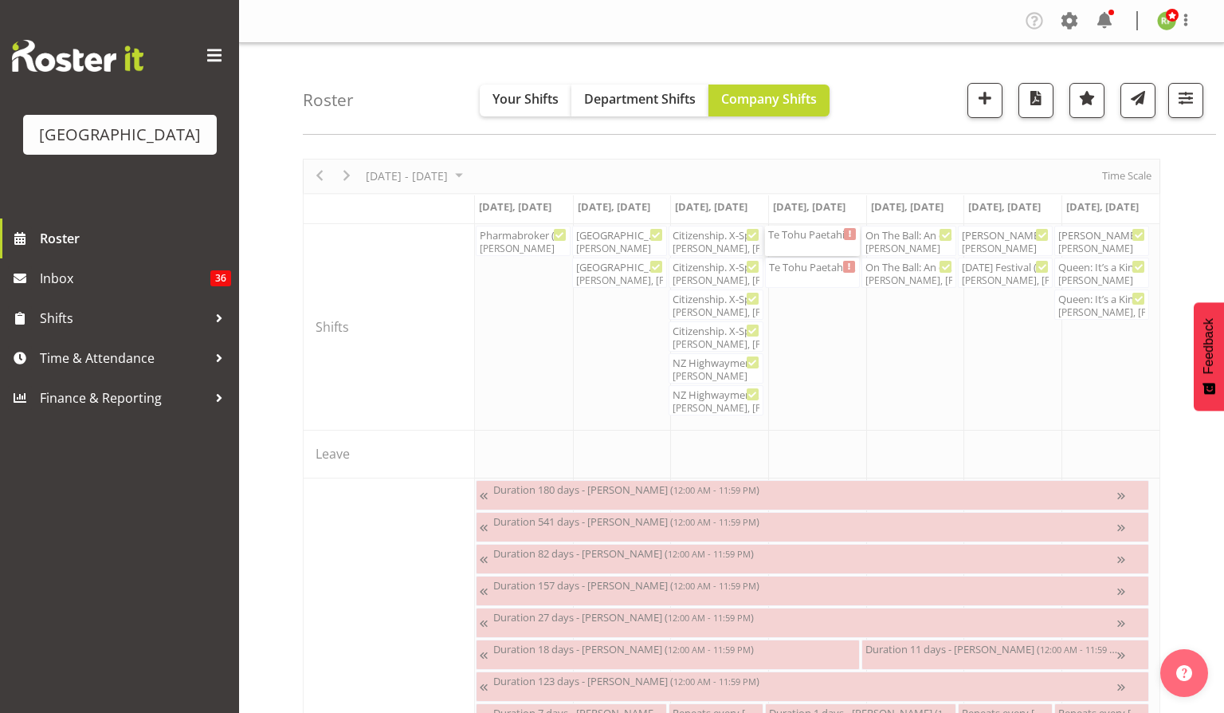
select select "9"
select select "2025"
select select "19"
select select "45"
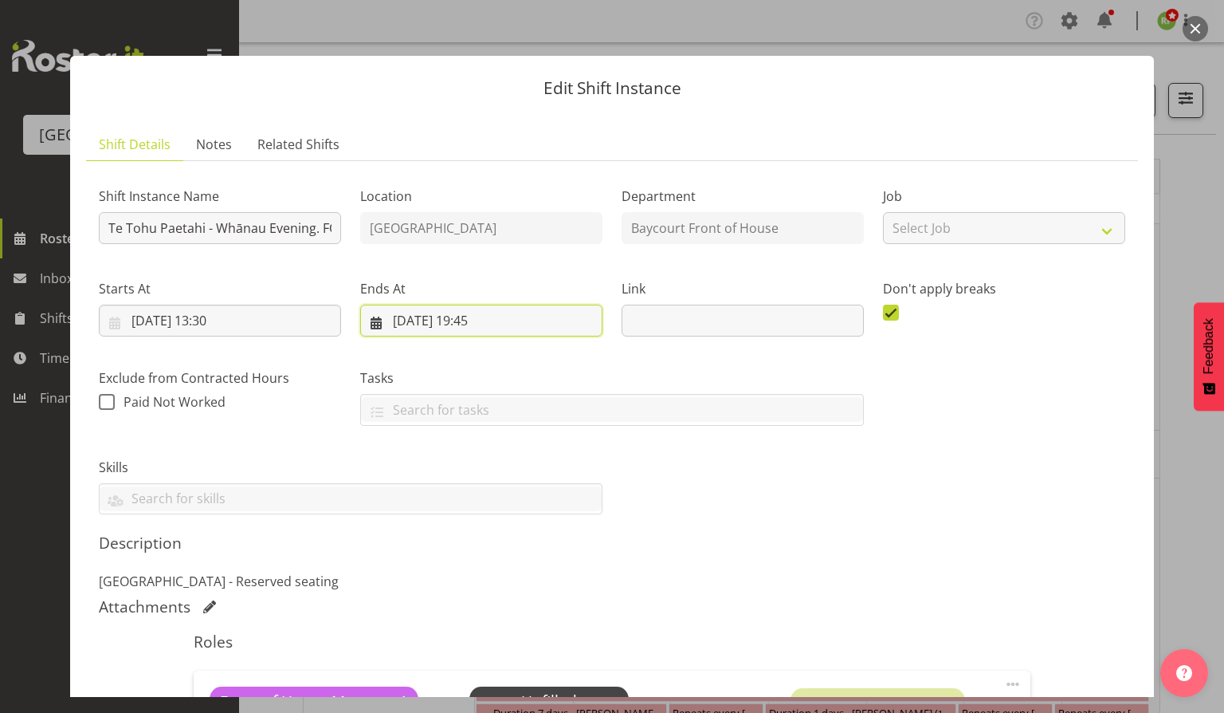
click at [481, 324] on input "[DATE] 19:45" at bounding box center [481, 321] width 242 height 32
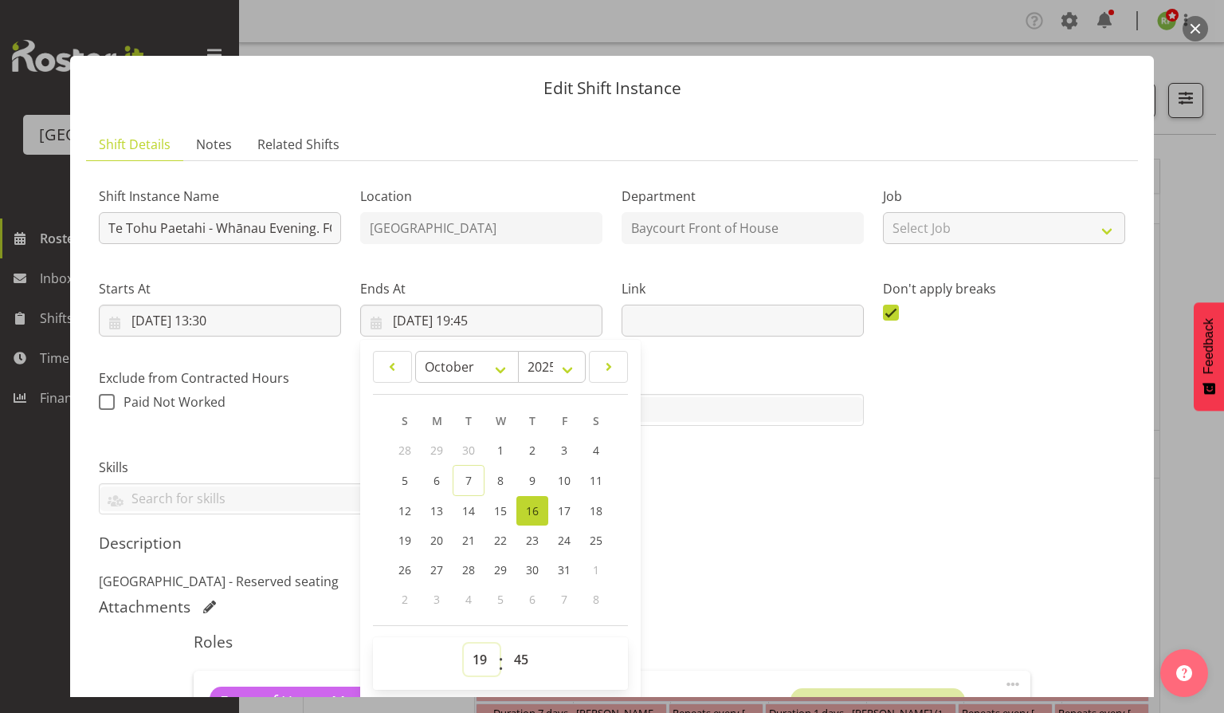
click at [472, 665] on select "00 01 02 03 04 05 06 07 08 09 10 11 12 13 14 15 16 17 18 19 20 21 22 23" at bounding box center [482, 659] width 36 height 32
select select "21"
click at [464, 643] on select "00 01 02 03 04 05 06 07 08 09 10 11 12 13 14 15 16 17 18 19 20 21 22 23" at bounding box center [482, 659] width 36 height 32
type input "[DATE] 21:45"
click at [523, 663] on select "00 01 02 03 04 05 06 07 08 09 10 11 12 13 14 15 16 17 18 19 20 21 22 23 24 25 2…" at bounding box center [523, 659] width 36 height 32
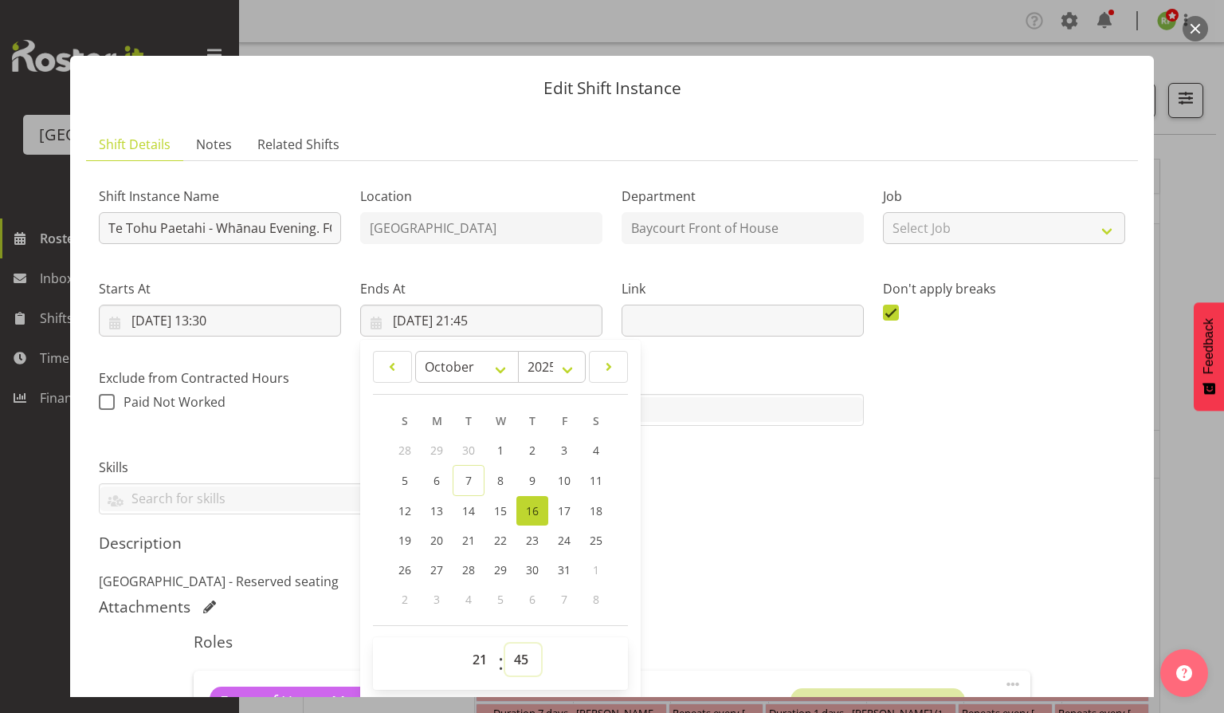
select select "0"
type input "[DATE] 21:00"
click at [809, 633] on h5 "Roles" at bounding box center [612, 641] width 836 height 19
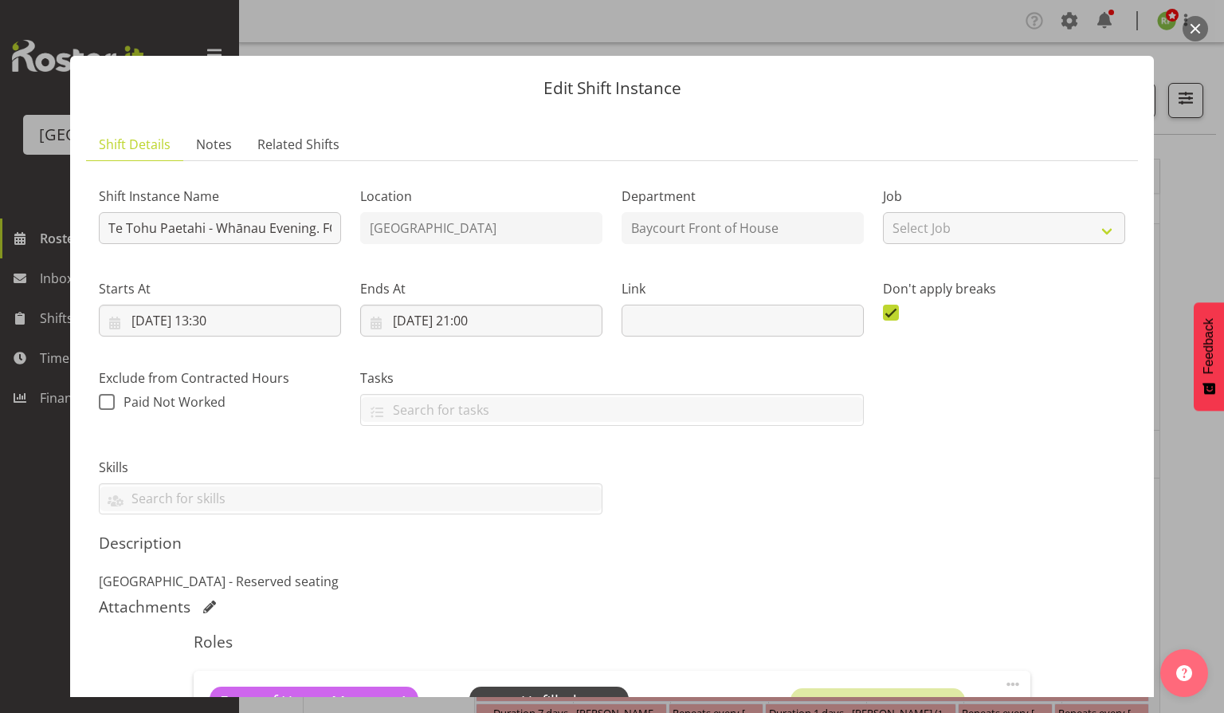
scroll to position [250, 0]
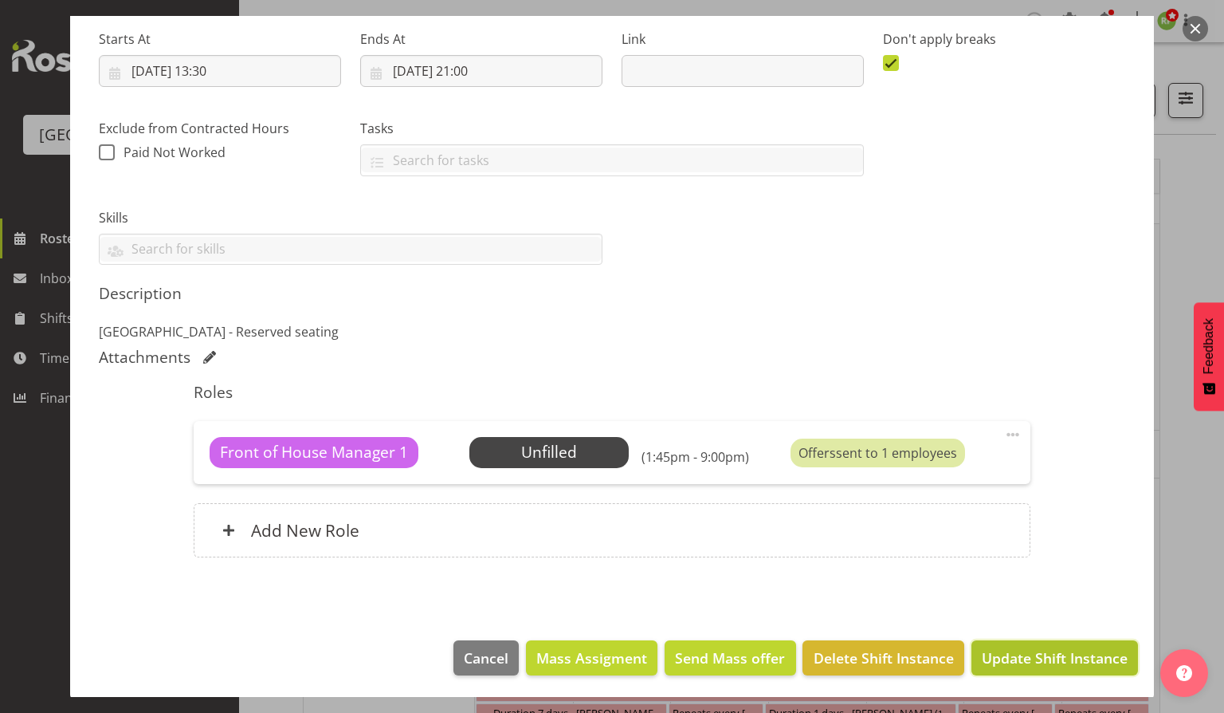
click at [1018, 653] on span "Update Shift Instance" at bounding box center [1055, 657] width 146 height 21
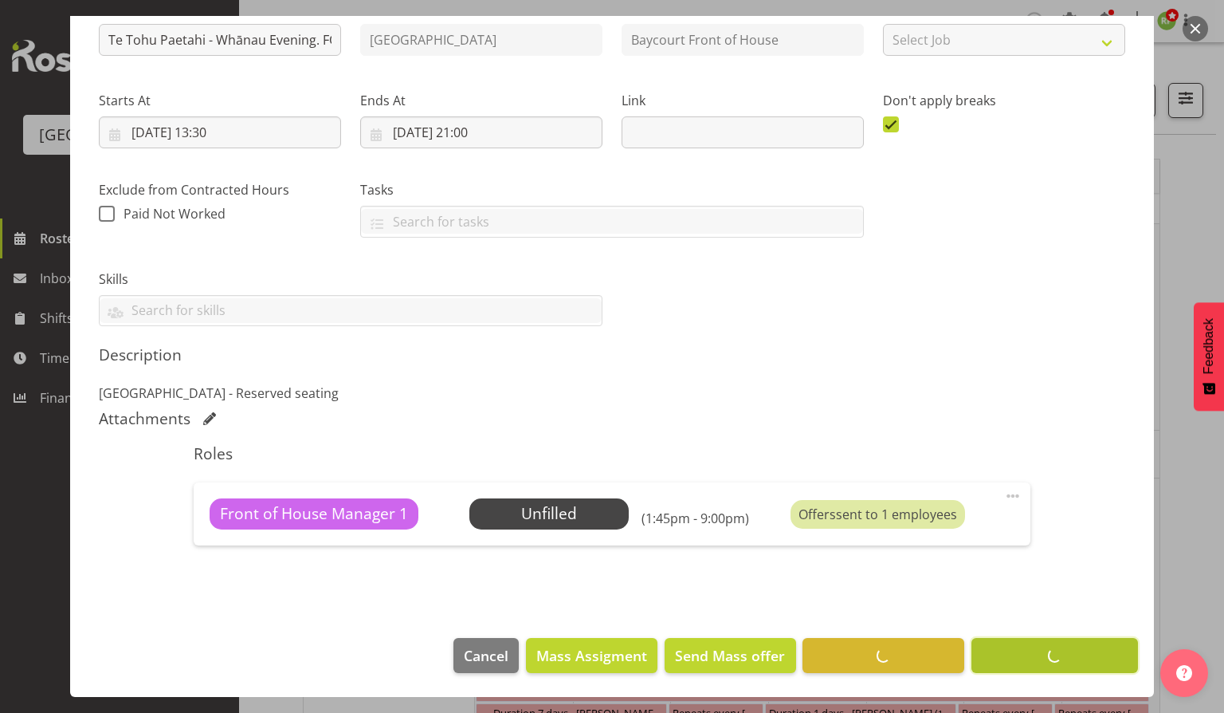
scroll to position [187, 0]
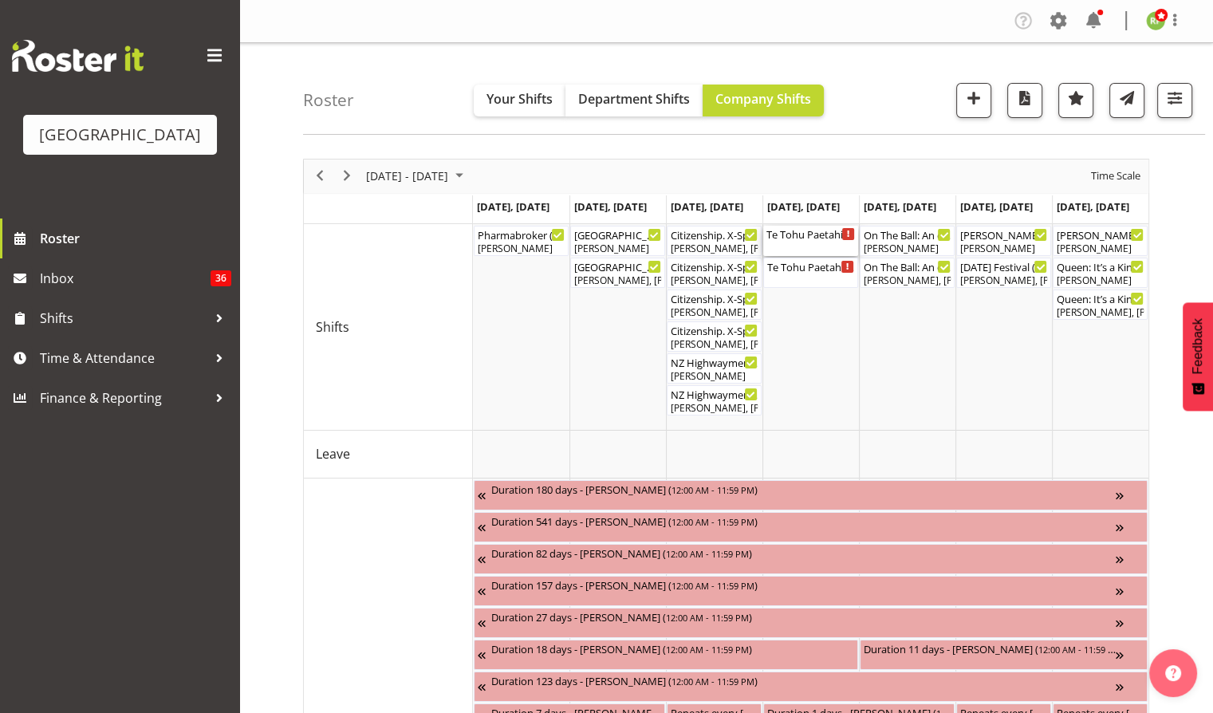
click at [816, 233] on div "Te Tohu Paetahi - Whānau Evening. FOHM Shift ( 01:30 PM - 09:00 PM )" at bounding box center [810, 234] width 88 height 16
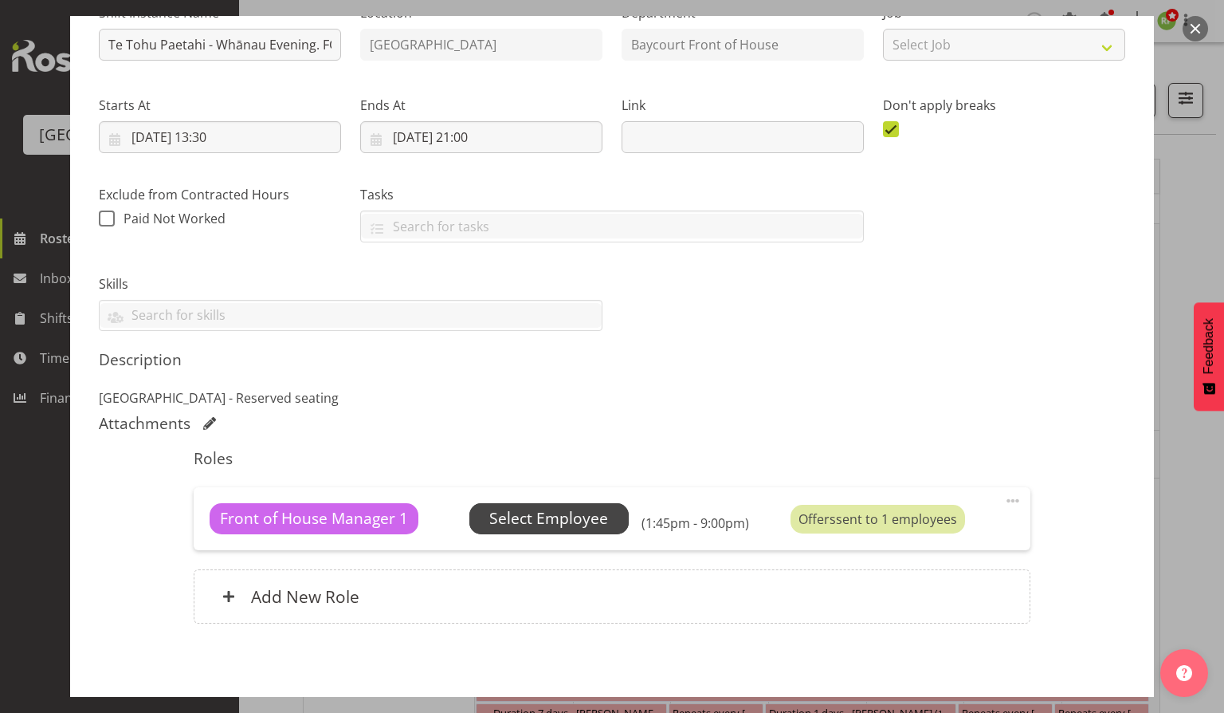
scroll to position [200, 0]
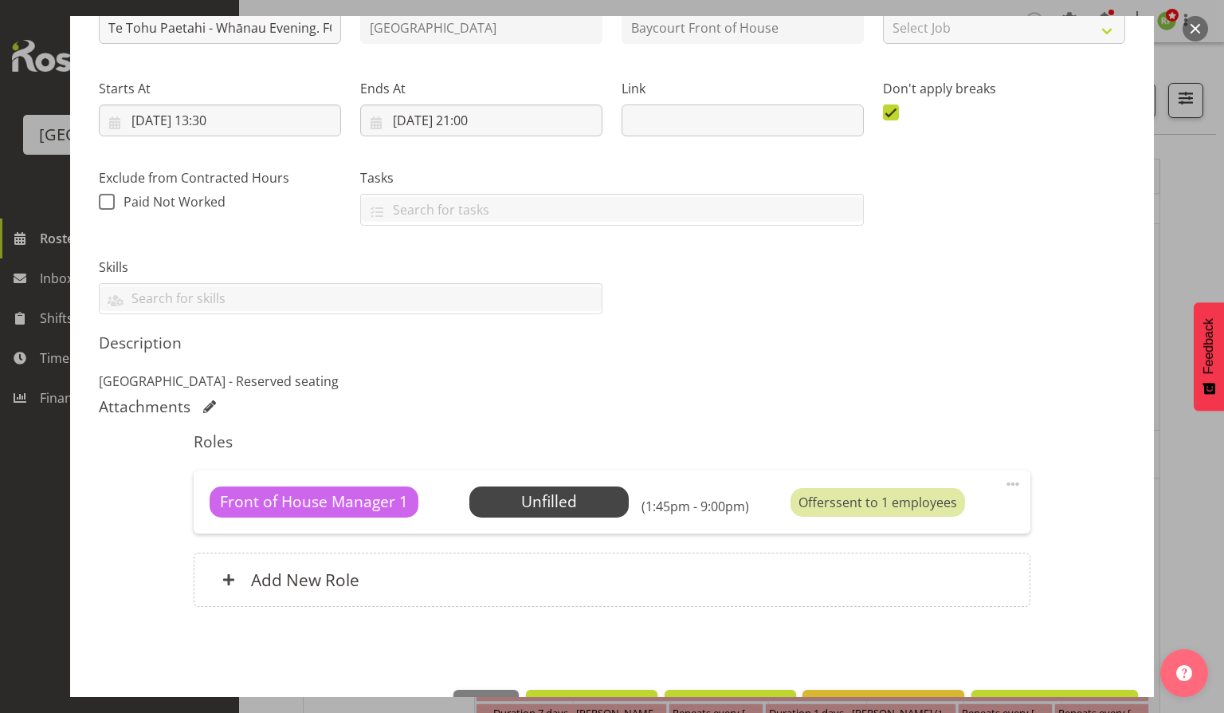
click at [1202, 18] on button "button" at bounding box center [1196, 29] width 26 height 26
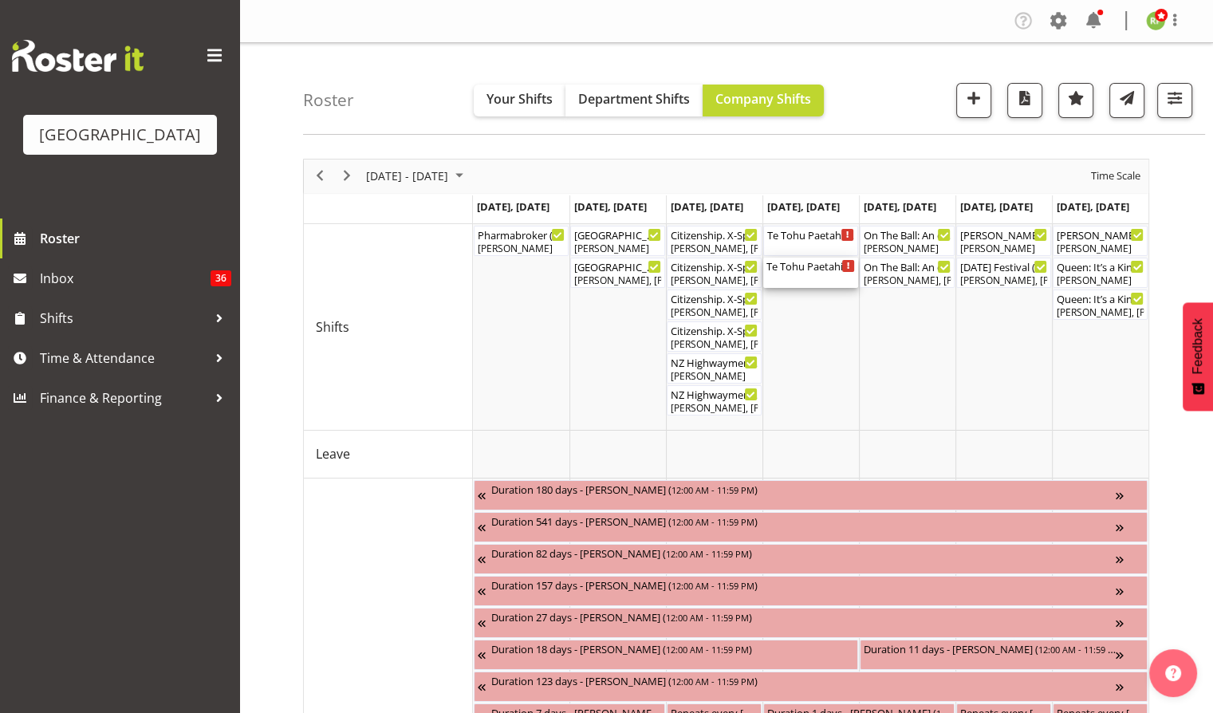
click at [828, 282] on div "Te Tohu Paetahi - Whānau Evening ( 02:30 PM - 08:45 PM )" at bounding box center [810, 272] width 88 height 30
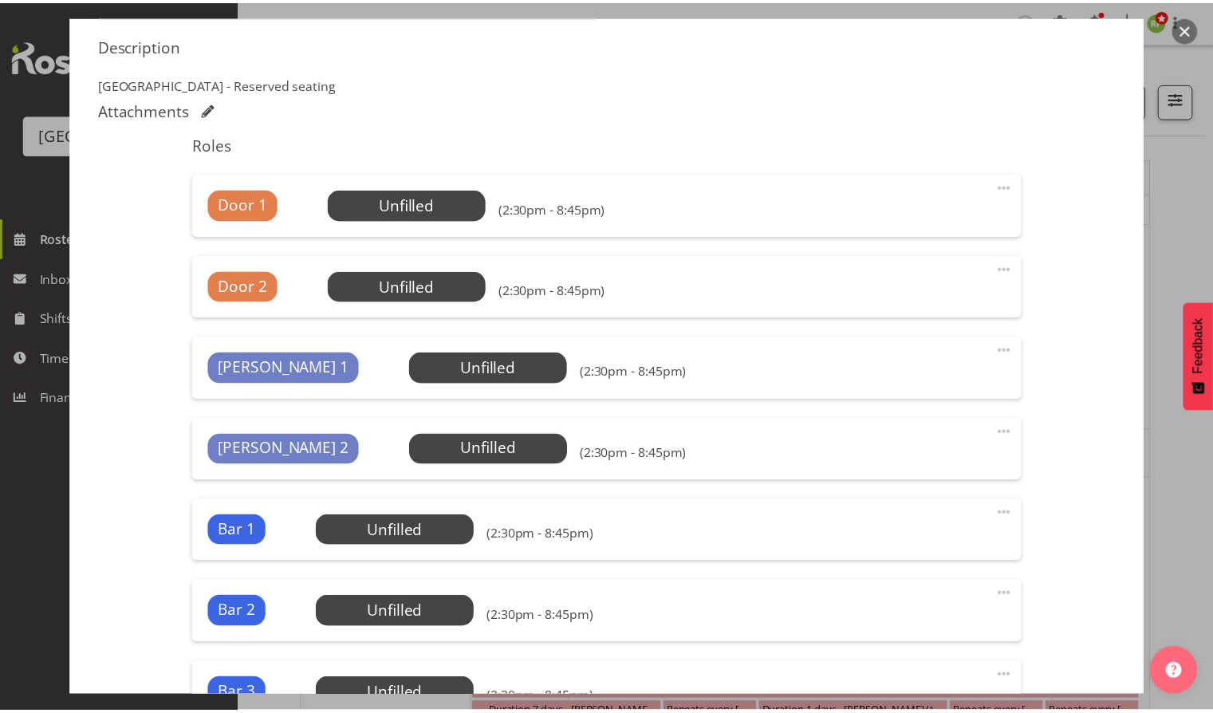
scroll to position [740, 0]
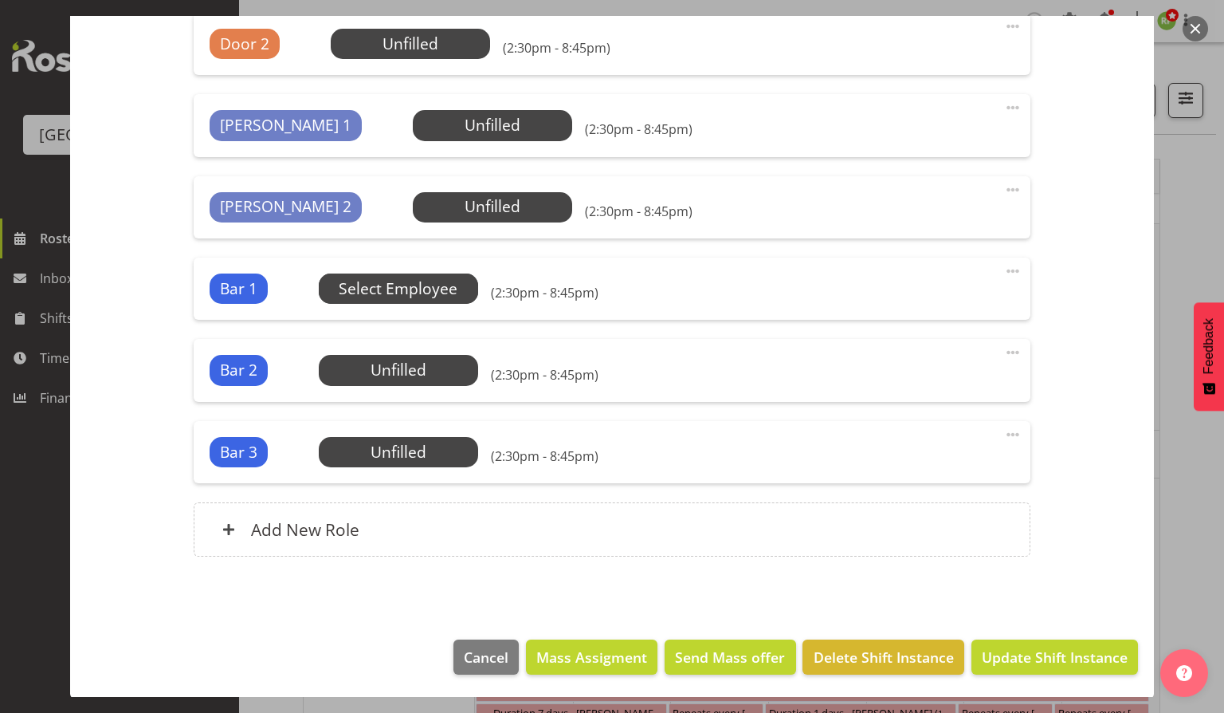
click at [405, 277] on span "Select Employee" at bounding box center [398, 288] width 119 height 23
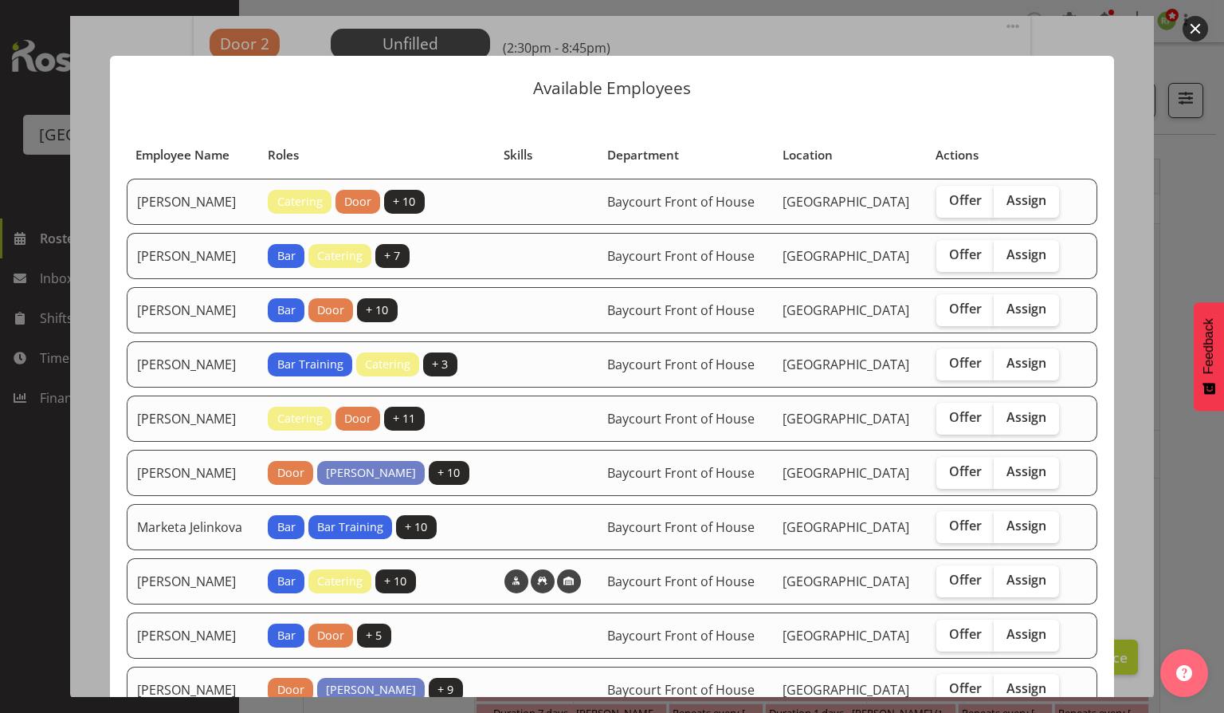
click at [1201, 26] on button "button" at bounding box center [1196, 29] width 26 height 26
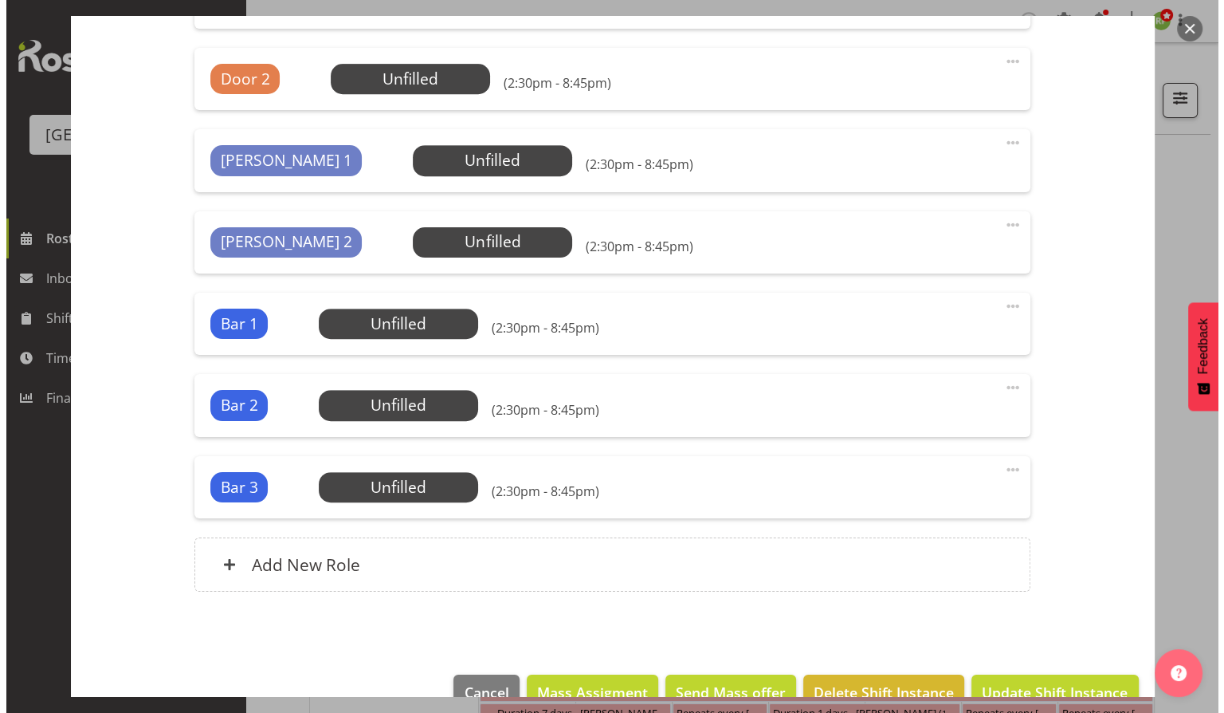
scroll to position [702, 0]
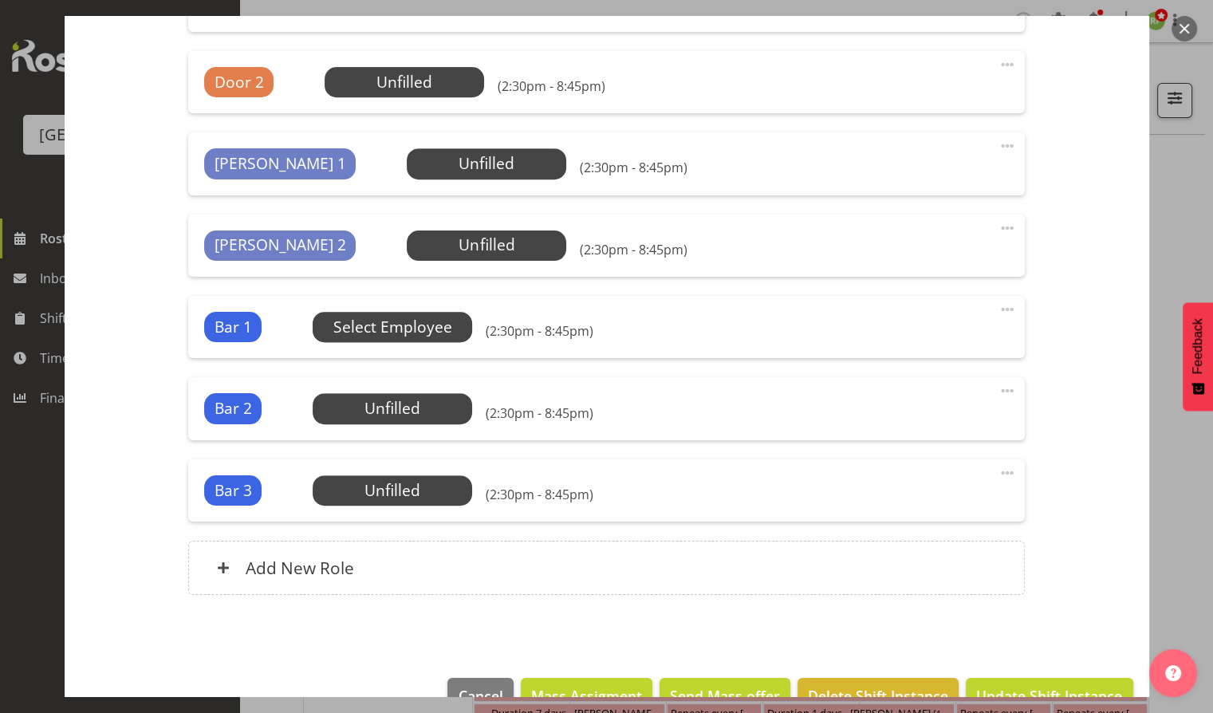
click at [395, 326] on span "Select Employee" at bounding box center [392, 327] width 119 height 23
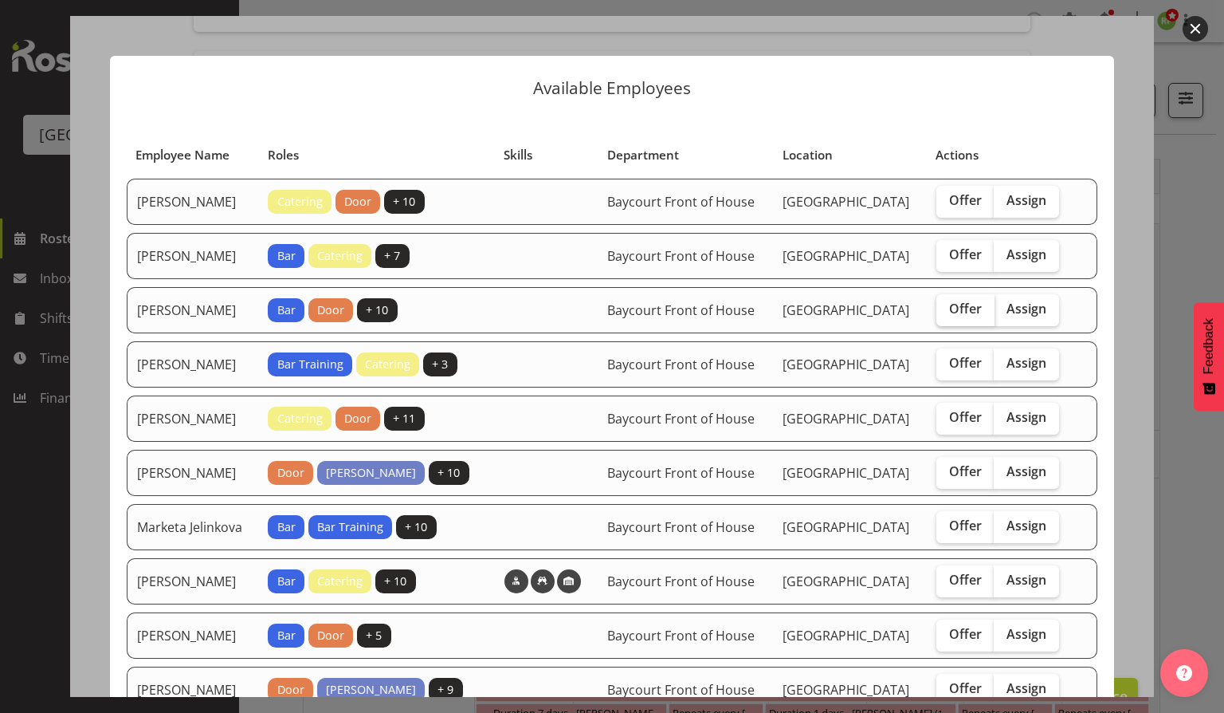
click at [973, 316] on span "Offer" at bounding box center [965, 309] width 33 height 16
click at [947, 314] on input "Offer" at bounding box center [942, 309] width 10 height 10
checkbox input "true"
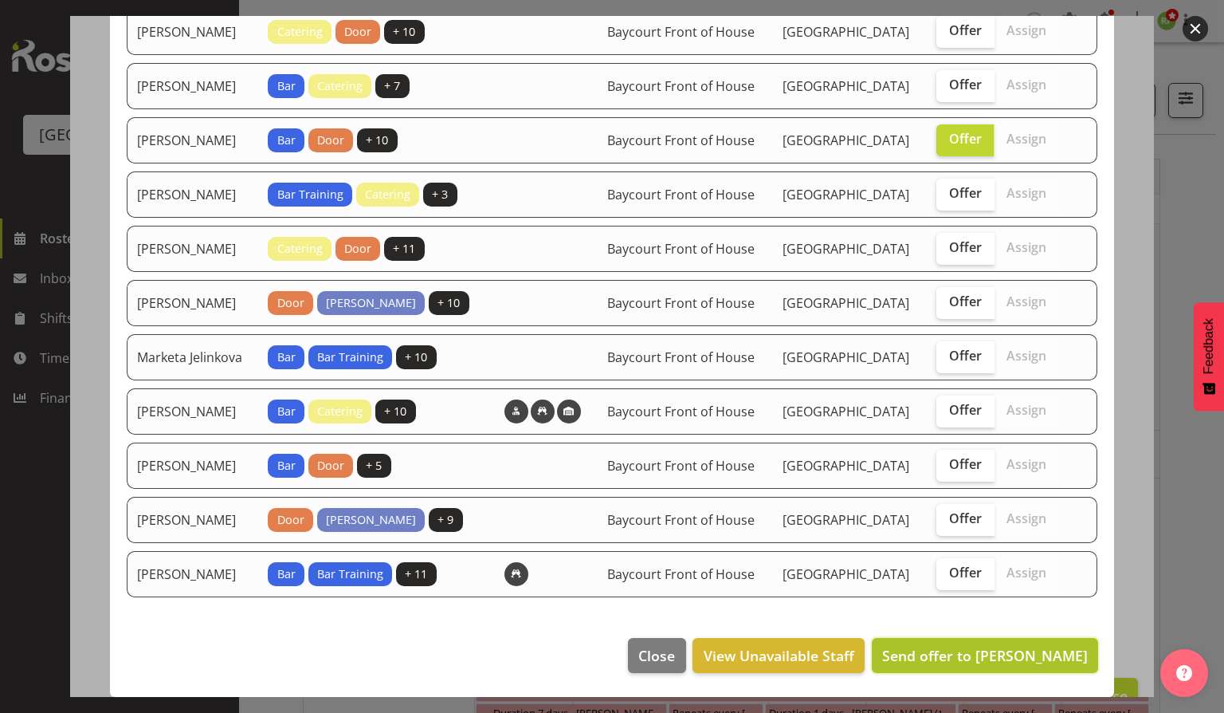
click at [972, 652] on span "Send offer to [PERSON_NAME]" at bounding box center [985, 655] width 206 height 19
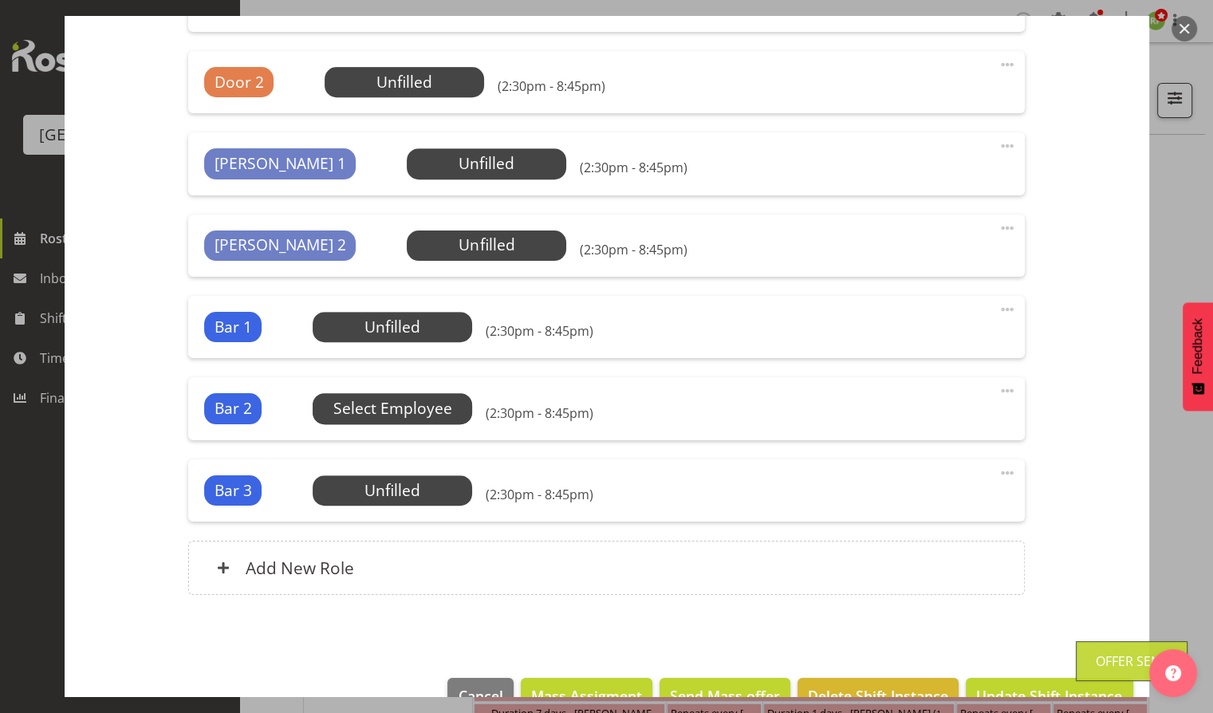
click at [395, 407] on span "Select Employee" at bounding box center [392, 408] width 119 height 23
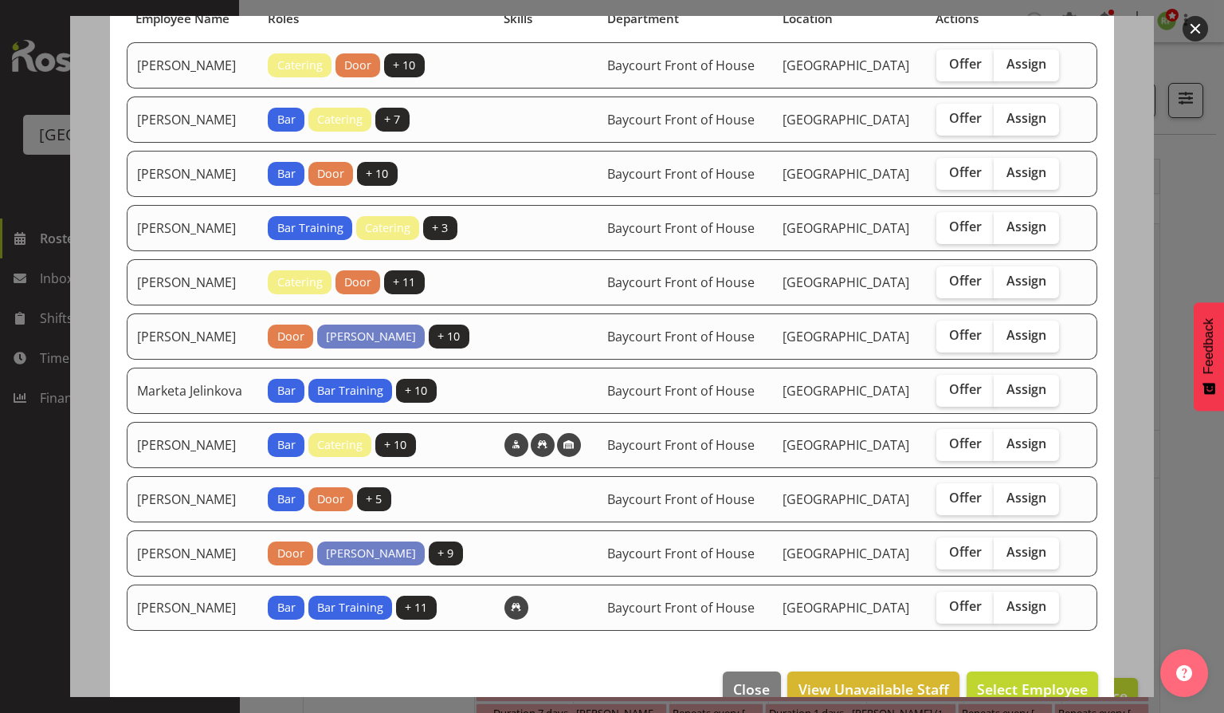
scroll to position [137, 0]
click at [961, 288] on span "Offer" at bounding box center [965, 280] width 33 height 16
click at [947, 285] on input "Offer" at bounding box center [942, 280] width 10 height 10
checkbox input "true"
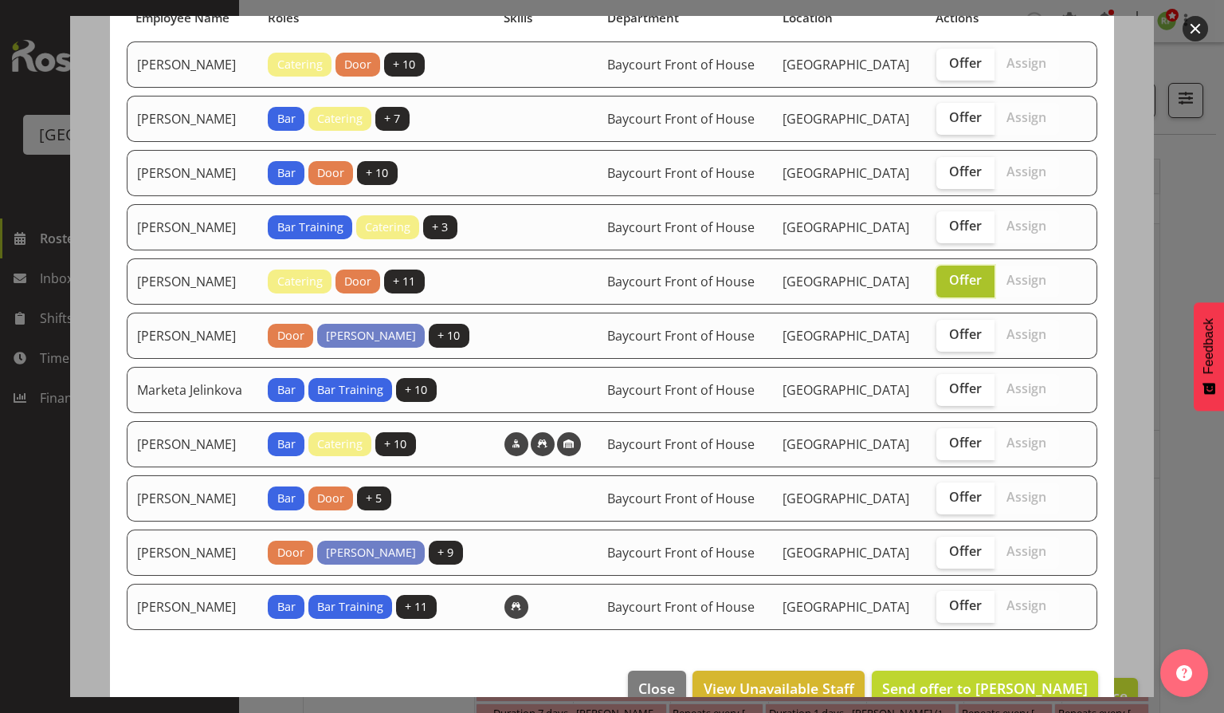
scroll to position [231, 0]
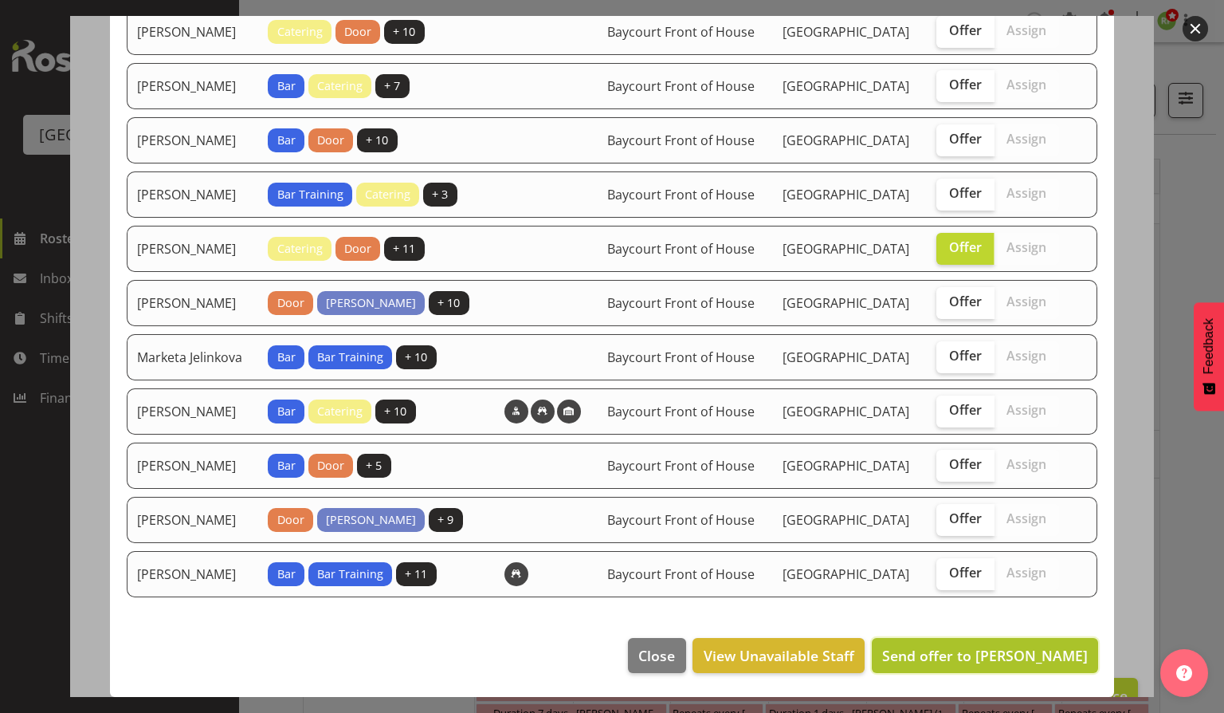
click at [989, 654] on span "Send offer to [PERSON_NAME]" at bounding box center [985, 655] width 206 height 19
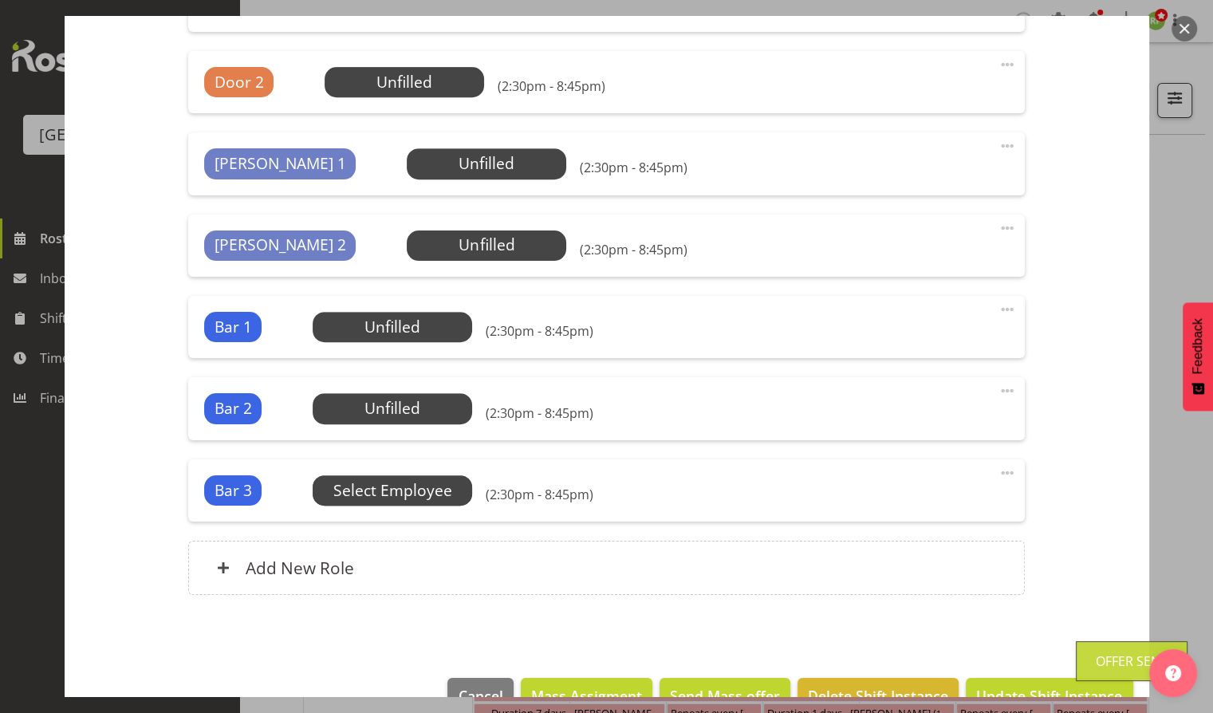
click at [395, 483] on span "Select Employee" at bounding box center [392, 490] width 119 height 23
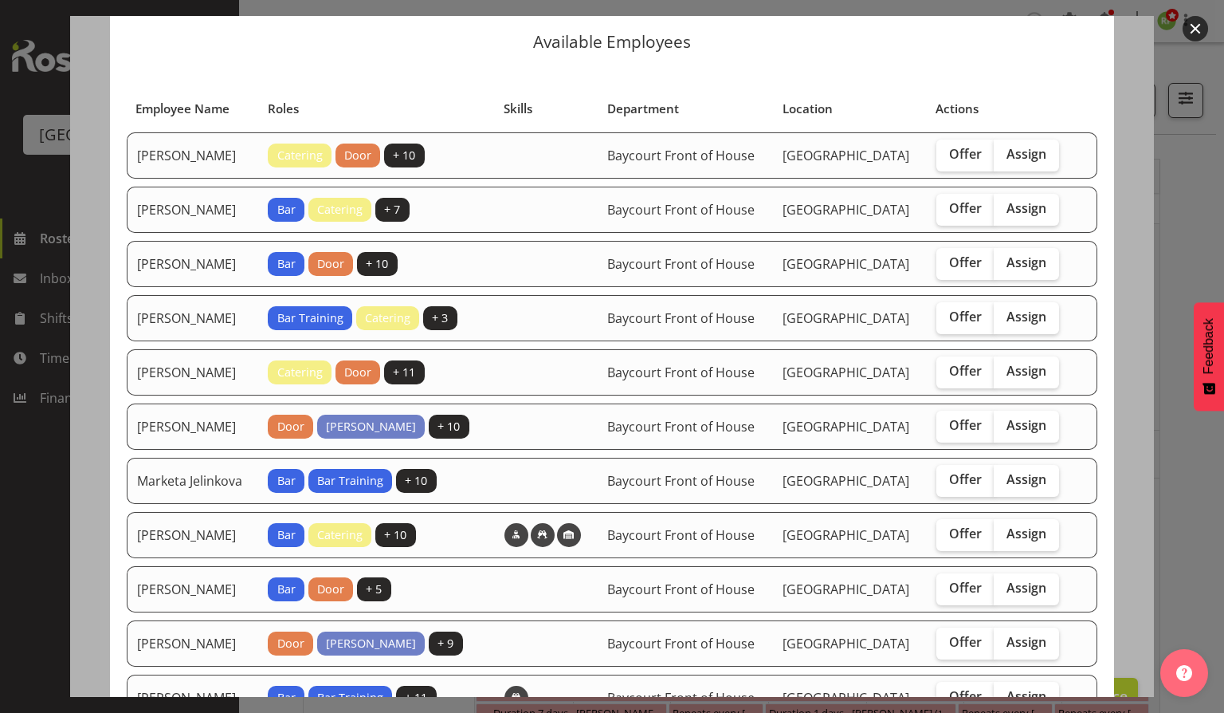
scroll to position [41, 0]
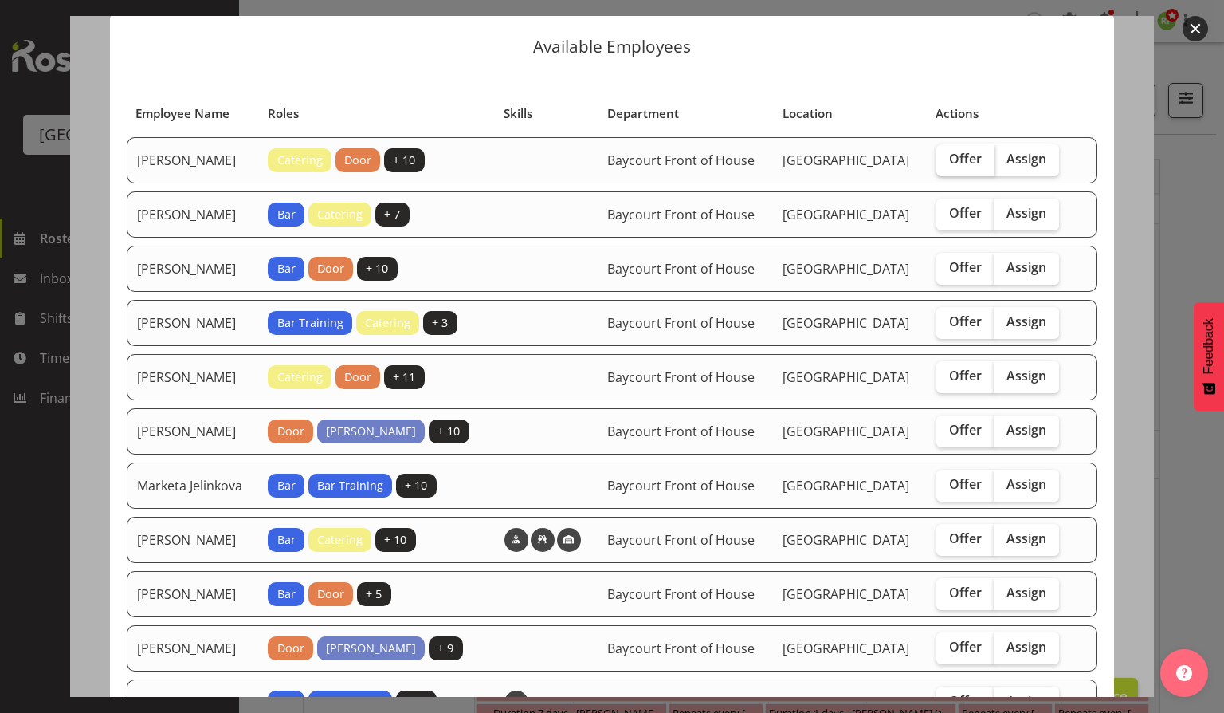
click at [965, 158] on span "Offer" at bounding box center [965, 159] width 33 height 16
click at [947, 158] on input "Offer" at bounding box center [942, 159] width 10 height 10
checkbox input "true"
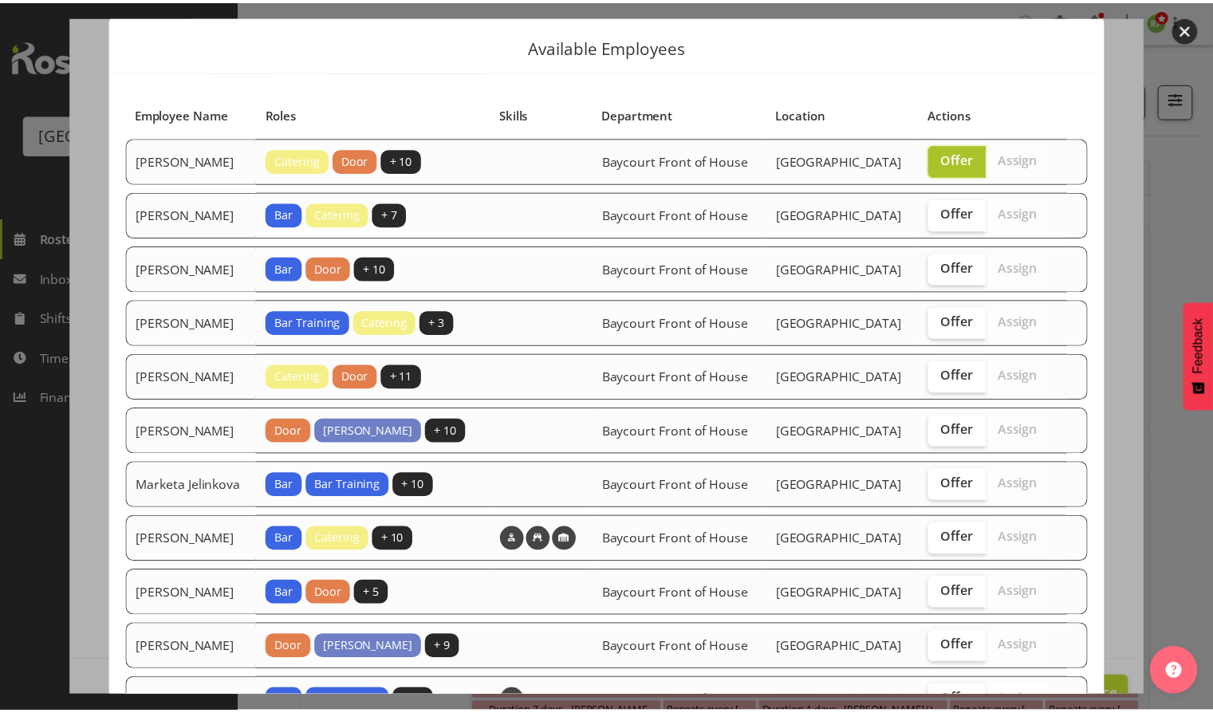
scroll to position [231, 0]
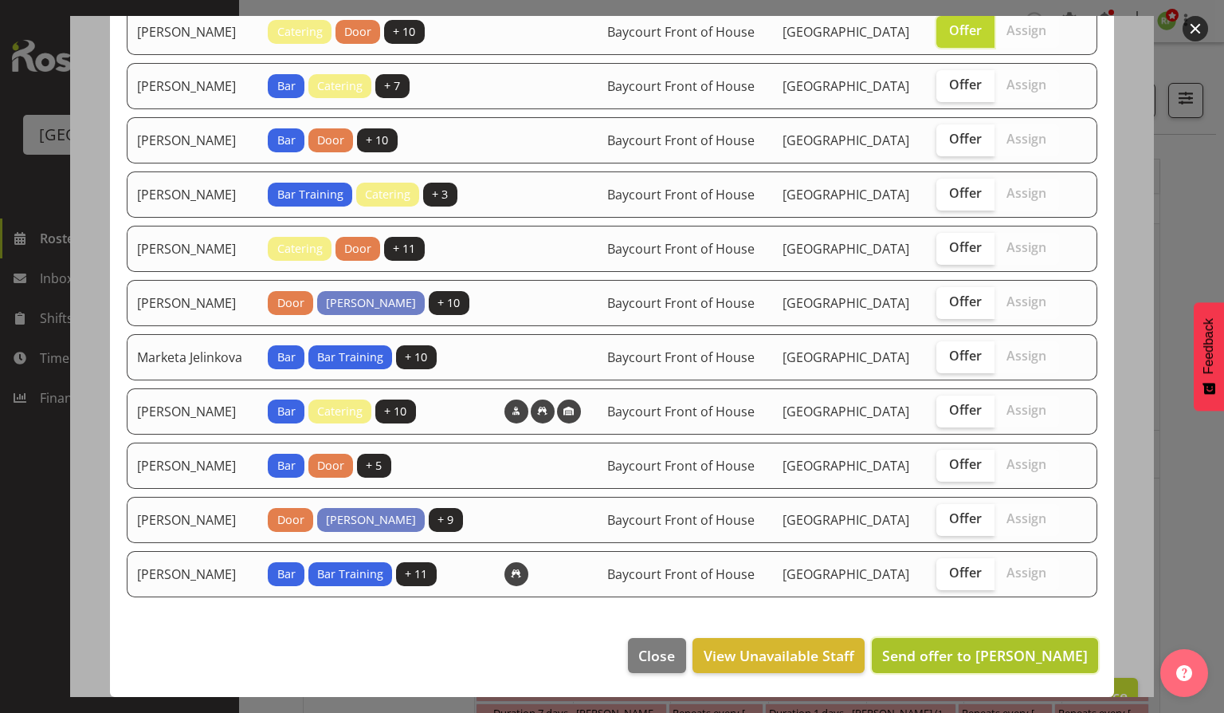
click at [1004, 662] on span "Send offer to [PERSON_NAME]" at bounding box center [985, 655] width 206 height 19
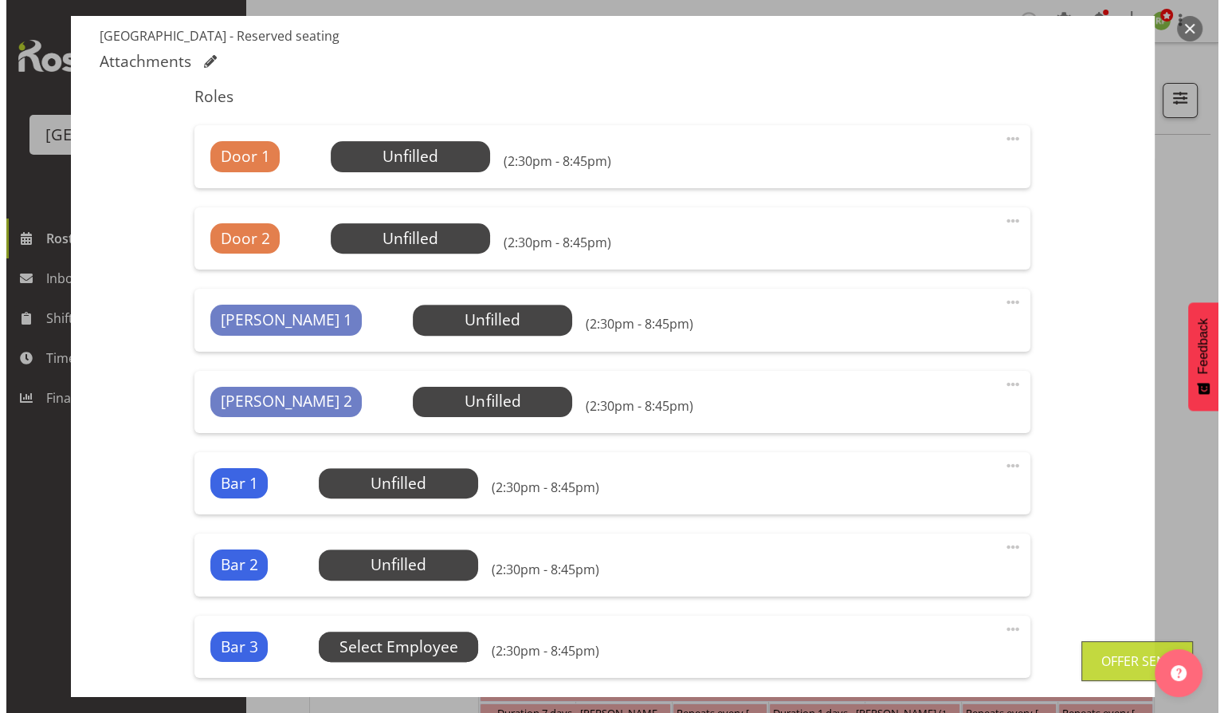
scroll to position [504, 0]
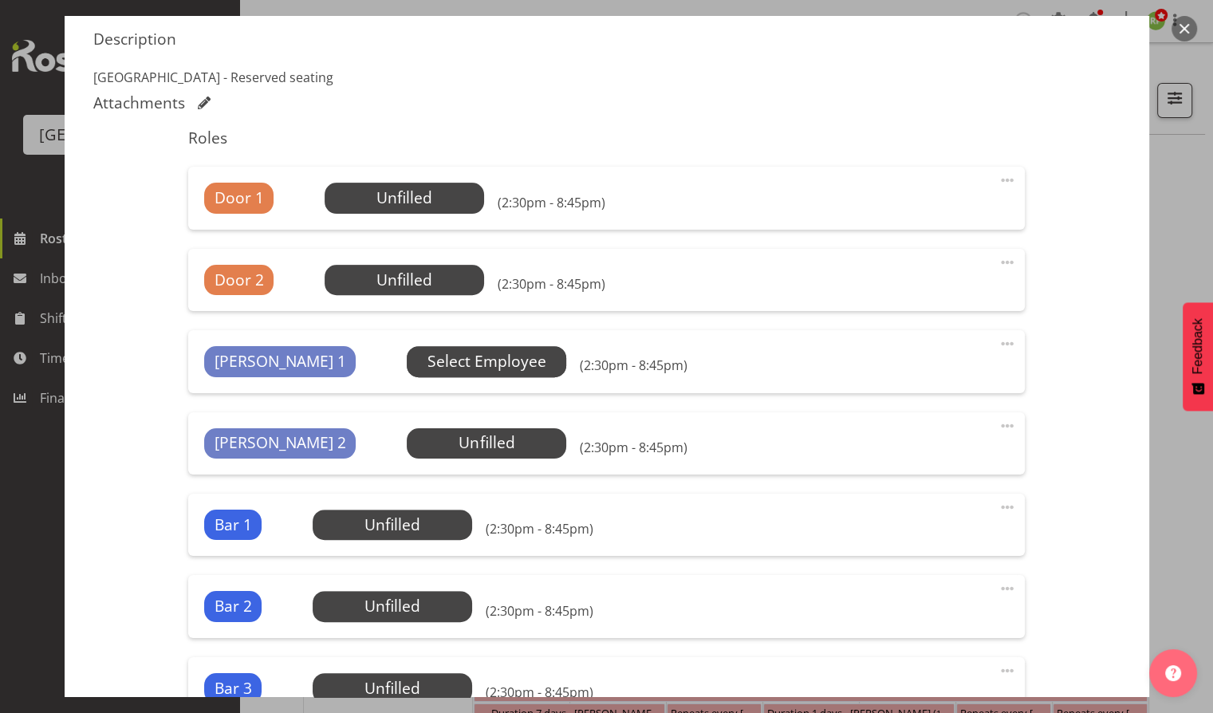
click at [427, 358] on span "Select Employee" at bounding box center [486, 361] width 119 height 23
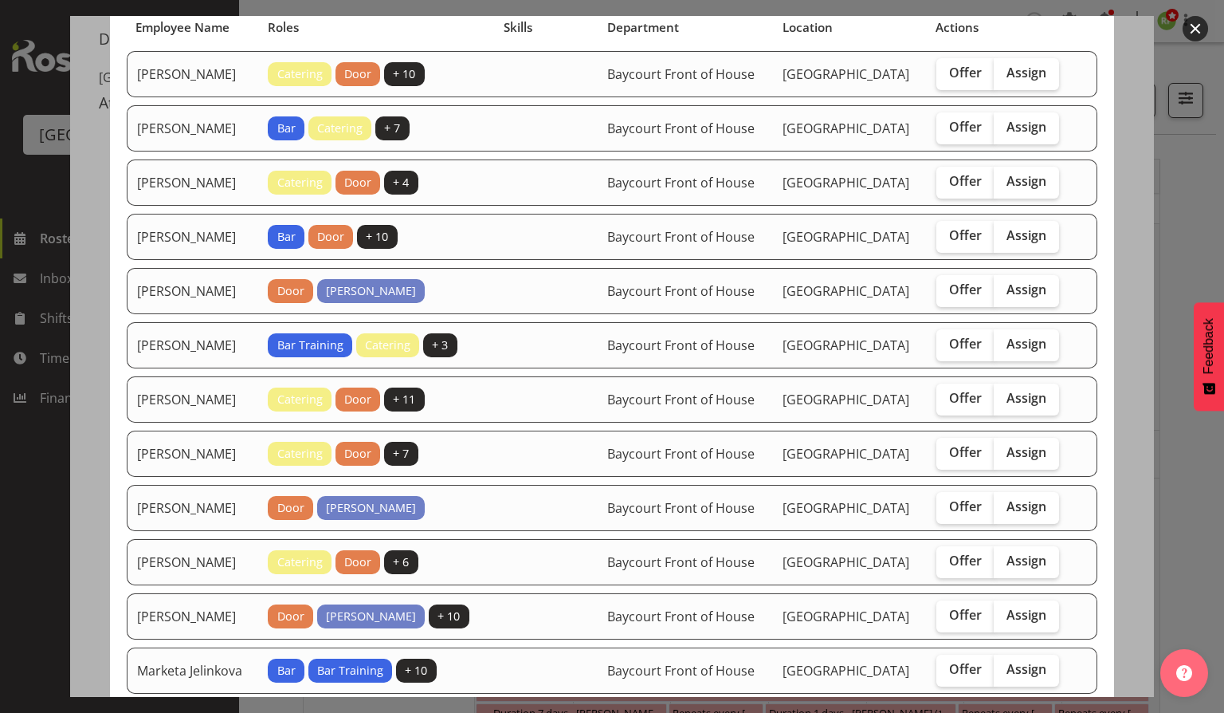
scroll to position [131, 0]
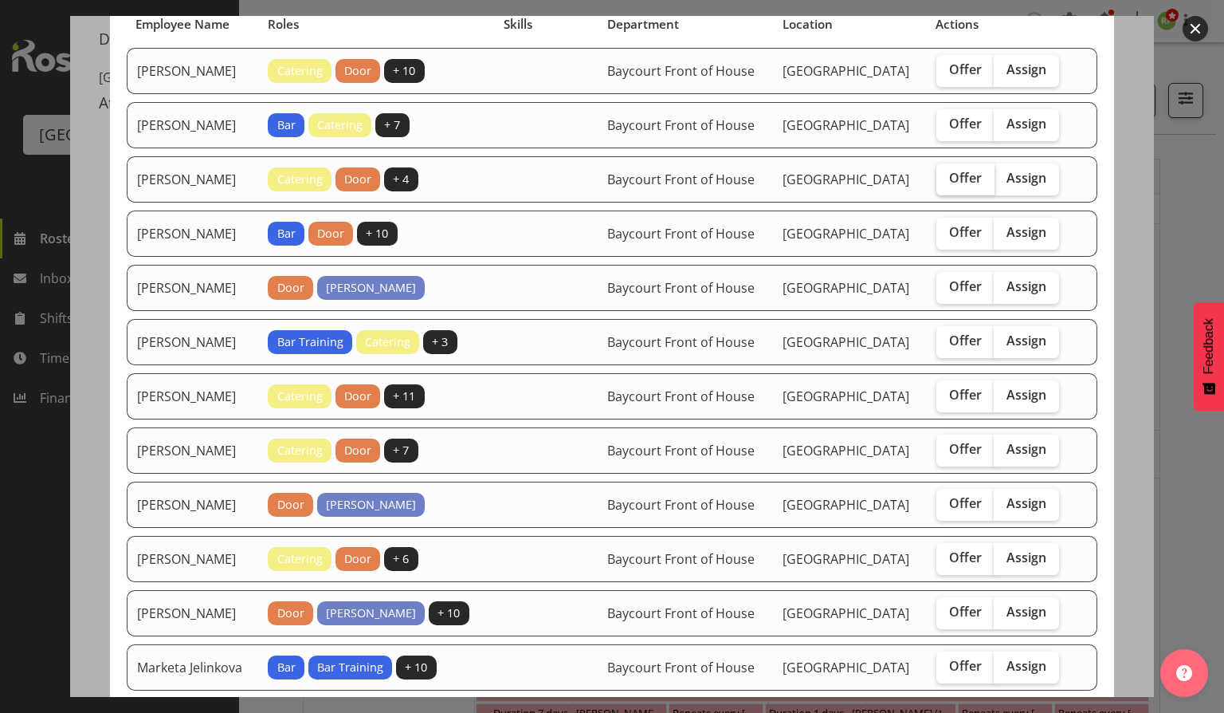
click at [969, 186] on span "Offer" at bounding box center [965, 178] width 33 height 16
click at [947, 183] on input "Offer" at bounding box center [942, 178] width 10 height 10
checkbox input "true"
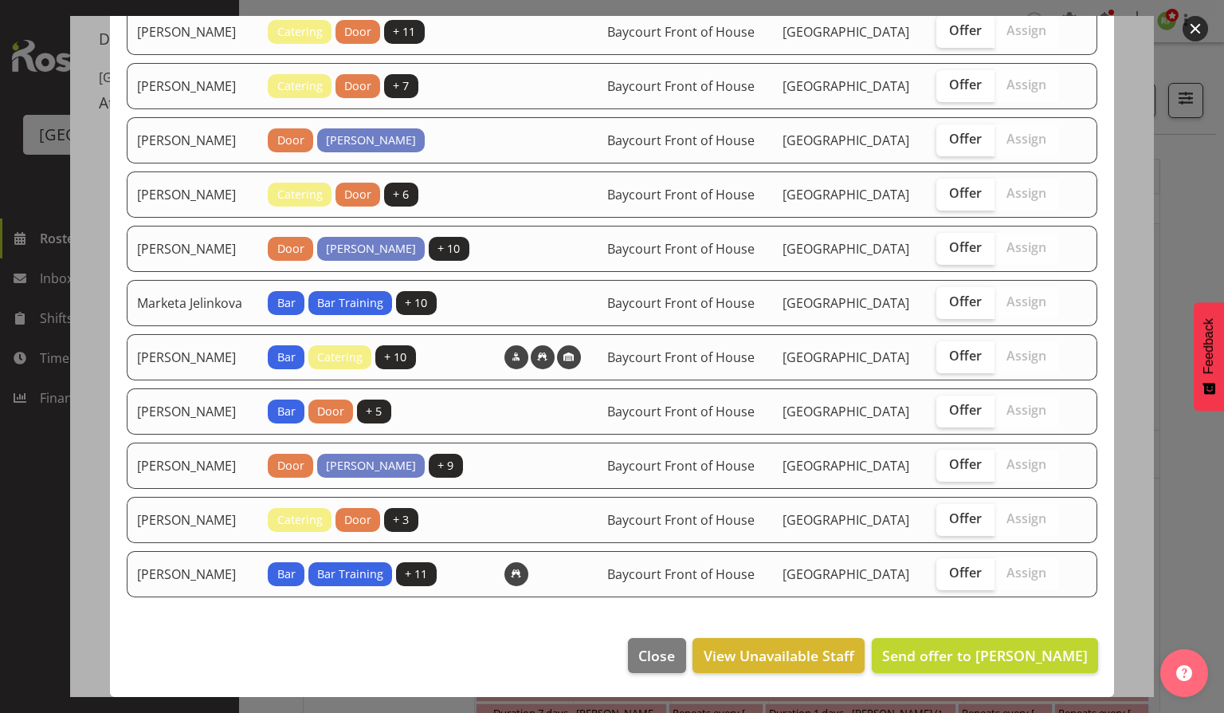
scroll to position [590, 0]
click at [991, 662] on span "Send offer to [PERSON_NAME]" at bounding box center [985, 655] width 206 height 19
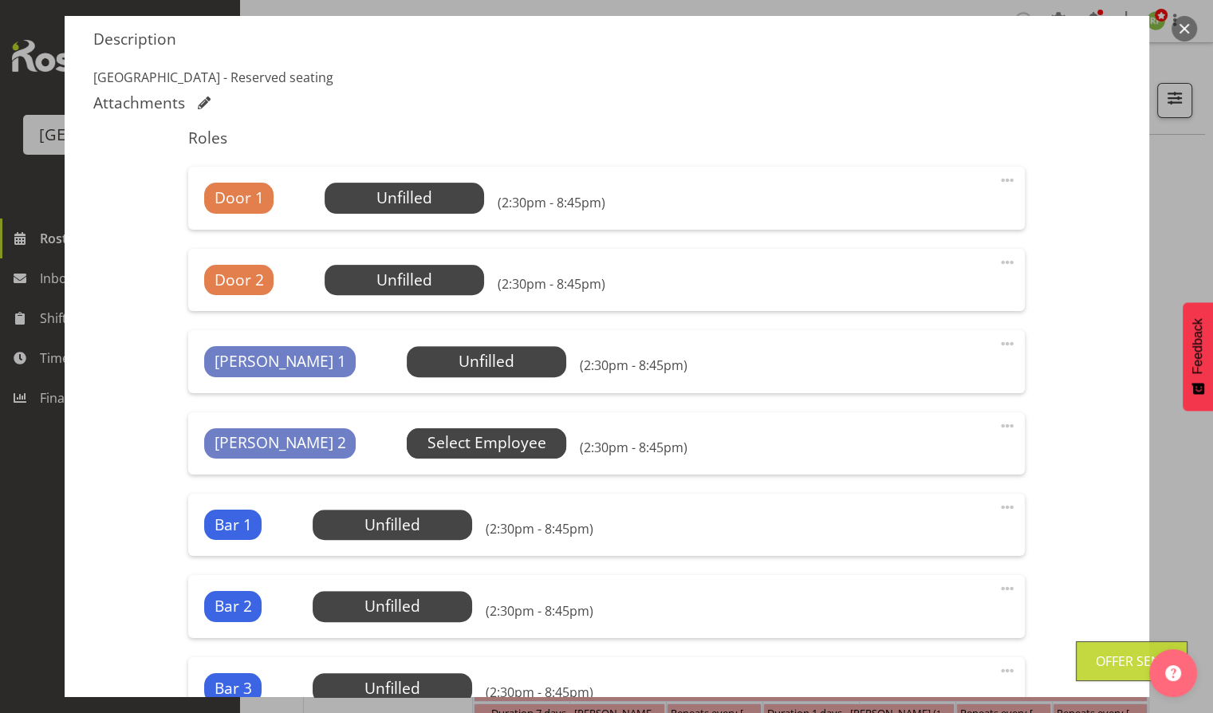
click at [427, 444] on span "Select Employee" at bounding box center [486, 442] width 119 height 23
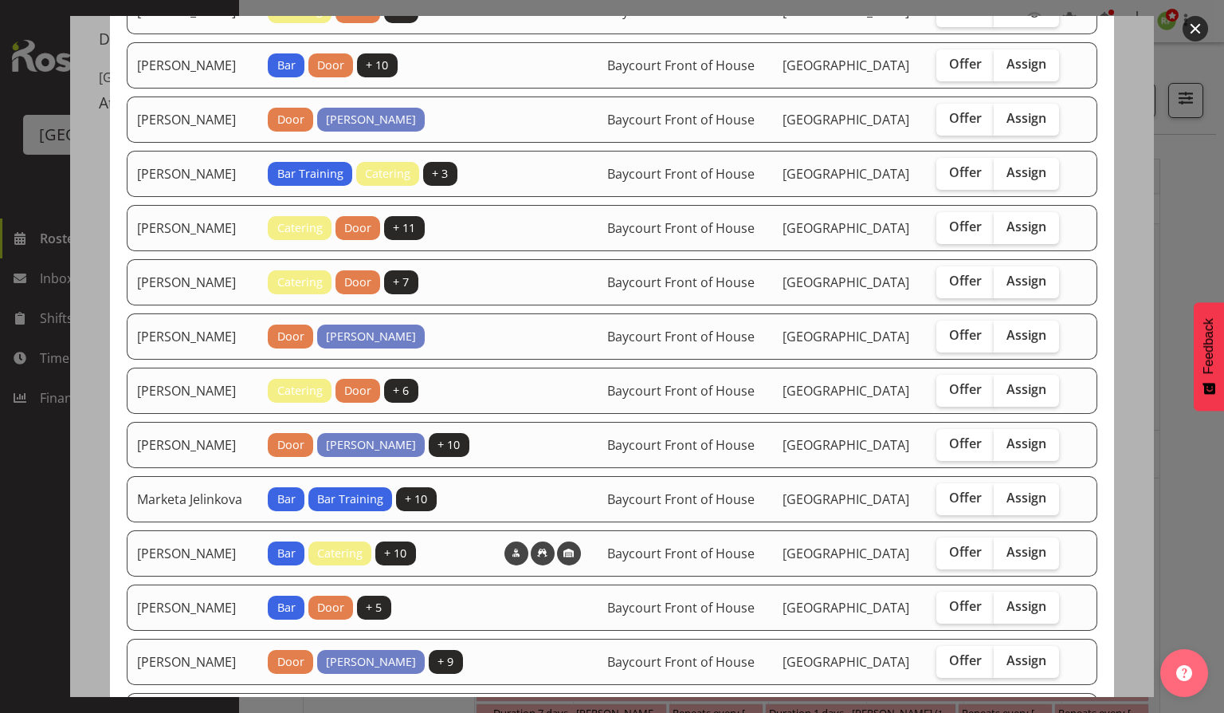
scroll to position [353, 0]
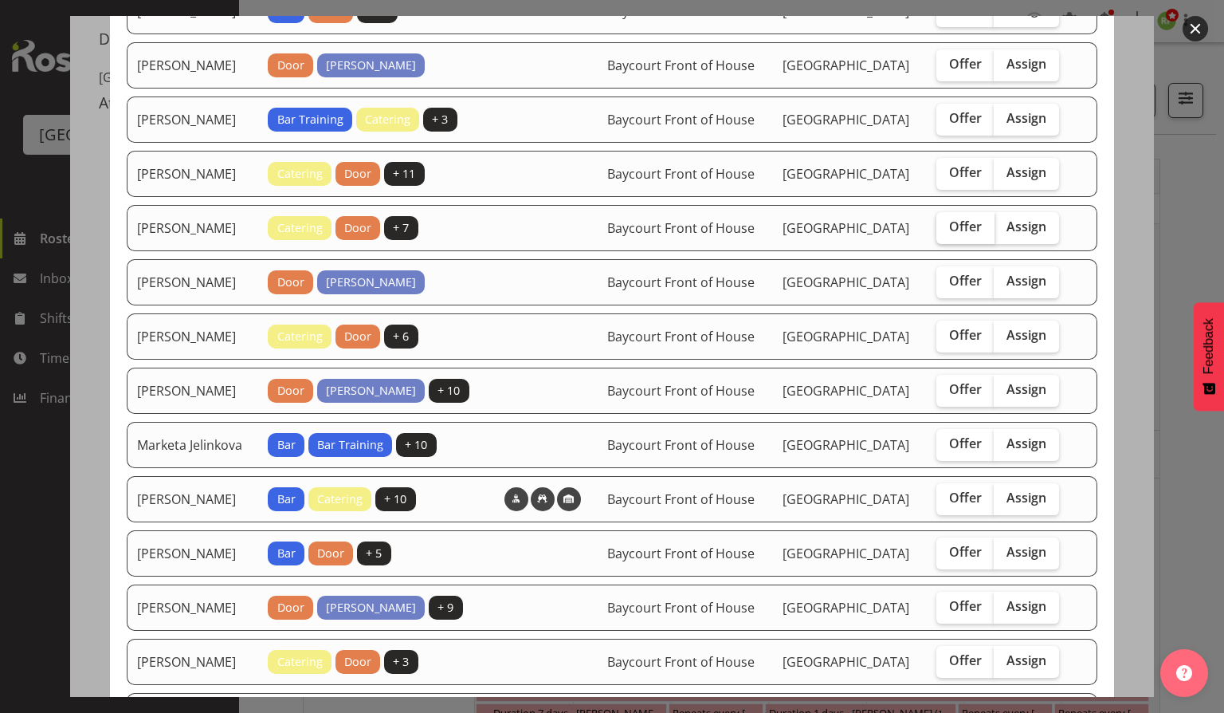
click at [962, 234] on span "Offer" at bounding box center [965, 226] width 33 height 16
click at [947, 232] on input "Offer" at bounding box center [942, 227] width 10 height 10
checkbox input "true"
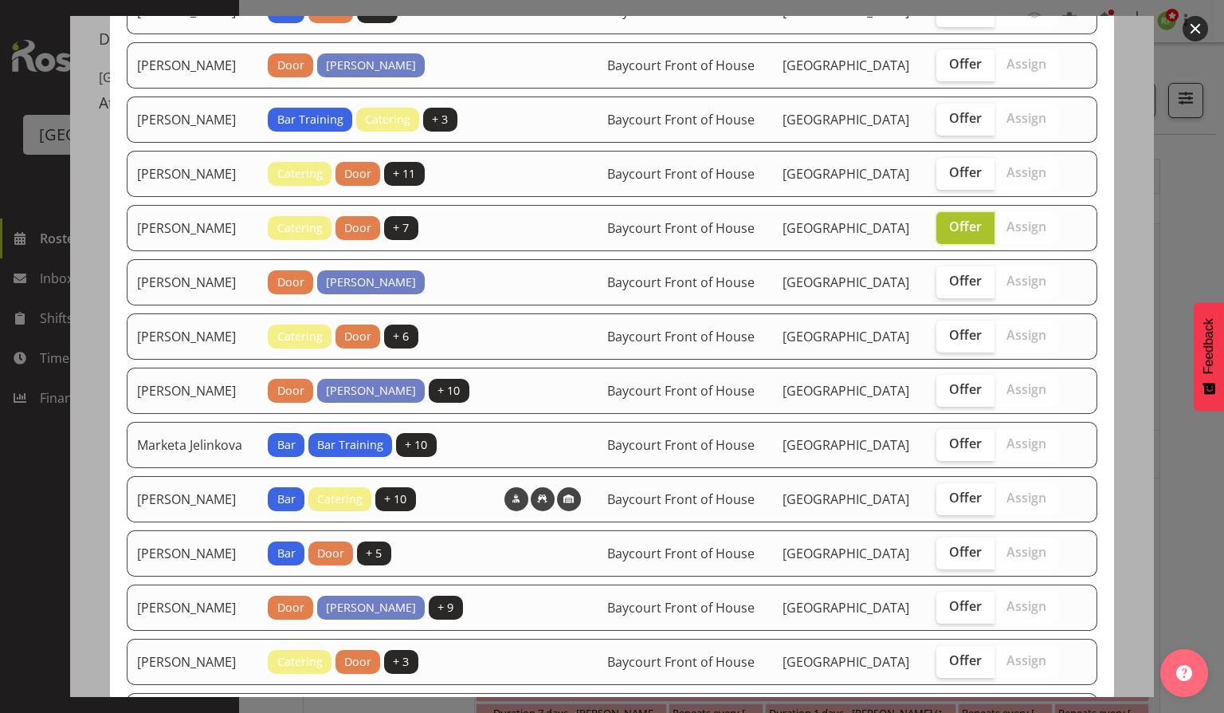
scroll to position [591, 0]
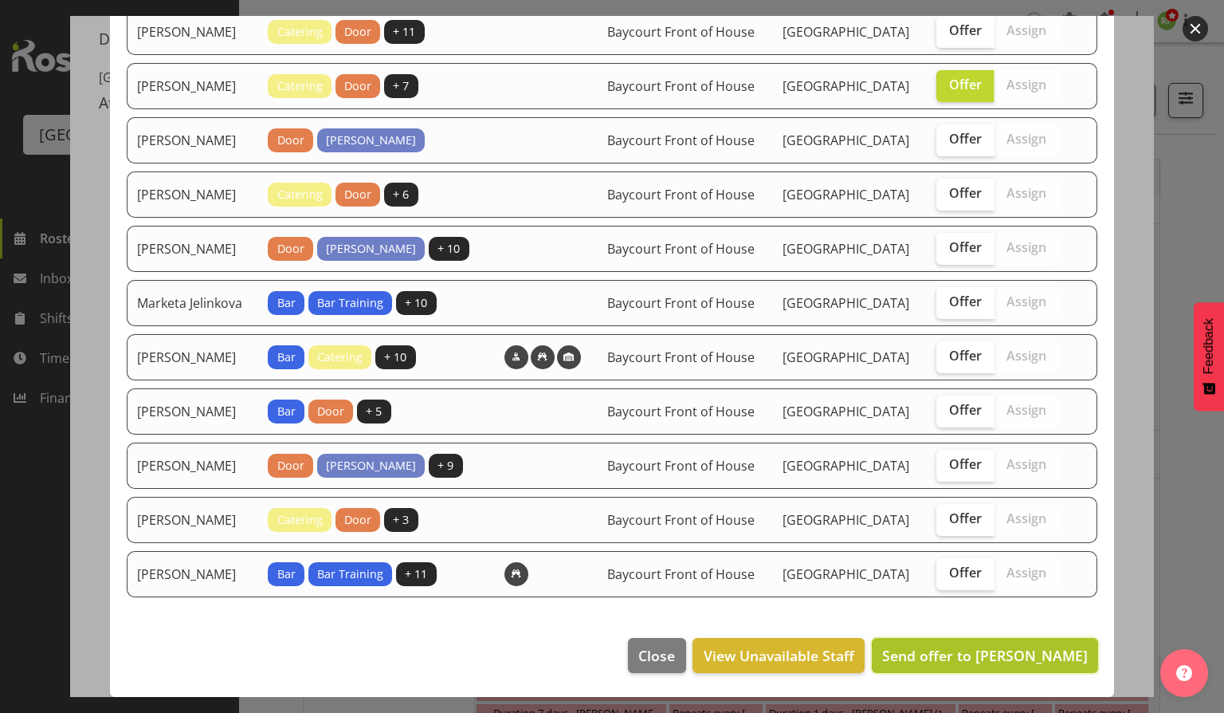
click at [972, 651] on span "Send offer to [PERSON_NAME]" at bounding box center [985, 655] width 206 height 19
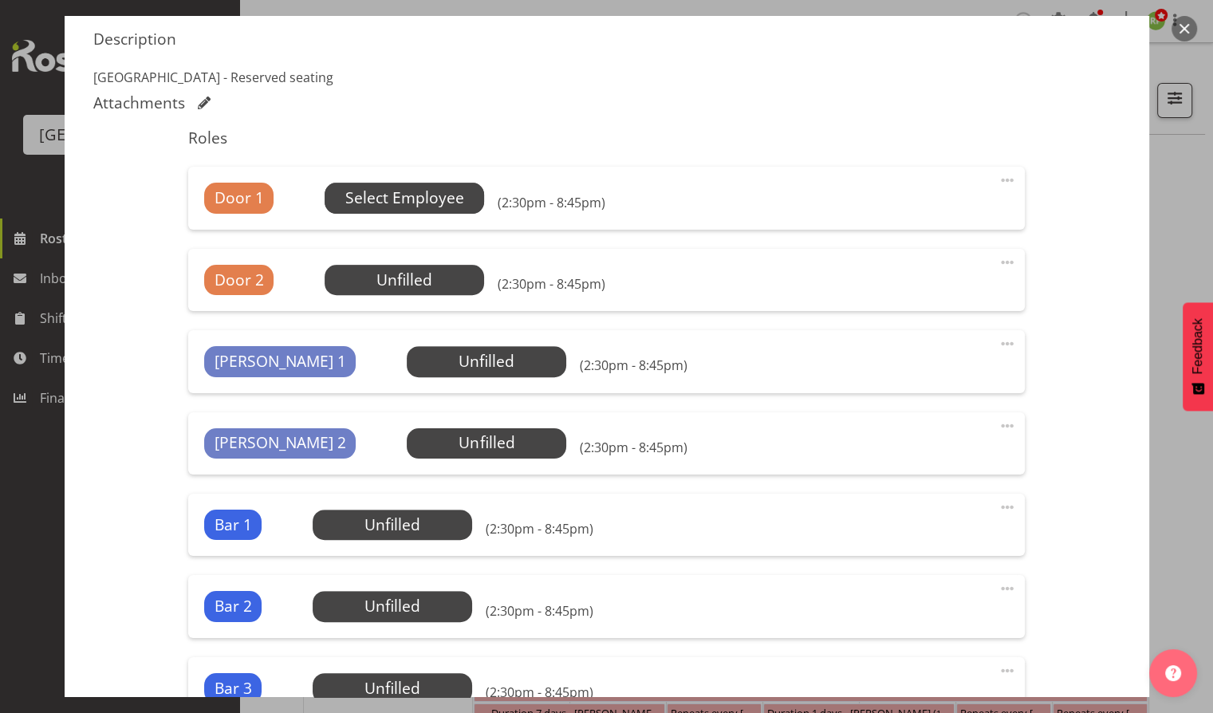
click at [411, 195] on span "Select Employee" at bounding box center [404, 198] width 119 height 23
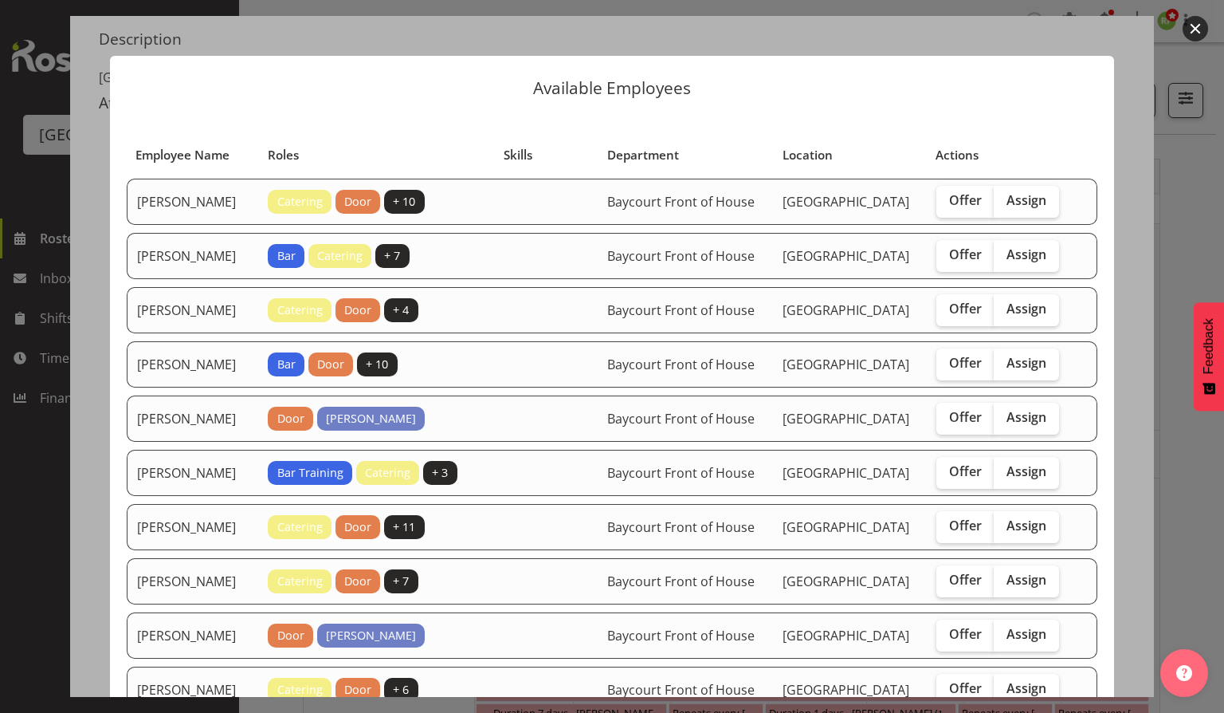
scroll to position [150, 0]
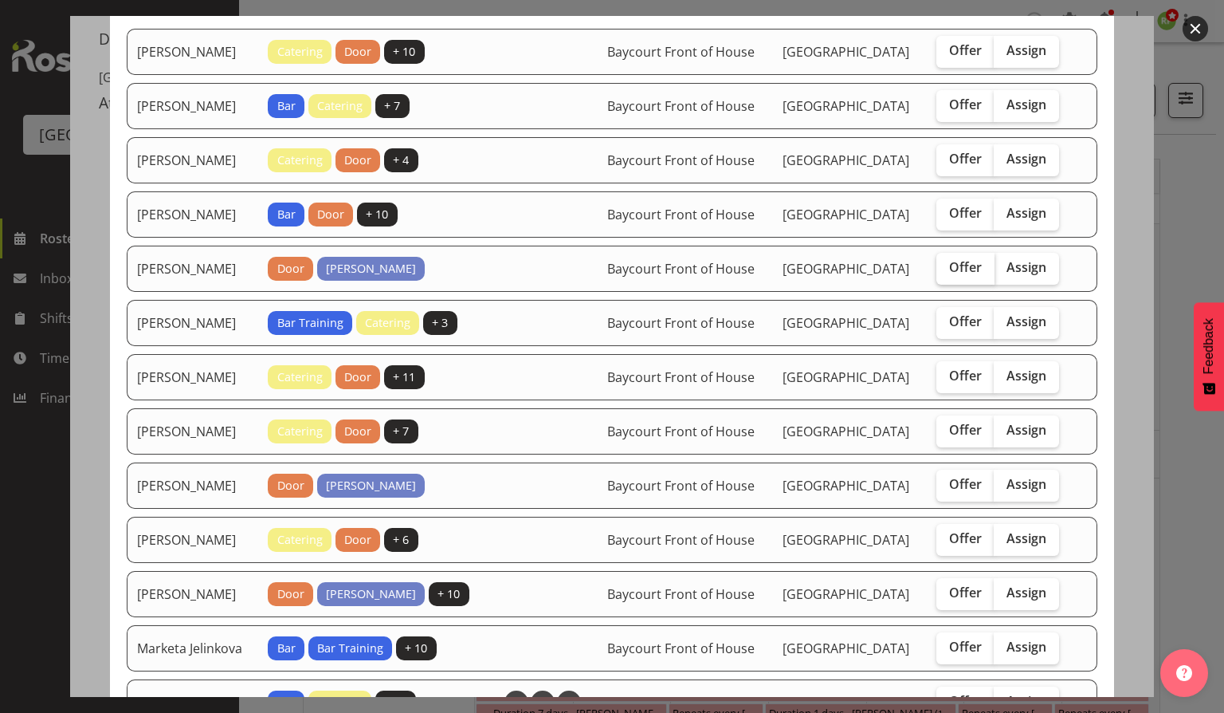
click at [957, 275] on span "Offer" at bounding box center [965, 267] width 33 height 16
click at [947, 273] on input "Offer" at bounding box center [942, 267] width 10 height 10
checkbox input "true"
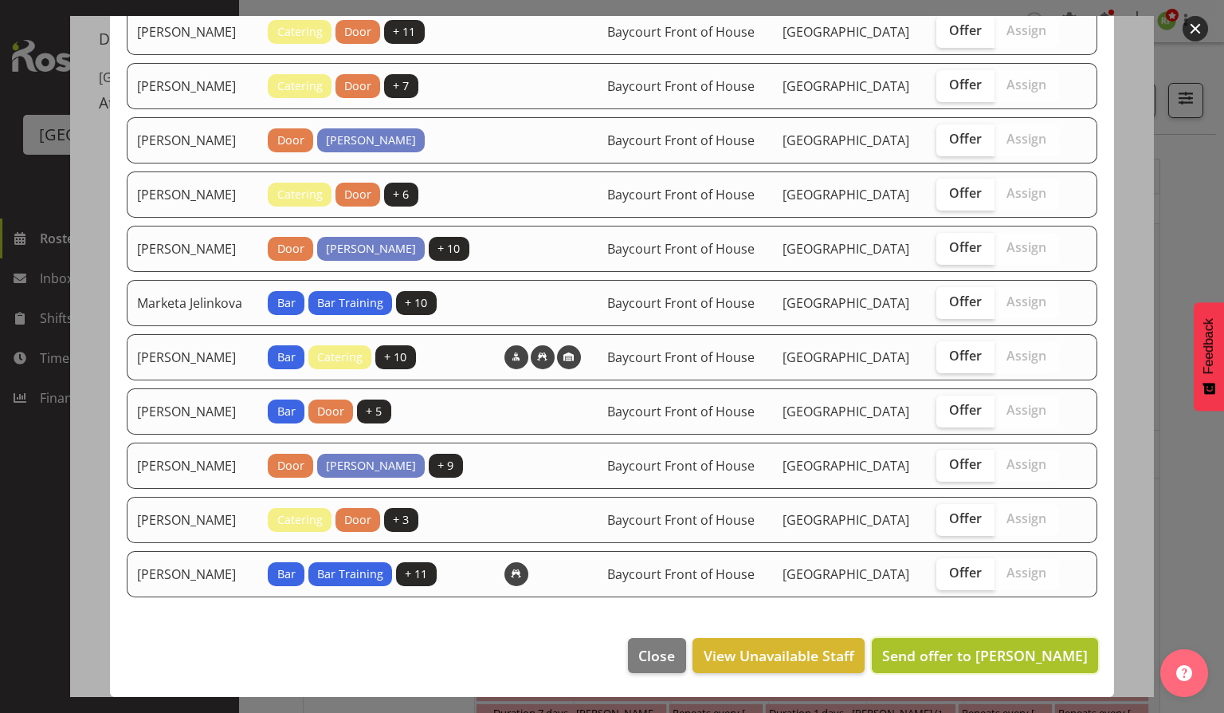
click at [960, 658] on span "Send offer to [PERSON_NAME]" at bounding box center [985, 655] width 206 height 19
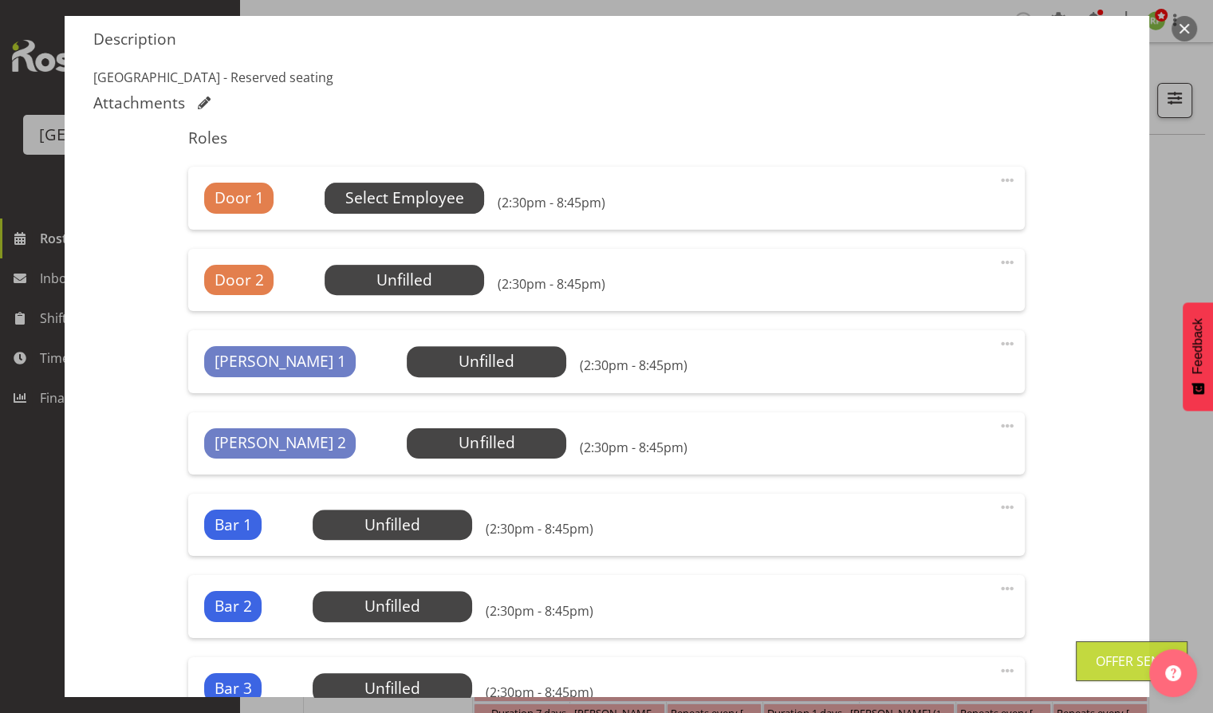
click at [408, 197] on span "Select Employee" at bounding box center [404, 198] width 119 height 23
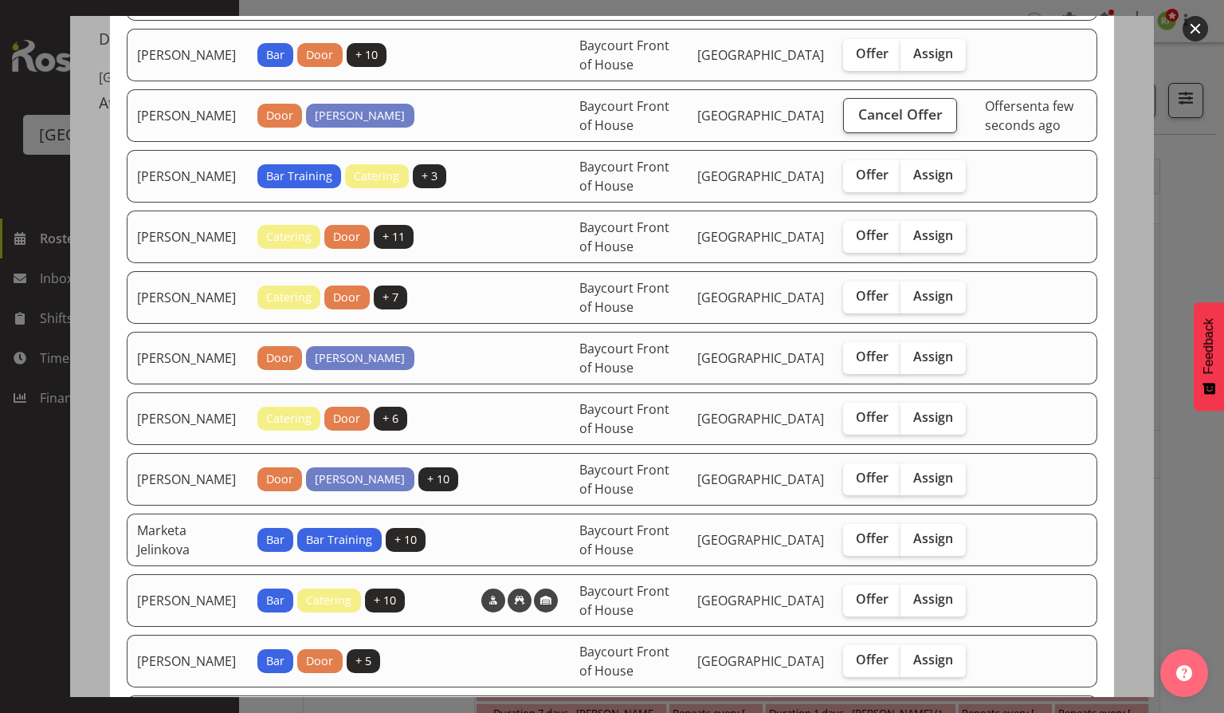
scroll to position [331, 0]
click at [856, 362] on span "Offer" at bounding box center [872, 357] width 33 height 16
click at [847, 362] on input "Offer" at bounding box center [848, 357] width 10 height 10
checkbox input "true"
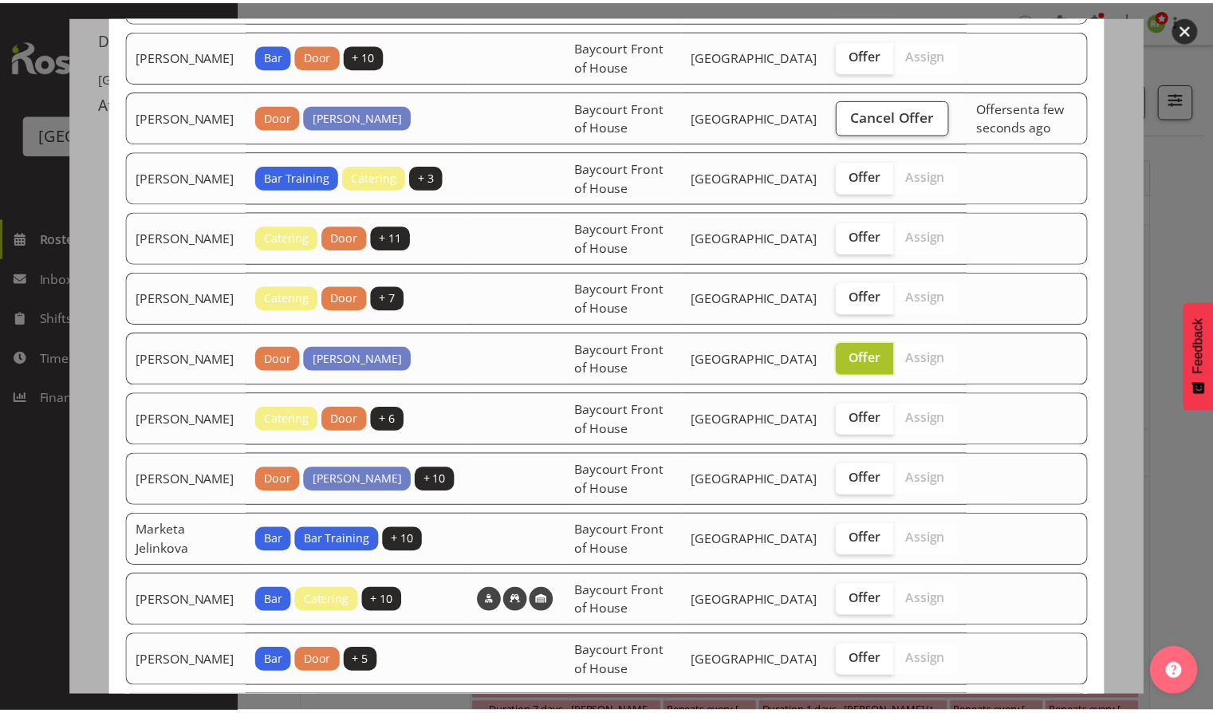
scroll to position [609, 0]
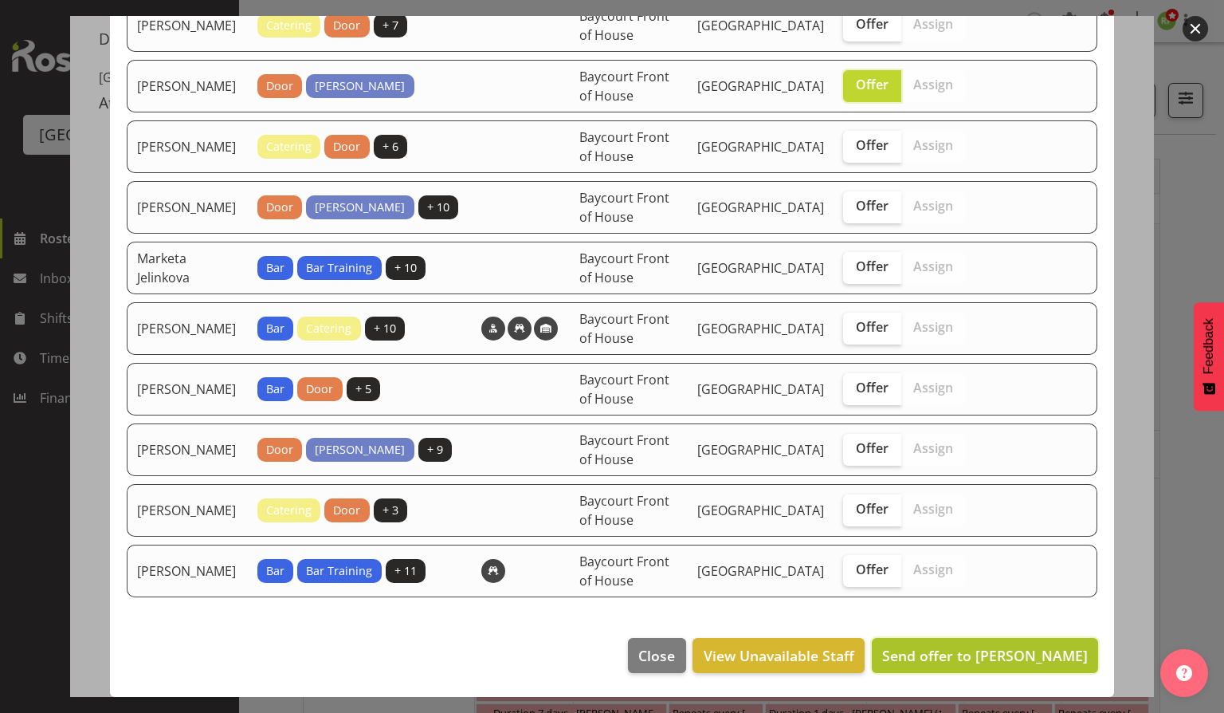
click at [951, 655] on span "Send offer to [PERSON_NAME]" at bounding box center [985, 655] width 206 height 19
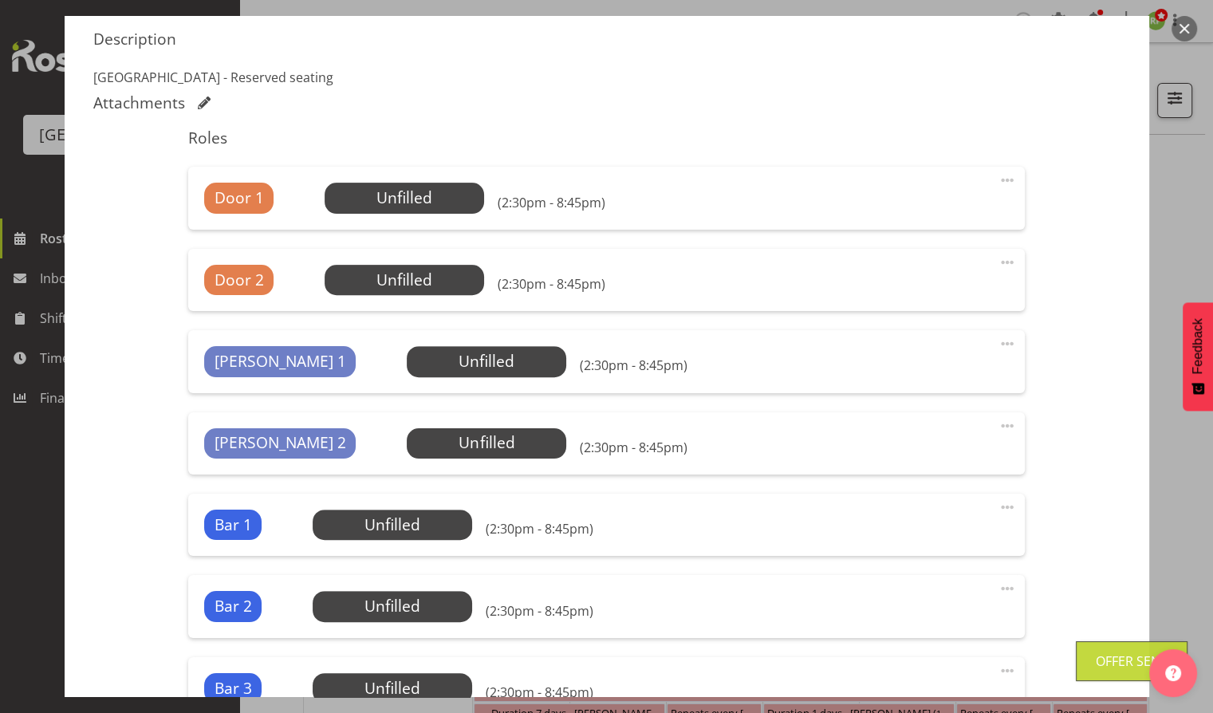
scroll to position [740, 0]
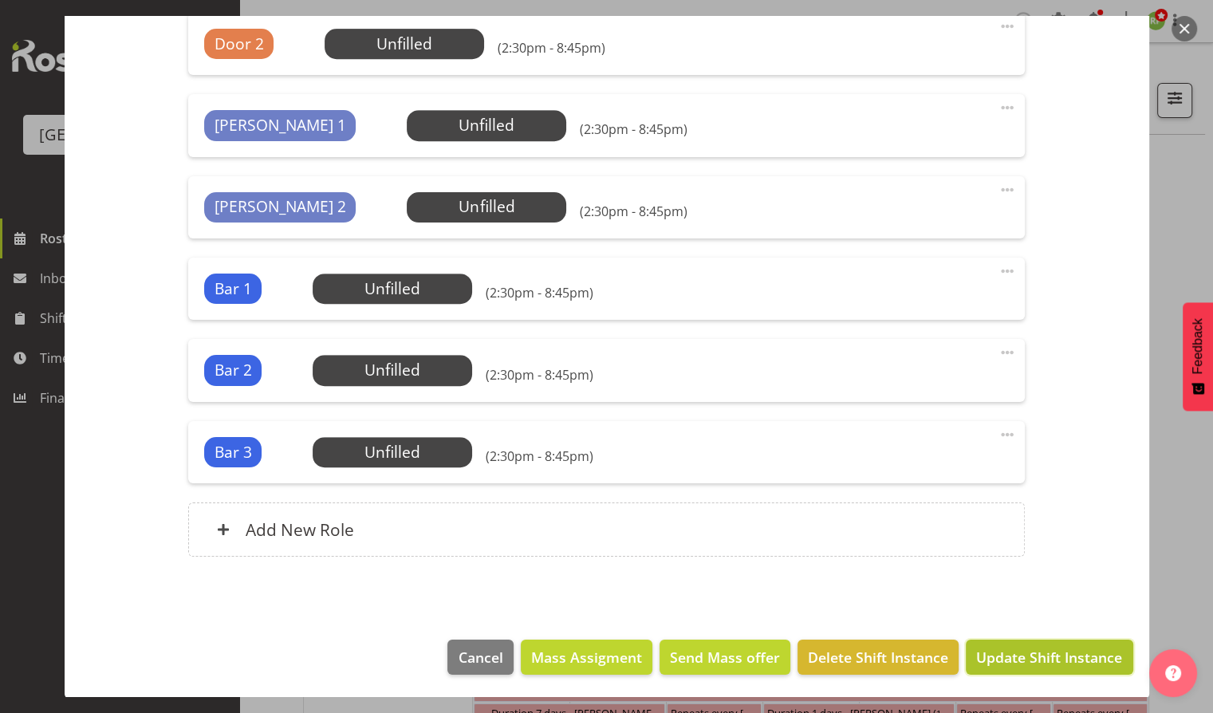
click at [1007, 656] on span "Update Shift Instance" at bounding box center [1049, 657] width 146 height 21
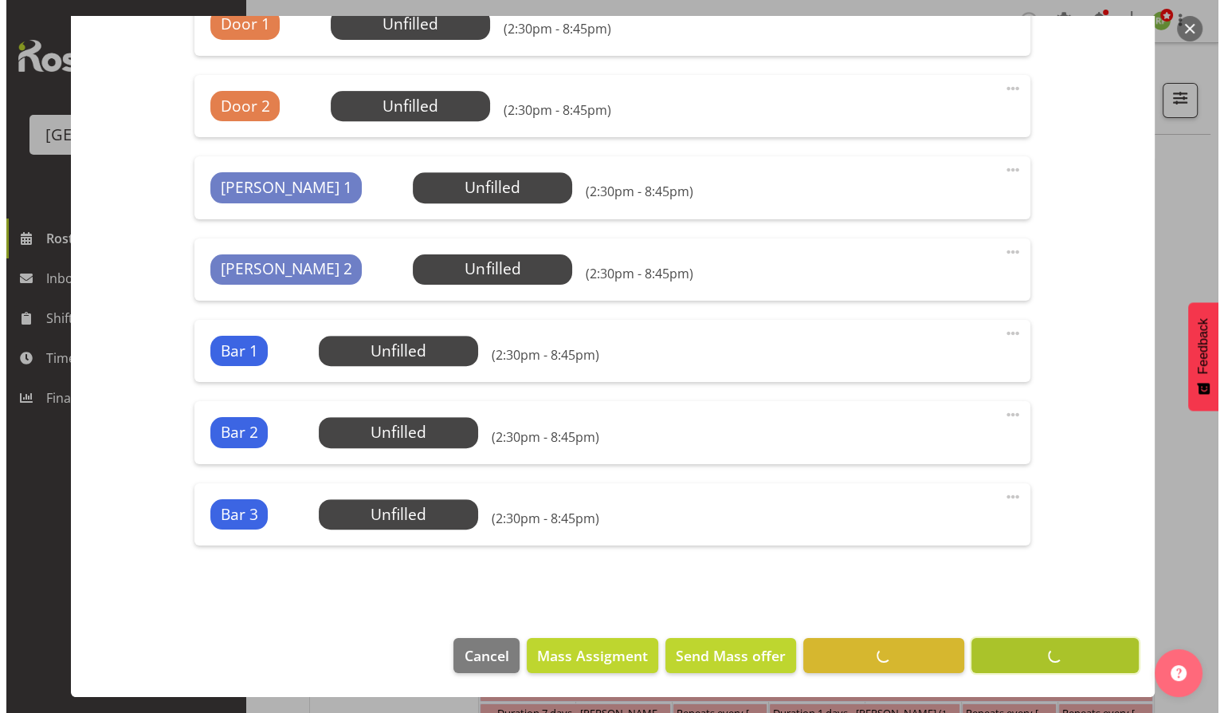
scroll to position [676, 0]
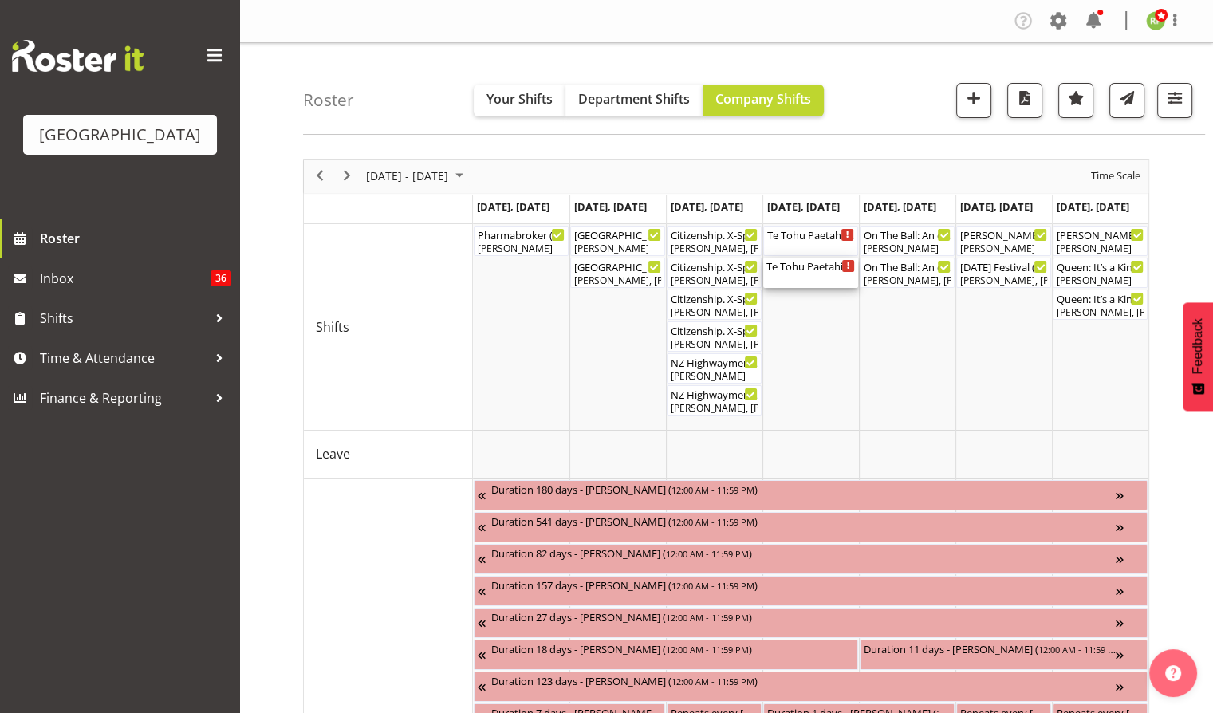
click at [808, 267] on div "Te Tohu Paetahi - Whānau Evening ( 02:30 PM - 08:45 PM )" at bounding box center [810, 265] width 88 height 16
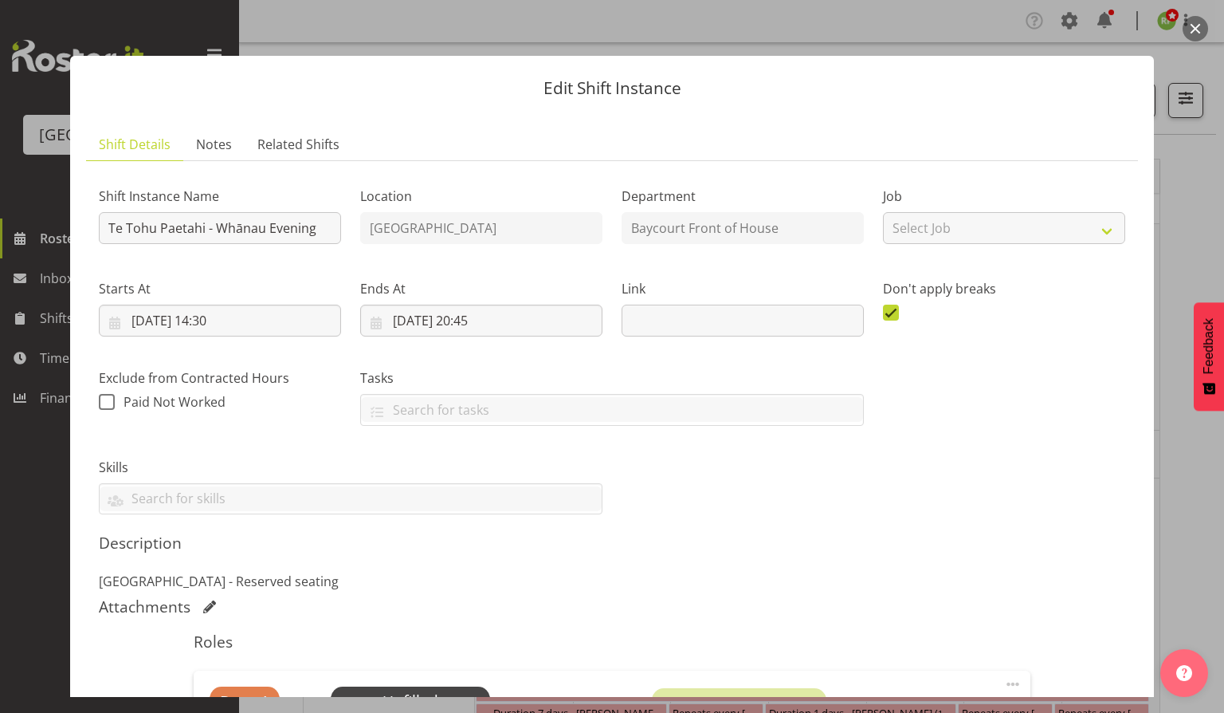
scroll to position [414, 0]
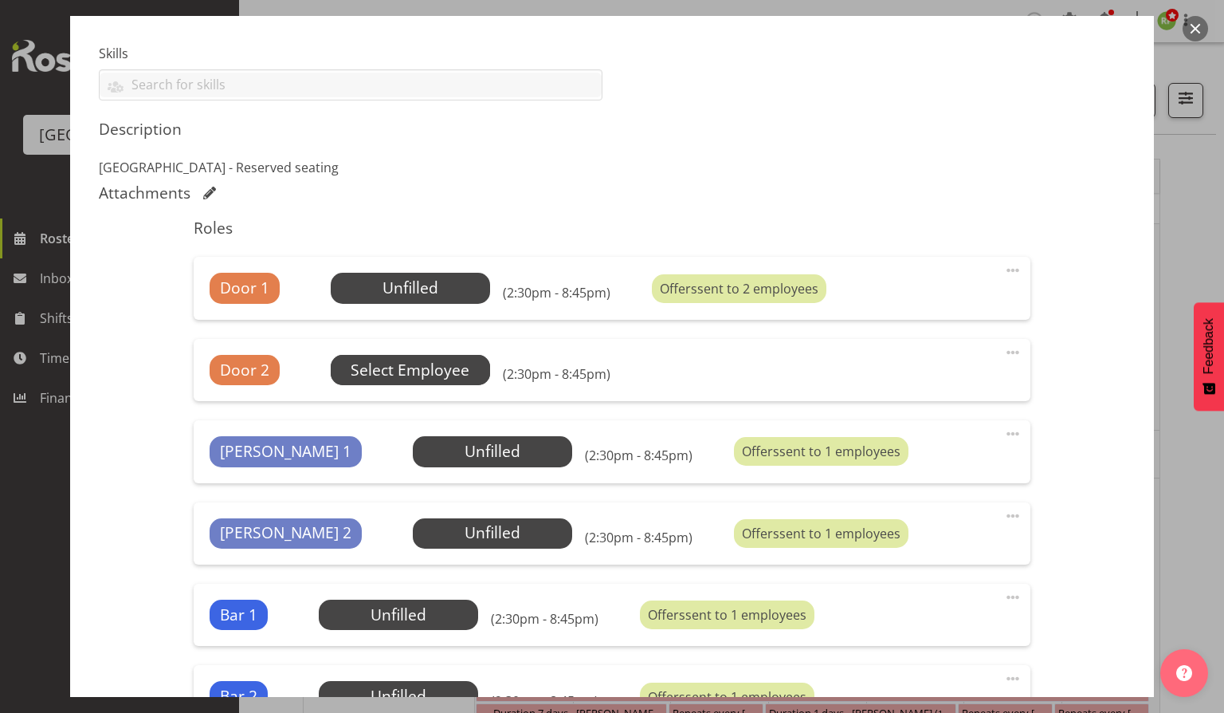
click at [403, 362] on span "Select Employee" at bounding box center [410, 370] width 119 height 23
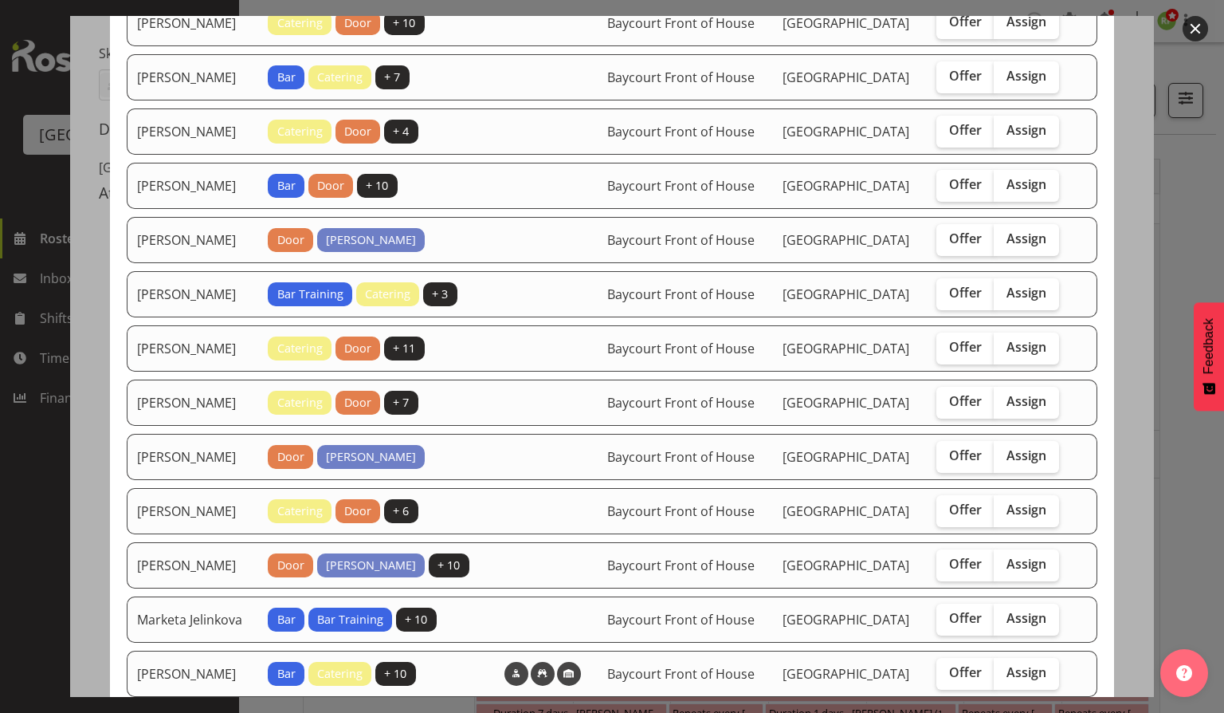
scroll to position [182, 0]
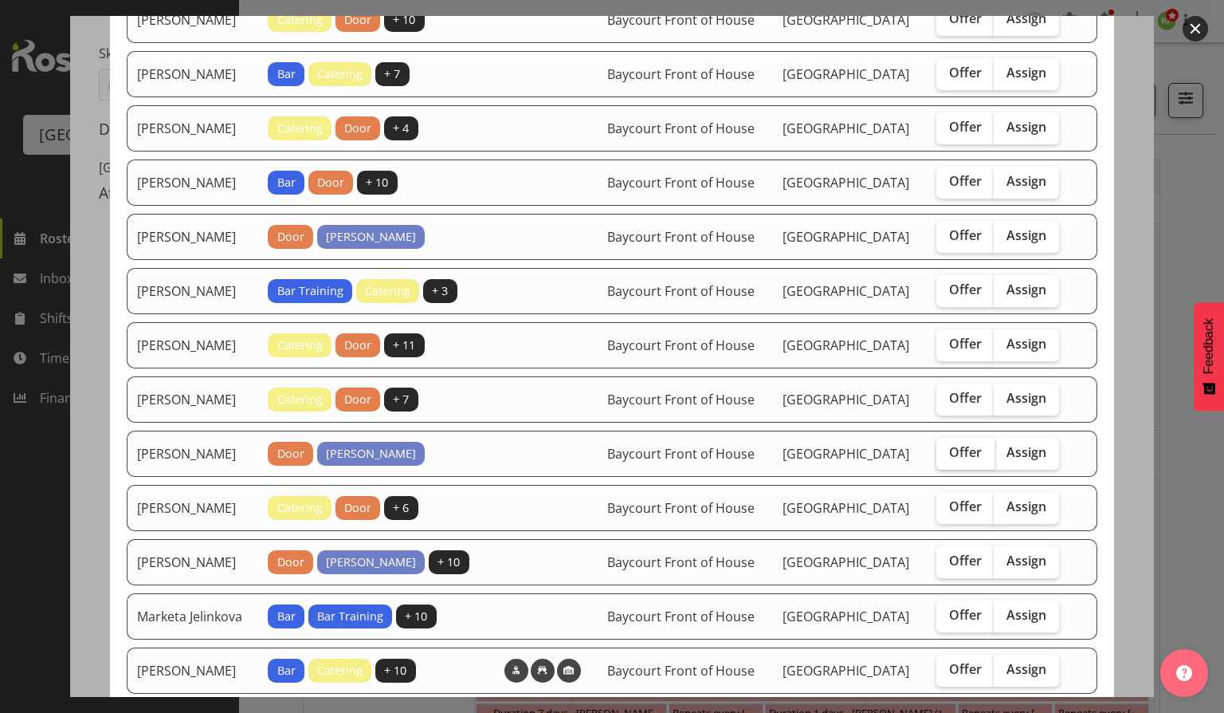
click at [966, 470] on label "Offer" at bounding box center [966, 454] width 58 height 32
click at [947, 458] on input "Offer" at bounding box center [942, 452] width 10 height 10
checkbox input "true"
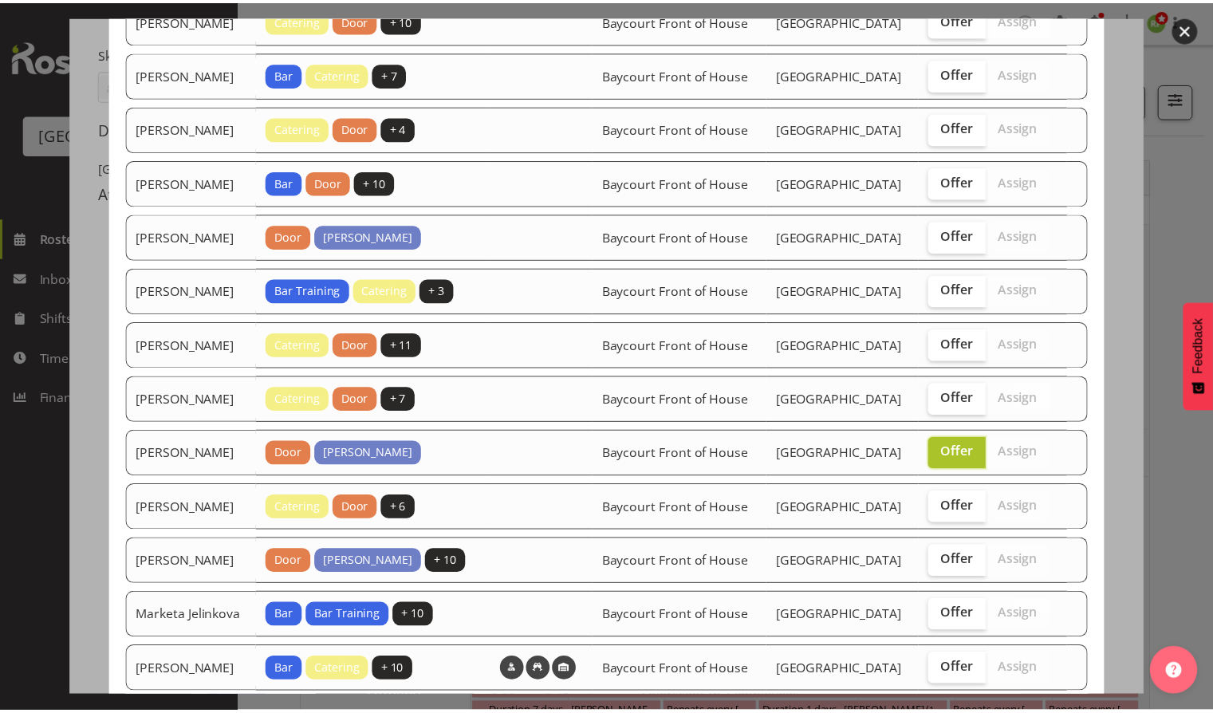
scroll to position [591, 0]
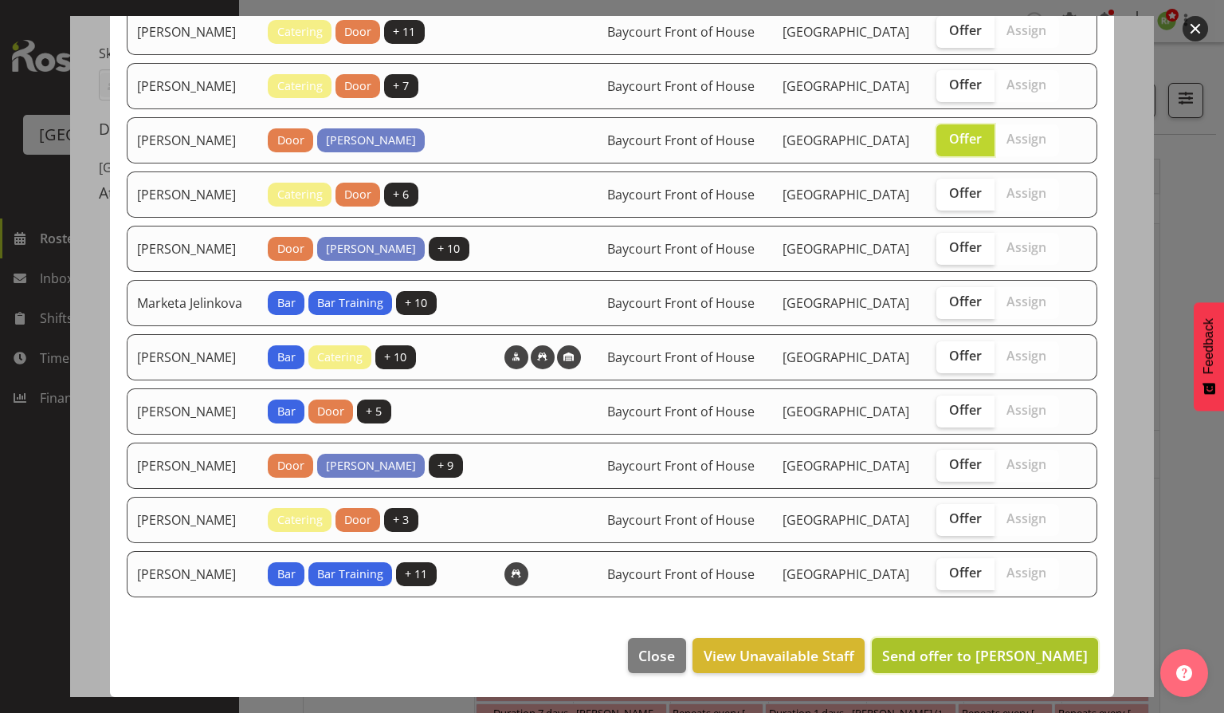
click at [990, 656] on span "Send offer to [PERSON_NAME]" at bounding box center [985, 655] width 206 height 19
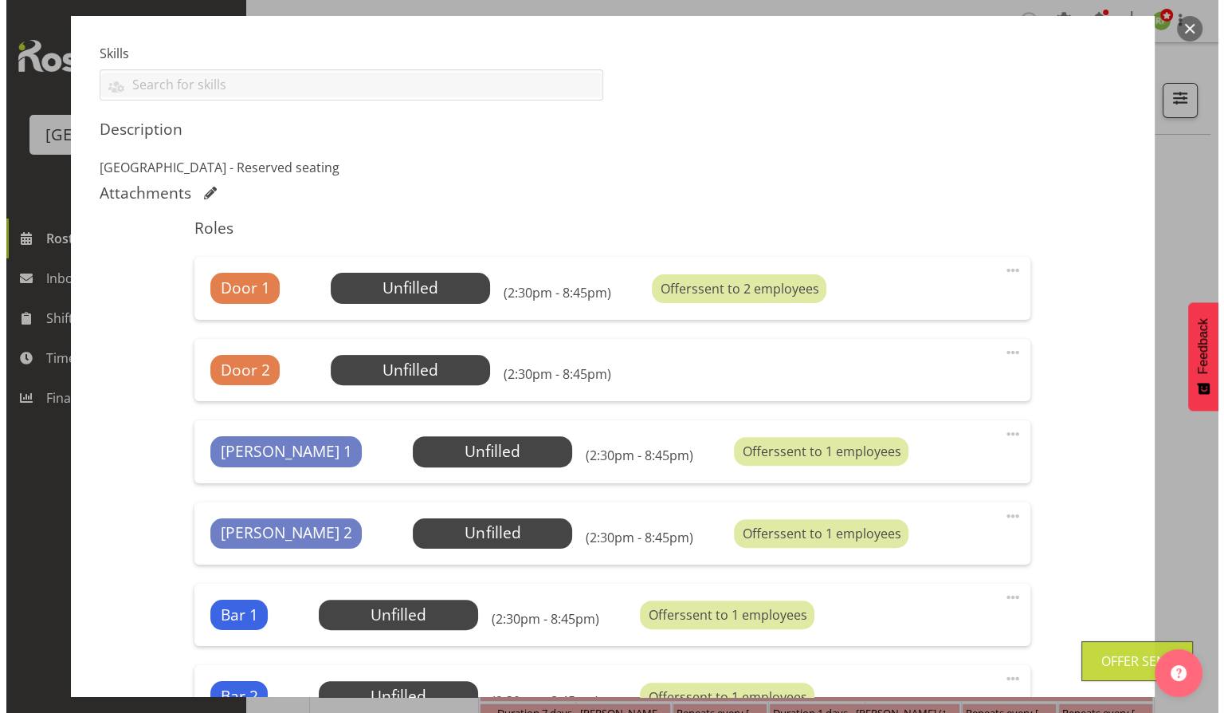
scroll to position [740, 0]
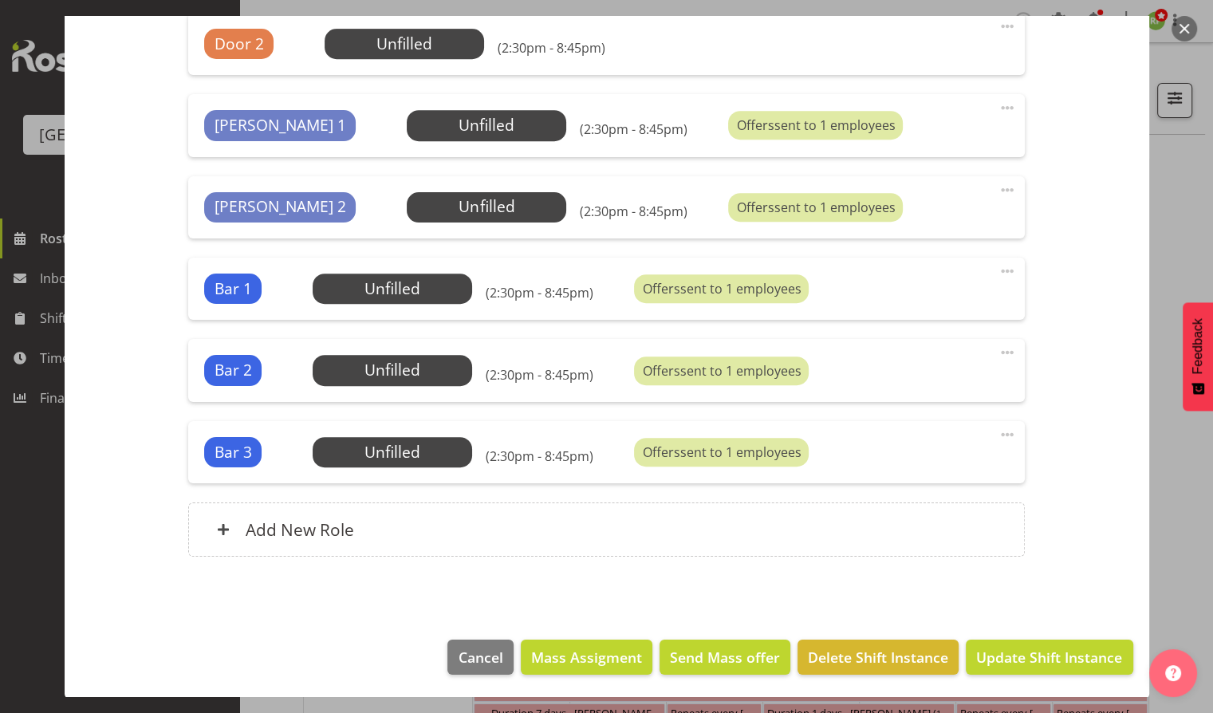
click at [1185, 24] on button "button" at bounding box center [1184, 29] width 26 height 26
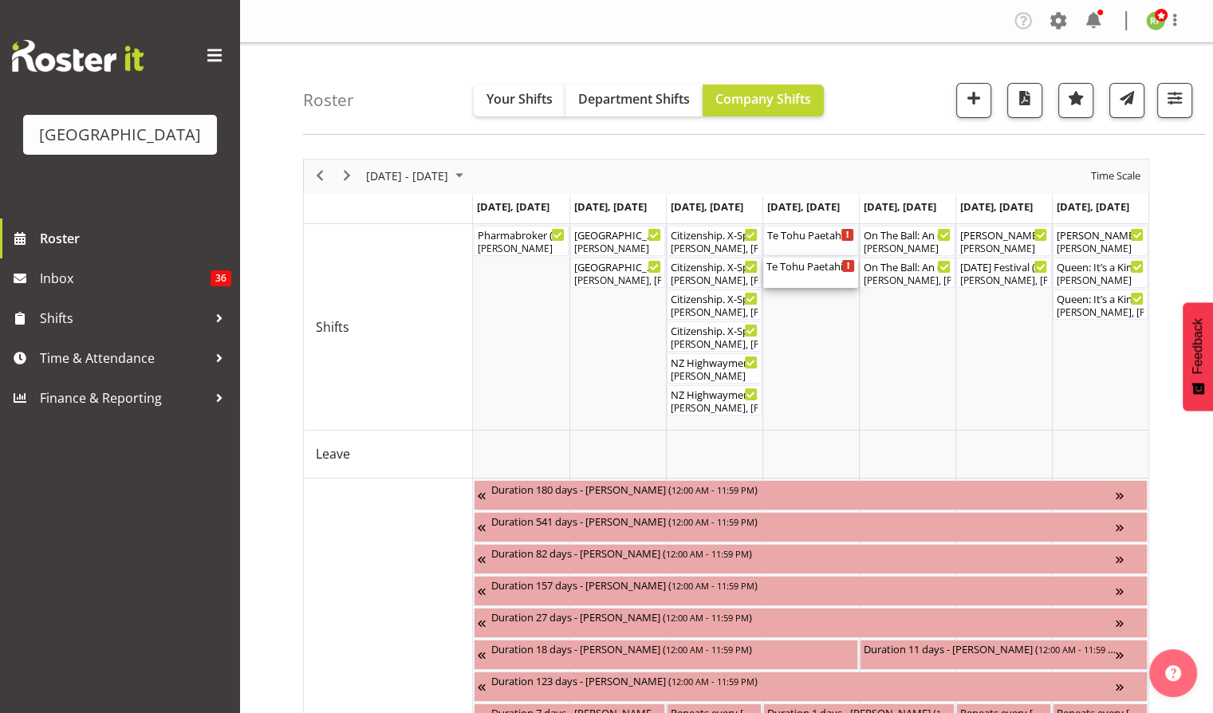
click at [808, 266] on div "Te Tohu Paetahi - Whānau Evening ( 02:30 PM - 08:45 PM )" at bounding box center [810, 265] width 88 height 16
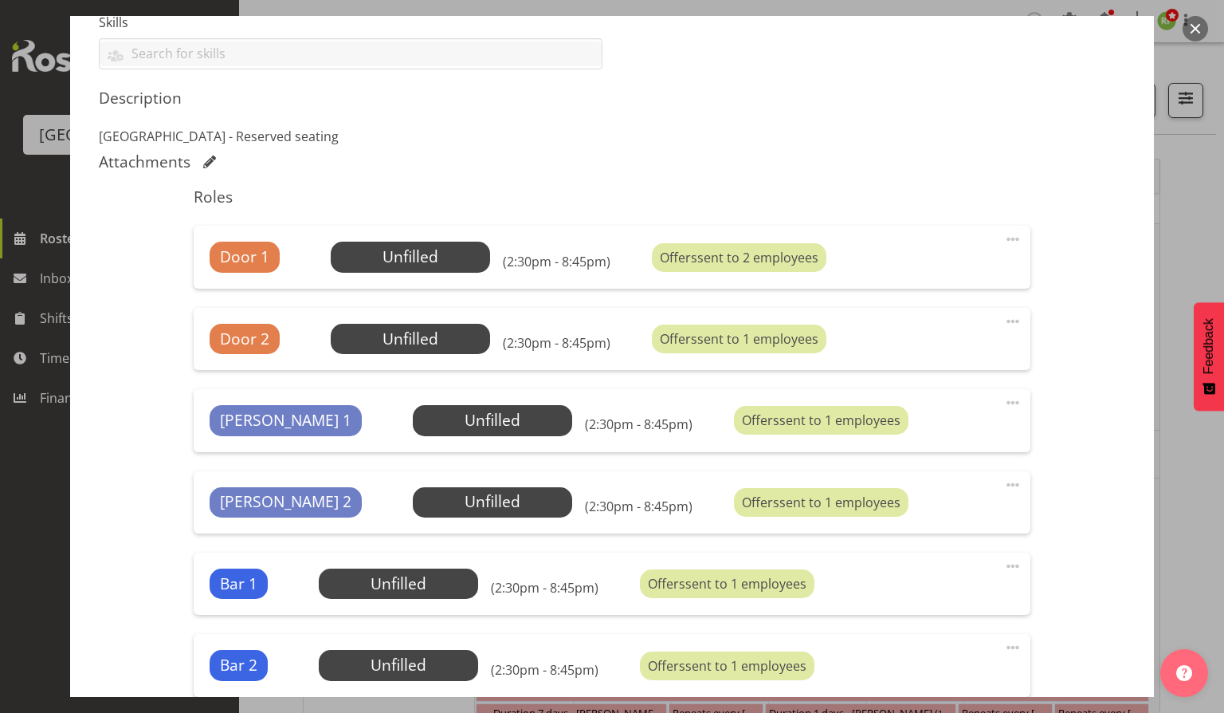
scroll to position [446, 0]
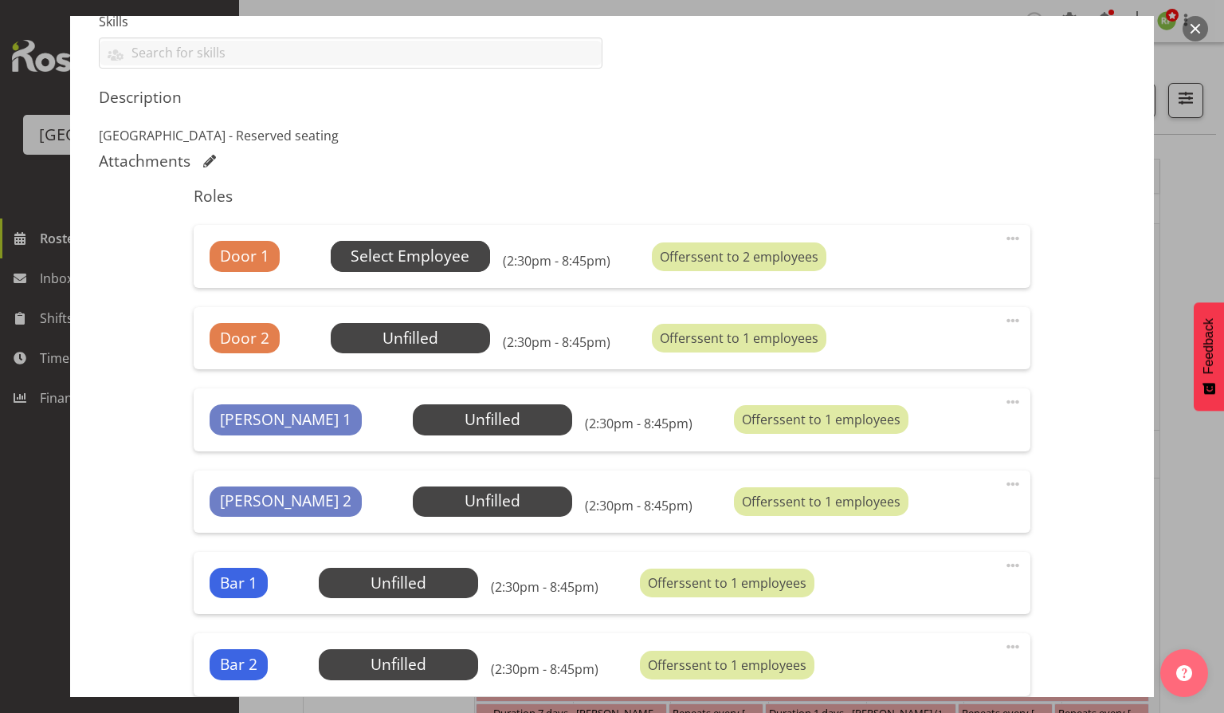
click at [409, 248] on span "Select Employee" at bounding box center [410, 256] width 119 height 23
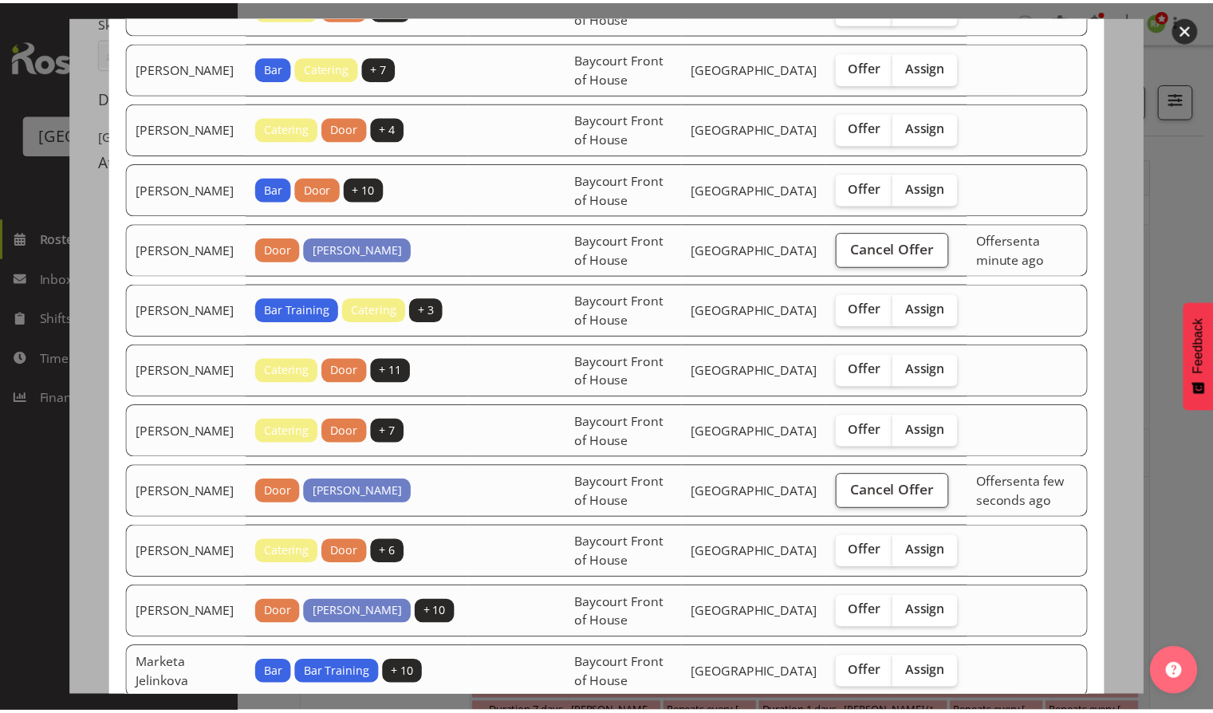
scroll to position [199, 0]
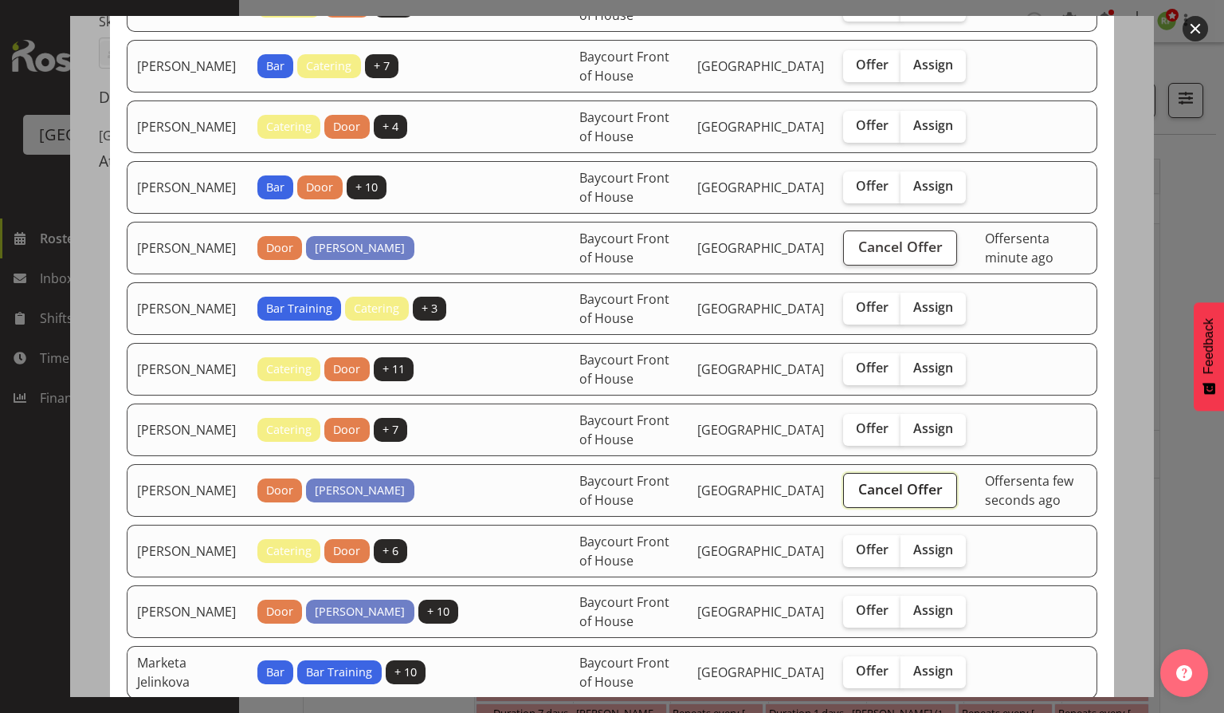
click at [894, 497] on span "Cancel Offer" at bounding box center [901, 488] width 85 height 21
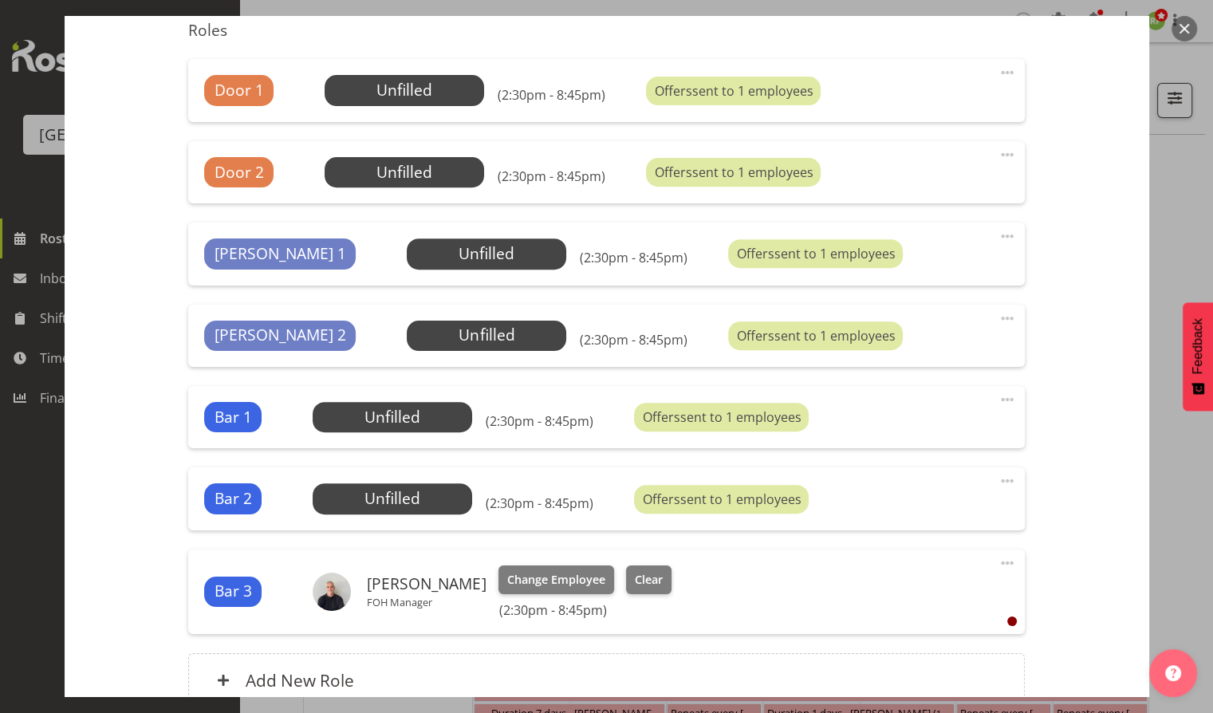
scroll to position [762, 0]
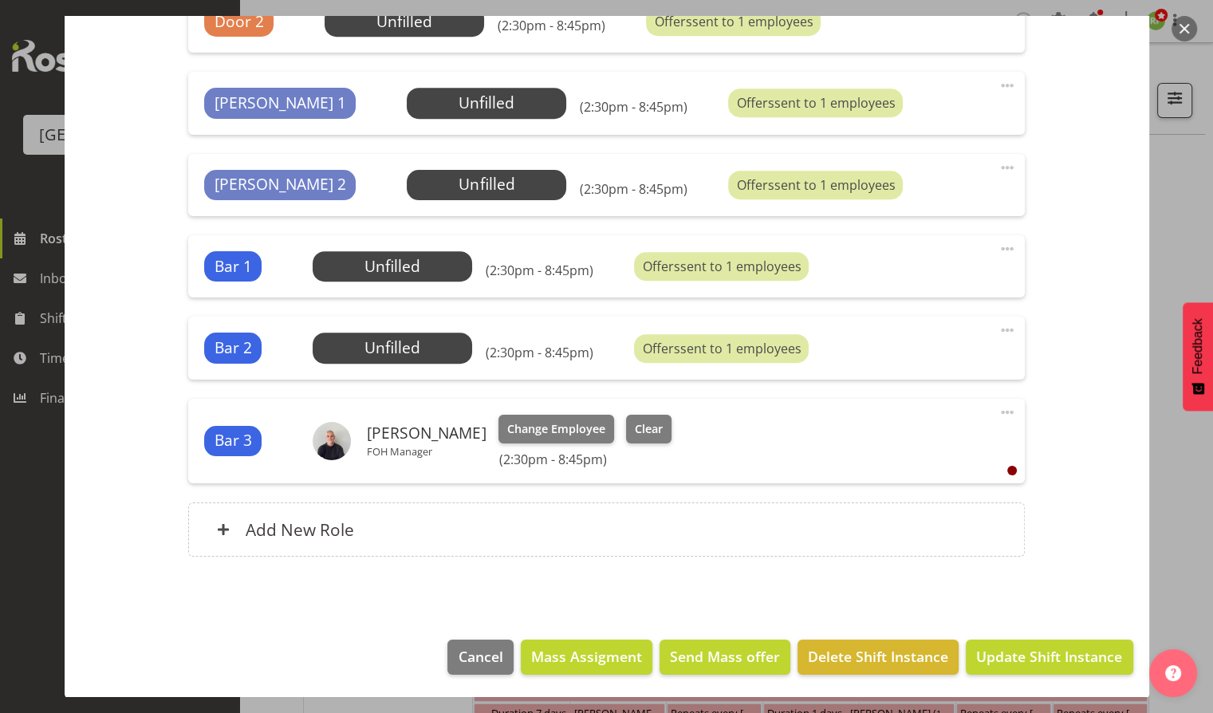
click at [1177, 30] on button "button" at bounding box center [1184, 29] width 26 height 26
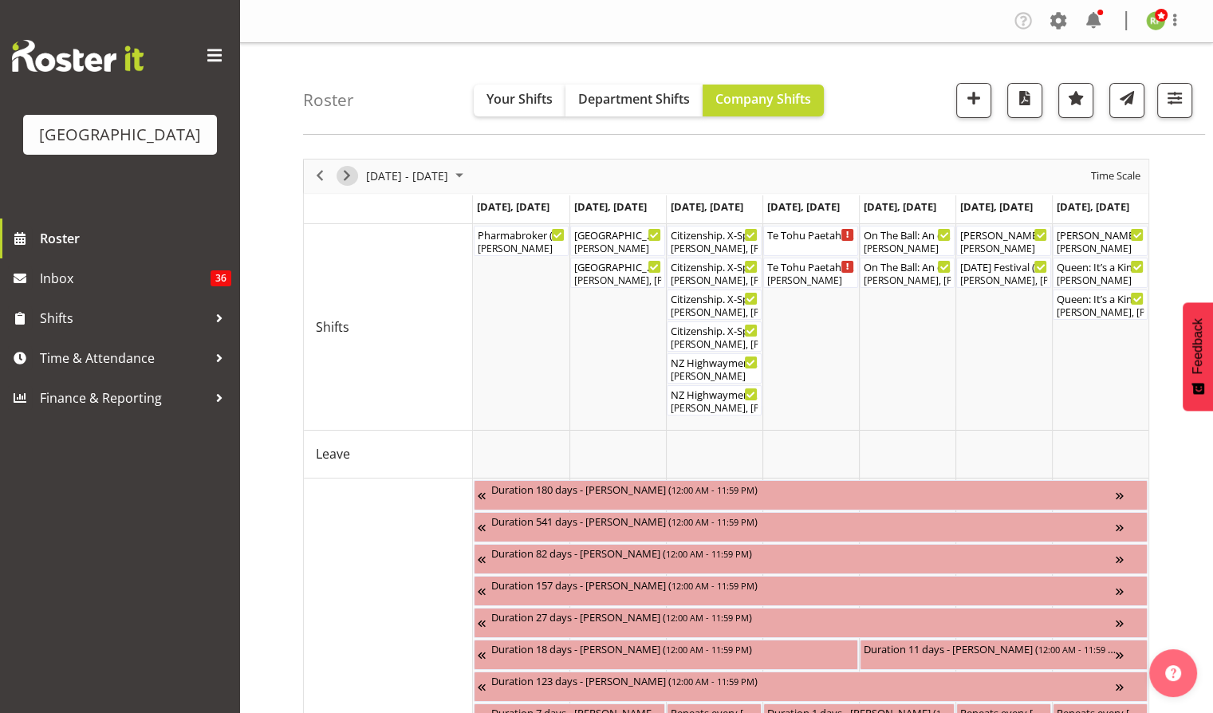
click at [348, 178] on span "Next" at bounding box center [346, 176] width 19 height 20
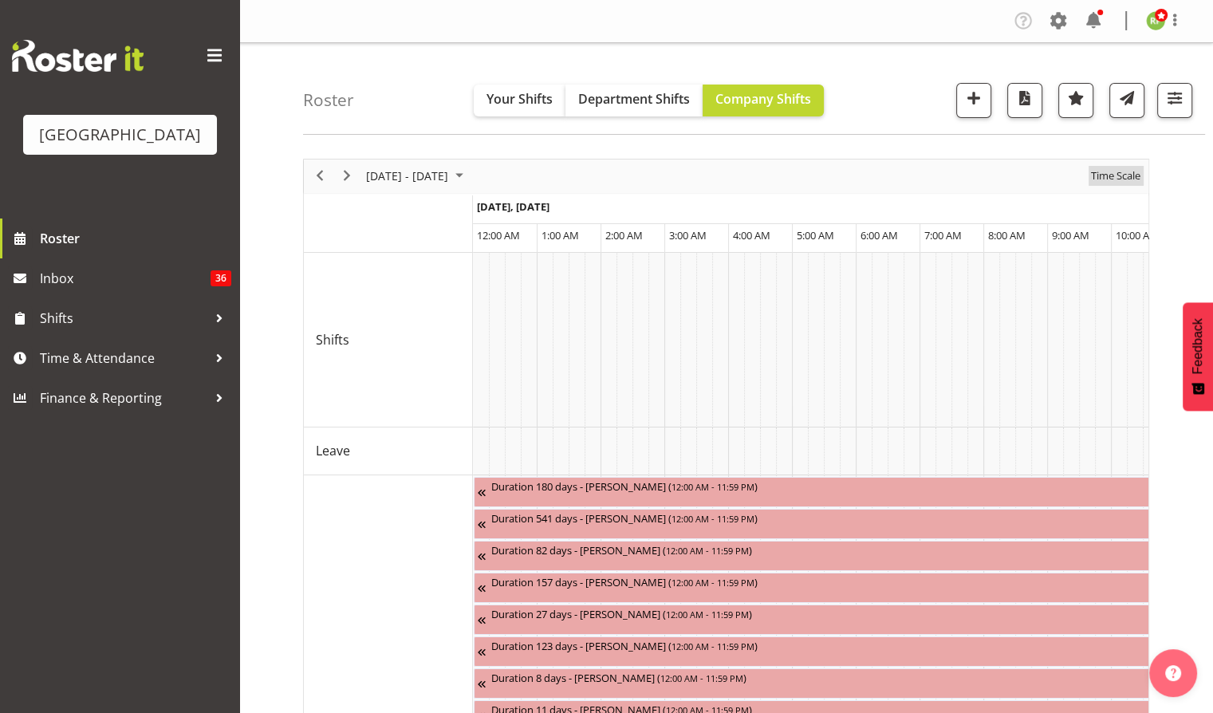
click at [1113, 173] on span "Time Scale" at bounding box center [1115, 176] width 53 height 20
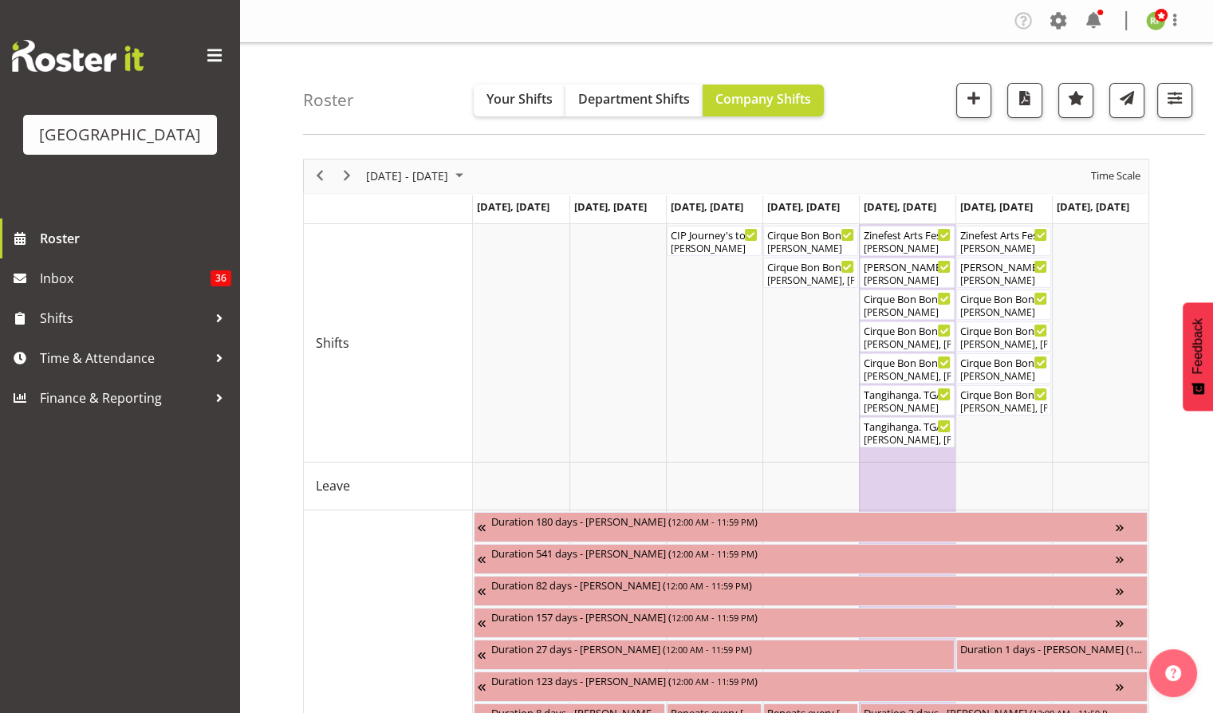
click at [886, 92] on div "Roster Your Shifts Department Shifts Company Shifts All Locations [GEOGRAPHIC_D…" at bounding box center [754, 89] width 902 height 92
click at [319, 179] on span "Previous" at bounding box center [319, 176] width 19 height 20
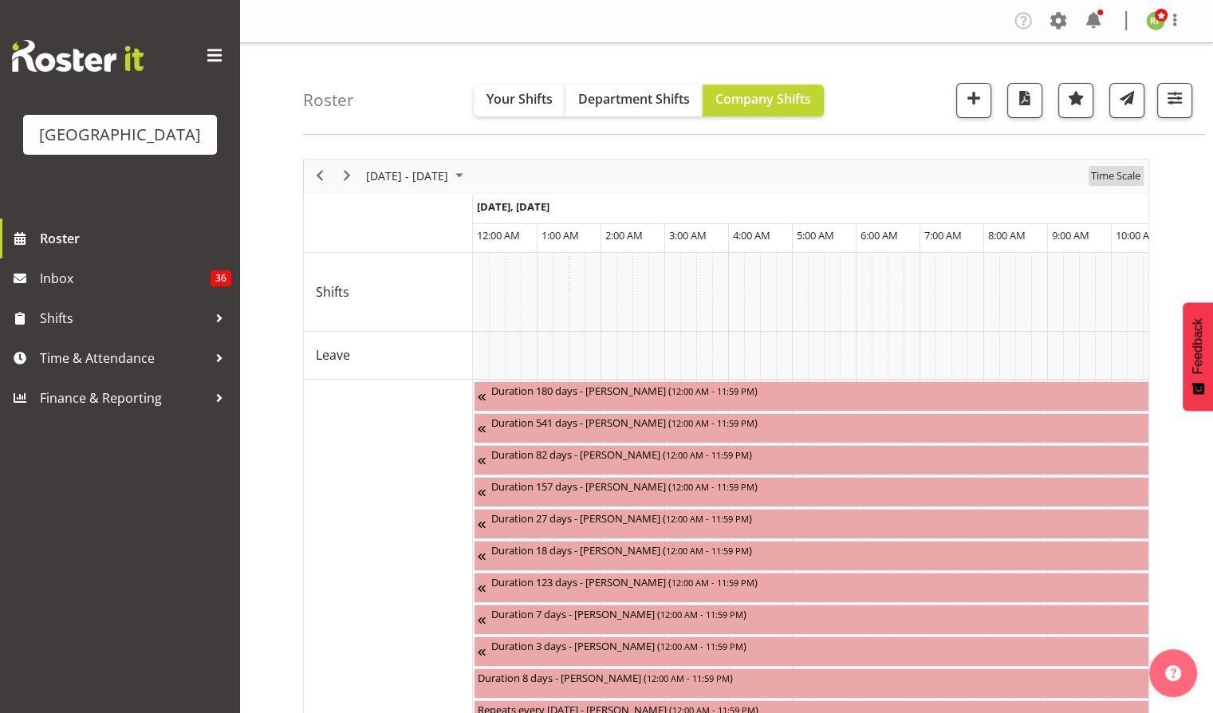
click at [1123, 177] on span "Time Scale" at bounding box center [1115, 176] width 53 height 20
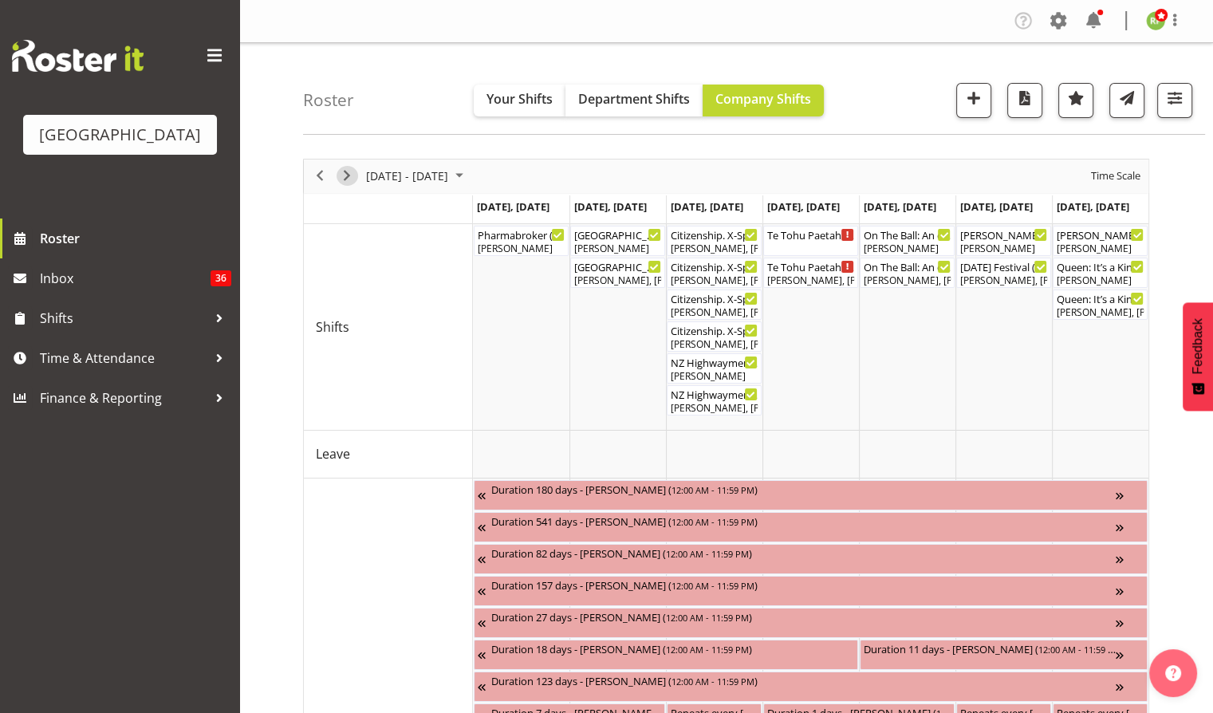
click at [348, 172] on span "Next" at bounding box center [346, 176] width 19 height 20
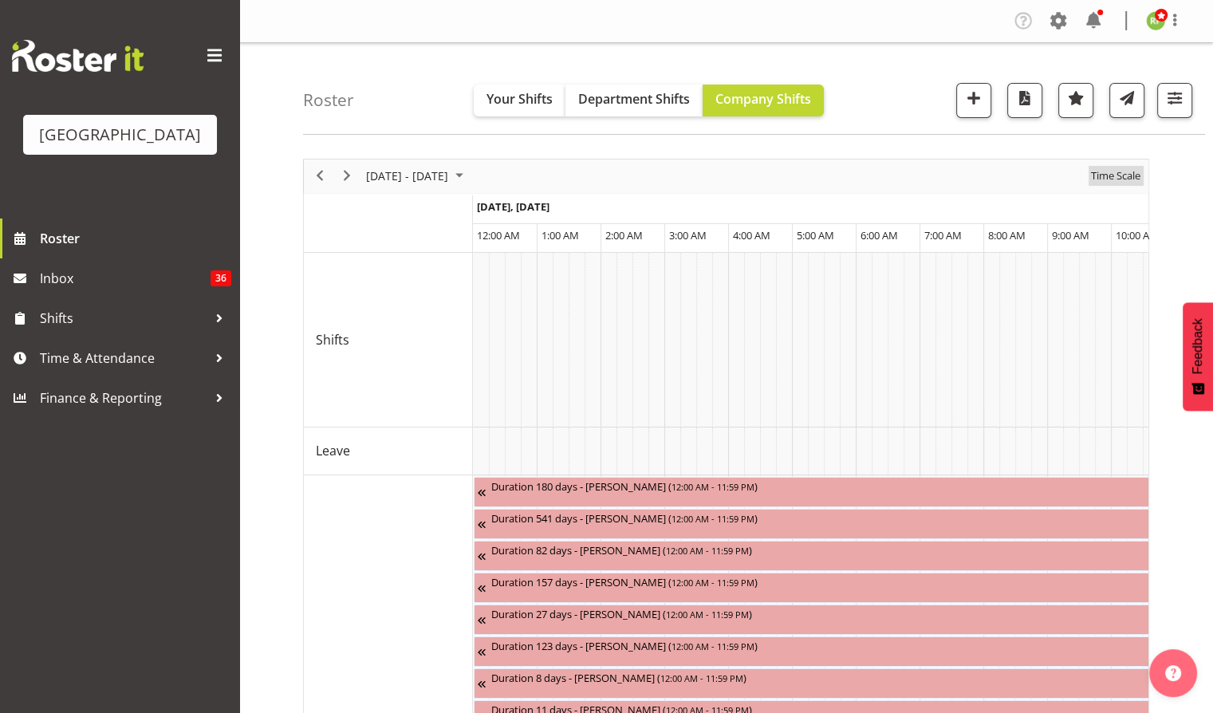
click at [1112, 173] on span "Time Scale" at bounding box center [1115, 176] width 53 height 20
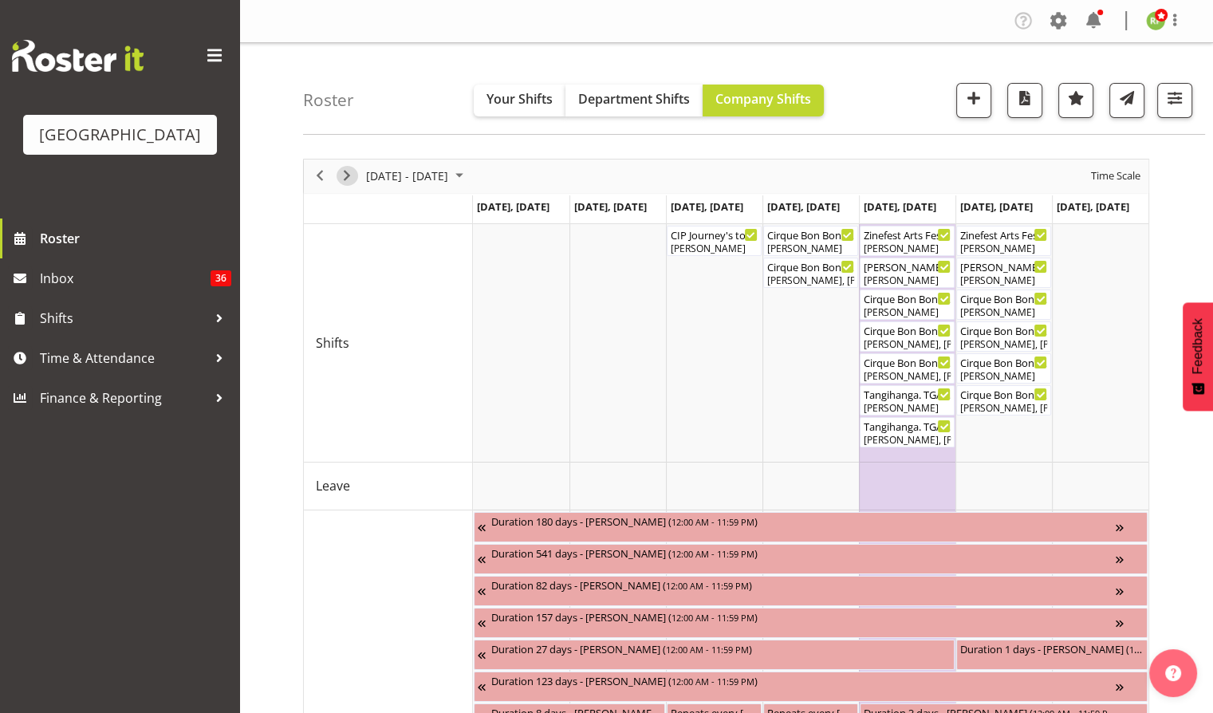
click at [348, 179] on span "Next" at bounding box center [346, 176] width 19 height 20
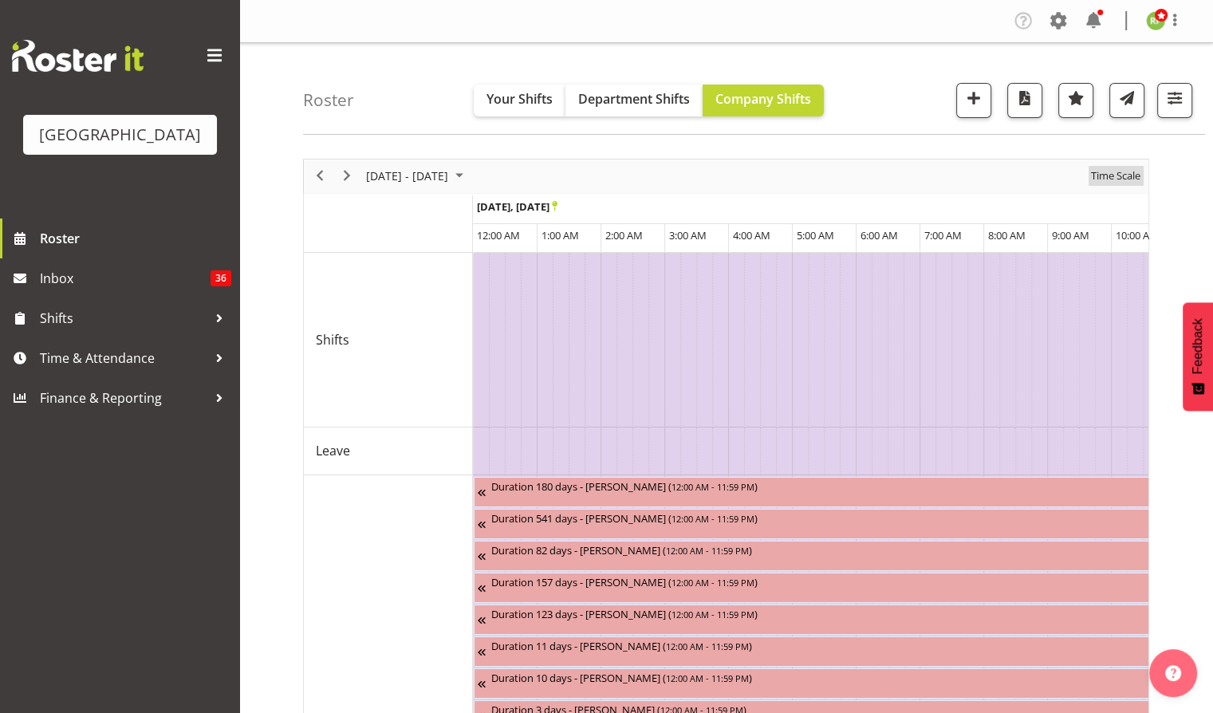
click at [1109, 180] on span "Time Scale" at bounding box center [1115, 176] width 53 height 20
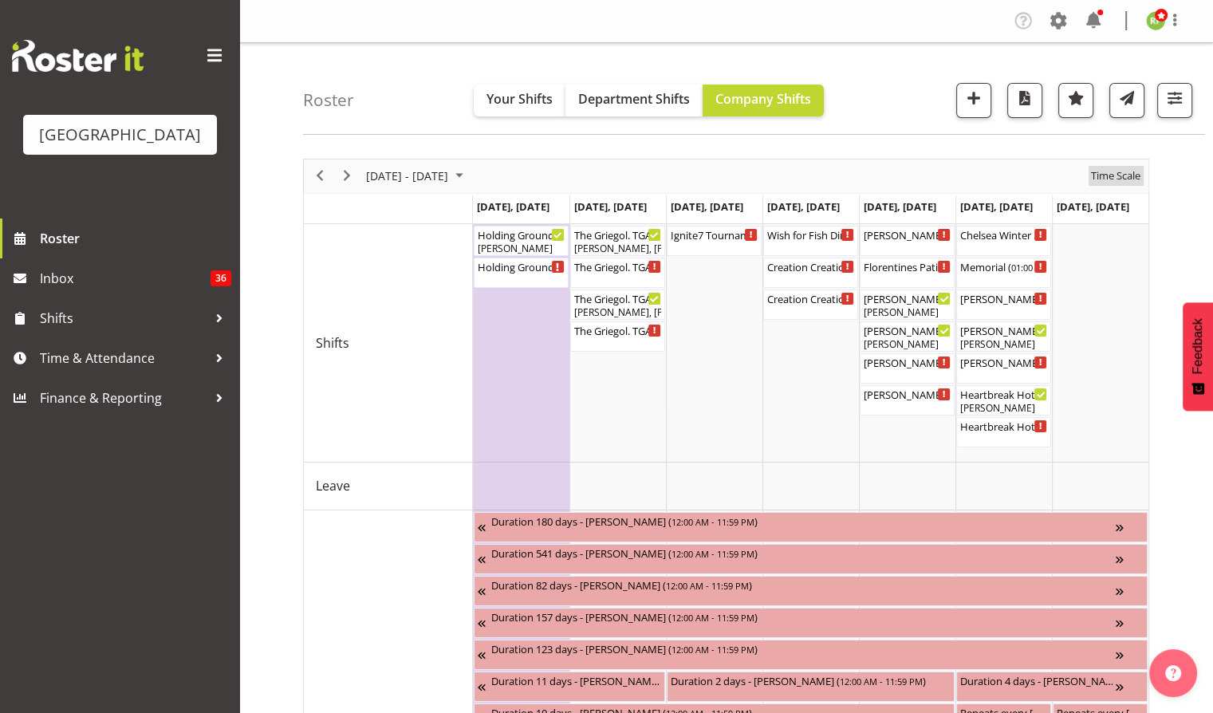
click at [1109, 180] on span "Time Scale" at bounding box center [1115, 176] width 53 height 20
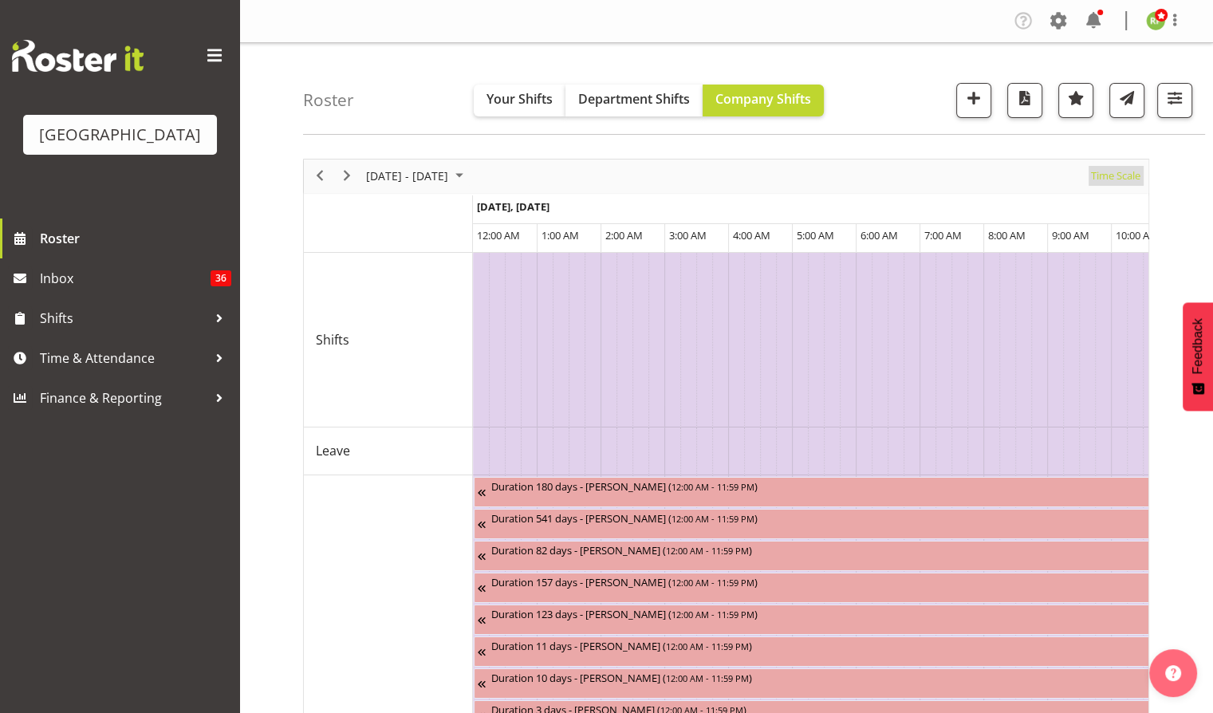
click at [1116, 183] on span "Time Scale" at bounding box center [1115, 176] width 53 height 20
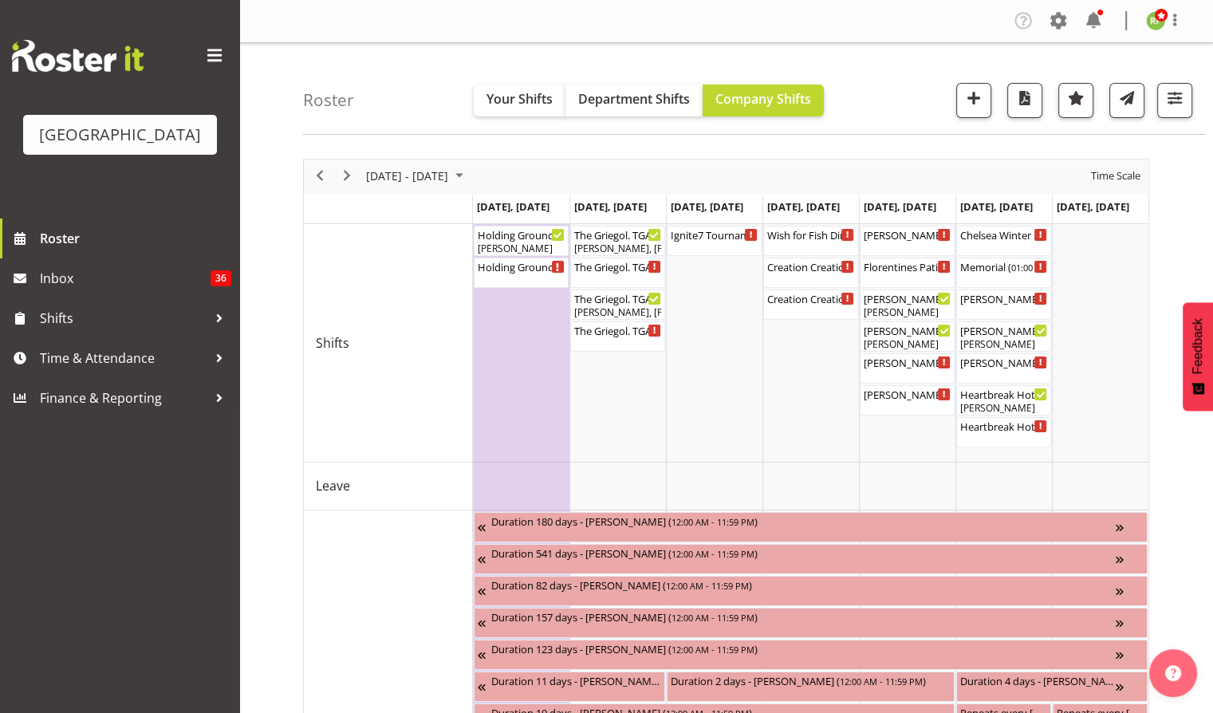
click at [416, 96] on div "Roster Your Shifts Department Shifts Company Shifts All Locations [GEOGRAPHIC_D…" at bounding box center [754, 89] width 902 height 92
click at [321, 179] on span "Previous" at bounding box center [319, 176] width 19 height 20
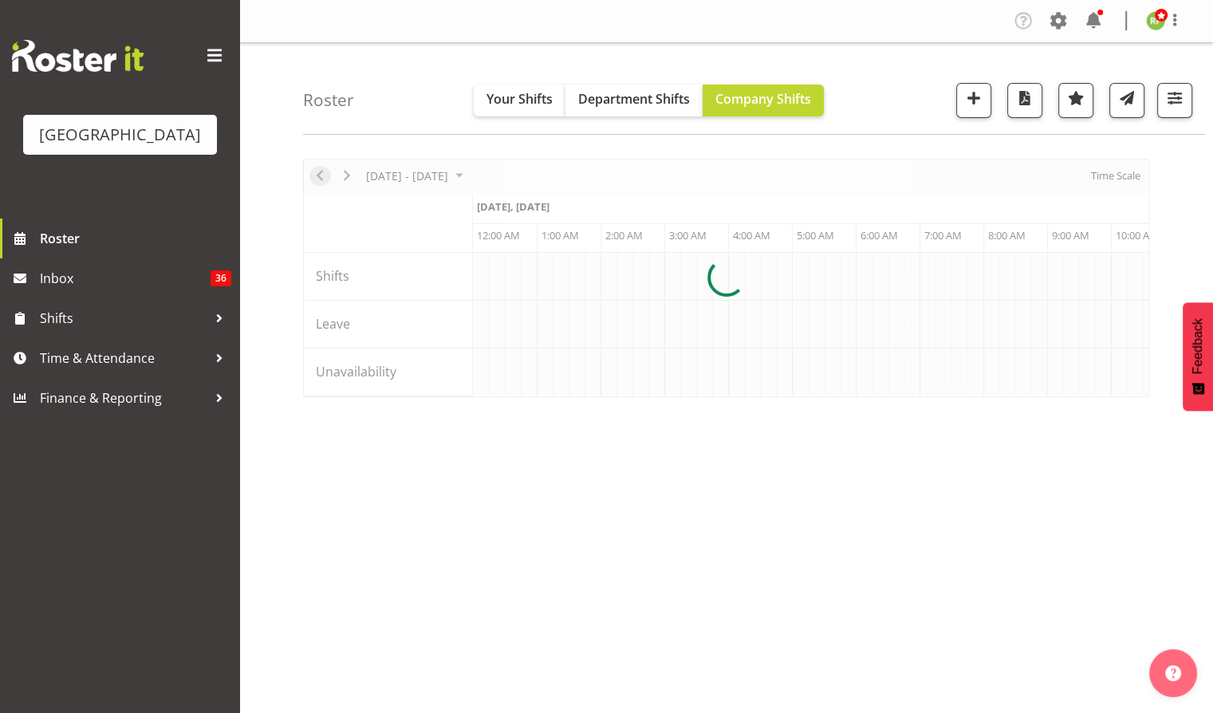
click at [321, 179] on div at bounding box center [726, 278] width 846 height 238
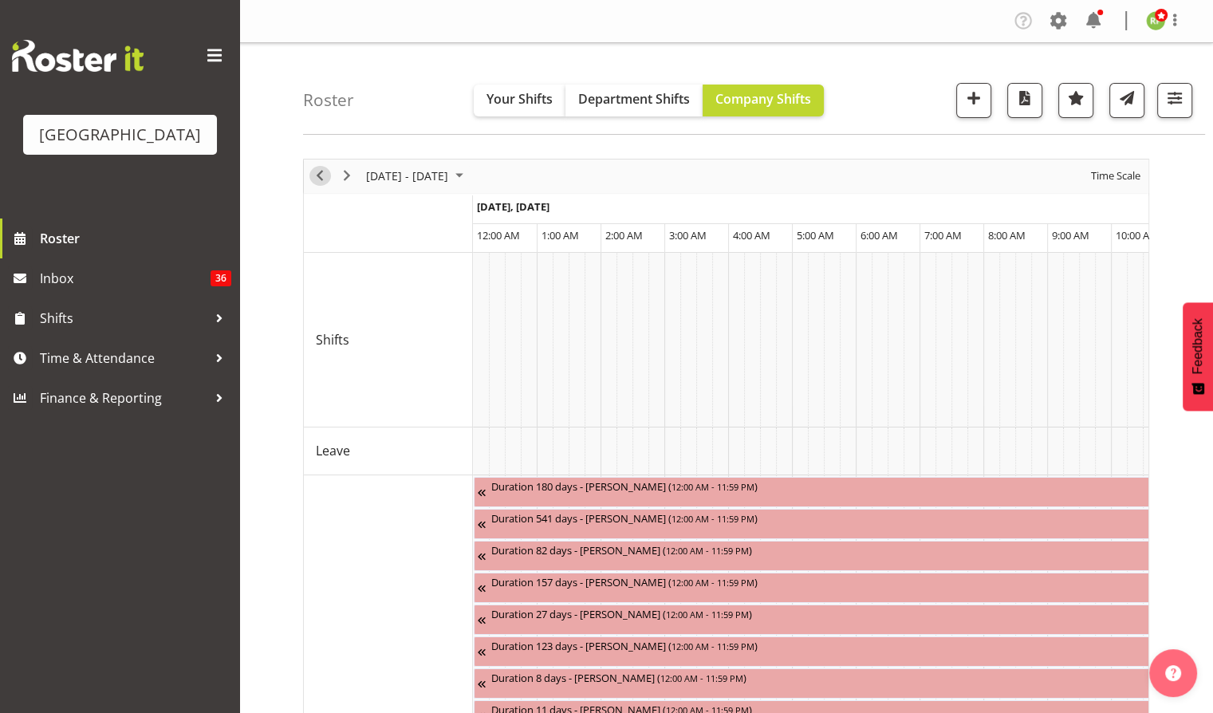
click at [321, 179] on span "Previous" at bounding box center [319, 176] width 19 height 20
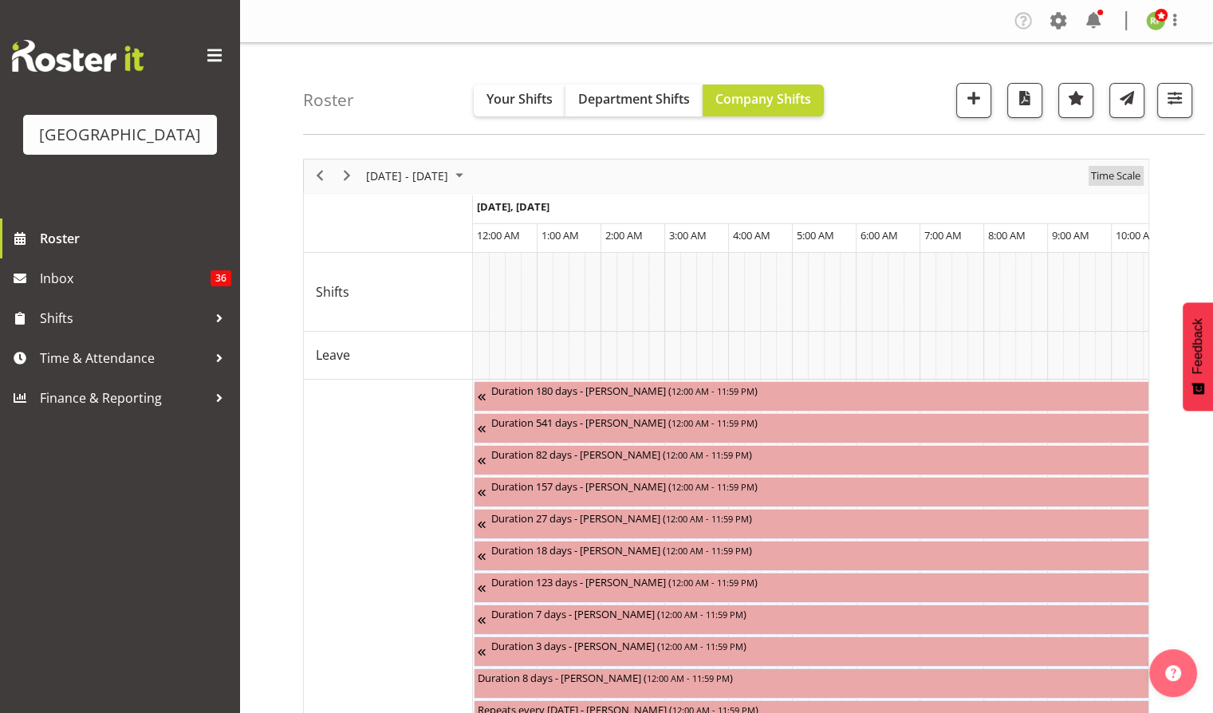
click at [1107, 176] on span "Time Scale" at bounding box center [1115, 176] width 53 height 20
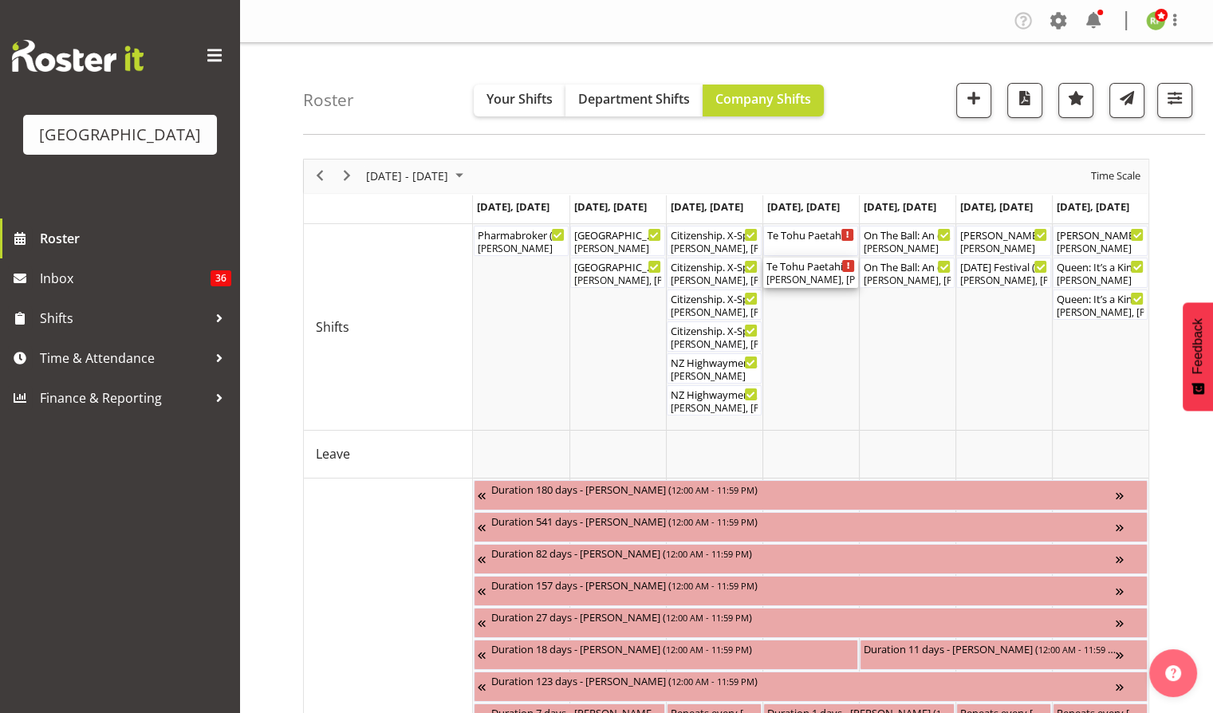
click at [810, 280] on div "[PERSON_NAME], [PERSON_NAME], [PERSON_NAME], [PERSON_NAME], [PERSON_NAME]" at bounding box center [810, 280] width 88 height 14
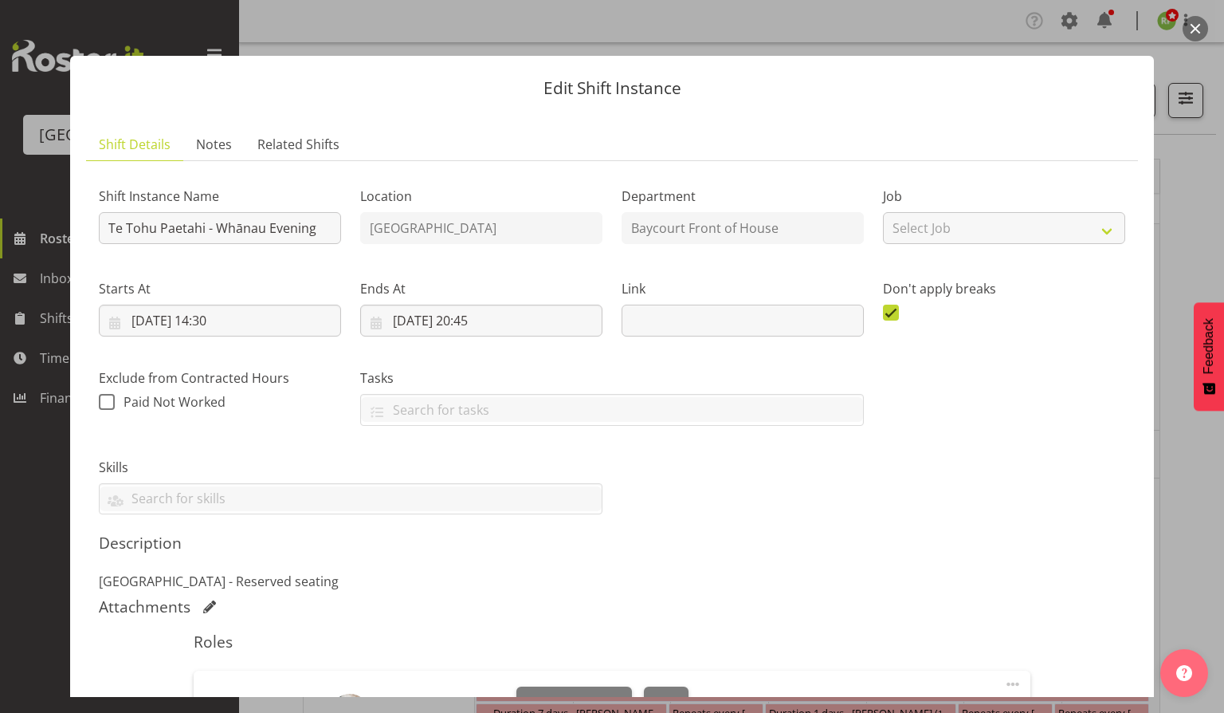
click at [1193, 31] on button "button" at bounding box center [1196, 29] width 26 height 26
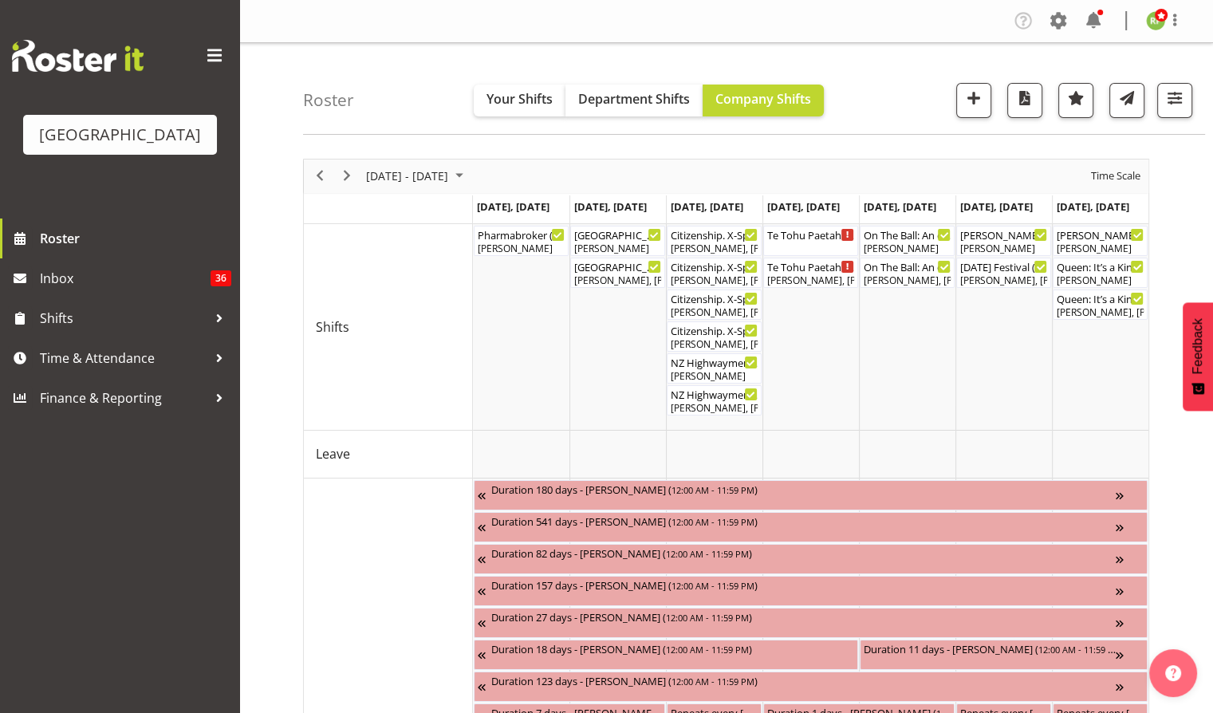
click at [909, 84] on div "Roster Your Shifts Department Shifts Company Shifts All Locations [GEOGRAPHIC_D…" at bounding box center [754, 89] width 902 height 92
click at [319, 176] on span "Previous" at bounding box center [319, 176] width 19 height 20
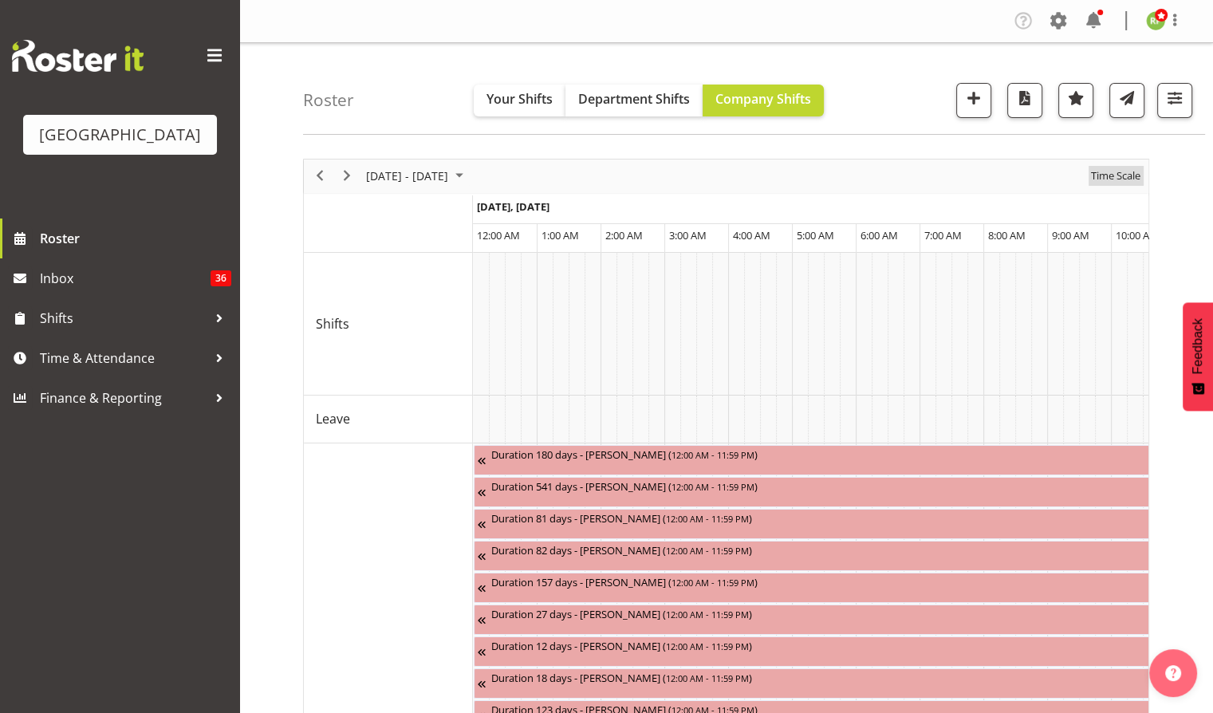
click at [1114, 175] on span "Time Scale" at bounding box center [1115, 176] width 53 height 20
